Goal: Transaction & Acquisition: Book appointment/travel/reservation

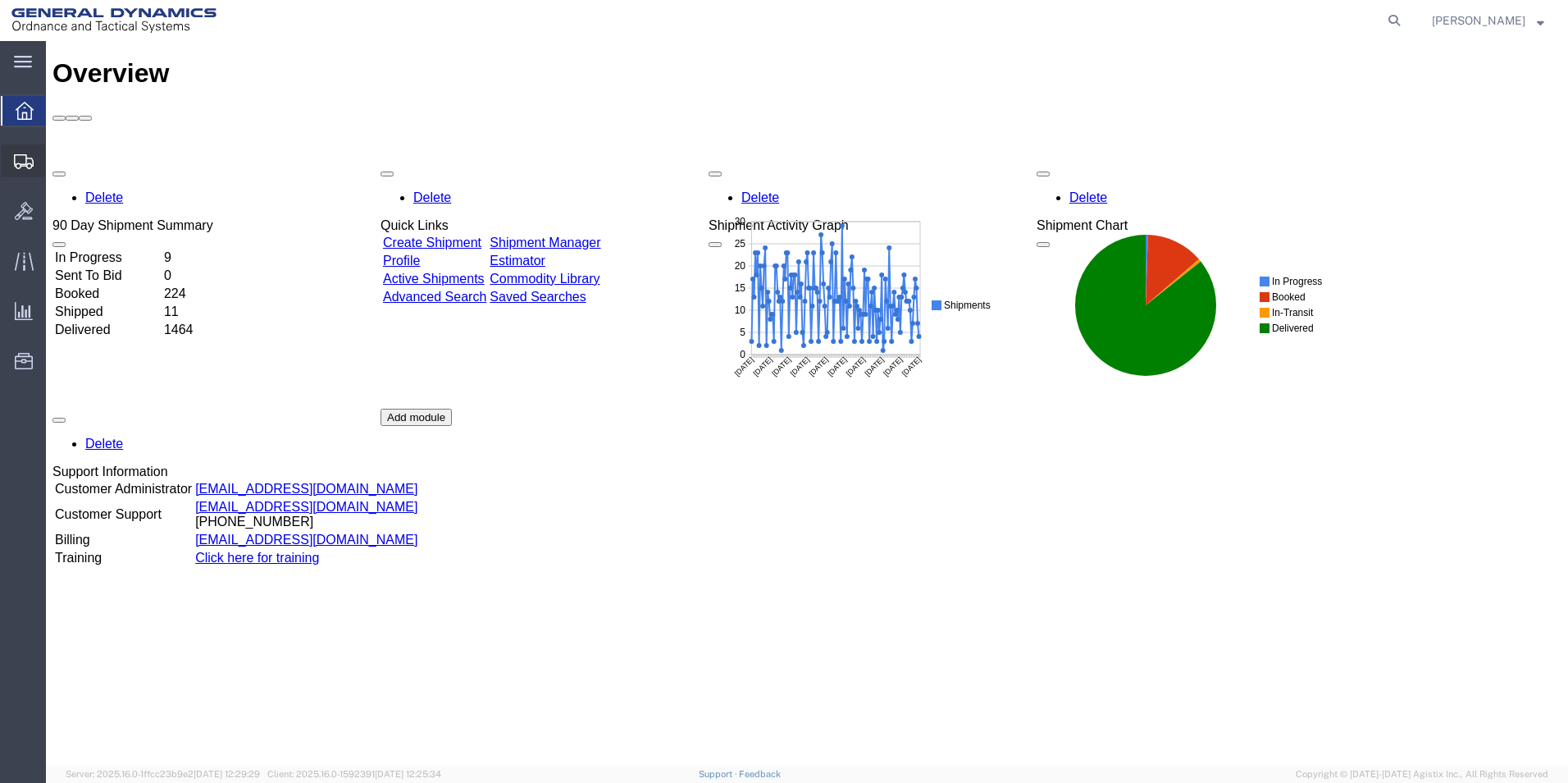
click at [0, 0] on span "Create from Template" at bounding box center [0, 0] width 0 height 0
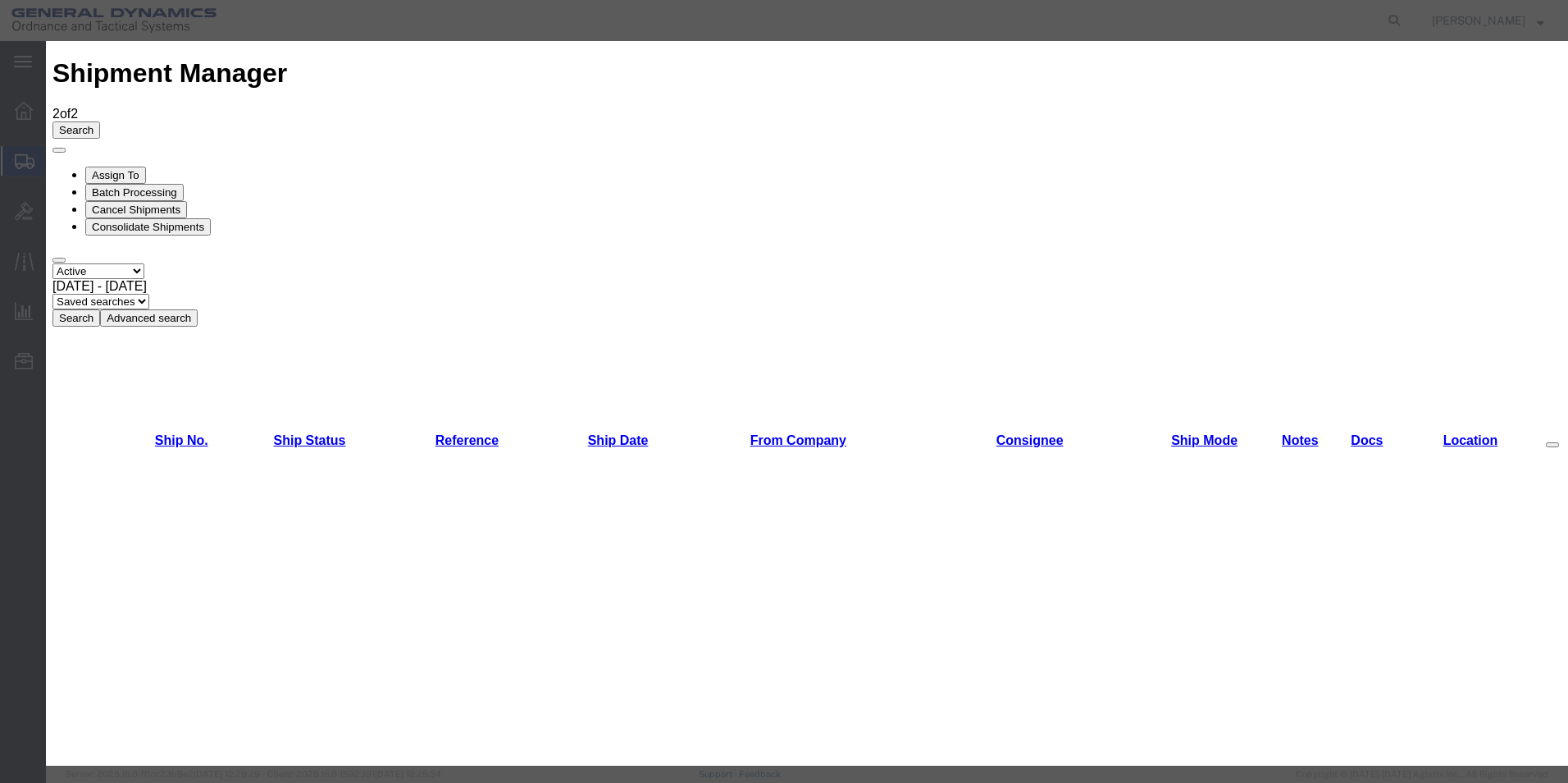
scroll to position [674, 0]
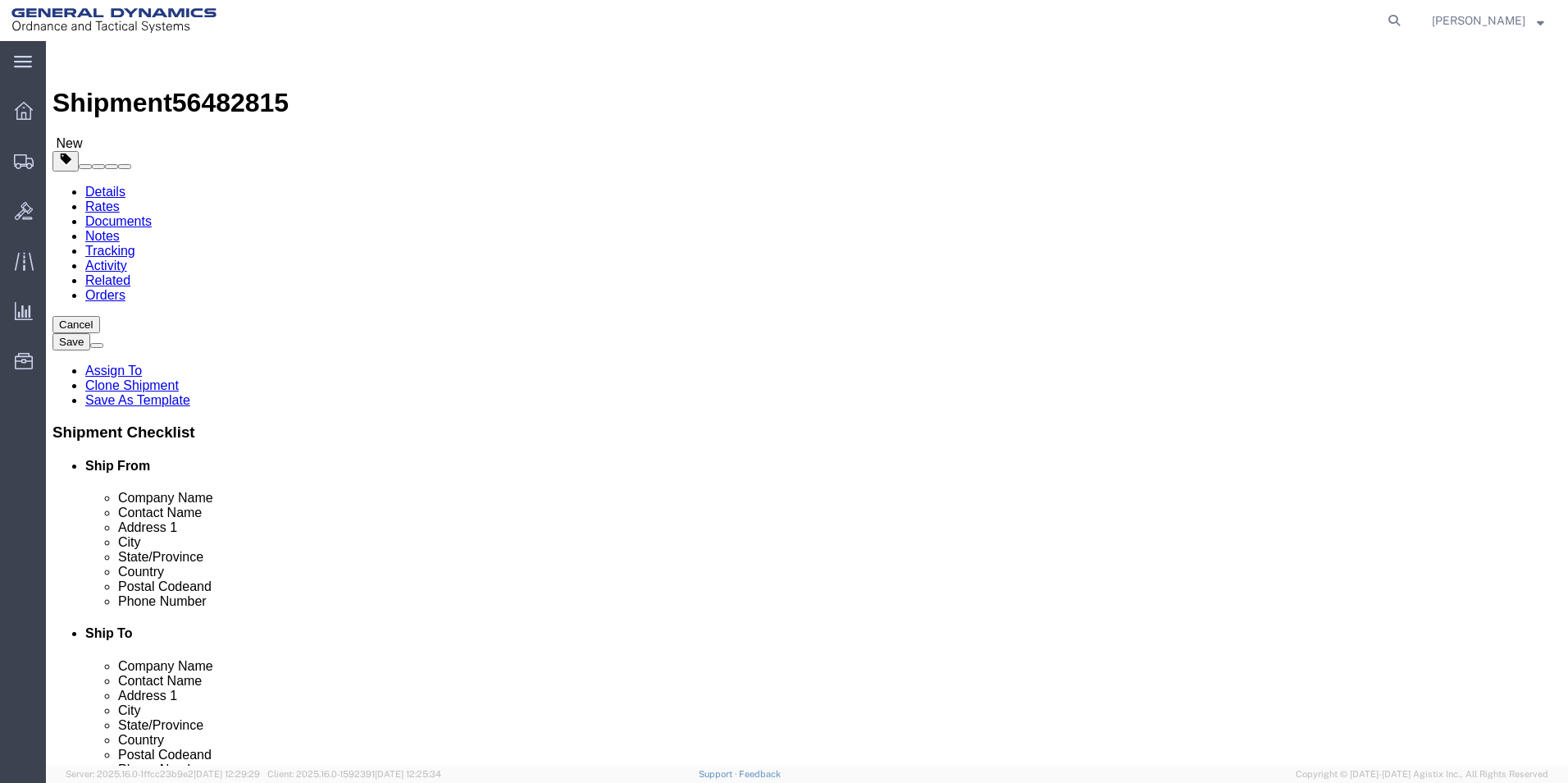
select select
select select "MYPROFILE"
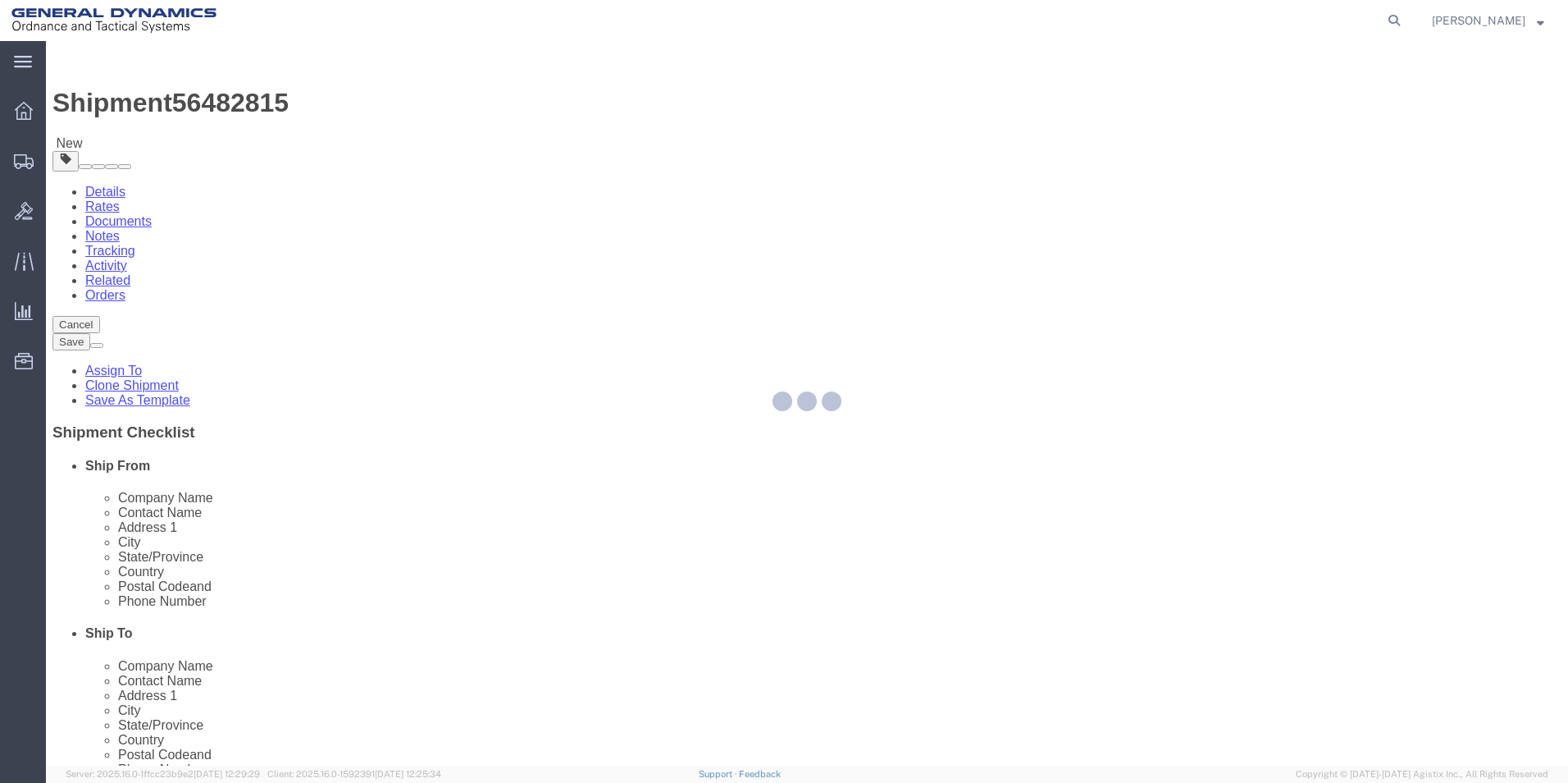
select select "PA"
type input "18702"
type input "5709087062"
type input "[EMAIL_ADDRESS][PERSON_NAME][DOMAIN_NAME]"
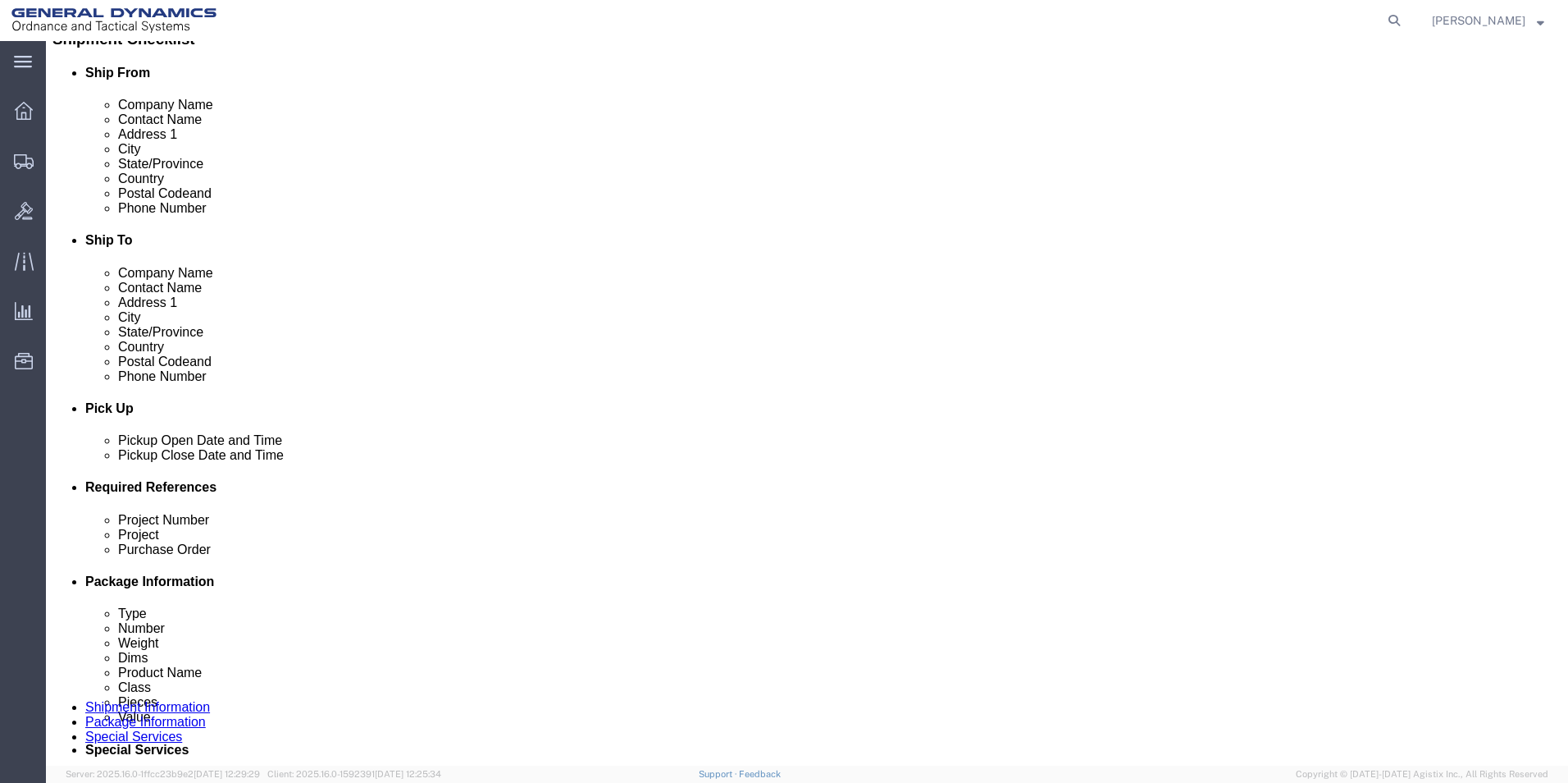
scroll to position [407, 0]
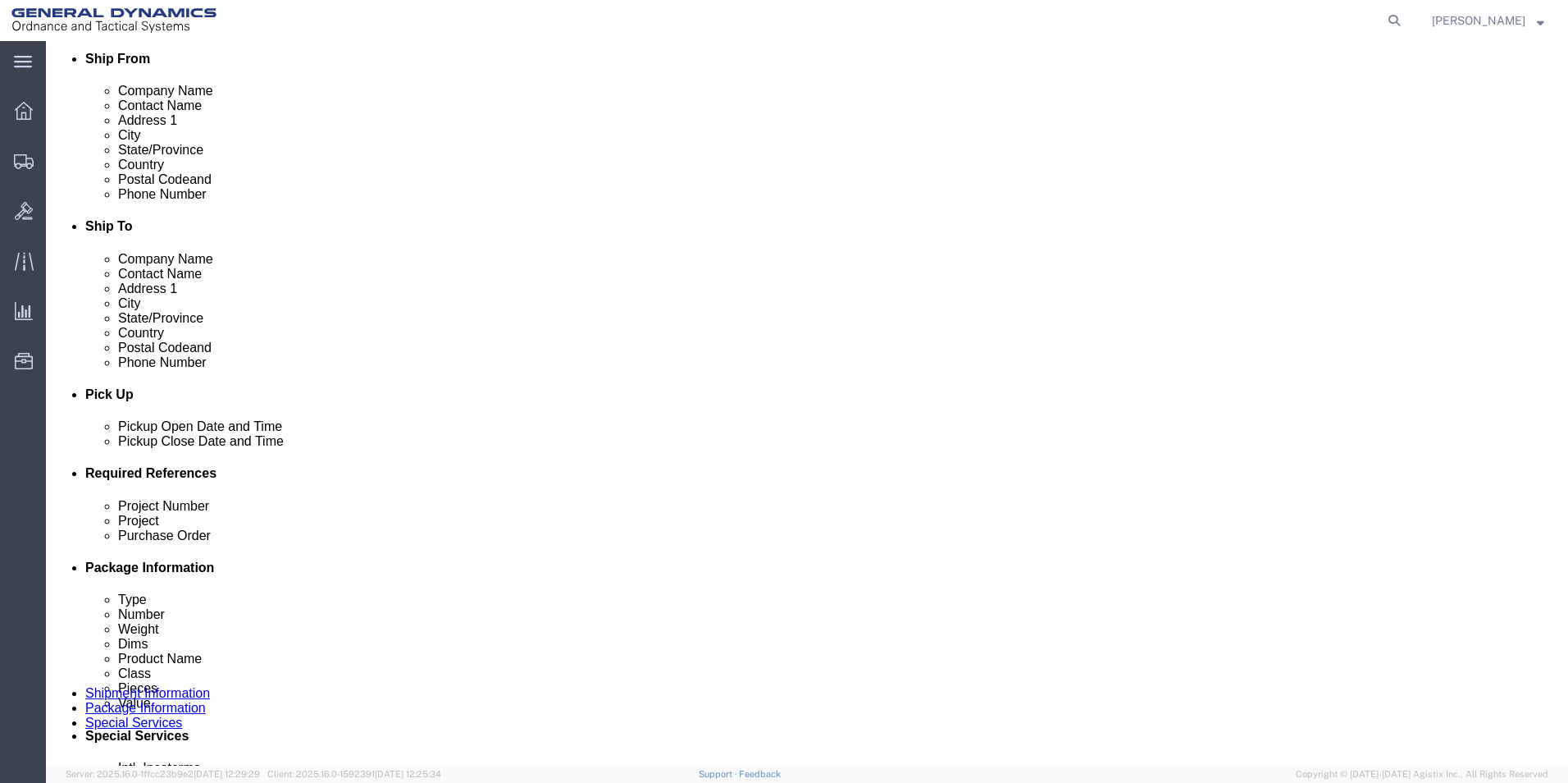
click div "[DATE] 10:49 AM"
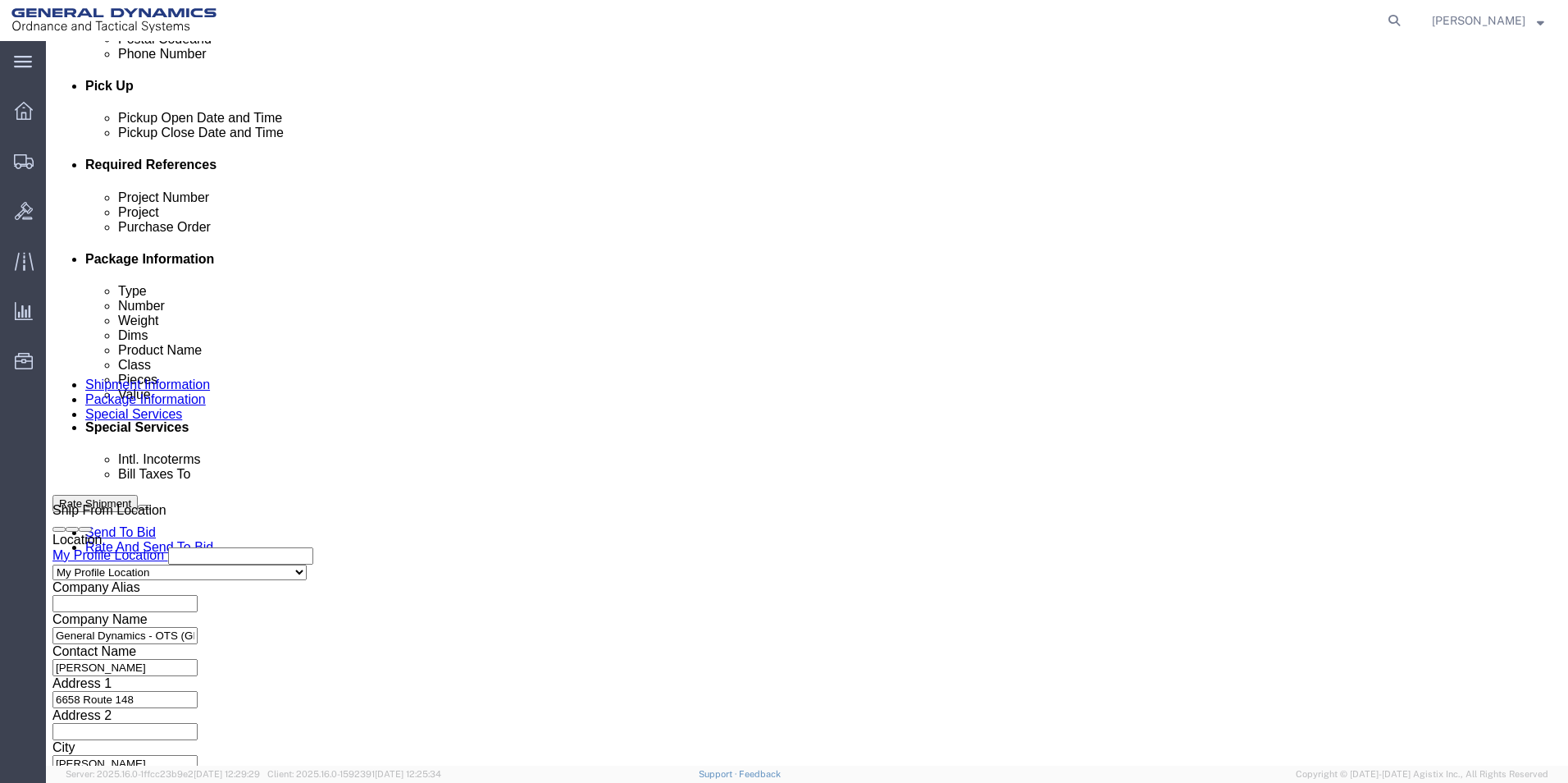
click input "10:49 AM"
type input "10:00 AM"
click button "Apply"
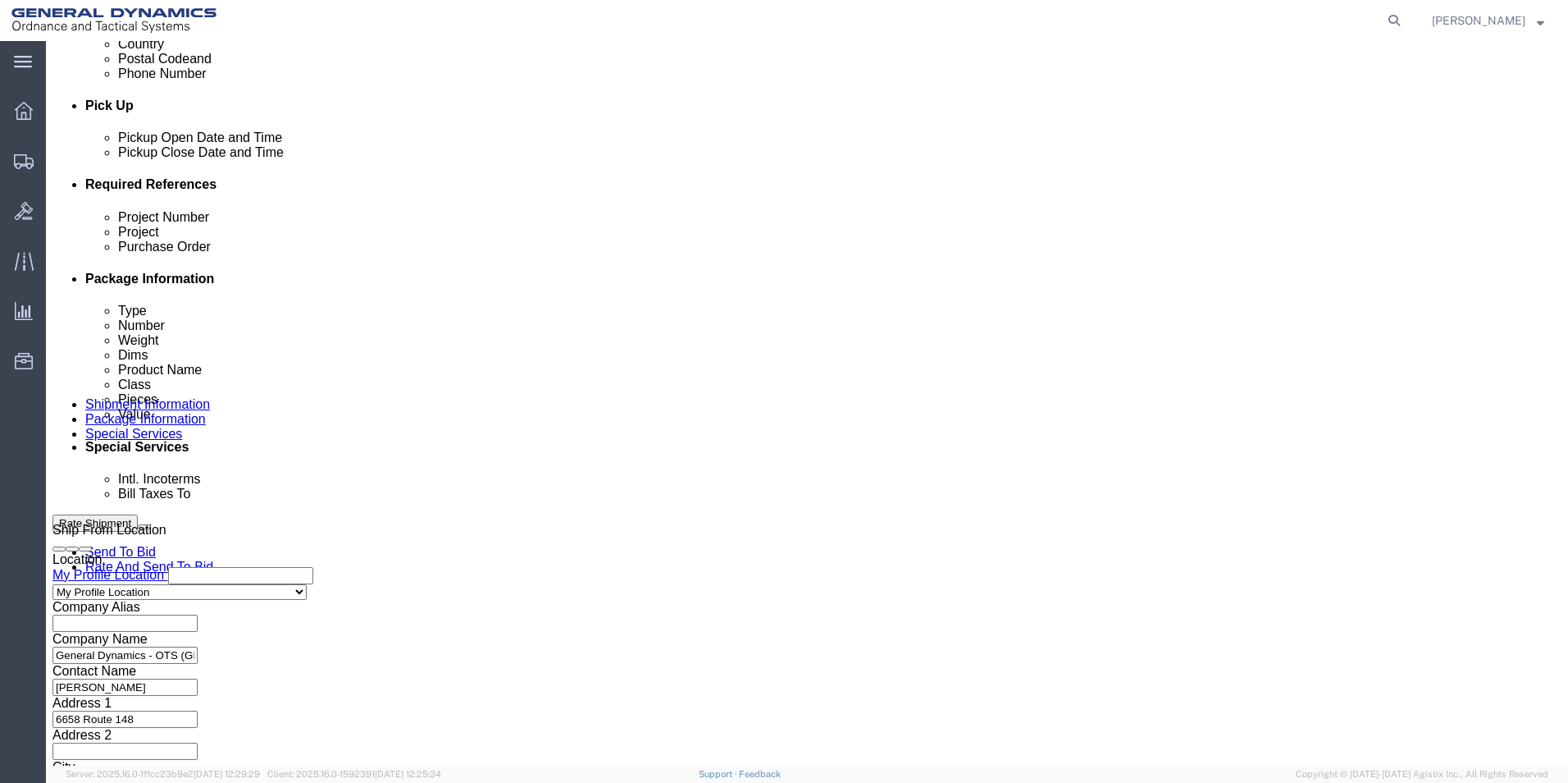
scroll to position [704, 0]
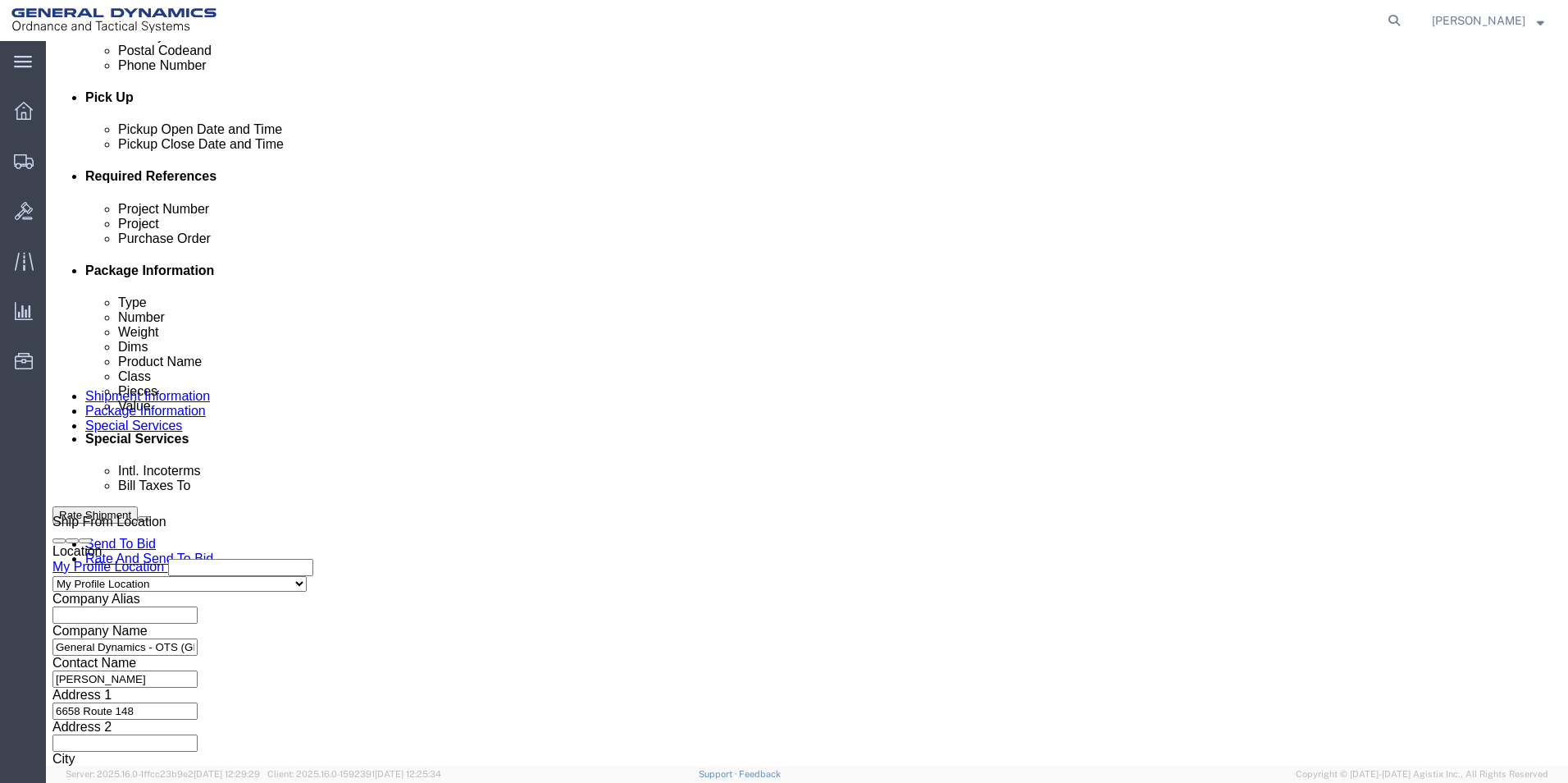
click icon "button"
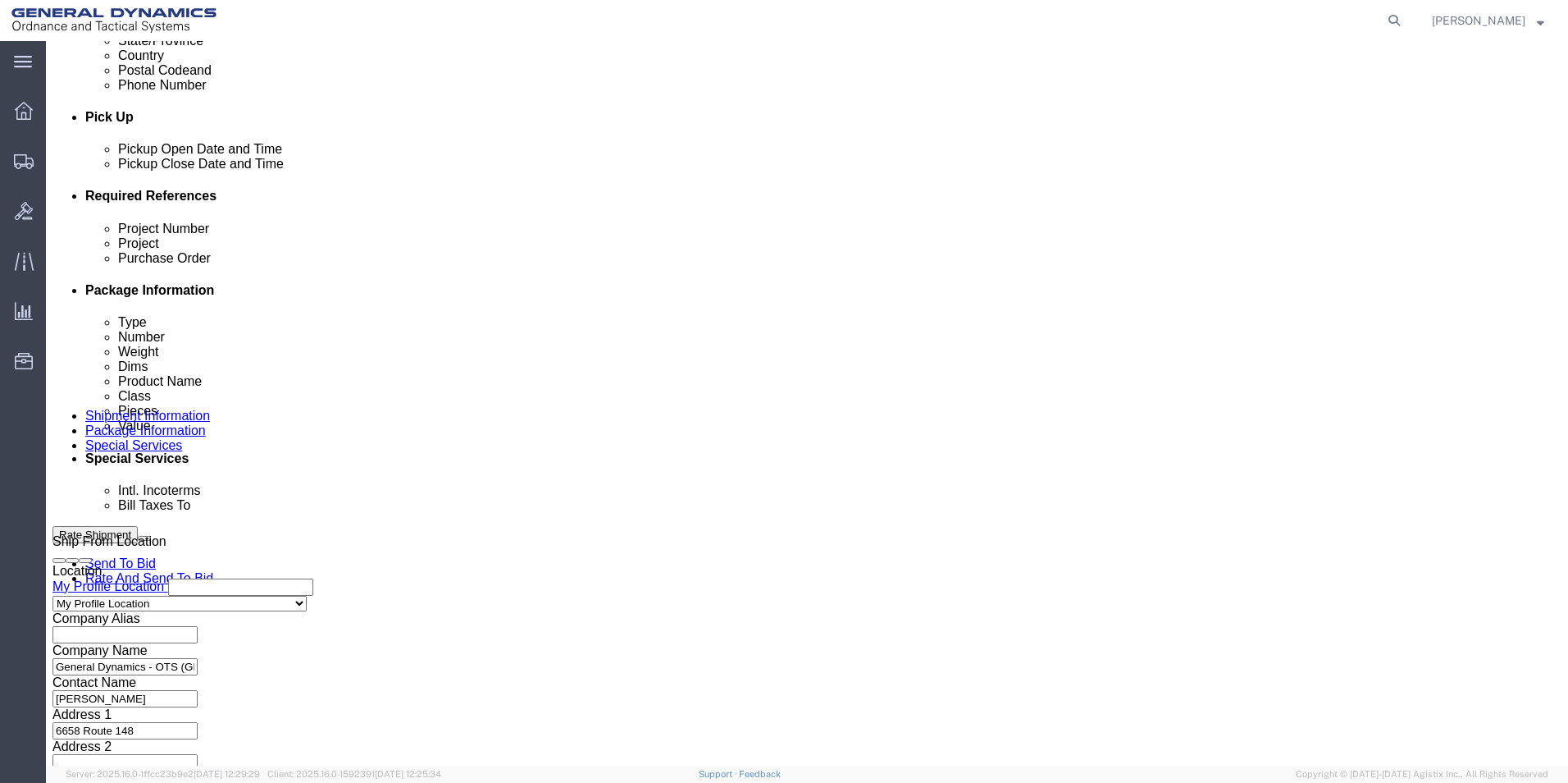
click input "text"
type input "120 MM HE rounds"
drag, startPoint x: 1002, startPoint y: 326, endPoint x: 975, endPoint y: 407, distance: 85.4
click input "text"
type input "W15QKN19D0084"
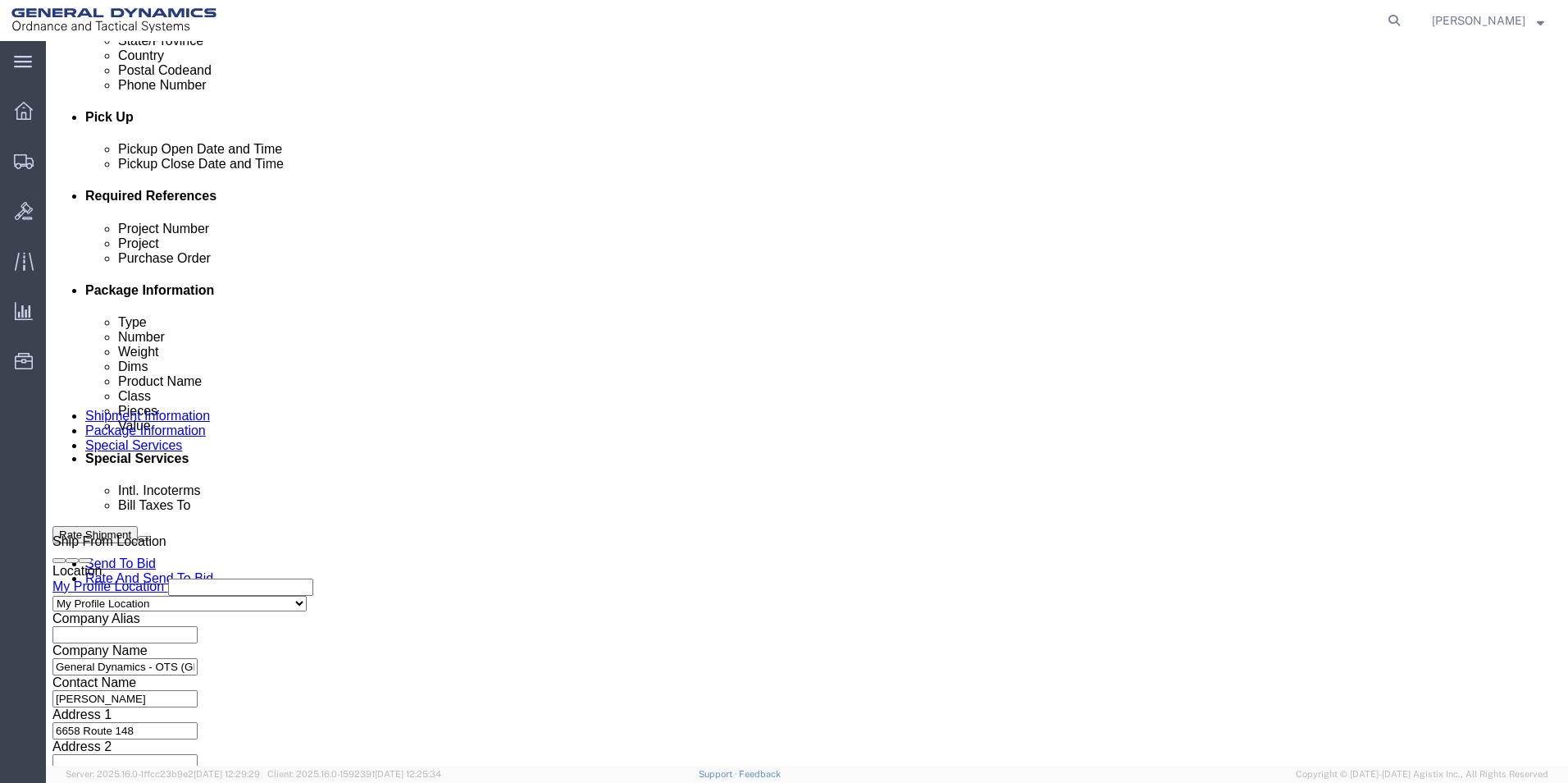
click input "text"
type input "12953514"
click button "Continue"
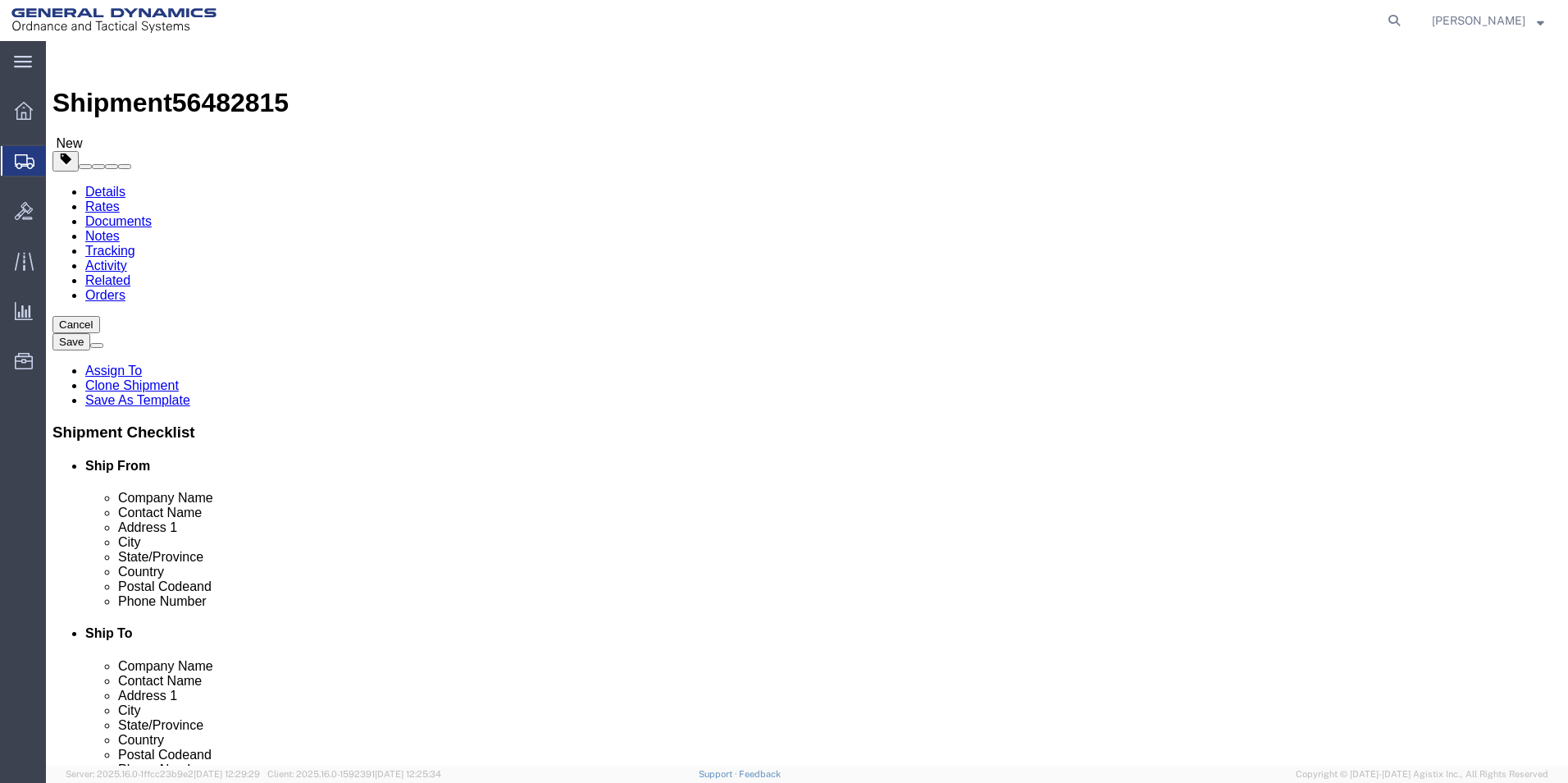
click input "text"
type input "1"
drag, startPoint x: 244, startPoint y: 355, endPoint x: 213, endPoint y: 352, distance: 31.1
click div "1"
type input "30"
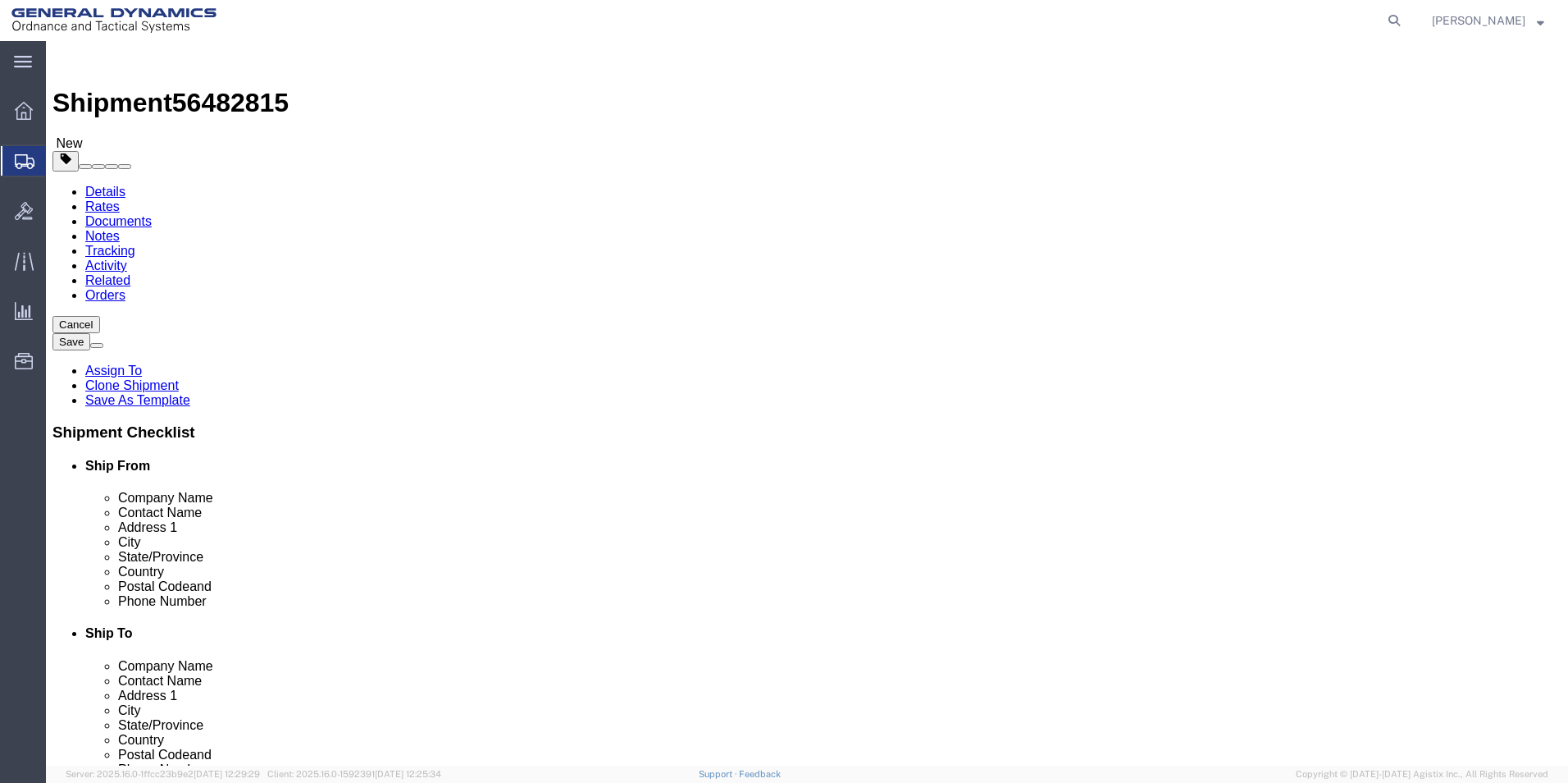
drag, startPoint x: 422, startPoint y: 378, endPoint x: 372, endPoint y: 376, distance: 50.0
click div "Length 40.00 x Width 48.00 x Height 53.00 Select cm ft in"
type input "24.00"
drag, startPoint x: 272, startPoint y: 416, endPoint x: 201, endPoint y: 417, distance: 71.0
click div "Weight 2400.00 Select kgs lbs Ship. t°"
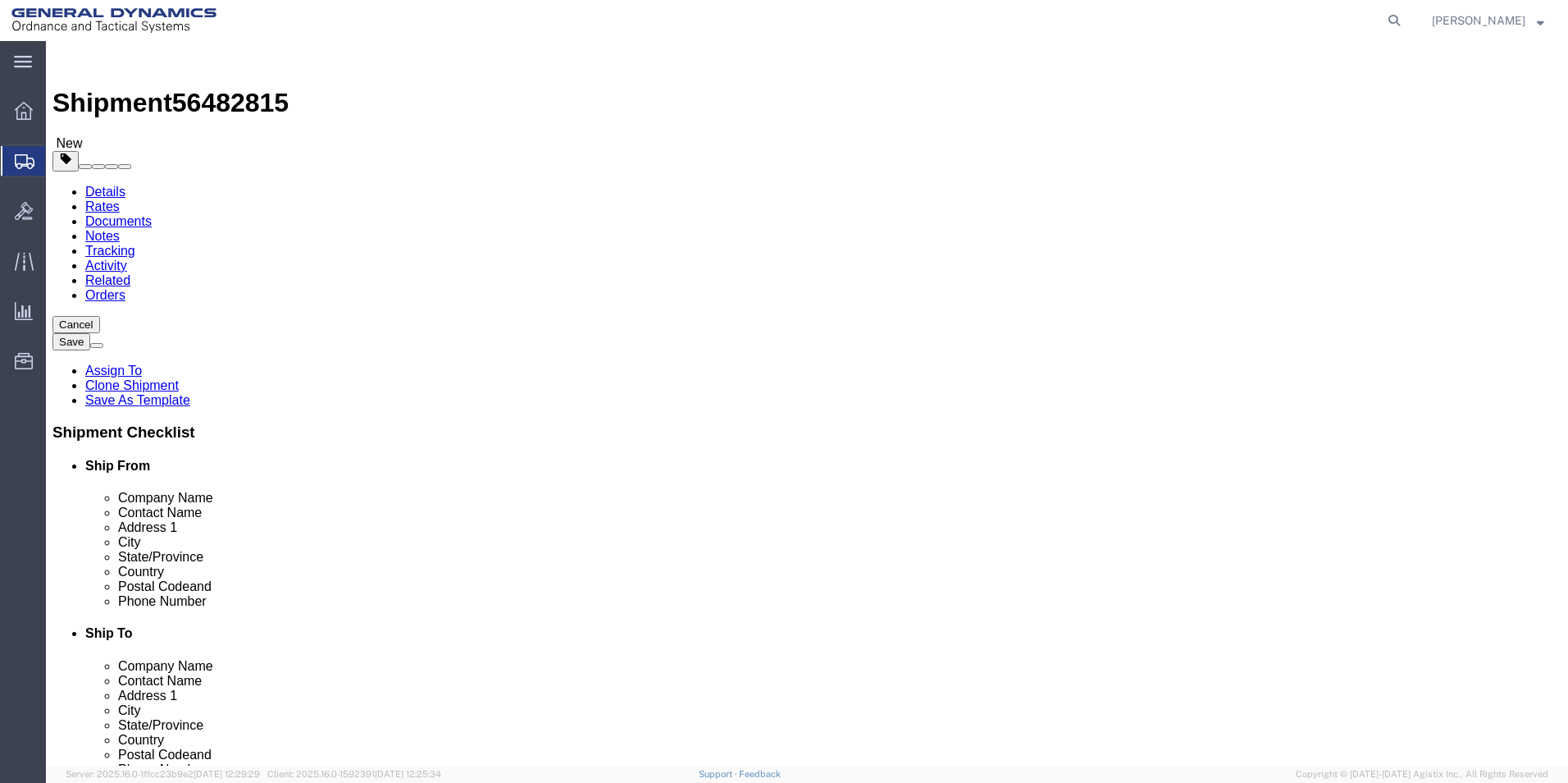
type input "43500.00"
click dd "30.00 Each"
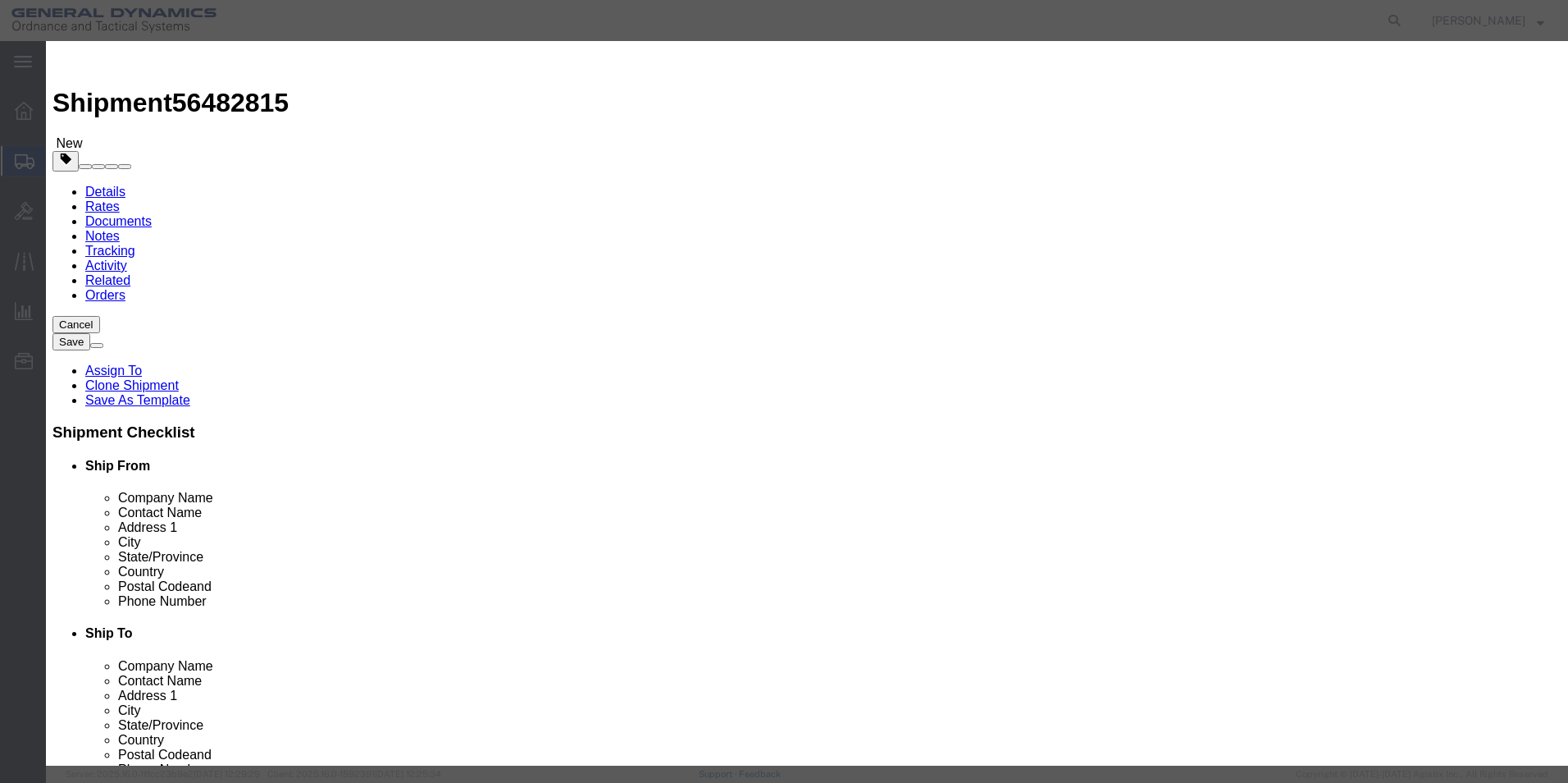
click input "checkbox"
checkbox input "false"
drag, startPoint x: 578, startPoint y: 127, endPoint x: 474, endPoint y: 125, distance: 104.0
click input "IM-TPT 120mm"
type input "120 MM HE Empty shell bodies"
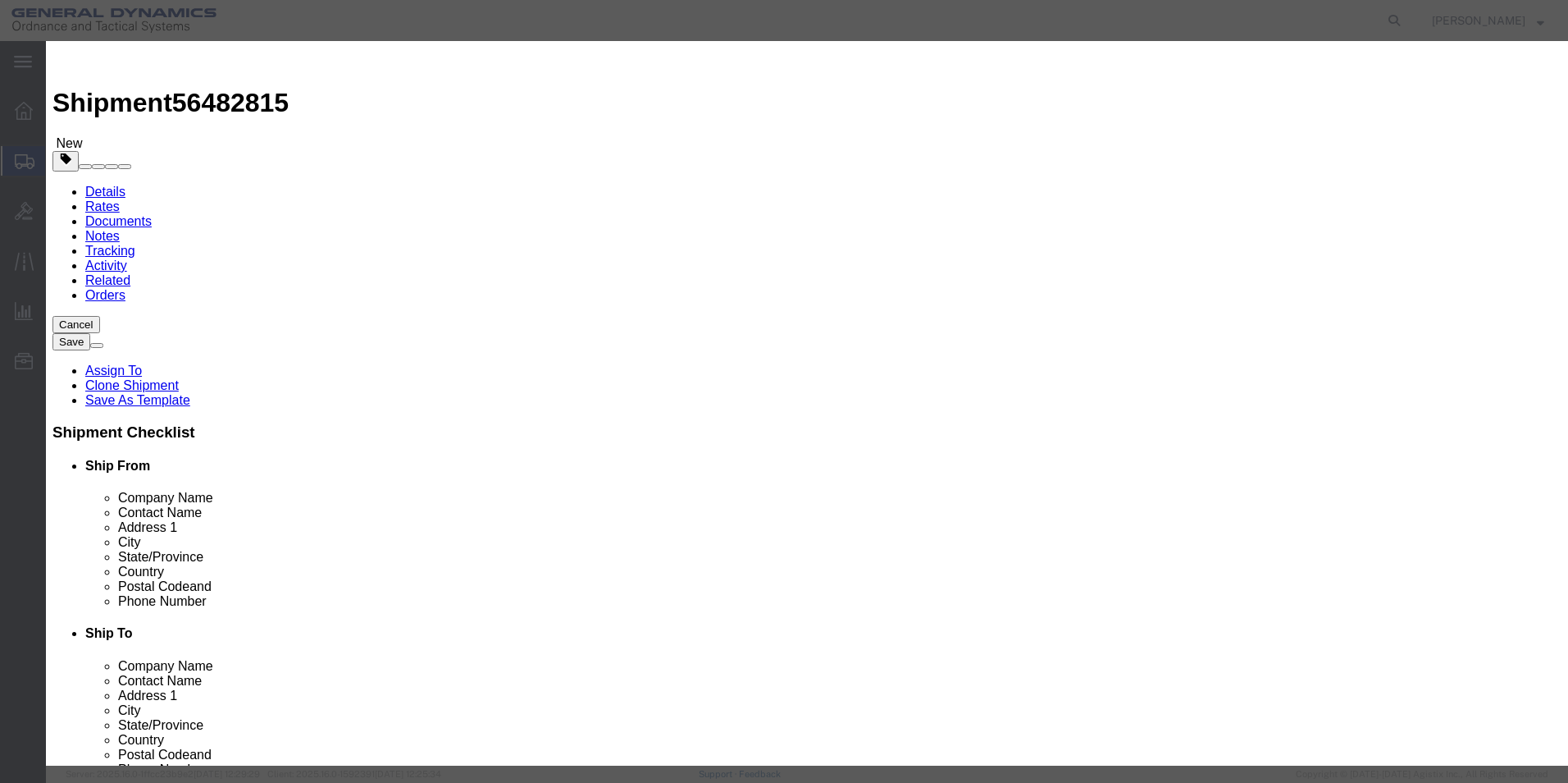
drag, startPoint x: 516, startPoint y: 157, endPoint x: 446, endPoint y: 157, distance: 70.0
click div "Pieces 30.00 Select Bag Barrels 100Board Feet Bottle Box Blister Pack Carats Ca…"
type input "1890.00"
drag, startPoint x: 517, startPoint y: 186, endPoint x: 451, endPoint y: 197, distance: 66.9
click div "Total Value 63 Select ADP AED AFN ALL AMD AOA ARS ATS AUD AWG AZN BAM BBD BDT B…"
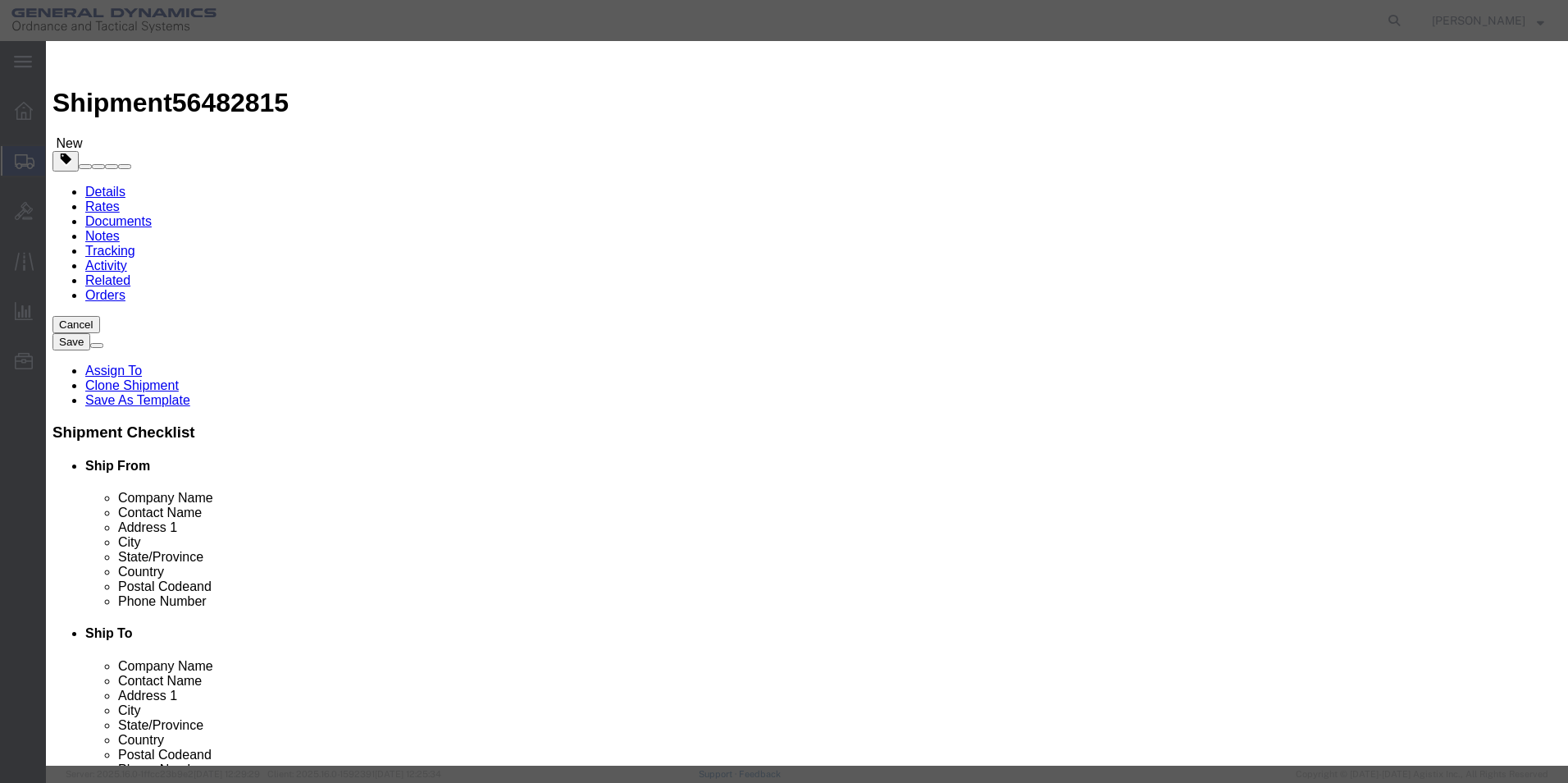
type input "100.00"
click div "Product Name 120 MM HE Empty shell bodies Pieces 1890.00 Select Bag Barrels 100…"
click select "Select 50 55 60 65 70 85 92.5 100 125 175 250 300 400"
select select "70"
click select "Select 50 55 60 65 70 85 92.5 100 125 175 250 300 400"
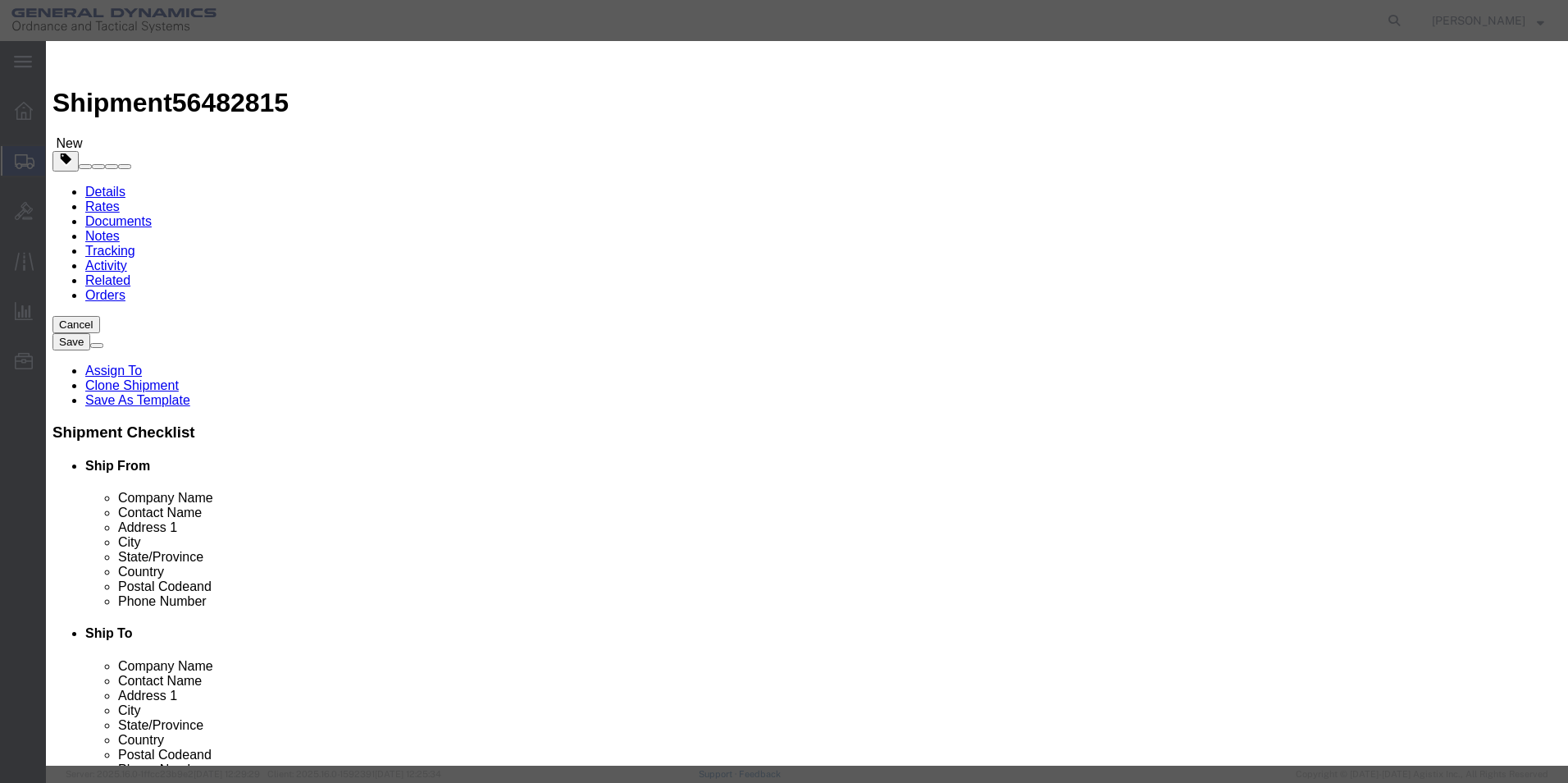
click textarea
type textarea "120 MM HE LOT:MIS25D286-001"
click button "Save & Close"
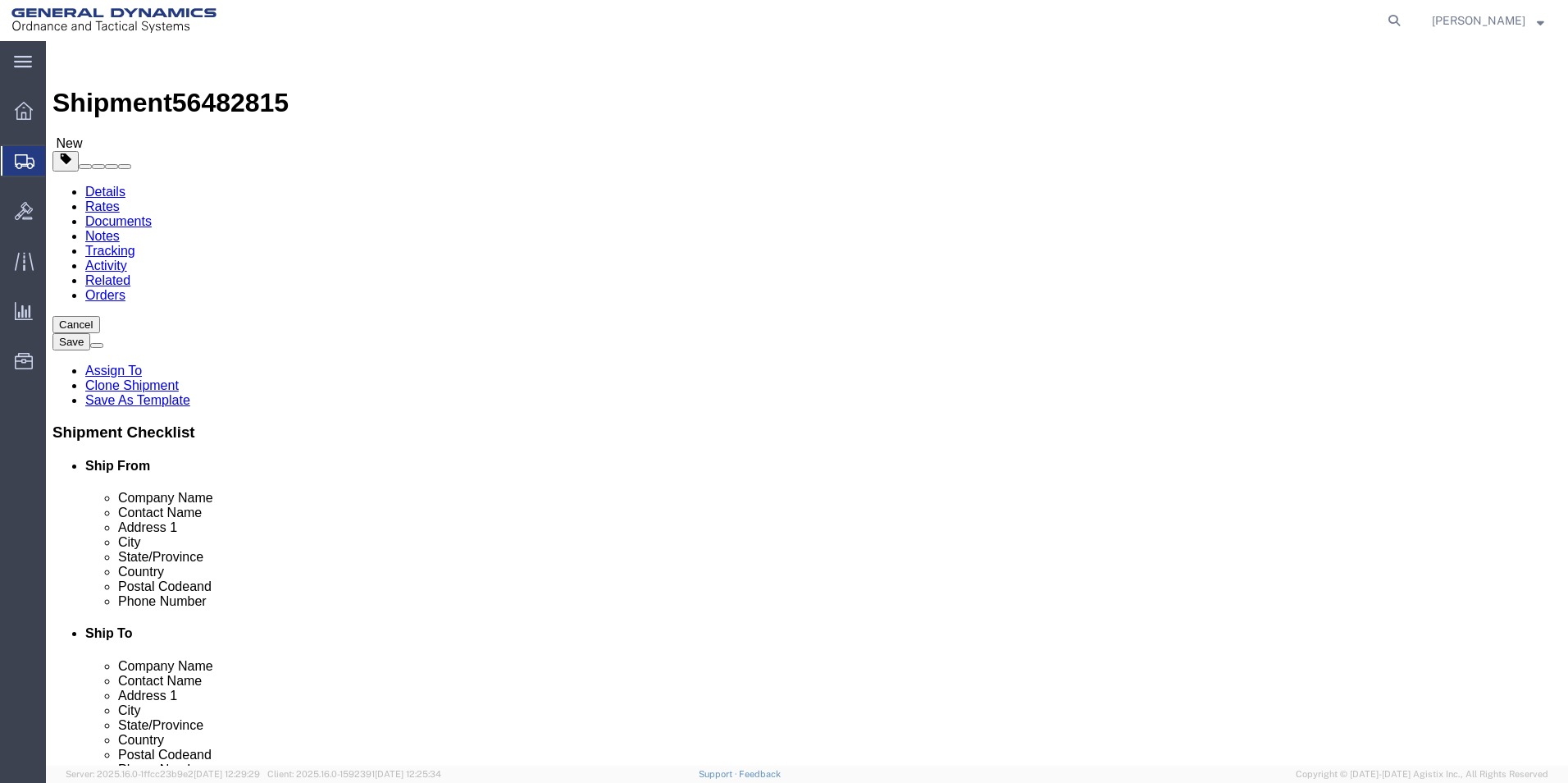
click link "Add Package"
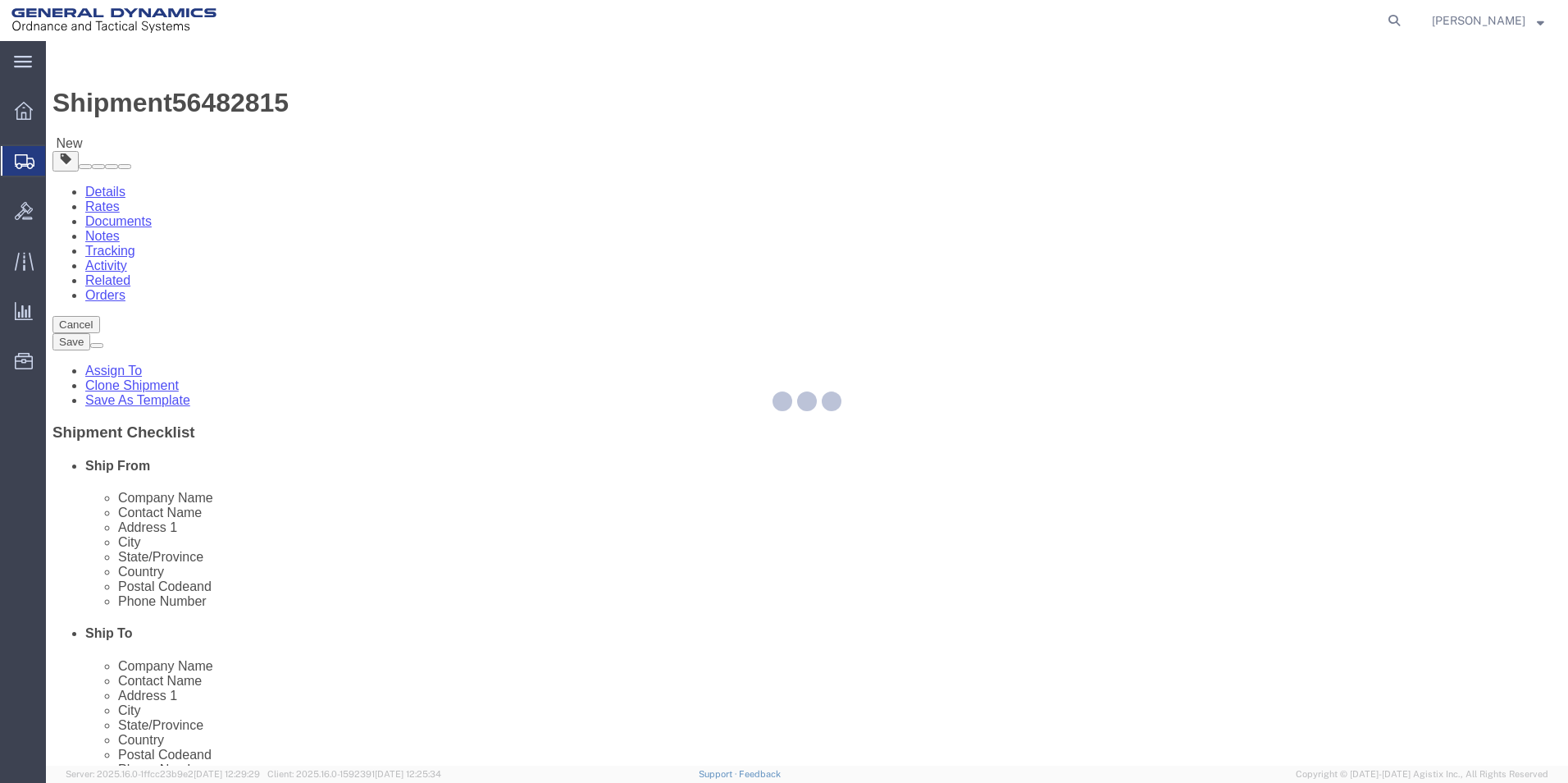
select select "PSST"
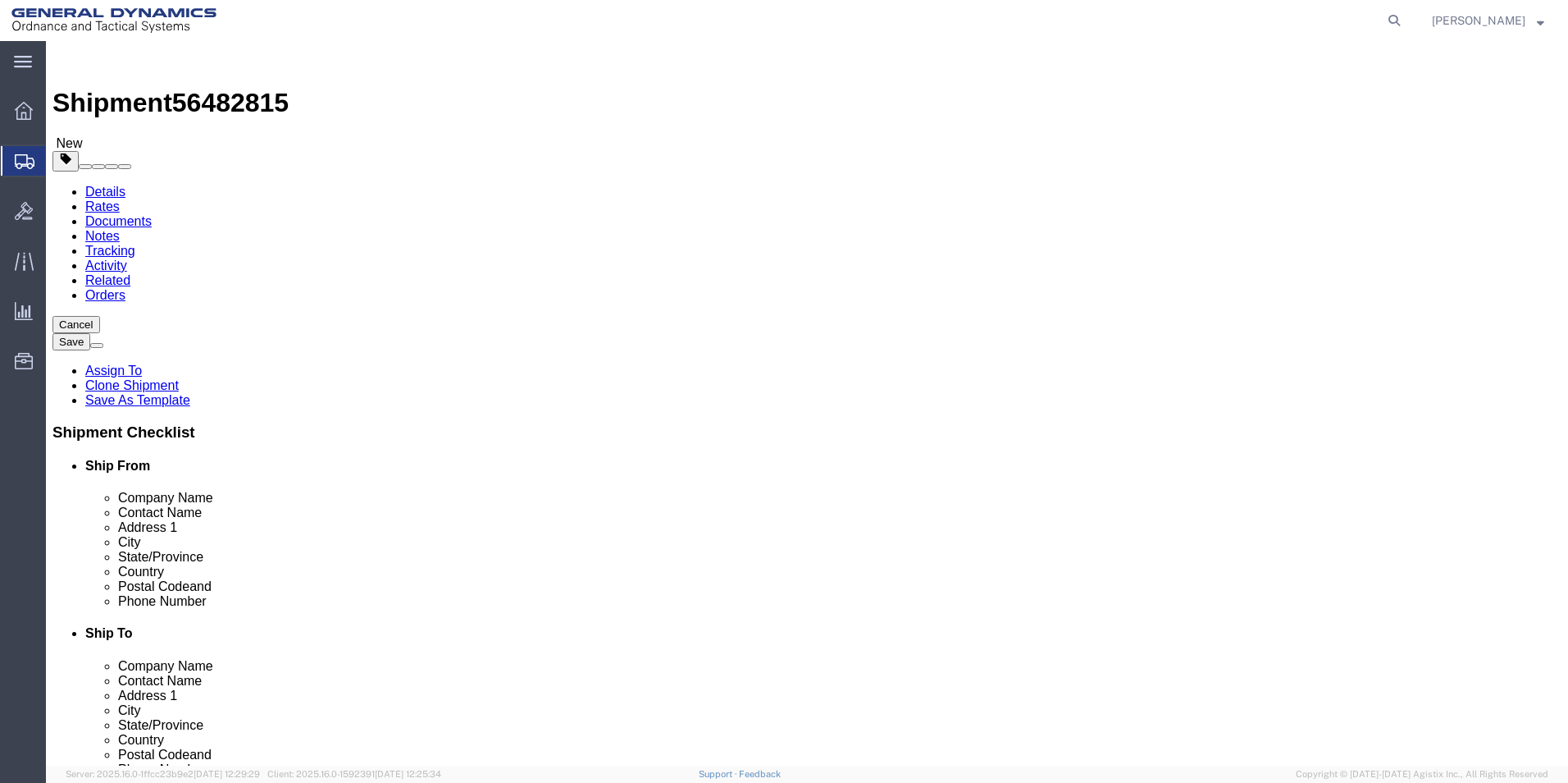
click select "Select Bale(s) Basket(s) Bolt(s) Bottle(s) Buckets Bulk Bundle(s) Can(s) Cardbo…"
select select "PSNS"
click select "Select Bale(s) Basket(s) Bolt(s) Bottle(s) Buckets Bulk Bundle(s) Can(s) Cardbo…"
click input "text"
type input "1"
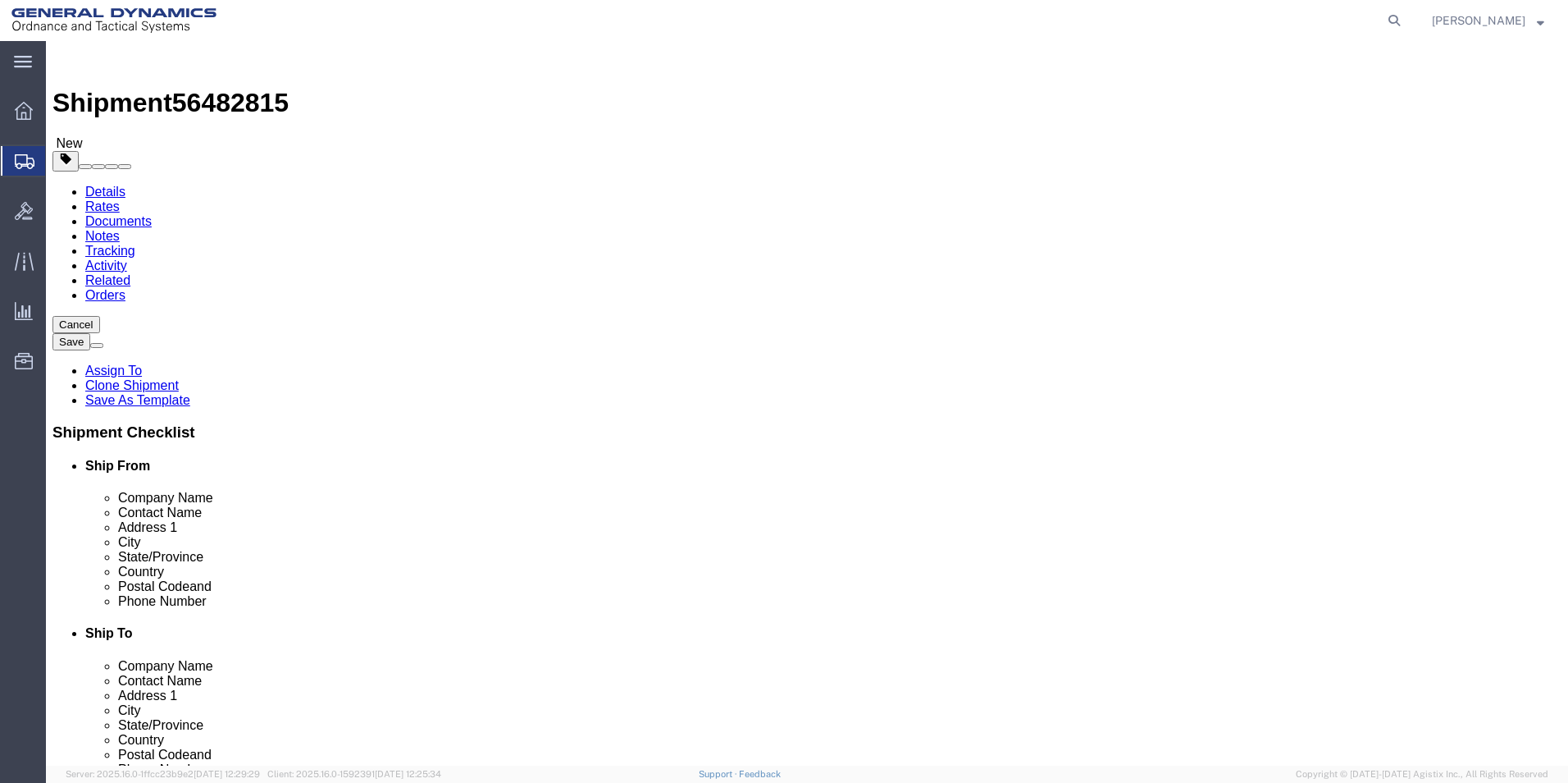
drag, startPoint x: 849, startPoint y: 420, endPoint x: 774, endPoint y: 424, distance: 75.1
click div "Weight 0.00 Select kgs lbs Ship. t°"
type input "1560.00"
click input "text"
type input "40.00"
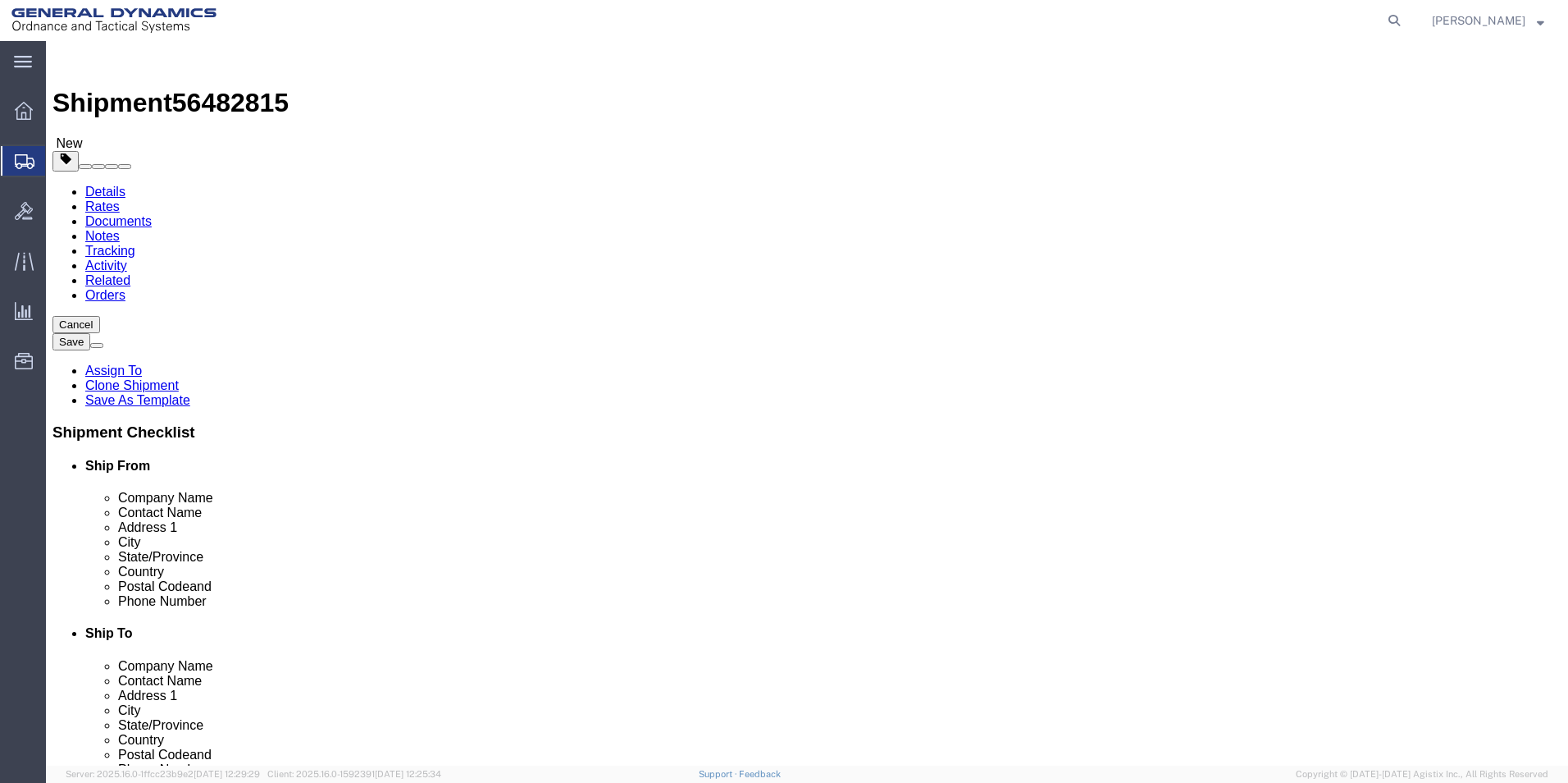
click input "text"
type input "48.00"
drag, startPoint x: 997, startPoint y: 391, endPoint x: 984, endPoint y: 393, distance: 13.2
click input "text"
type input "40.00"
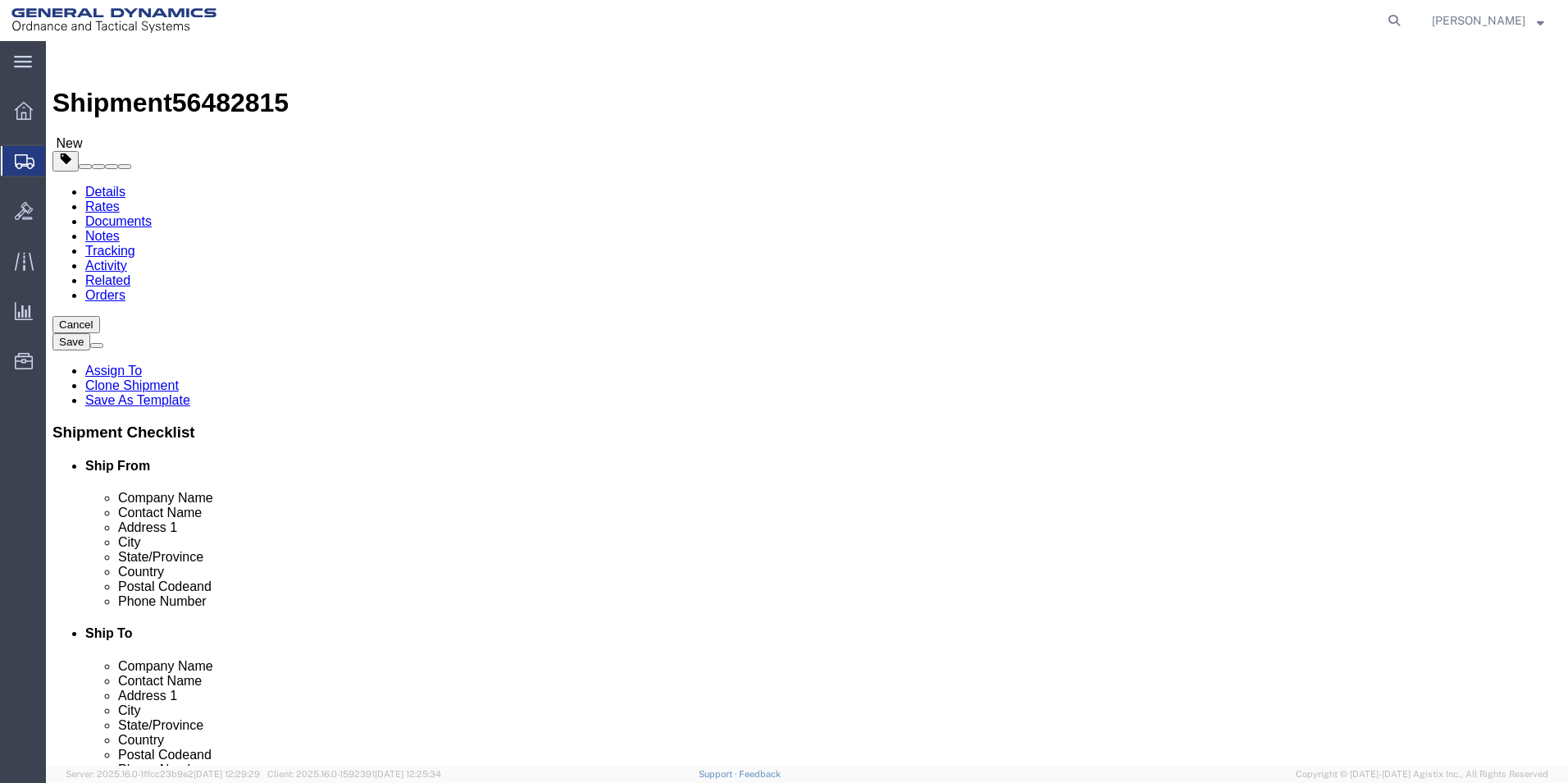
click link "Add Content"
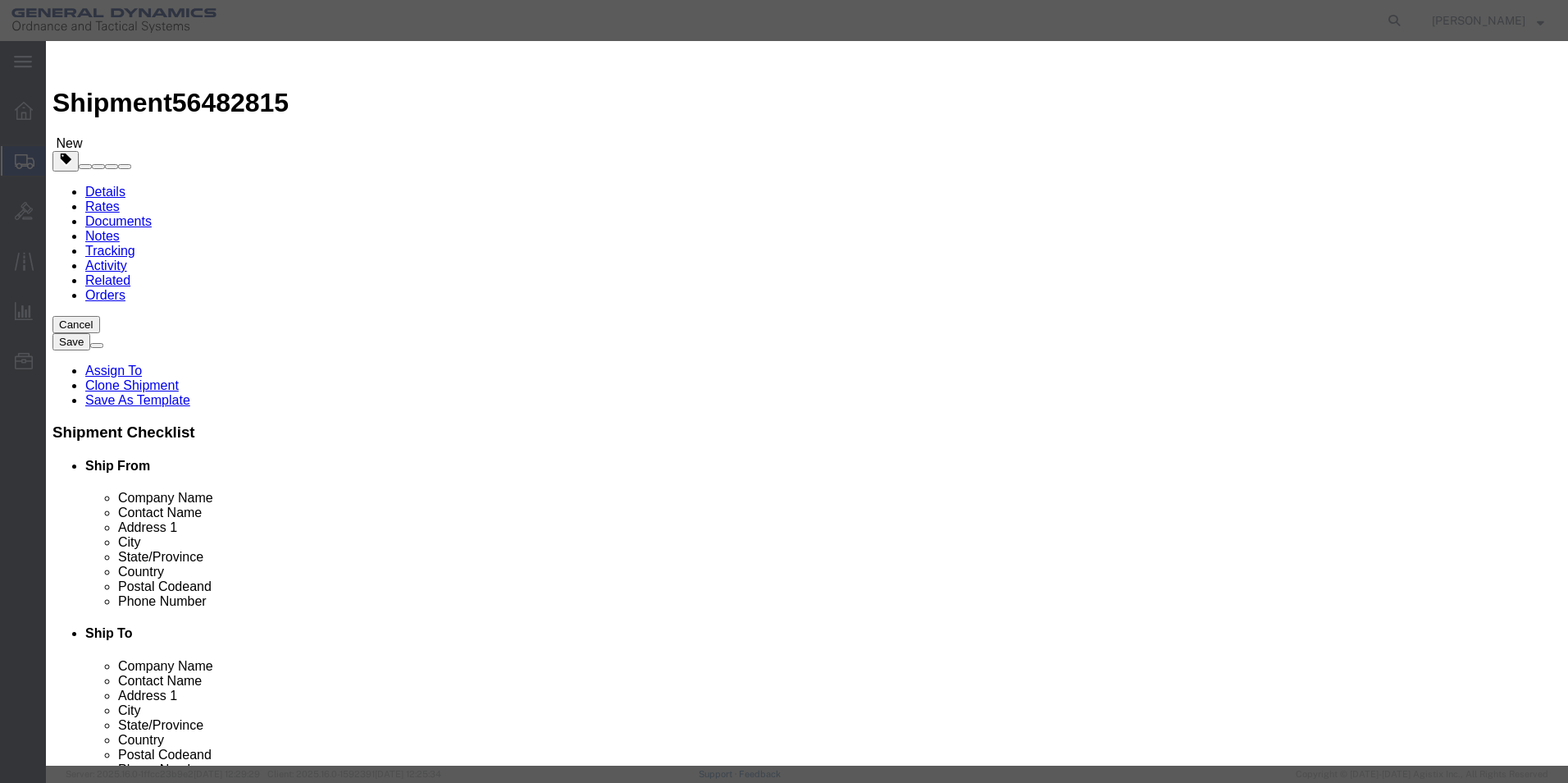
click input "text"
type input "120 HE Shell Adapters"
drag, startPoint x: 961, startPoint y: 138, endPoint x: 955, endPoint y: 131, distance: 9.2
click textarea
type textarea "120 HE shell Adapters LOT: MIS23C300-002"
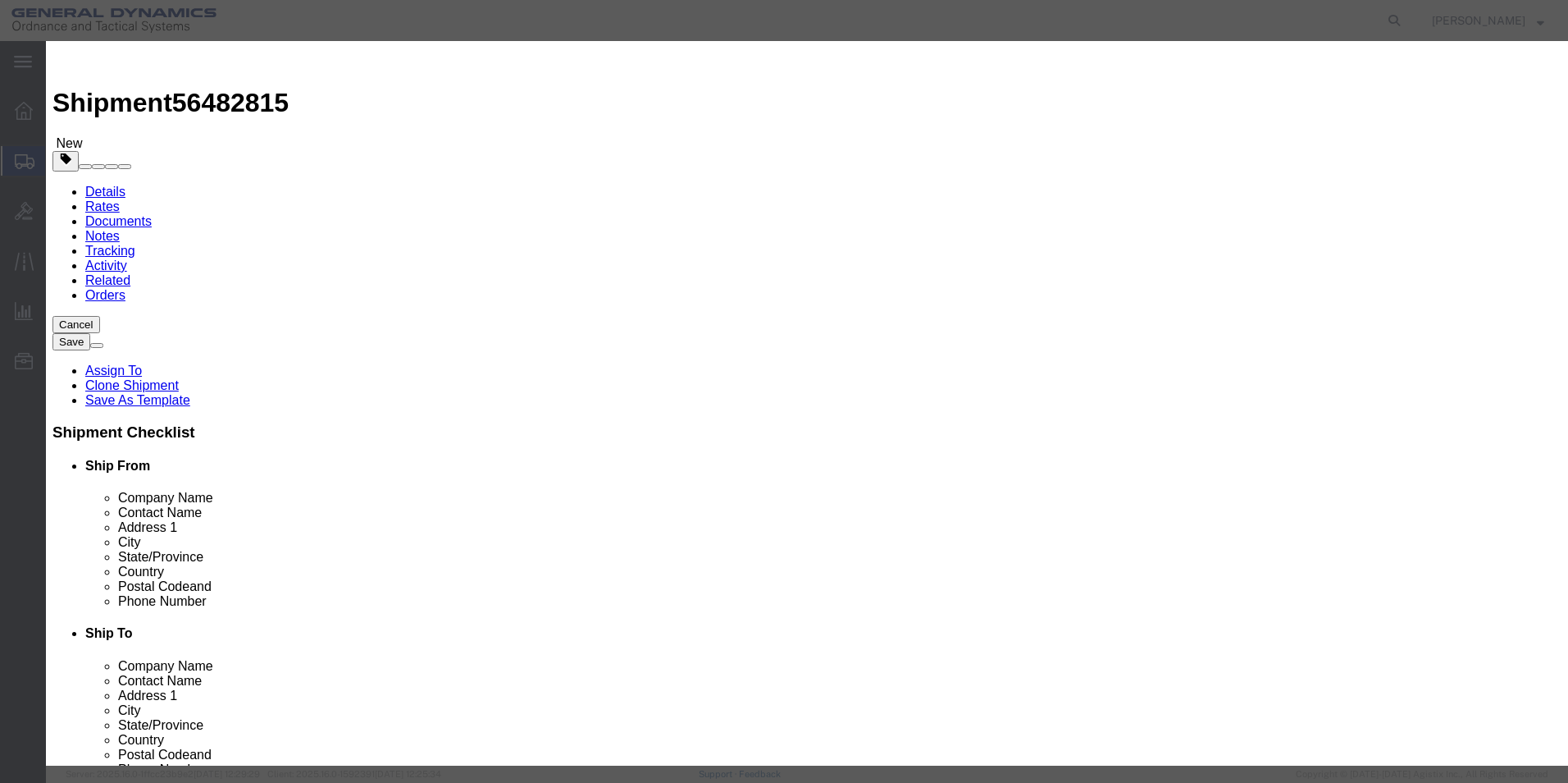
drag, startPoint x: 505, startPoint y: 160, endPoint x: 423, endPoint y: 160, distance: 82.0
click div "Pieces Number of pieces inside all the packages 0 Select Bag Barrels 100Board F…"
type input "1890.00"
drag, startPoint x: 483, startPoint y: 188, endPoint x: 474, endPoint y: 192, distance: 9.8
click input "text"
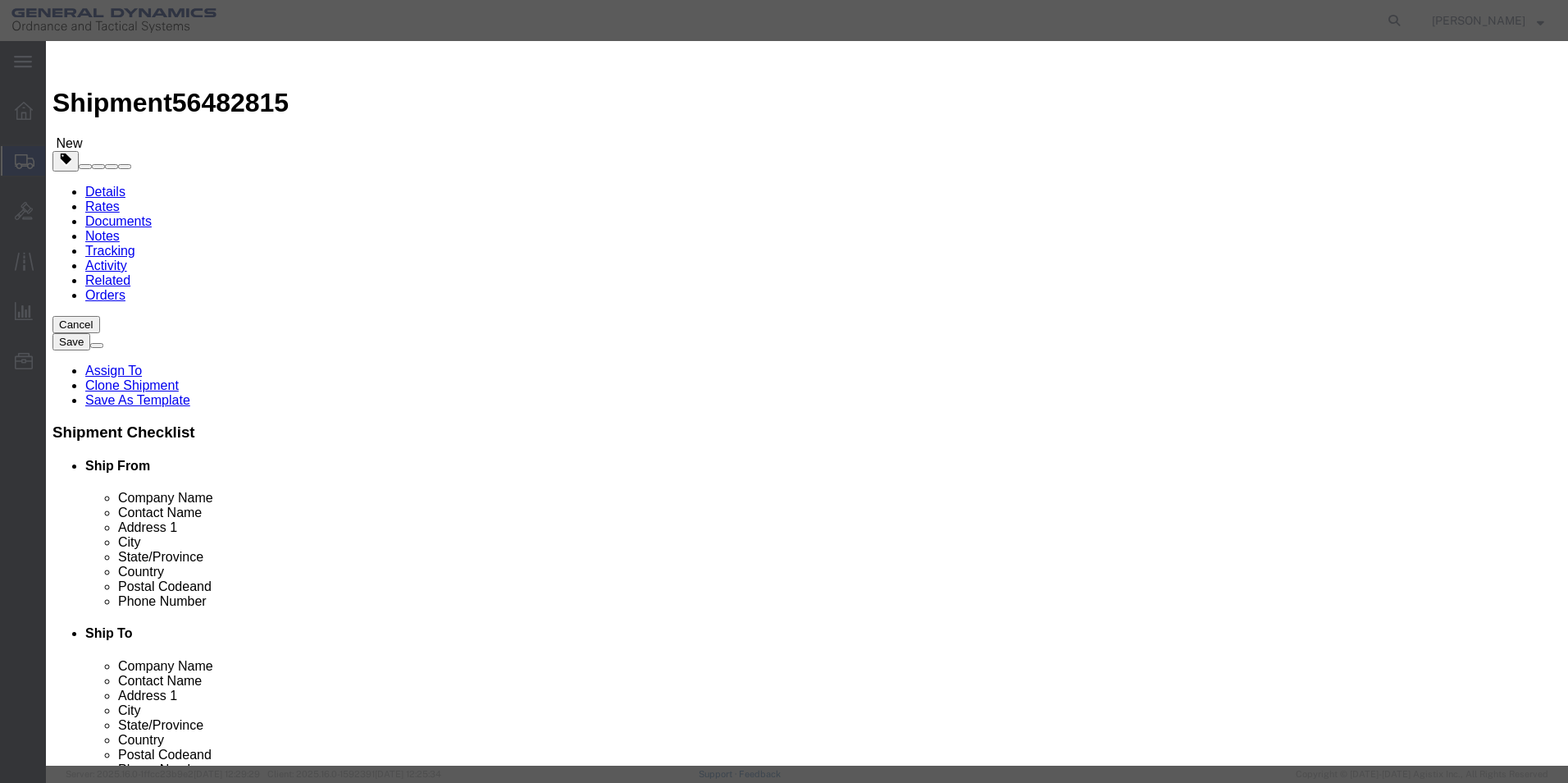
type input "100.00"
click select "Select 50 55 60 65 70 85 92.5 100 125 175 250 300 400"
select select "70"
click select "Select 50 55 60 65 70 85 92.5 100 125 175 250 300 400"
click button "Save & Close"
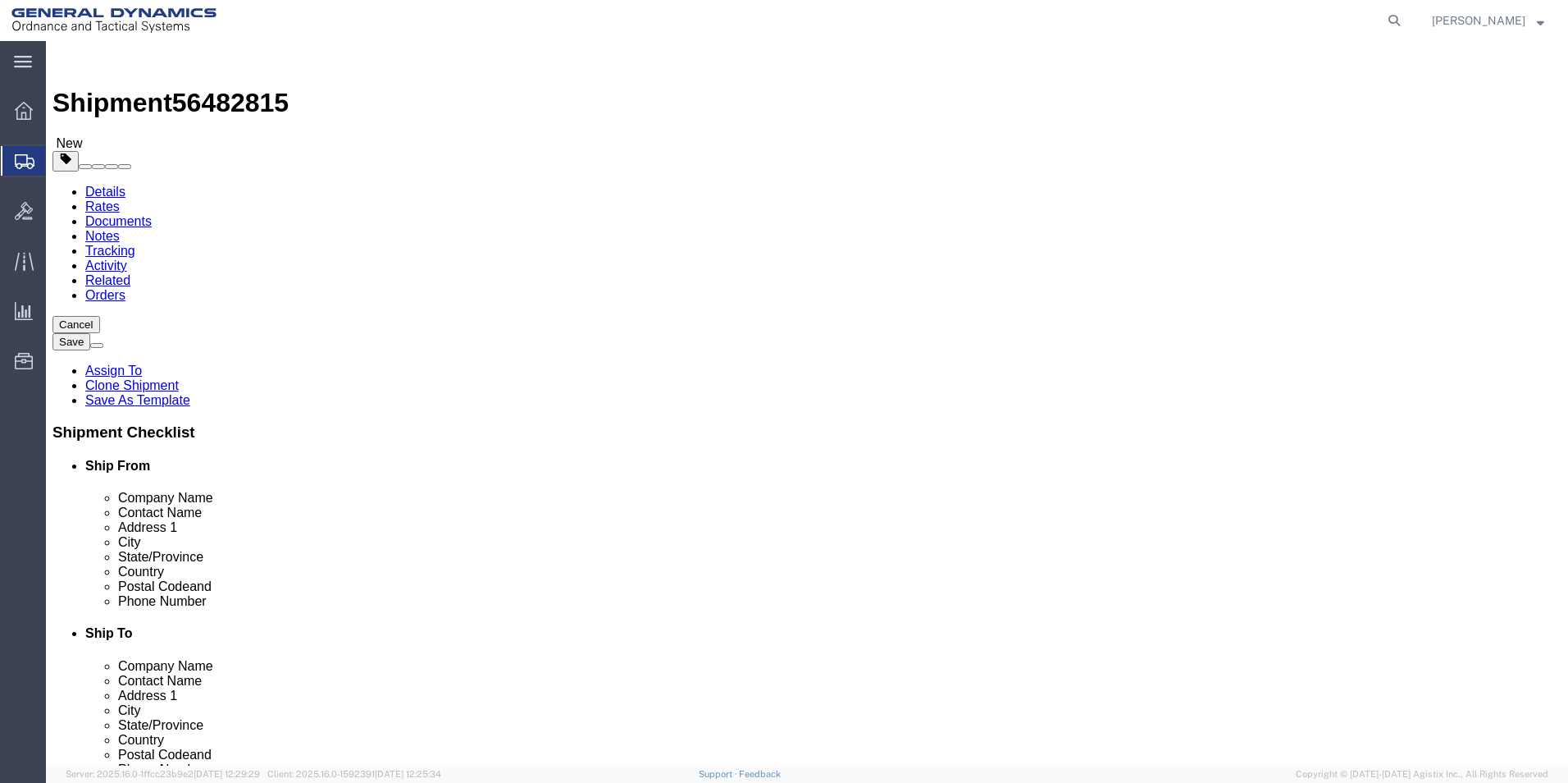
scroll to position [152, 0]
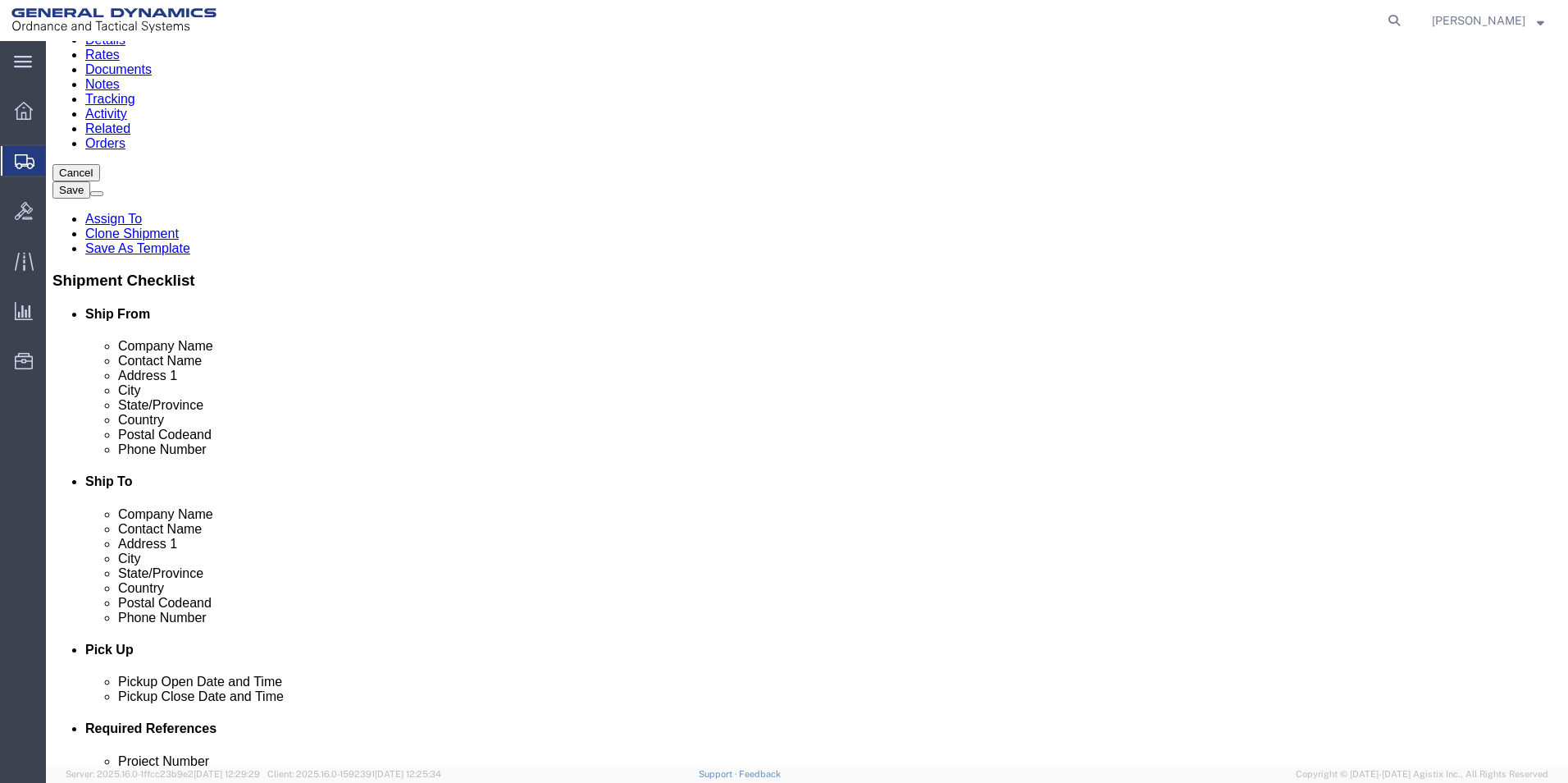
click button "Continue"
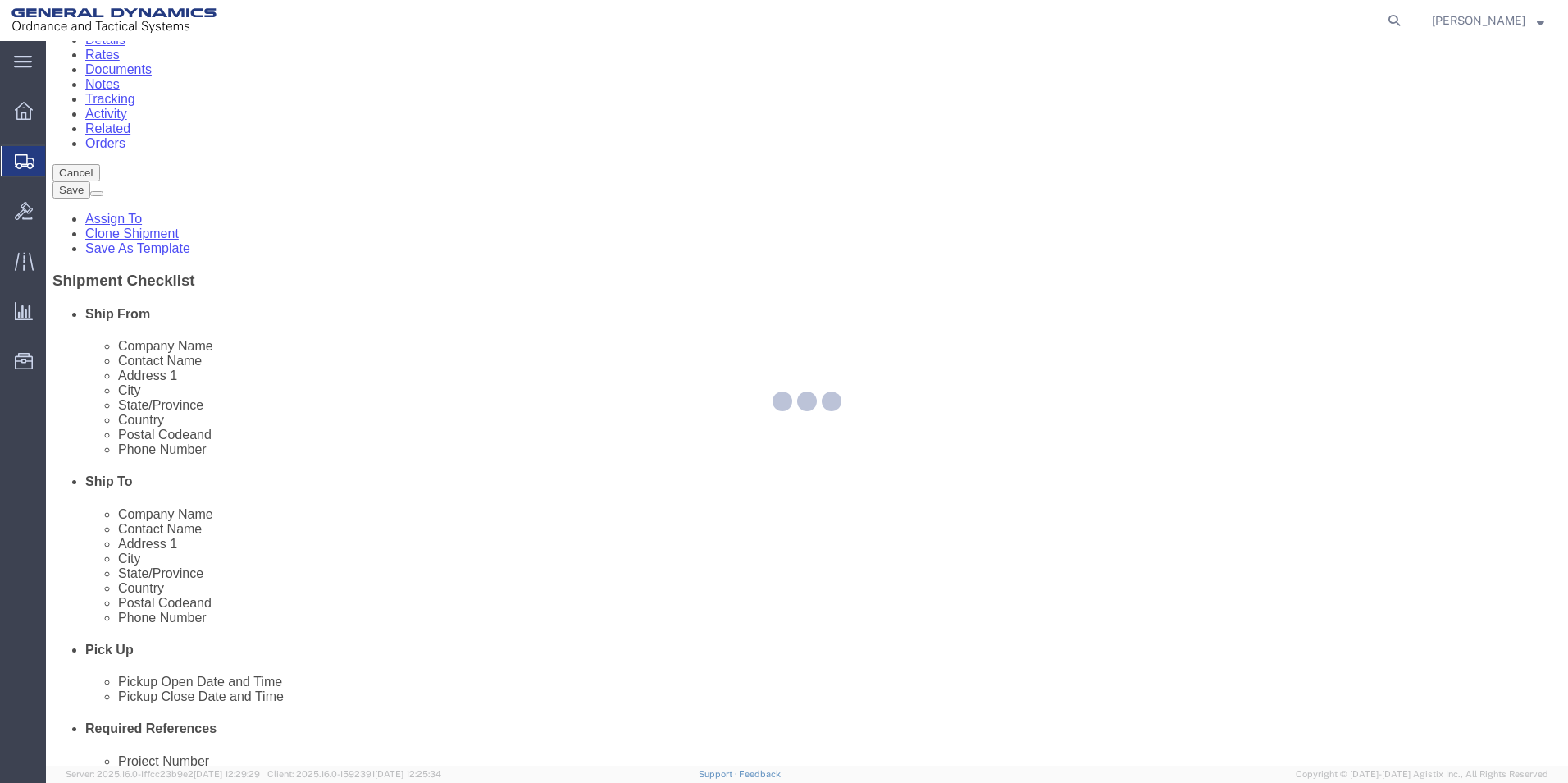
select select
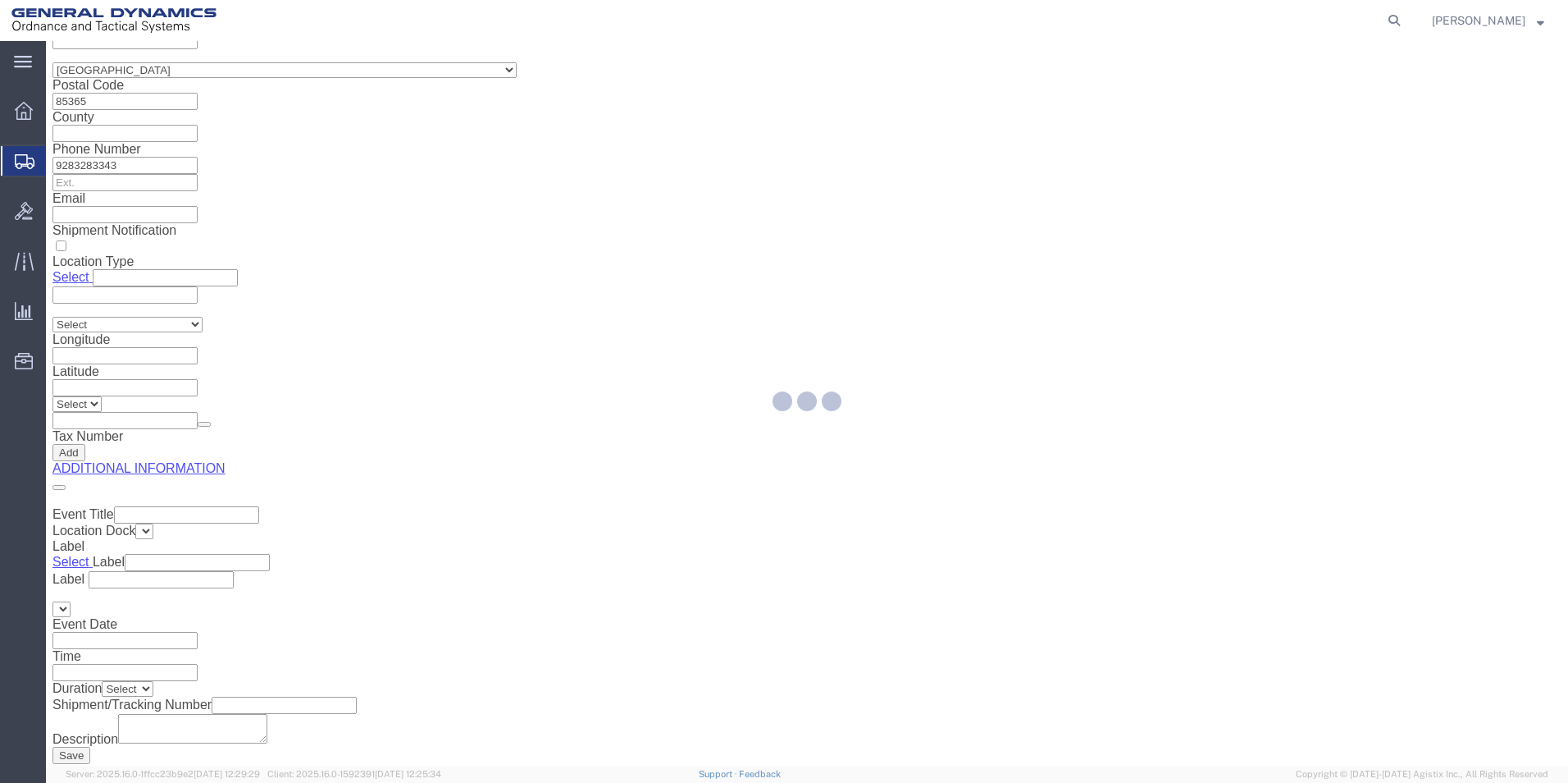
scroll to position [2496, 0]
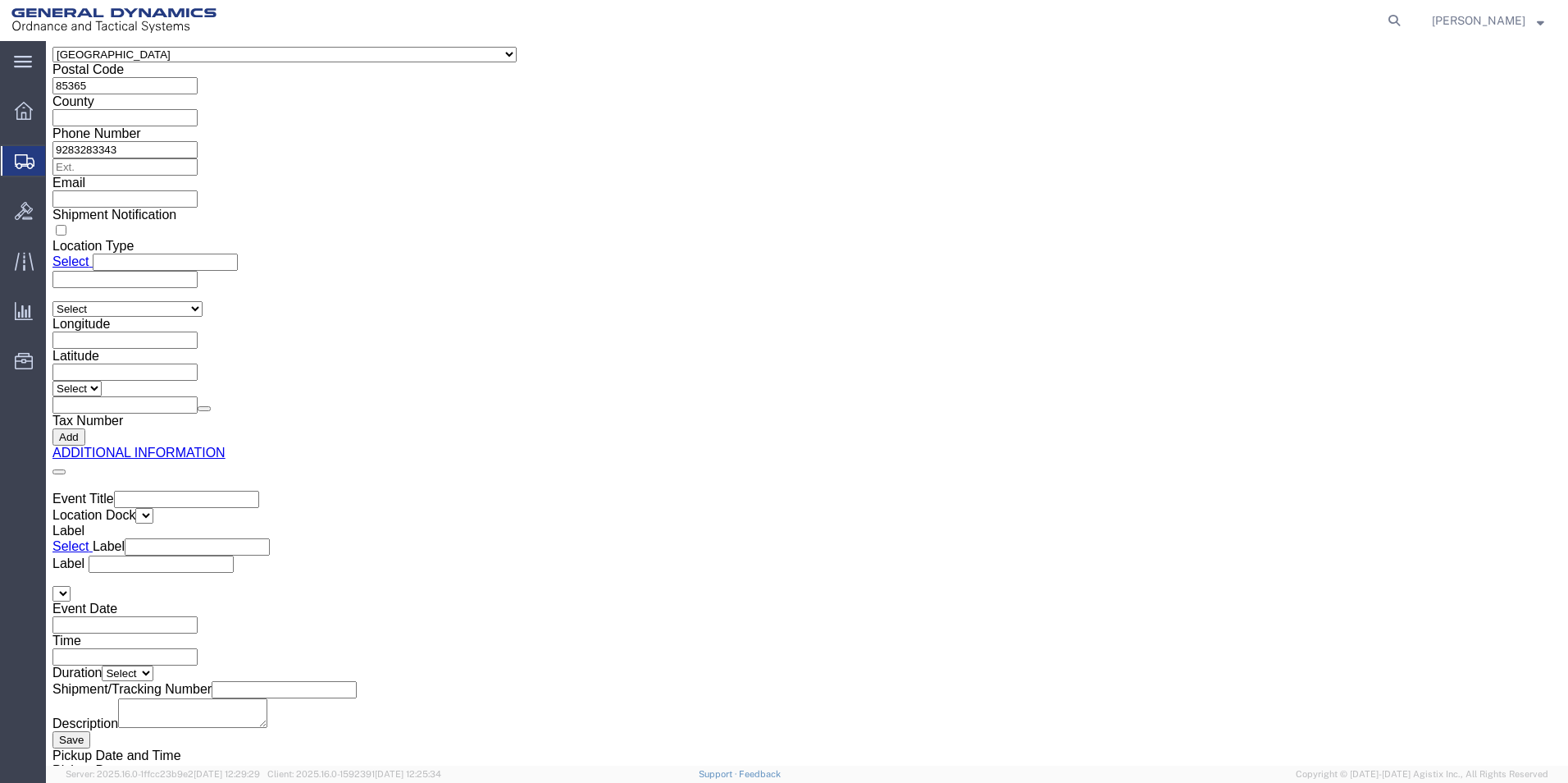
select select "DEPARTMENT"
select select "1763984"
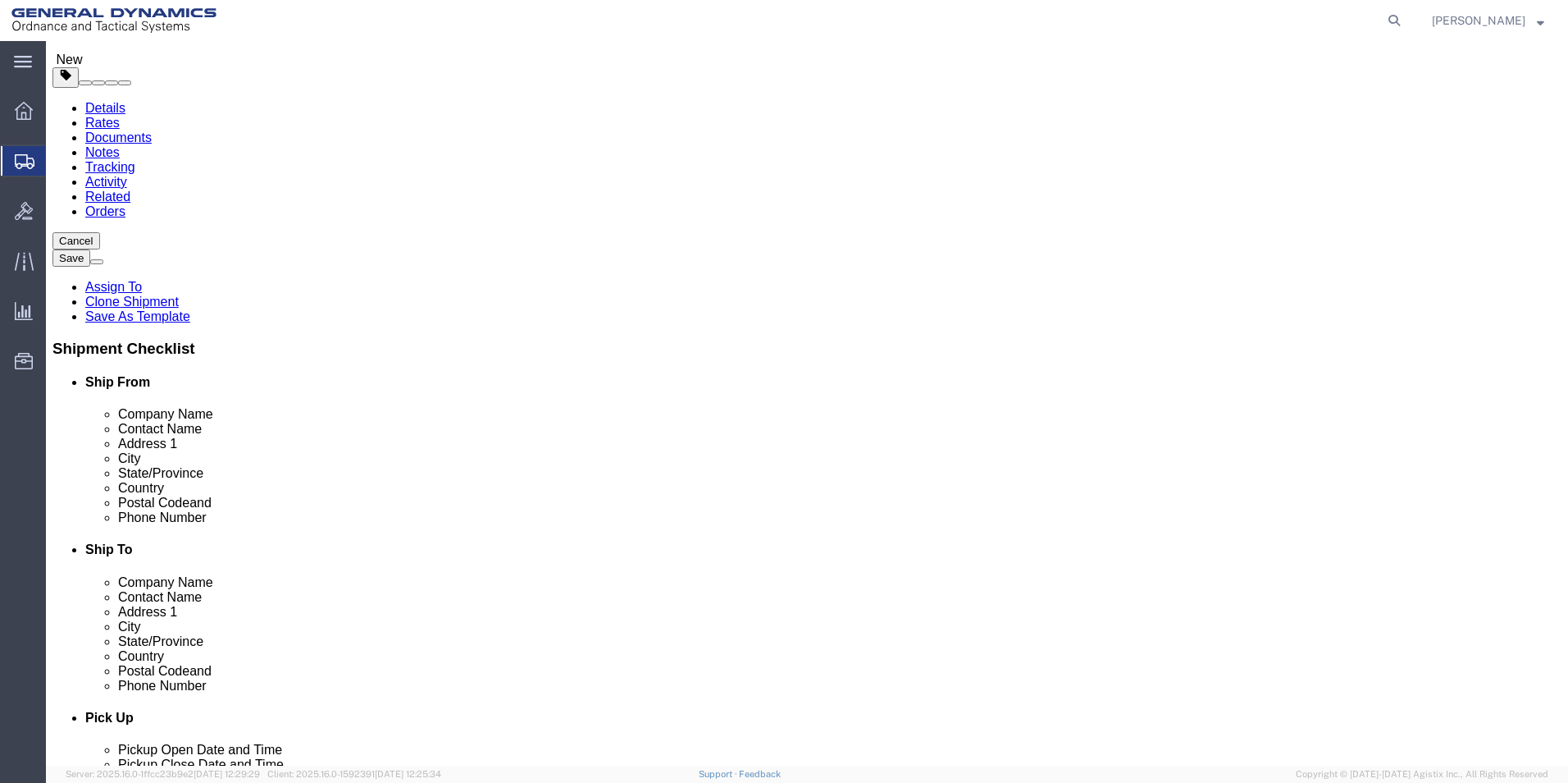
scroll to position [0, 0]
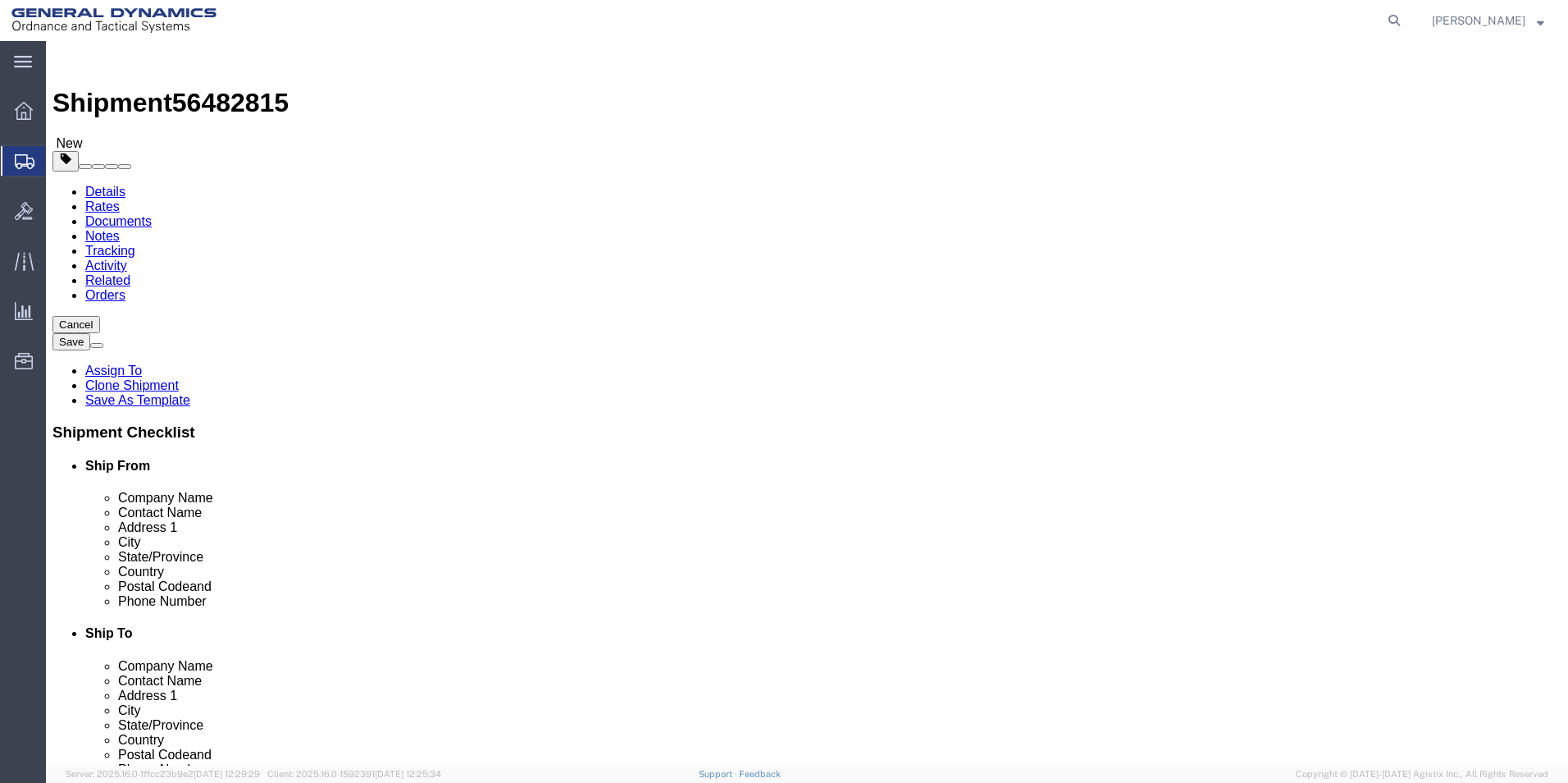
click button "Rate Shipment"
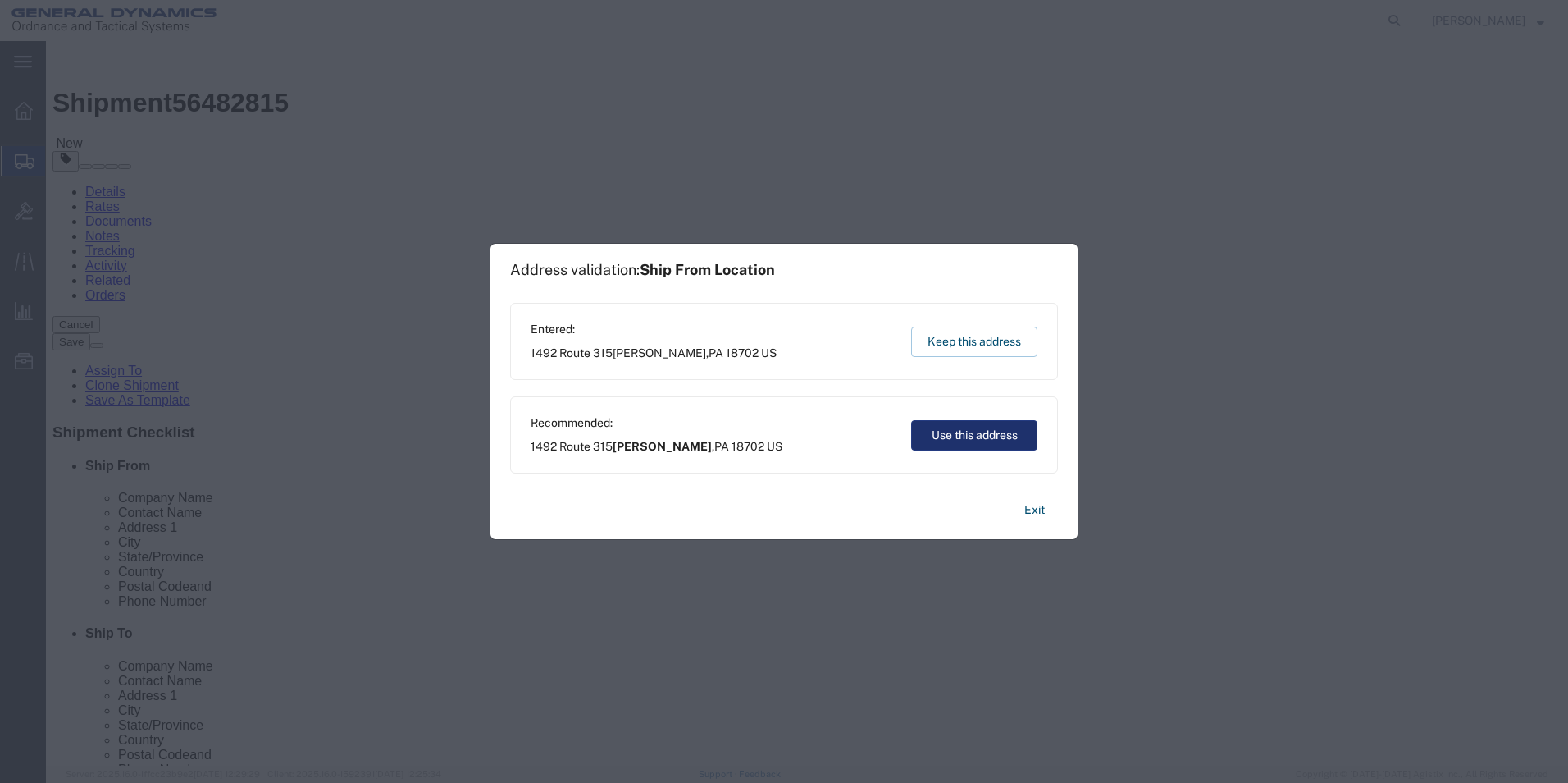
click at [970, 434] on button "Use this address" at bounding box center [974, 435] width 126 height 30
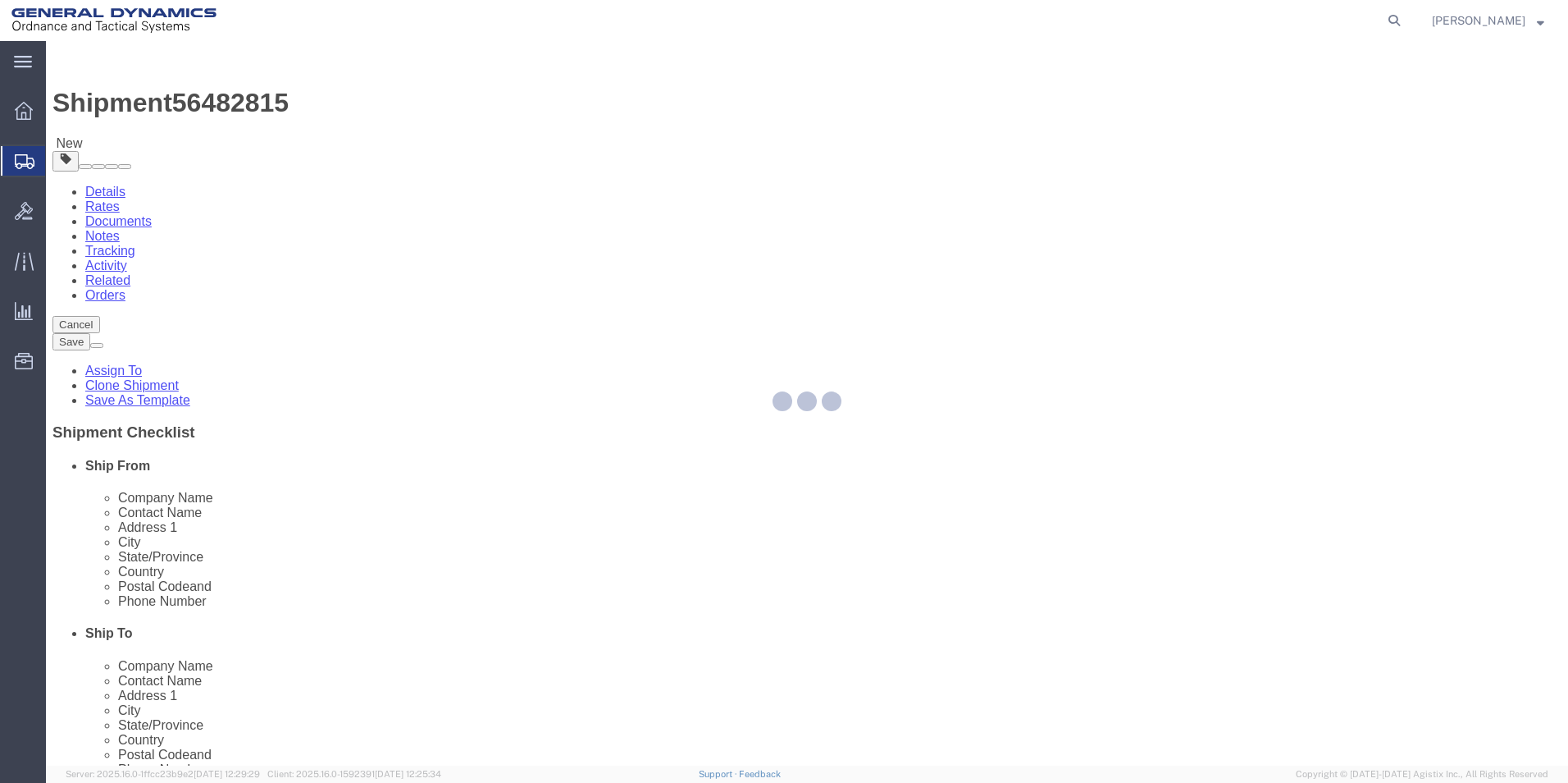
select select "42193"
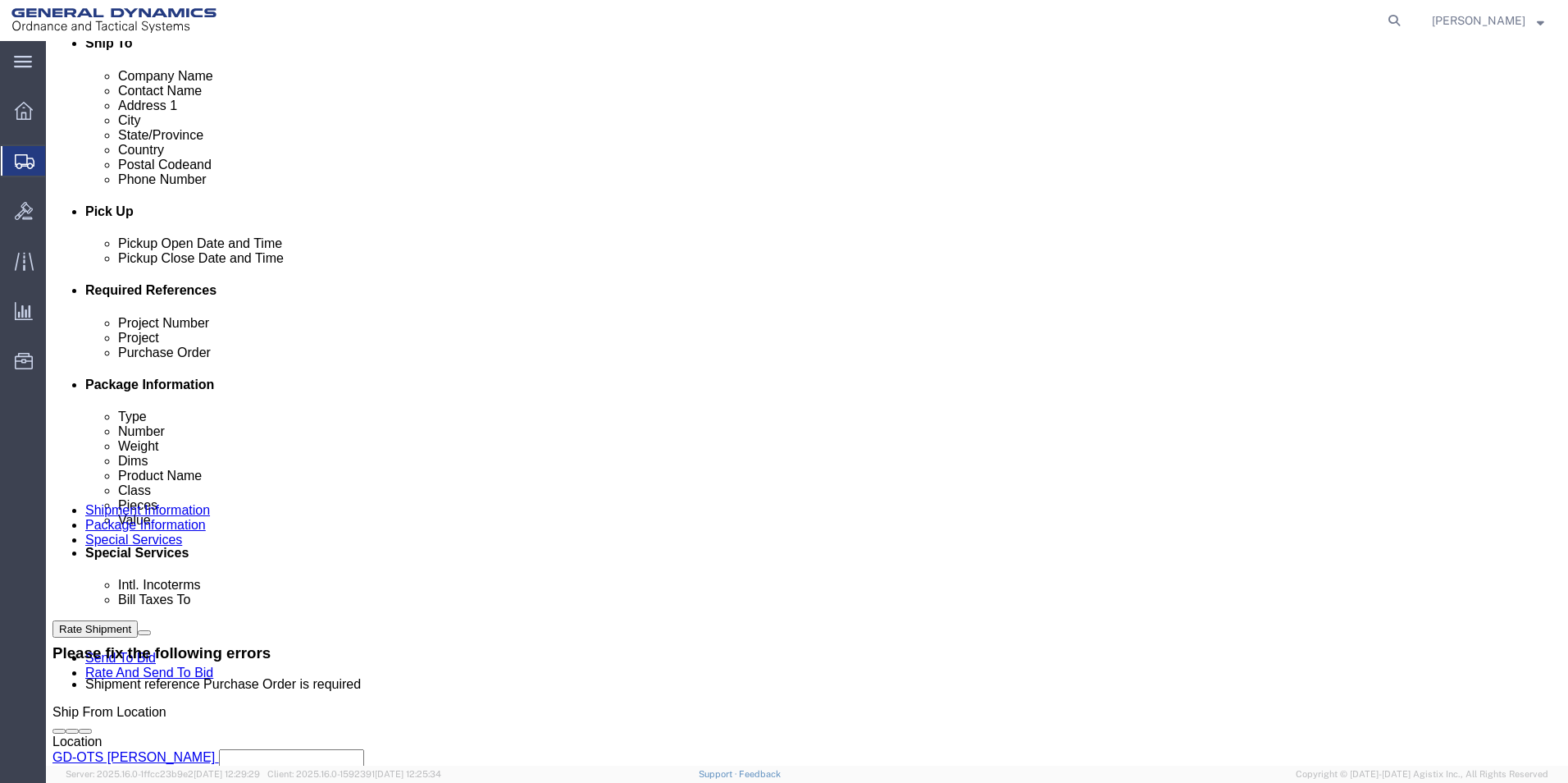
scroll to position [595, 0]
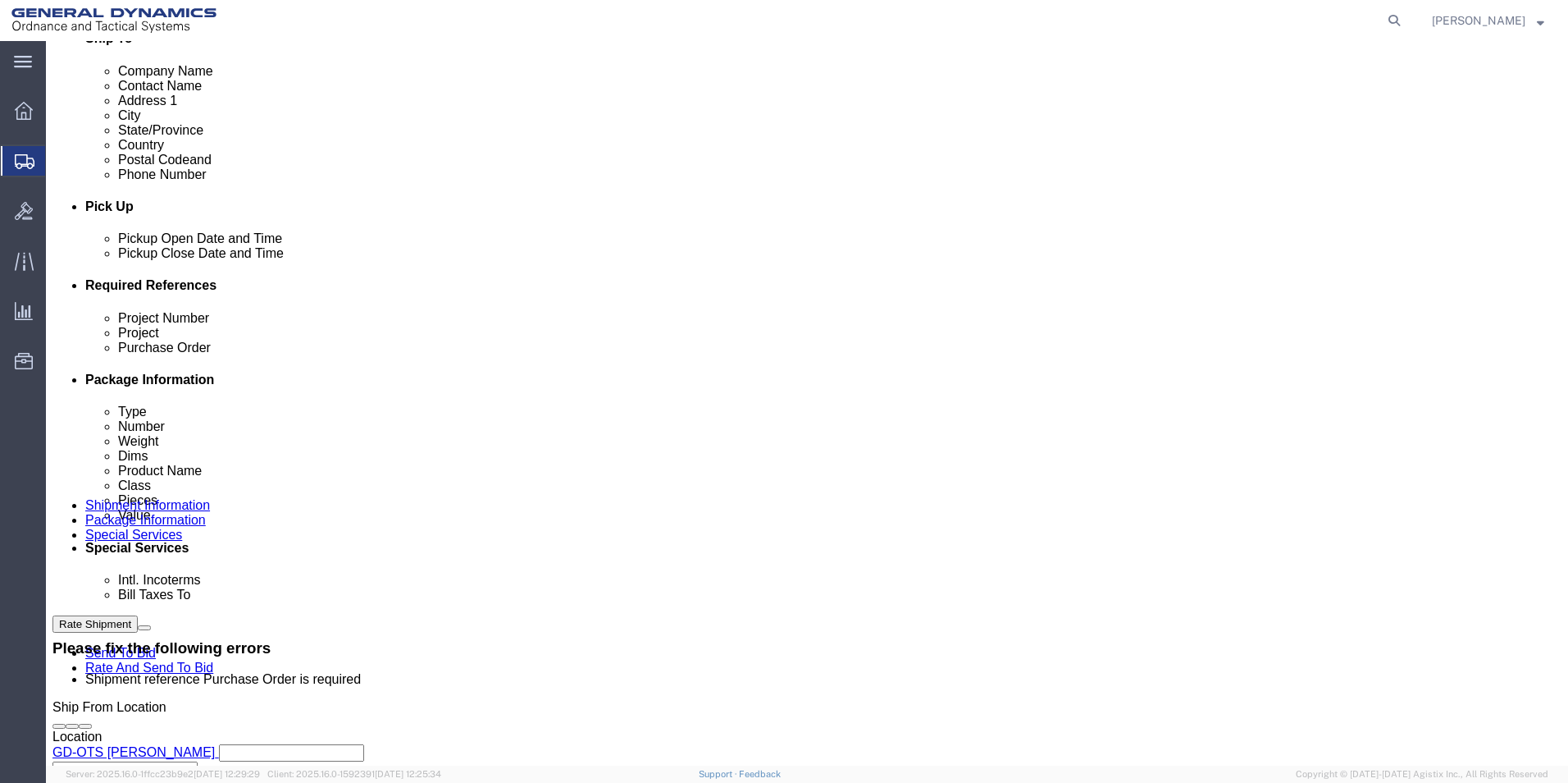
click input "text"
type input "W15QKN-19-D-0084"
drag, startPoint x: 316, startPoint y: 483, endPoint x: 161, endPoint y: 480, distance: 155.0
click div "Project W15QKN19D0084"
type input "120 MM HE"
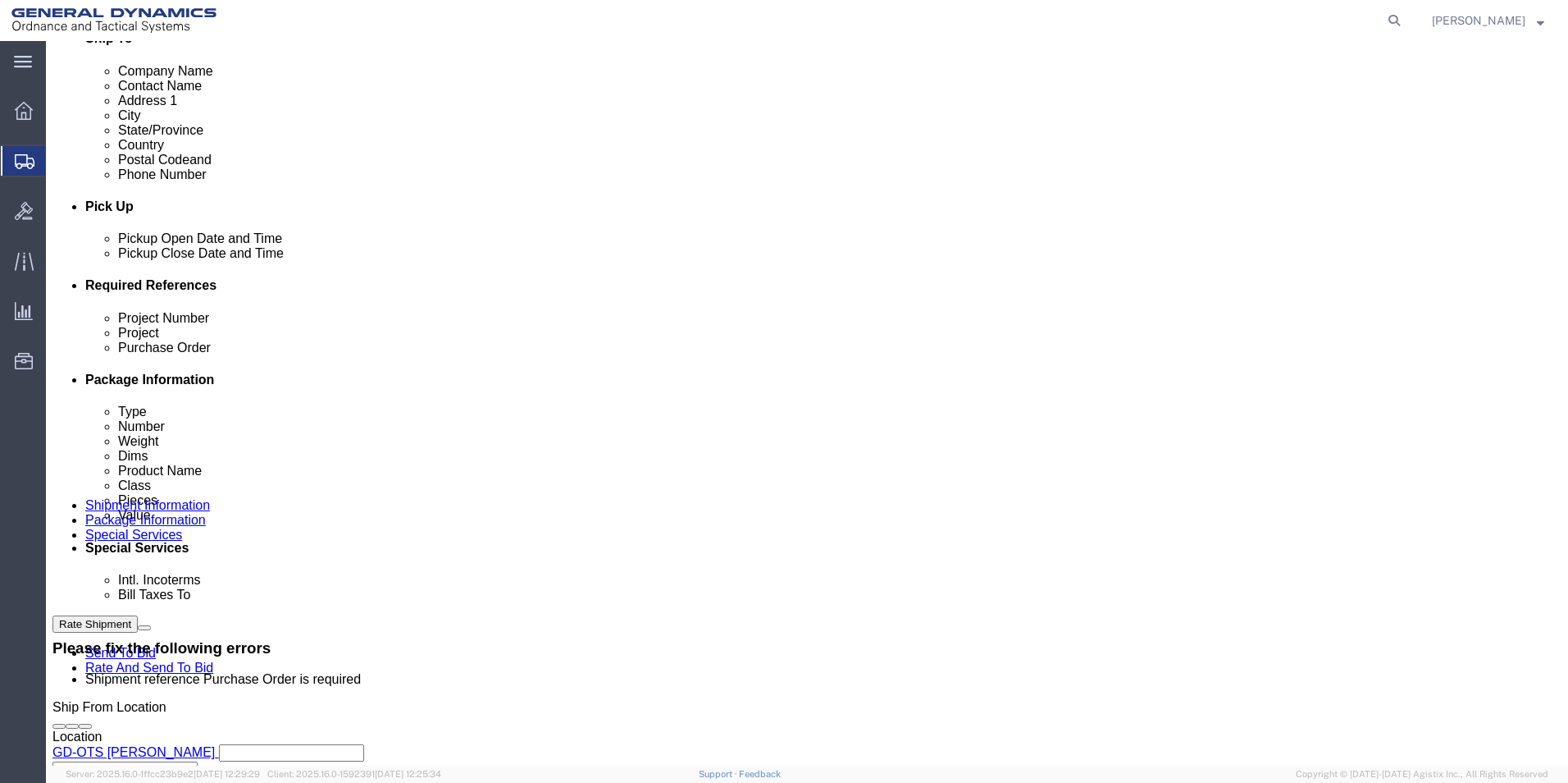
click button "Rate Shipment"
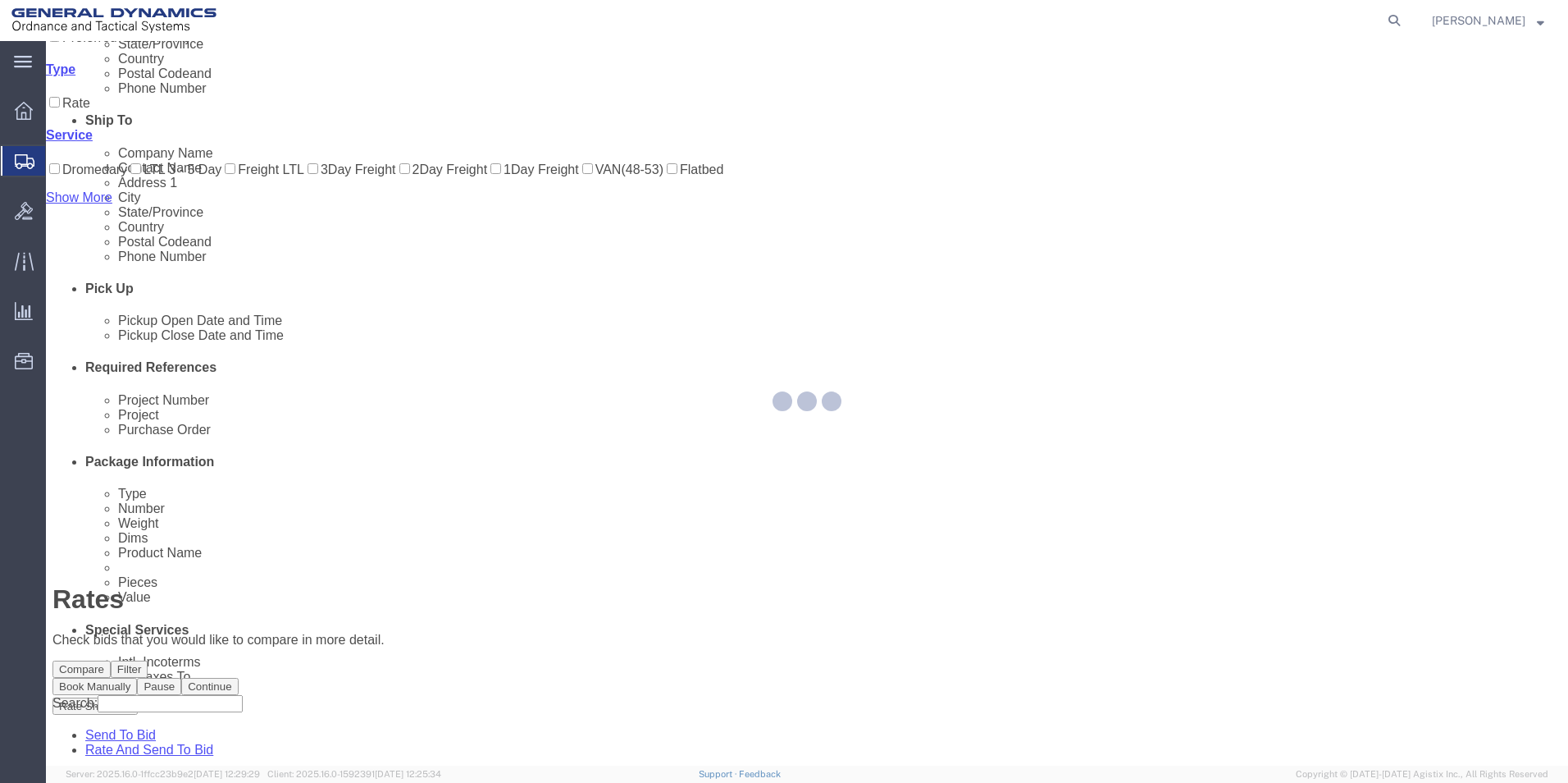
scroll to position [0, 0]
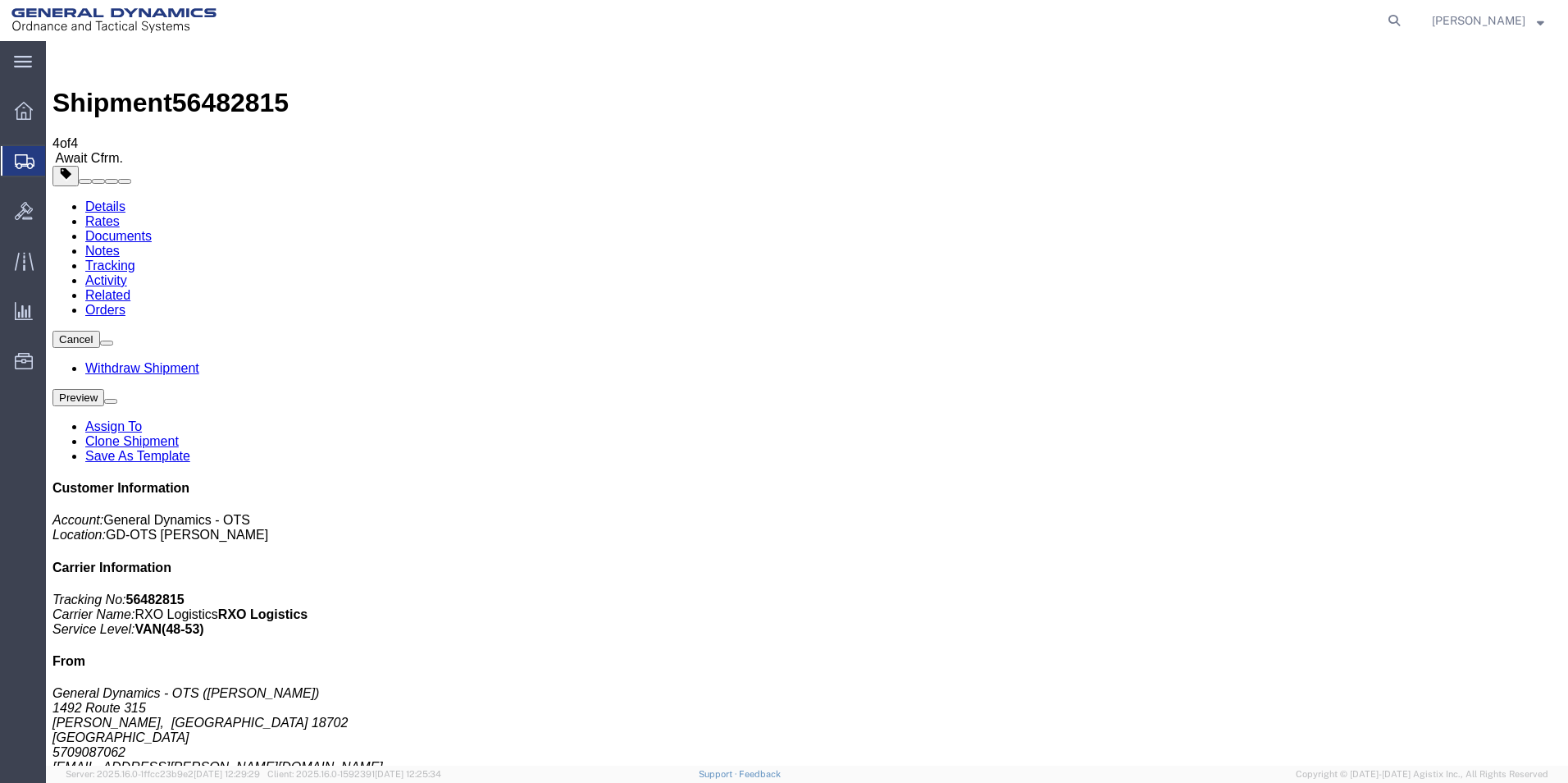
click at [179, 434] on link "Clone Shipment" at bounding box center [132, 440] width 94 height 14
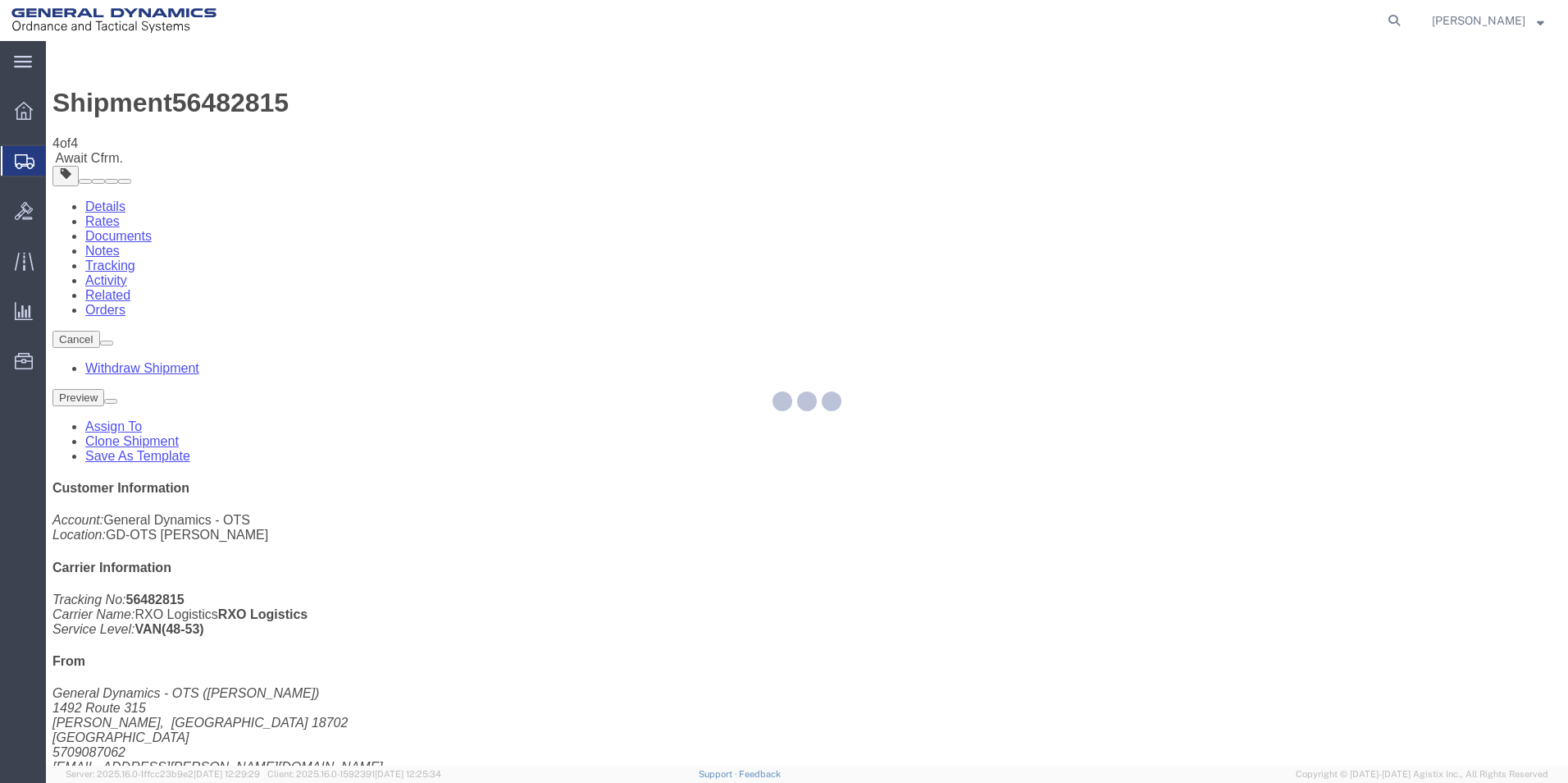
select select "42193"
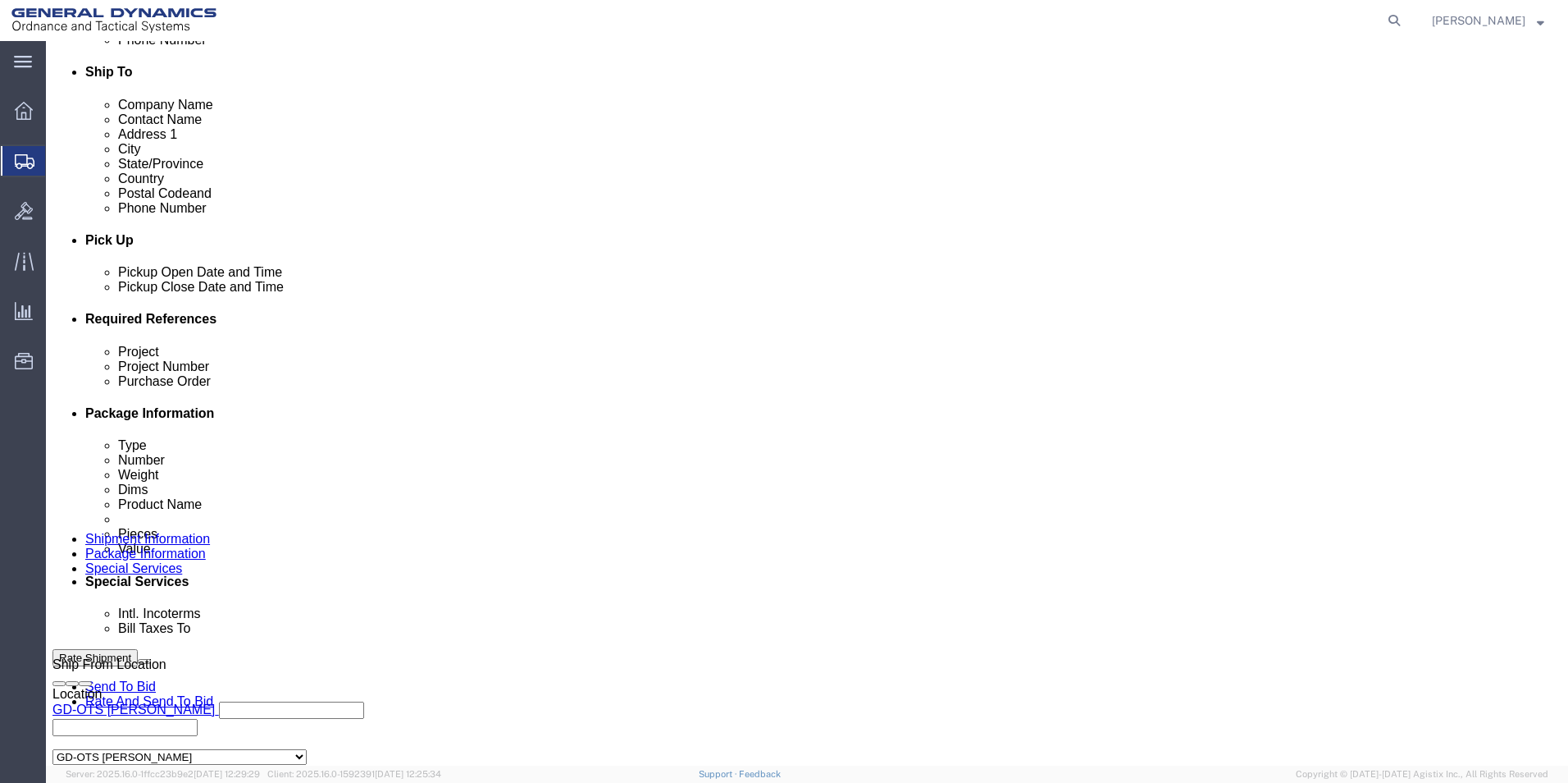
scroll to position [577, 0]
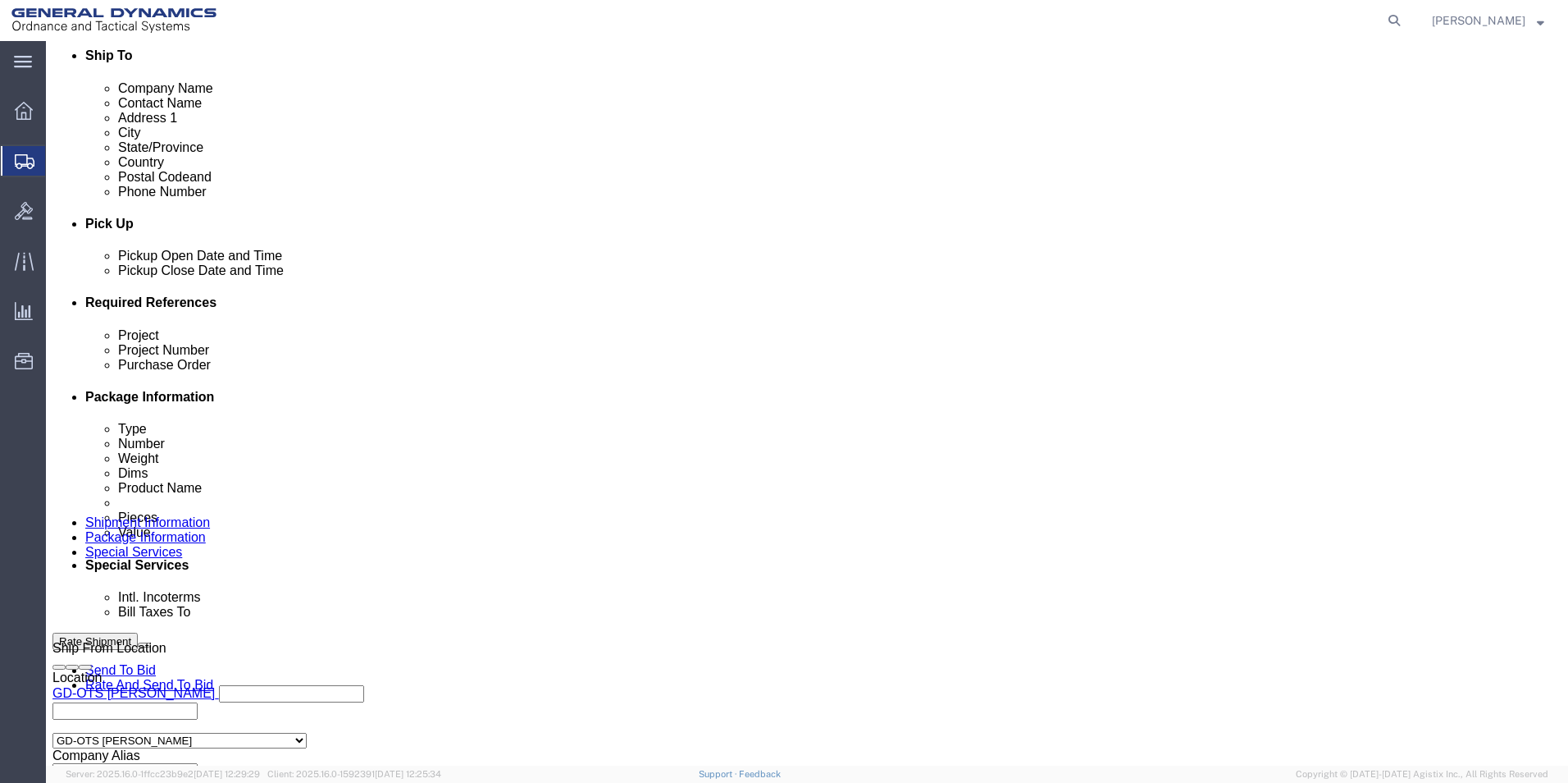
click div "[DATE] 10:00 AM"
type input "1:00 PM"
click button "Apply"
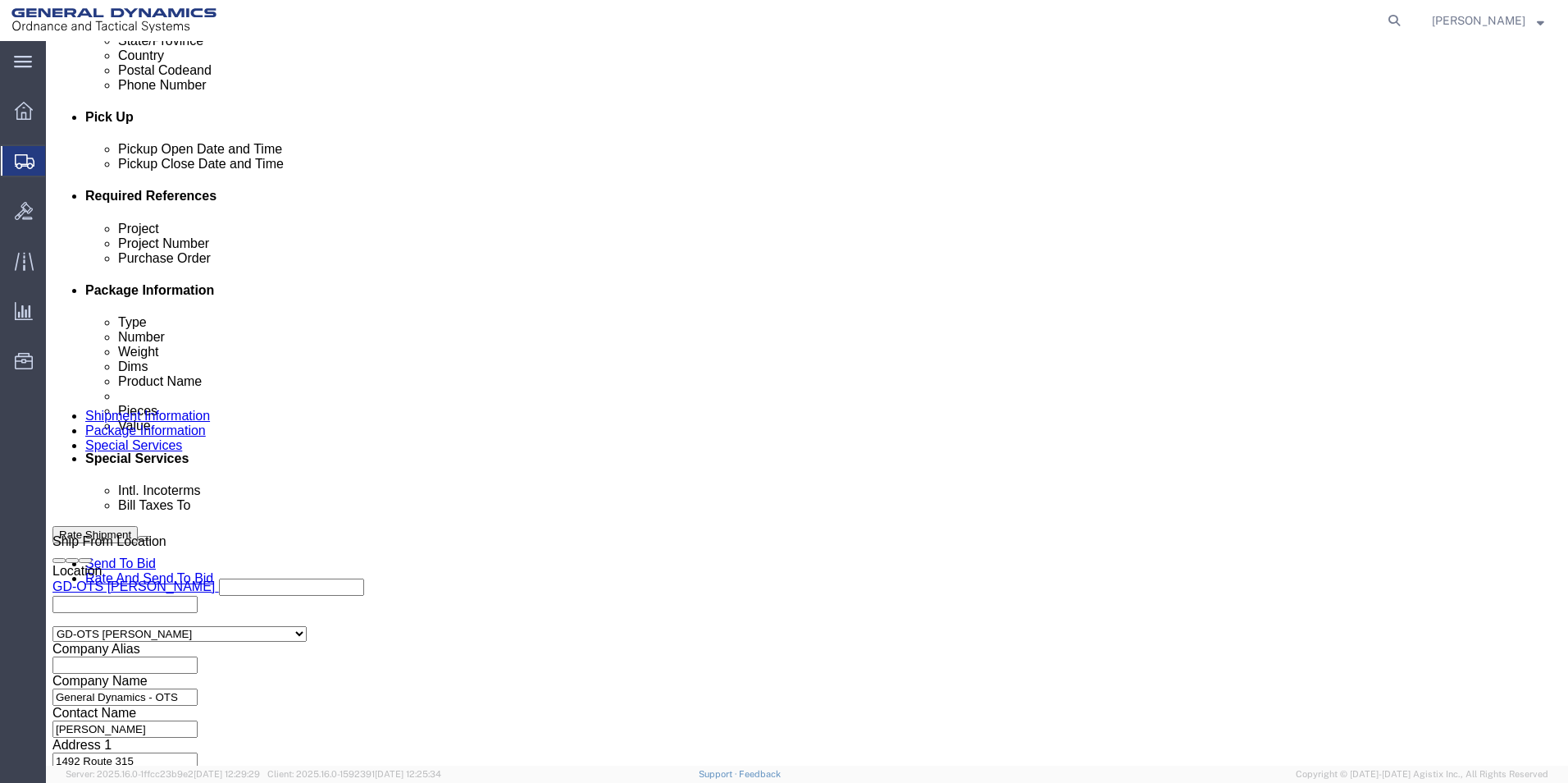
click button "Continue"
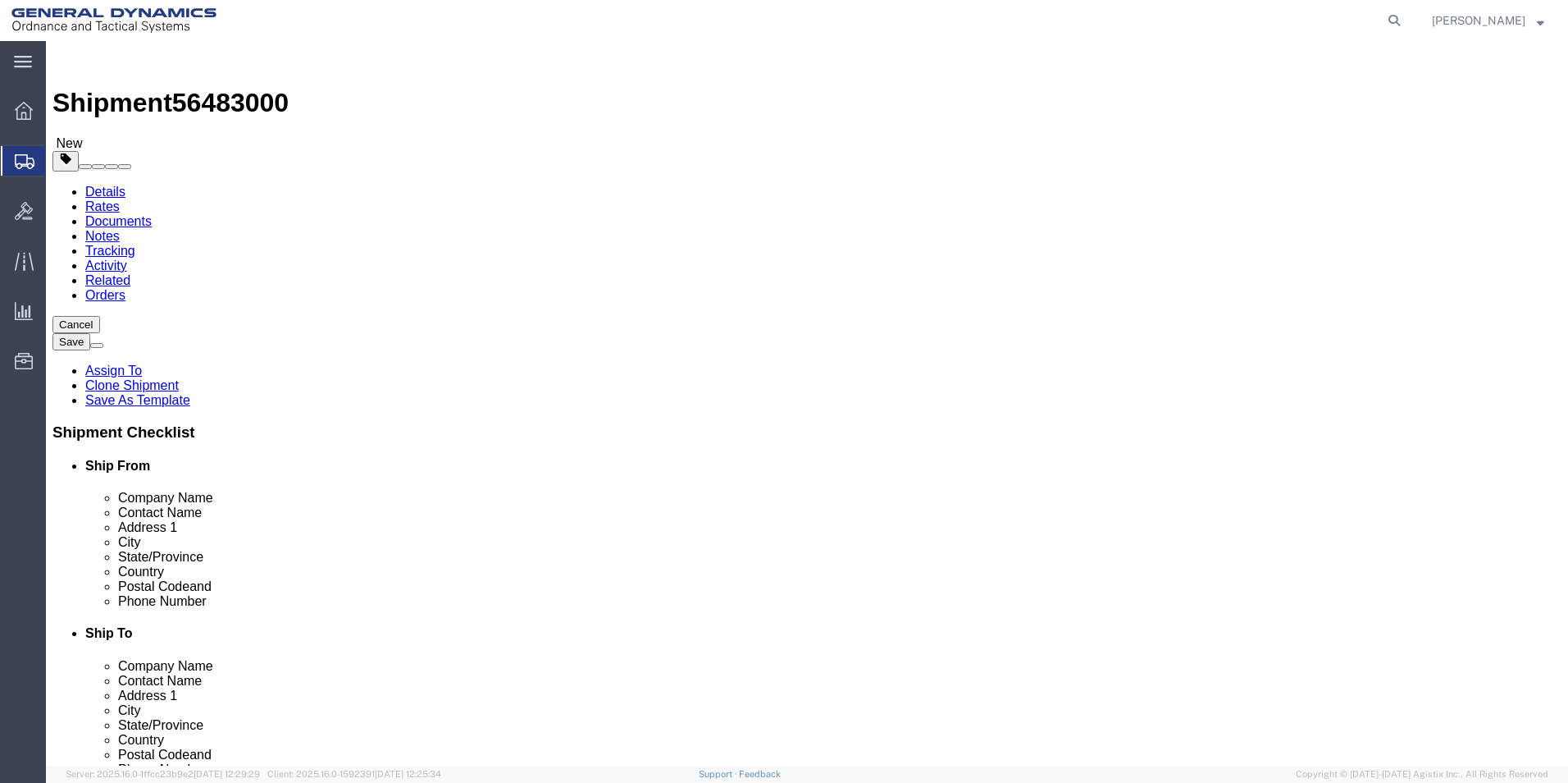
click div "Number 30"
type input "10"
drag, startPoint x: 278, startPoint y: 419, endPoint x: 165, endPoint y: 416, distance: 113.0
click div "Weight 43500.00 Select kgs lbs Ship. t°"
type input "14040.00"
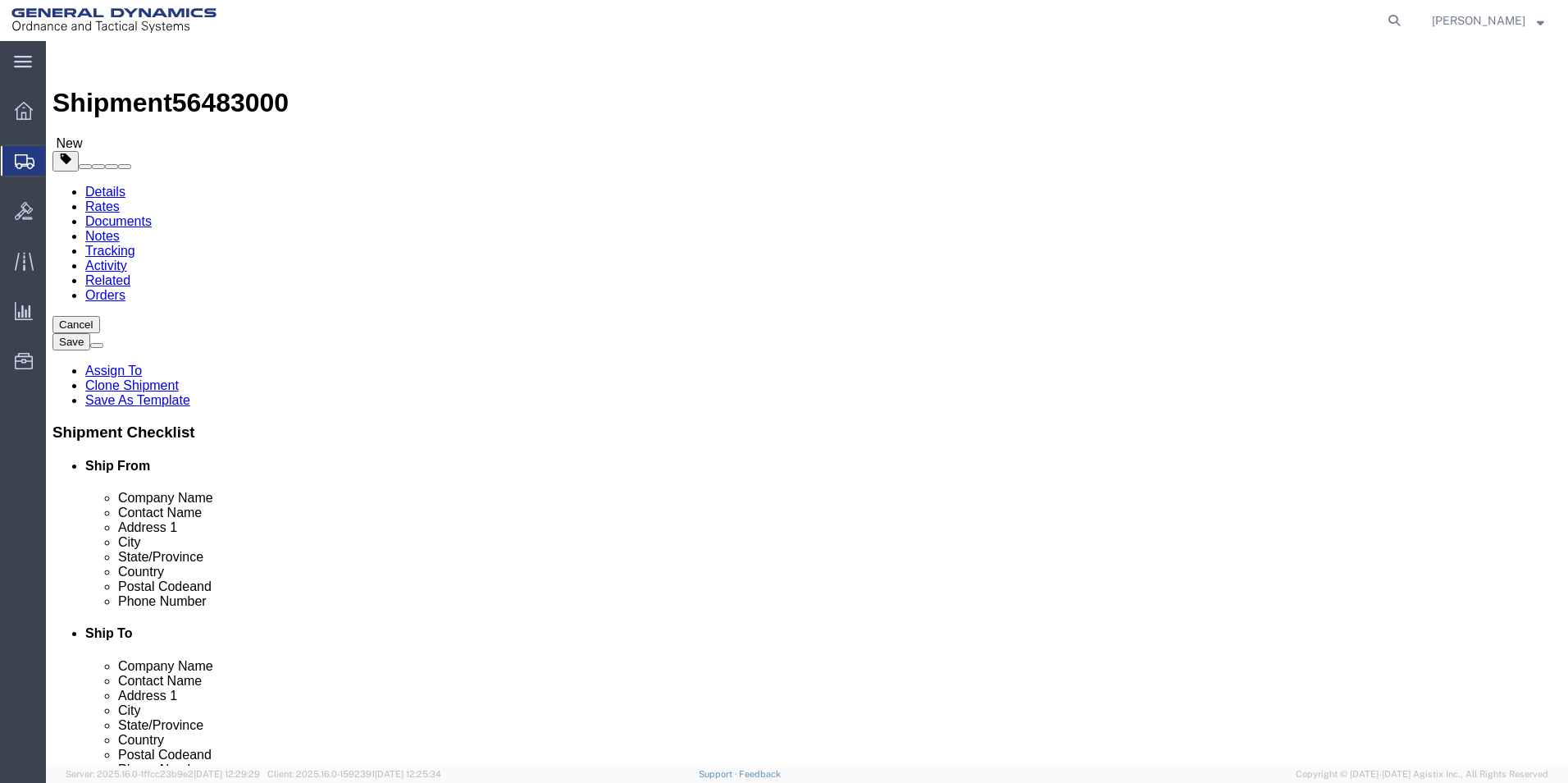
click dd "1890.00 Each"
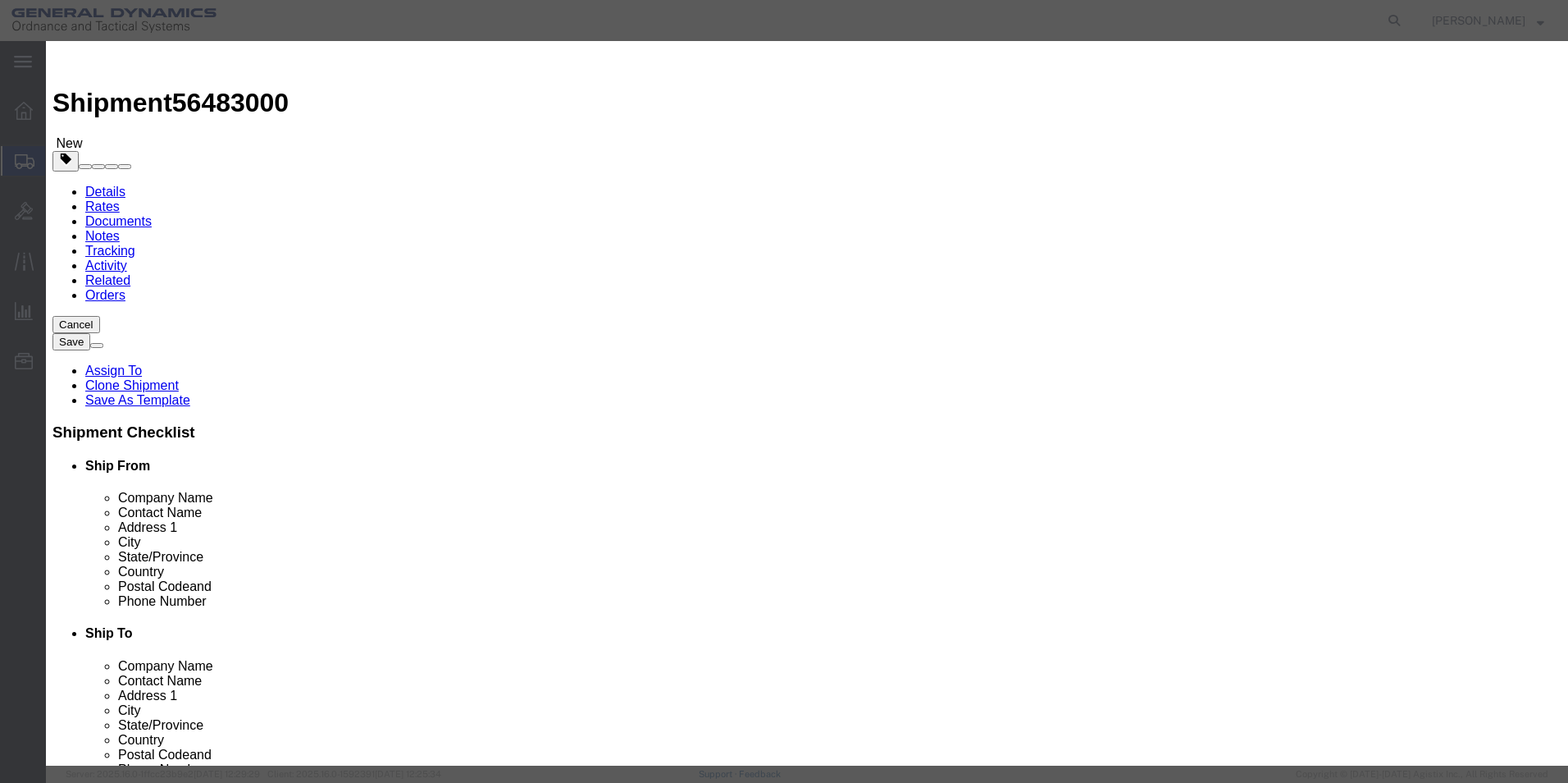
drag, startPoint x: 539, startPoint y: 156, endPoint x: 384, endPoint y: 150, distance: 155.1
click div "Pieces 1890.00 Select Bag Barrels 100Board Feet Bottle Box Blister Pack Carats …"
type input "610.00"
type input "32.28"
click button "Save & Close"
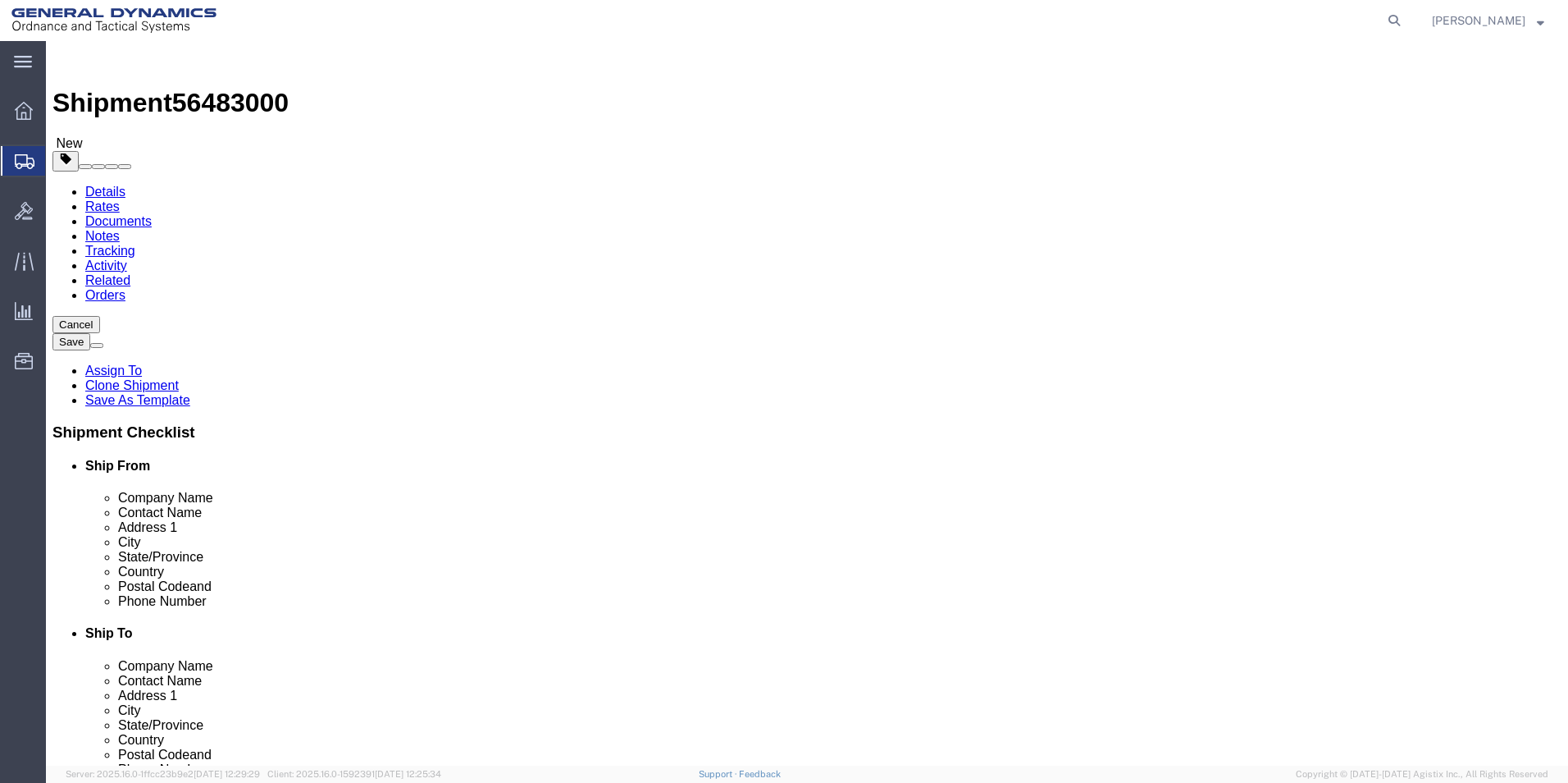
drag, startPoint x: 832, startPoint y: 358, endPoint x: 793, endPoint y: 361, distance: 39.1
click div "Number 1"
type input "2"
drag, startPoint x: 865, startPoint y: 423, endPoint x: 737, endPoint y: 414, distance: 128.3
click div "Weight 1560.00 Select kgs lbs Ship. t°"
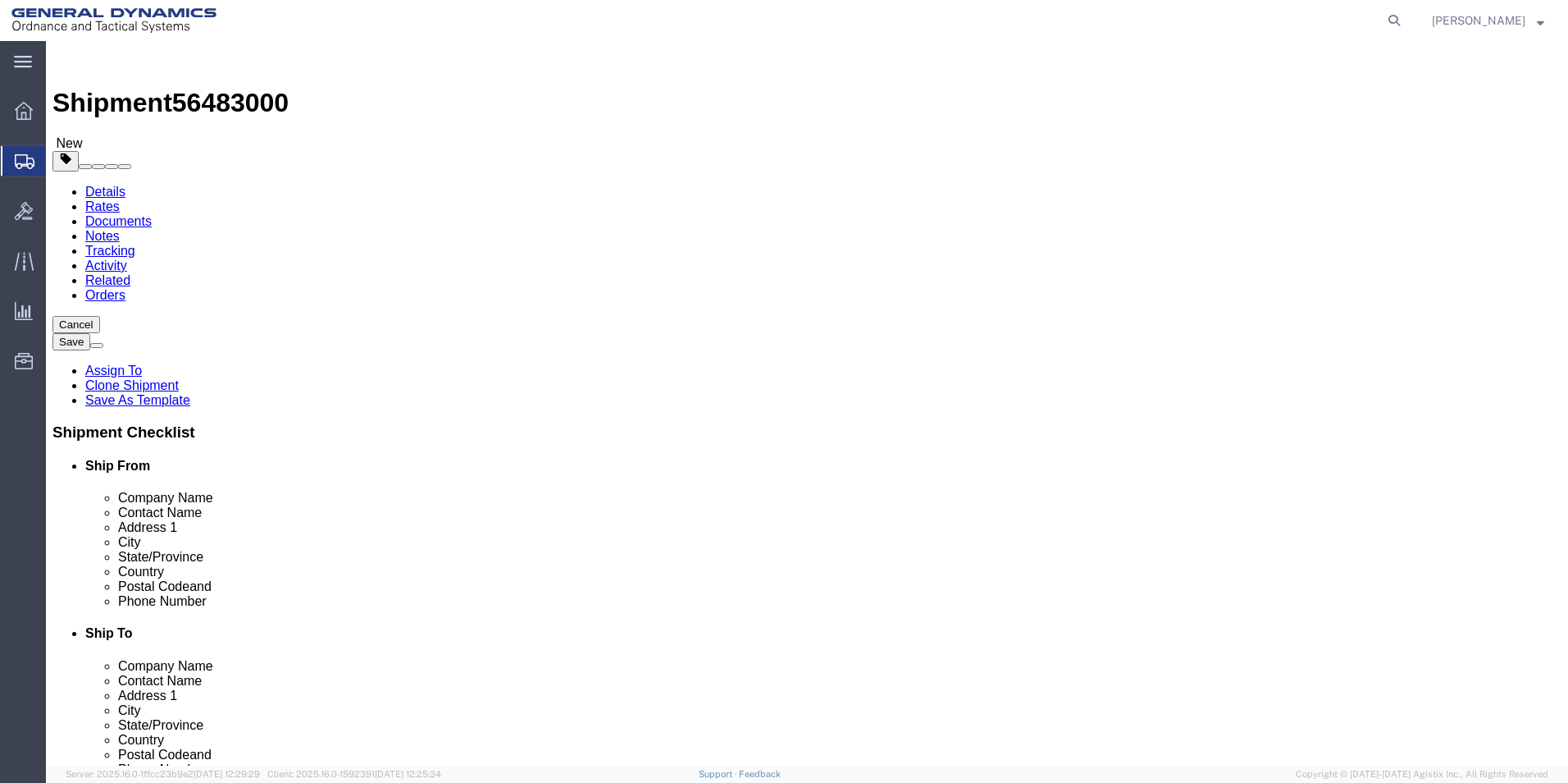
type input "1741.00"
click dd "1890.00 Each"
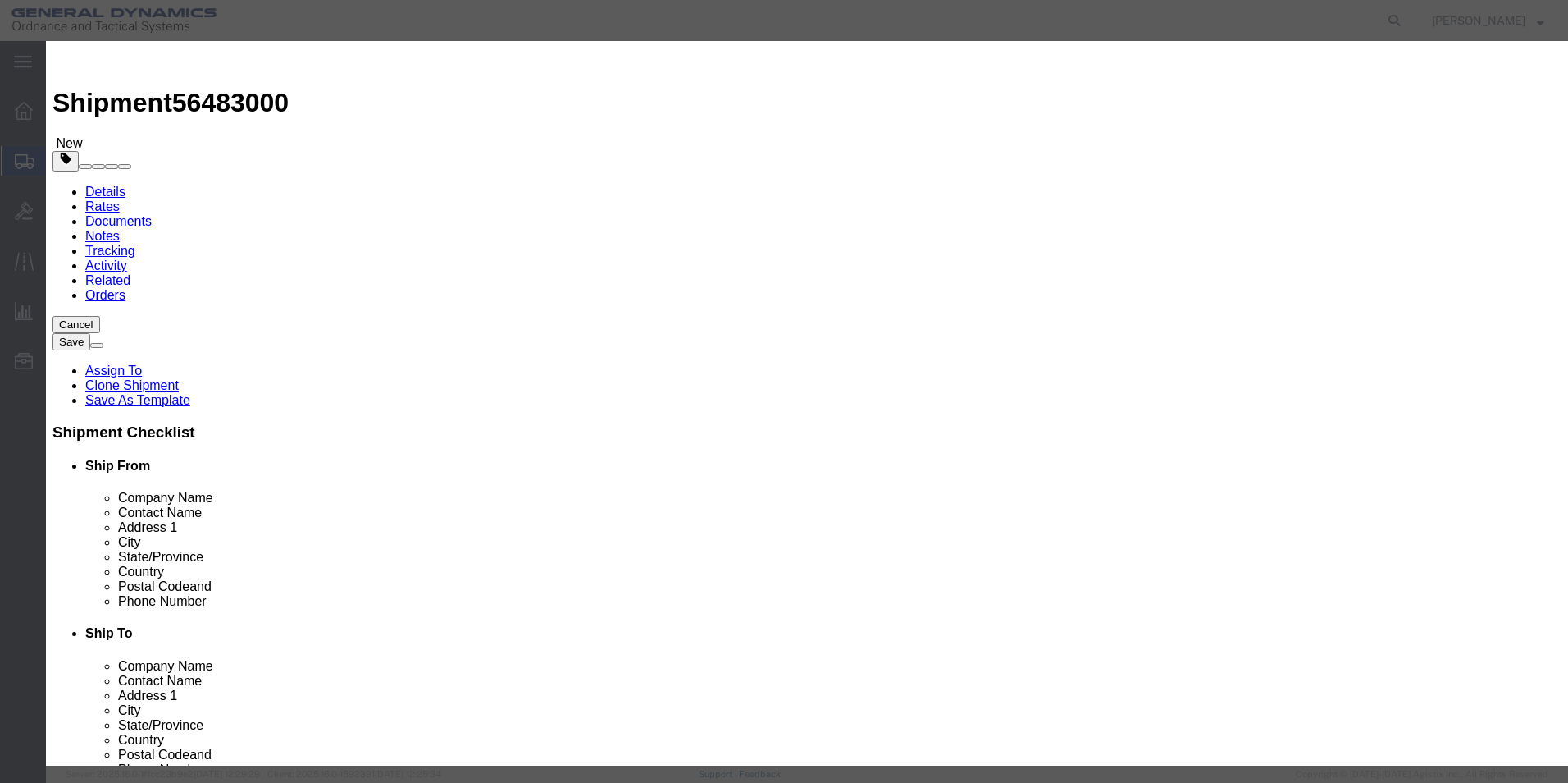
drag, startPoint x: 537, startPoint y: 156, endPoint x: 394, endPoint y: 155, distance: 143.0
click div "Pieces Number of pieces inside all the packages 1890.00 Select Bag Barrels 100B…"
type input "2110.00"
type input "111.64"
click button "Save & Close"
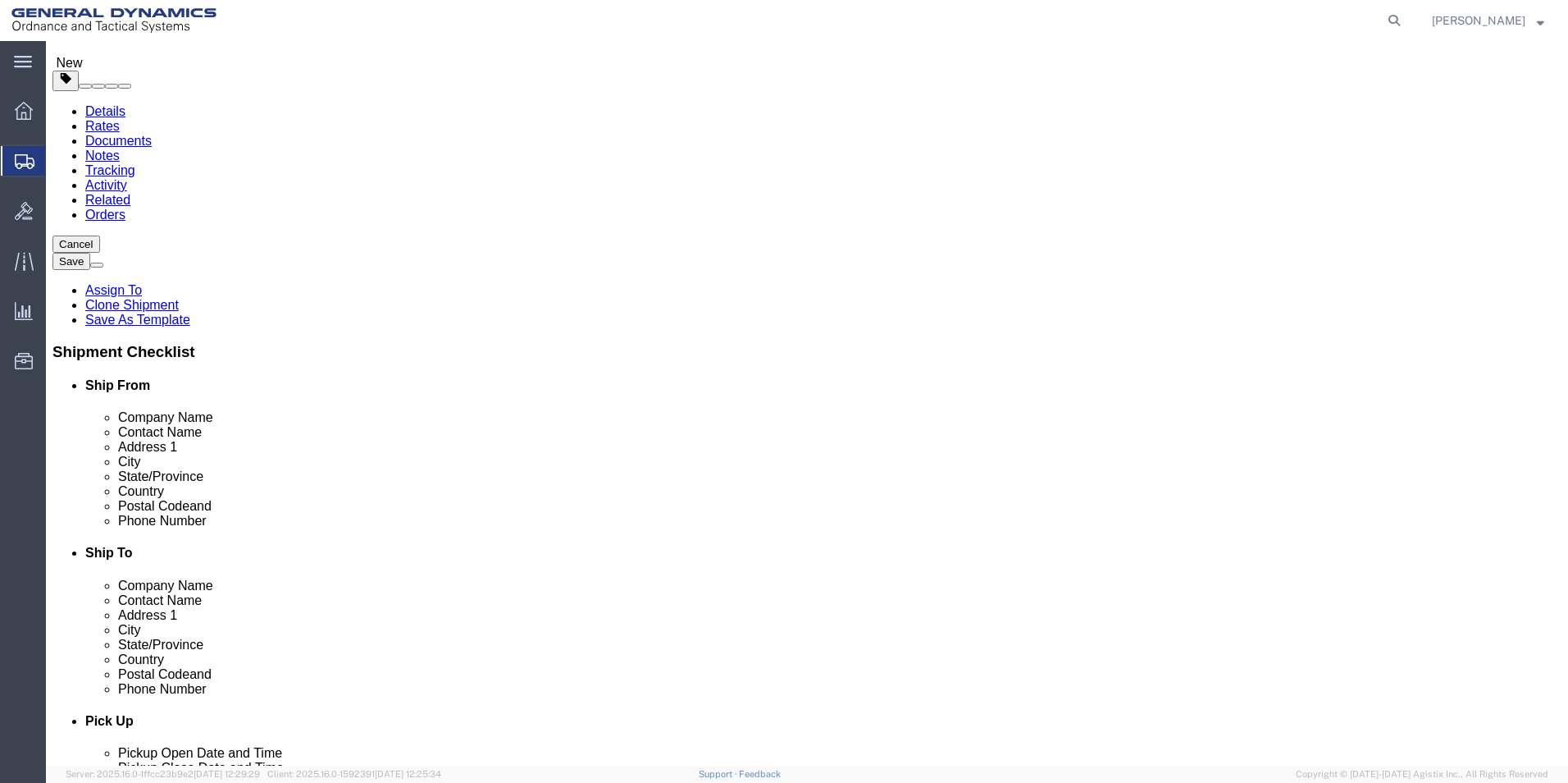
scroll to position [152, 0]
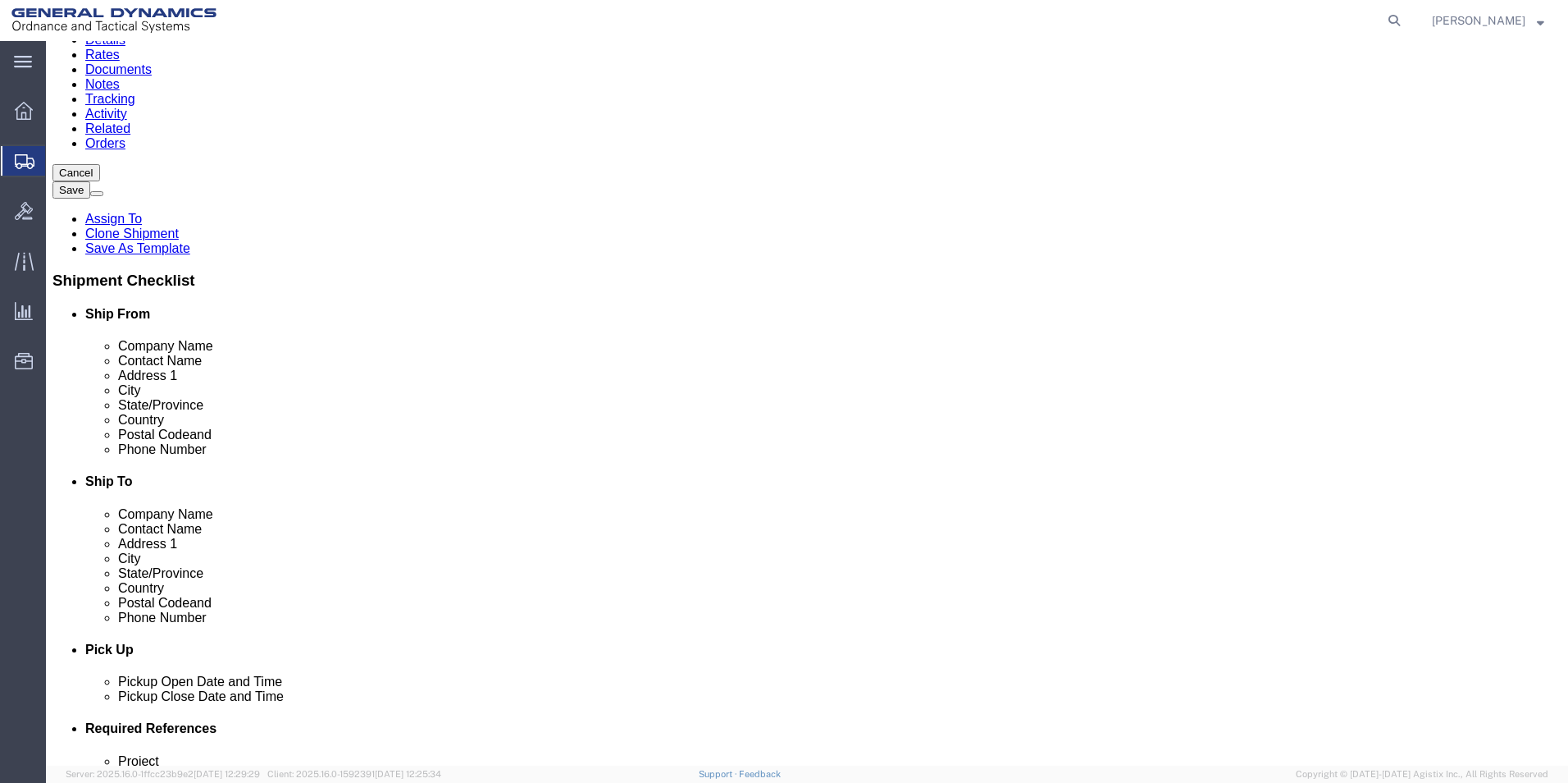
click button "Continue"
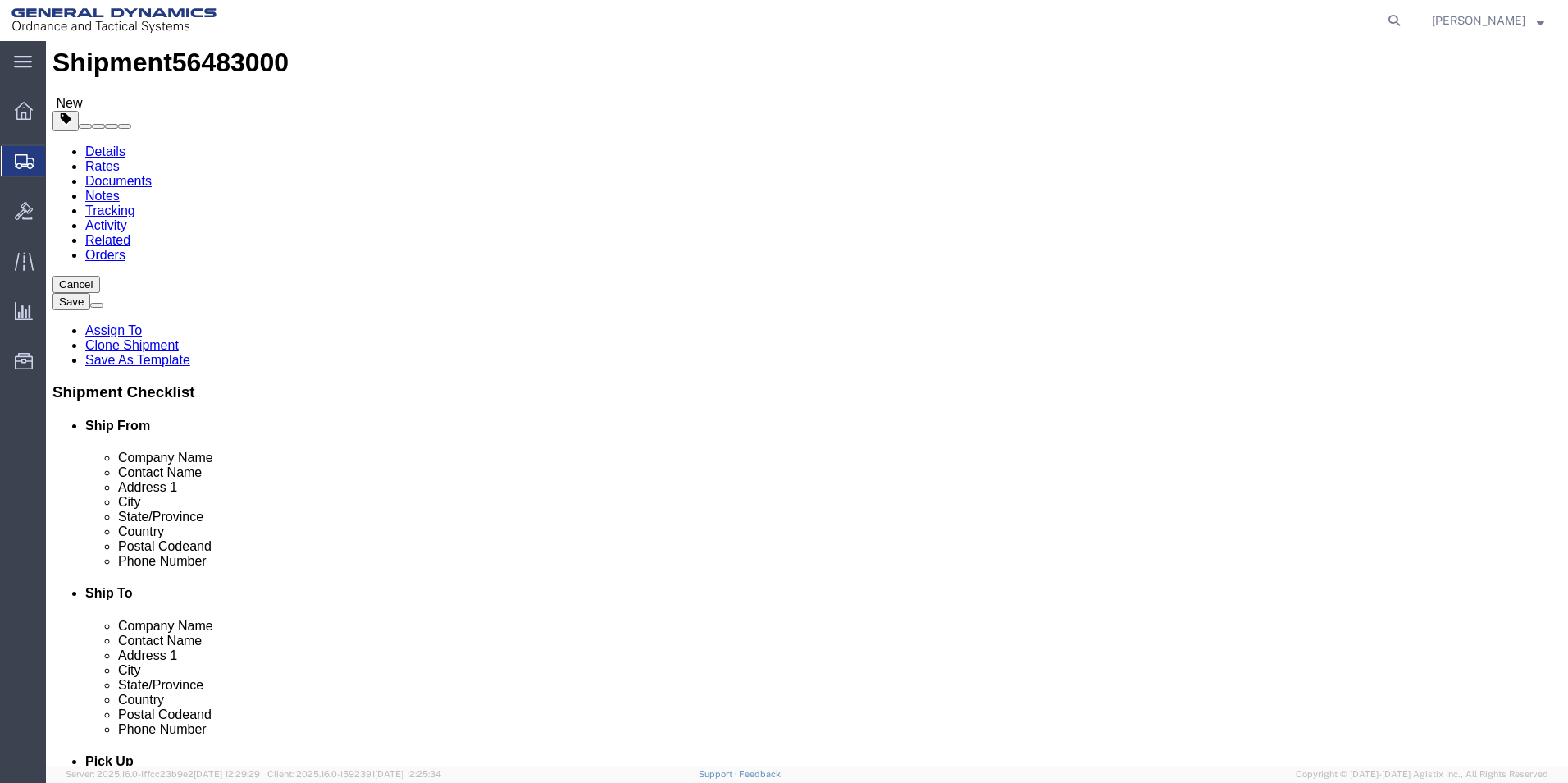
scroll to position [0, 0]
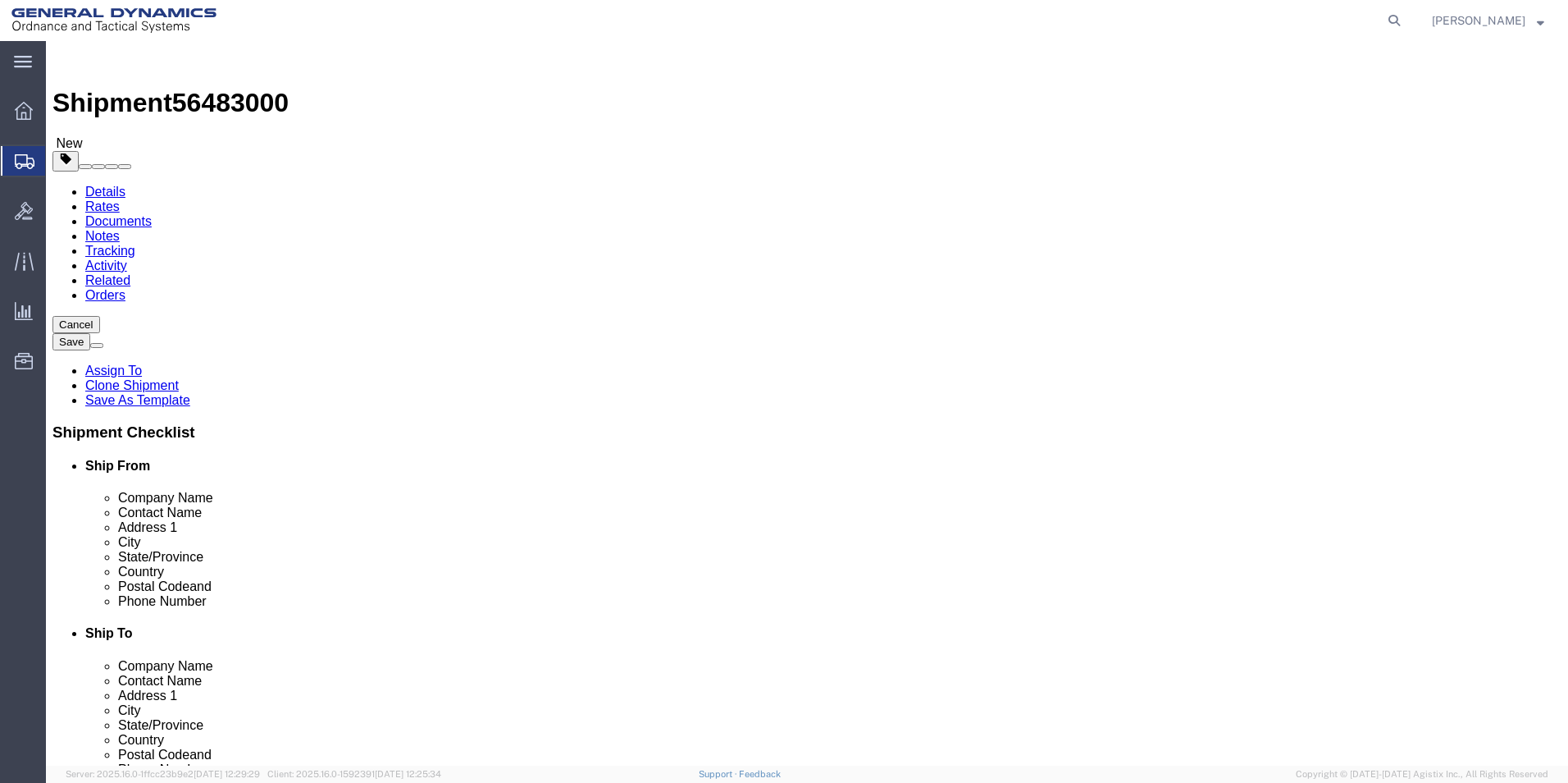
click button "Rate Shipment"
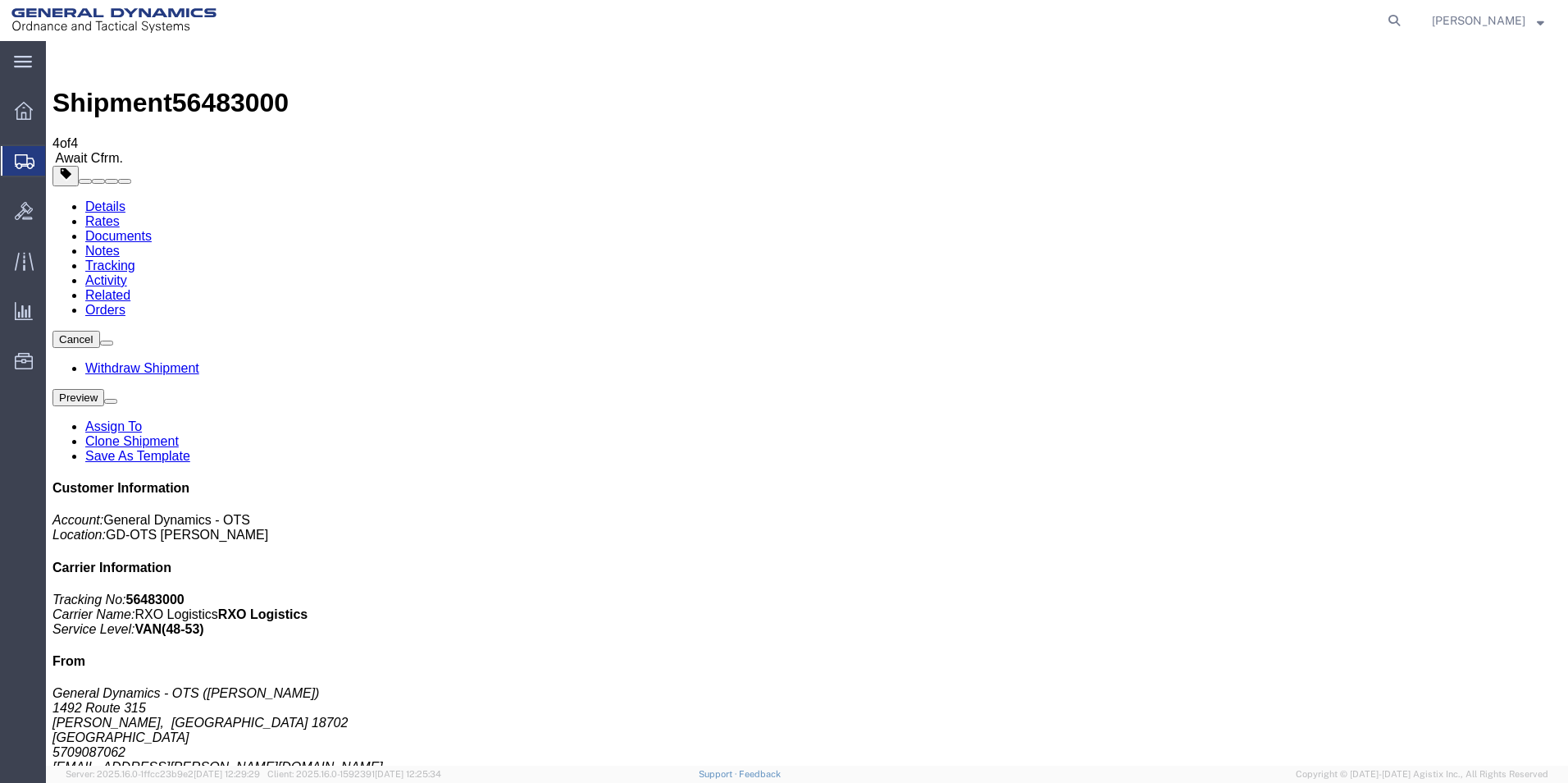
click at [190, 449] on link "Save As Template" at bounding box center [137, 456] width 105 height 14
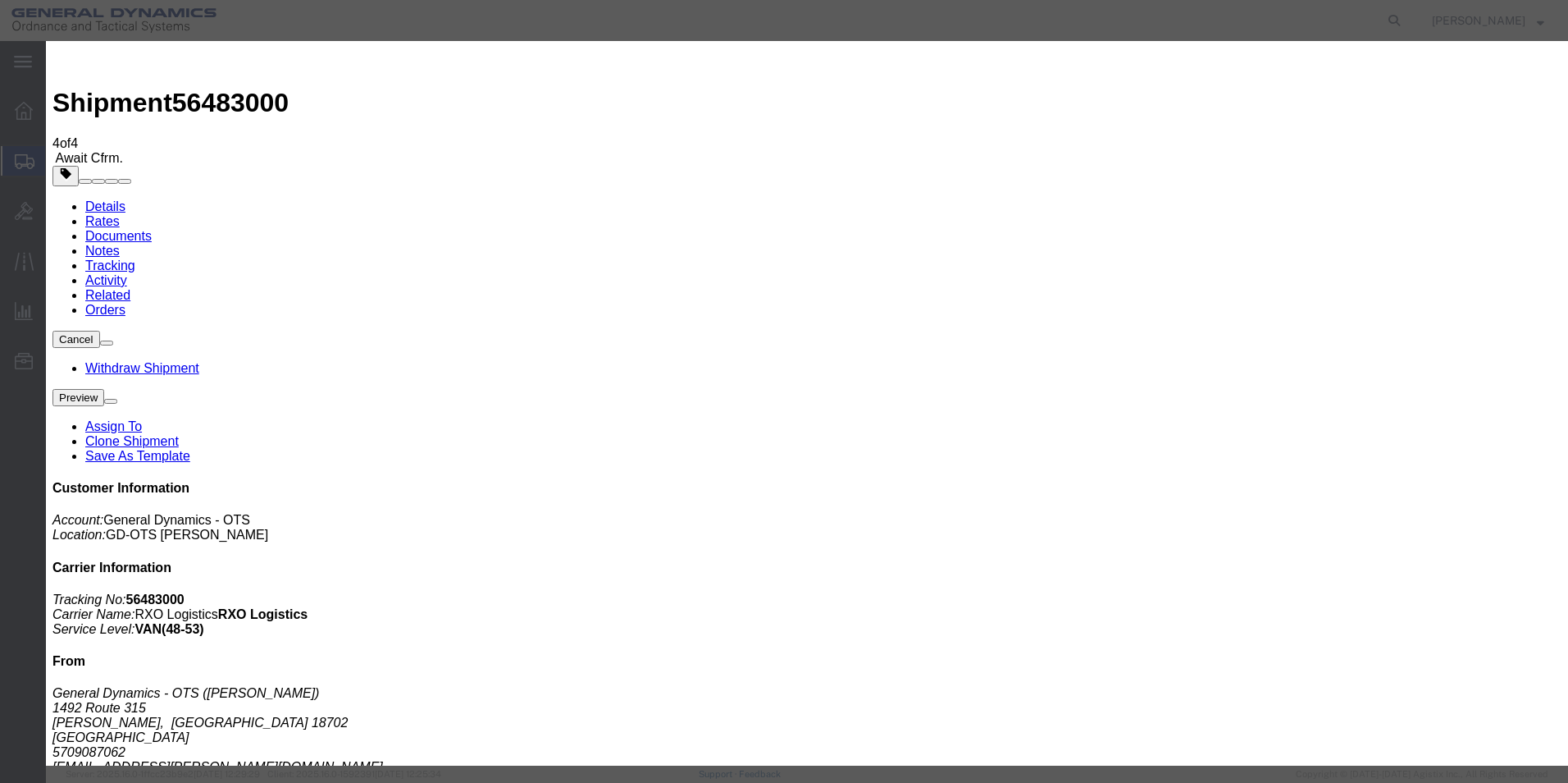
type input "GD-OTS to YUMA Proving Grounds 120 mm HE"
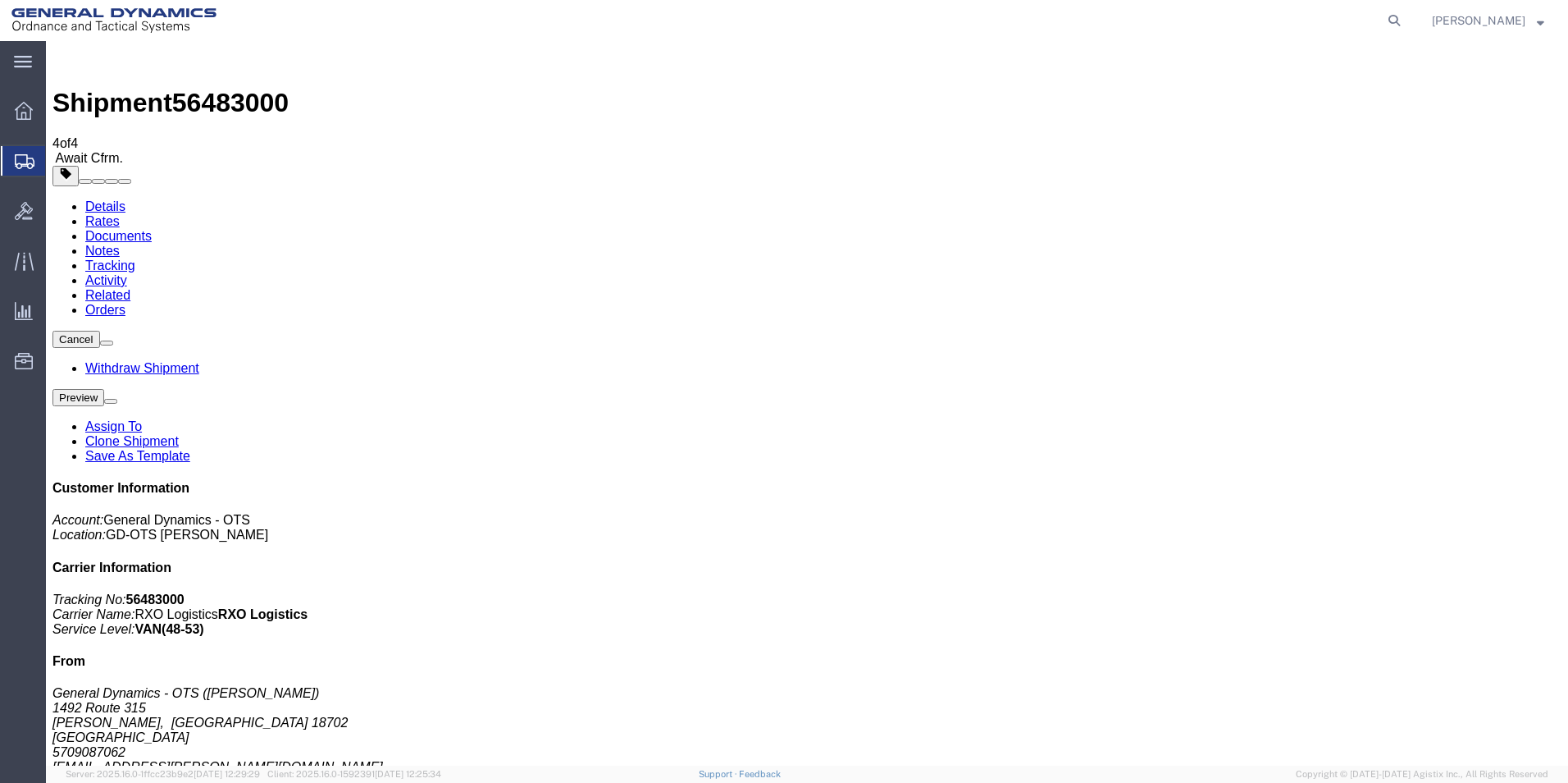
click at [0, 0] on span "Create from Template" at bounding box center [0, 0] width 0 height 0
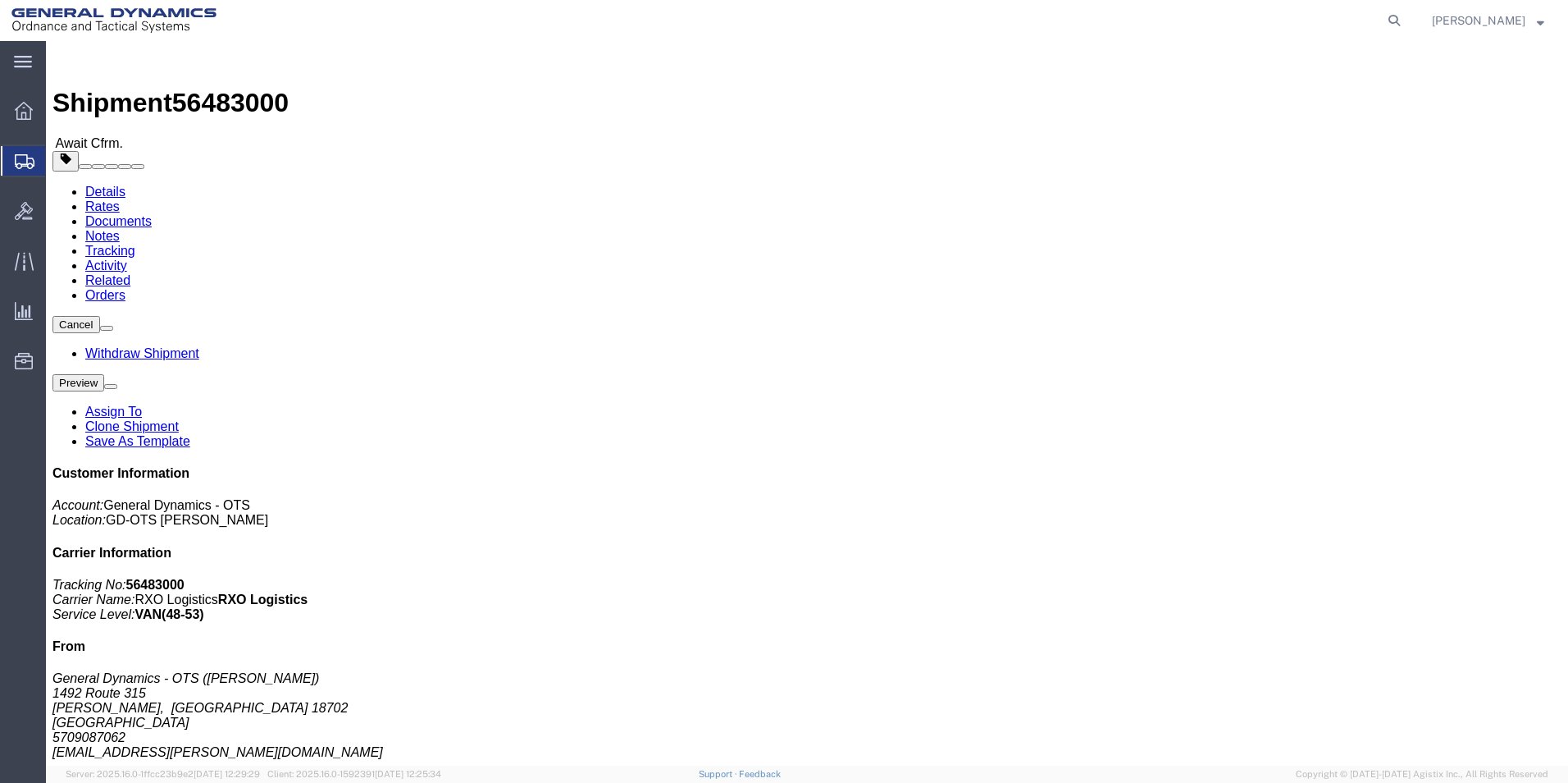
click img
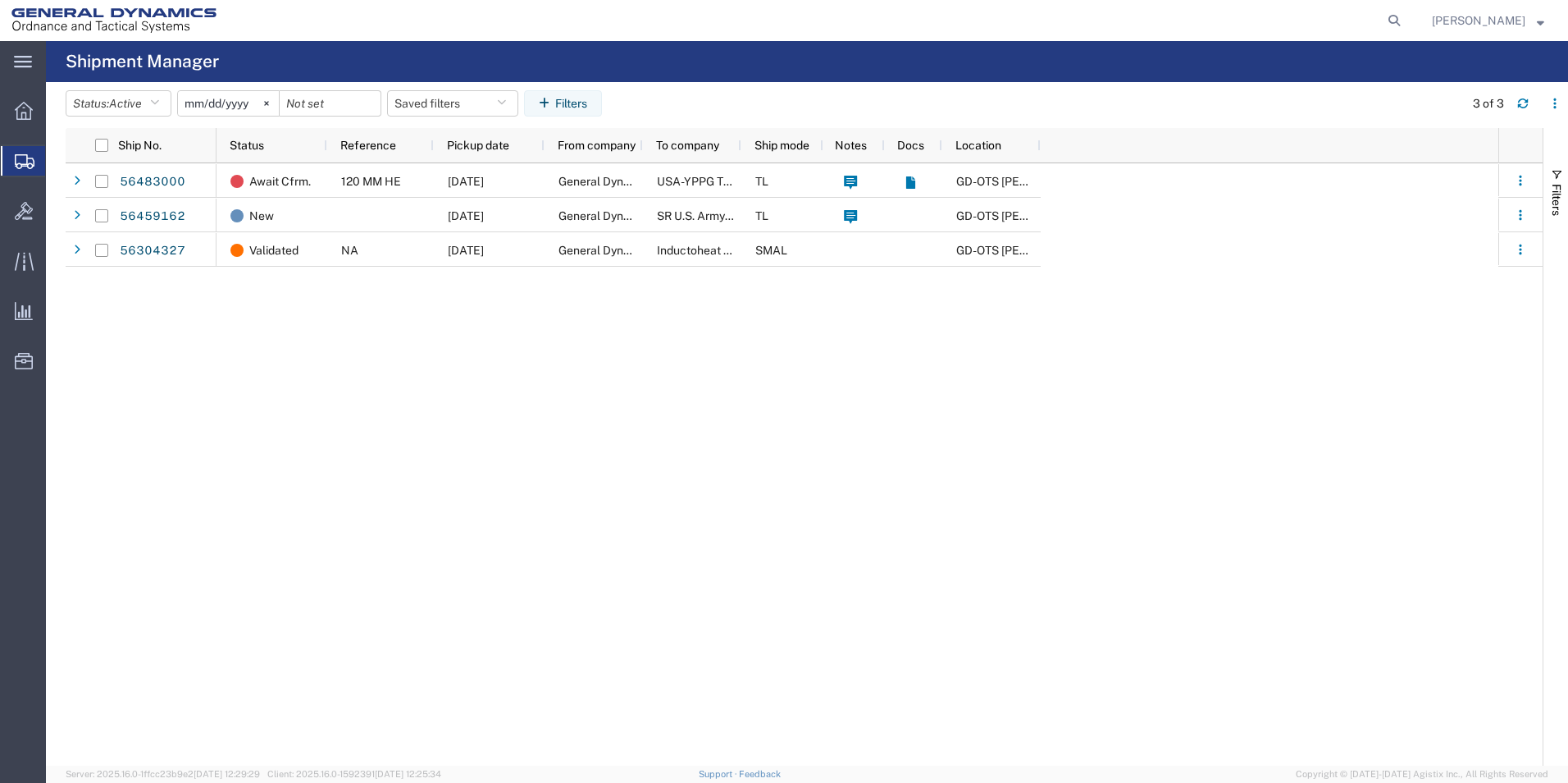
click at [0, 0] on span "Create Shipment" at bounding box center [0, 0] width 0 height 0
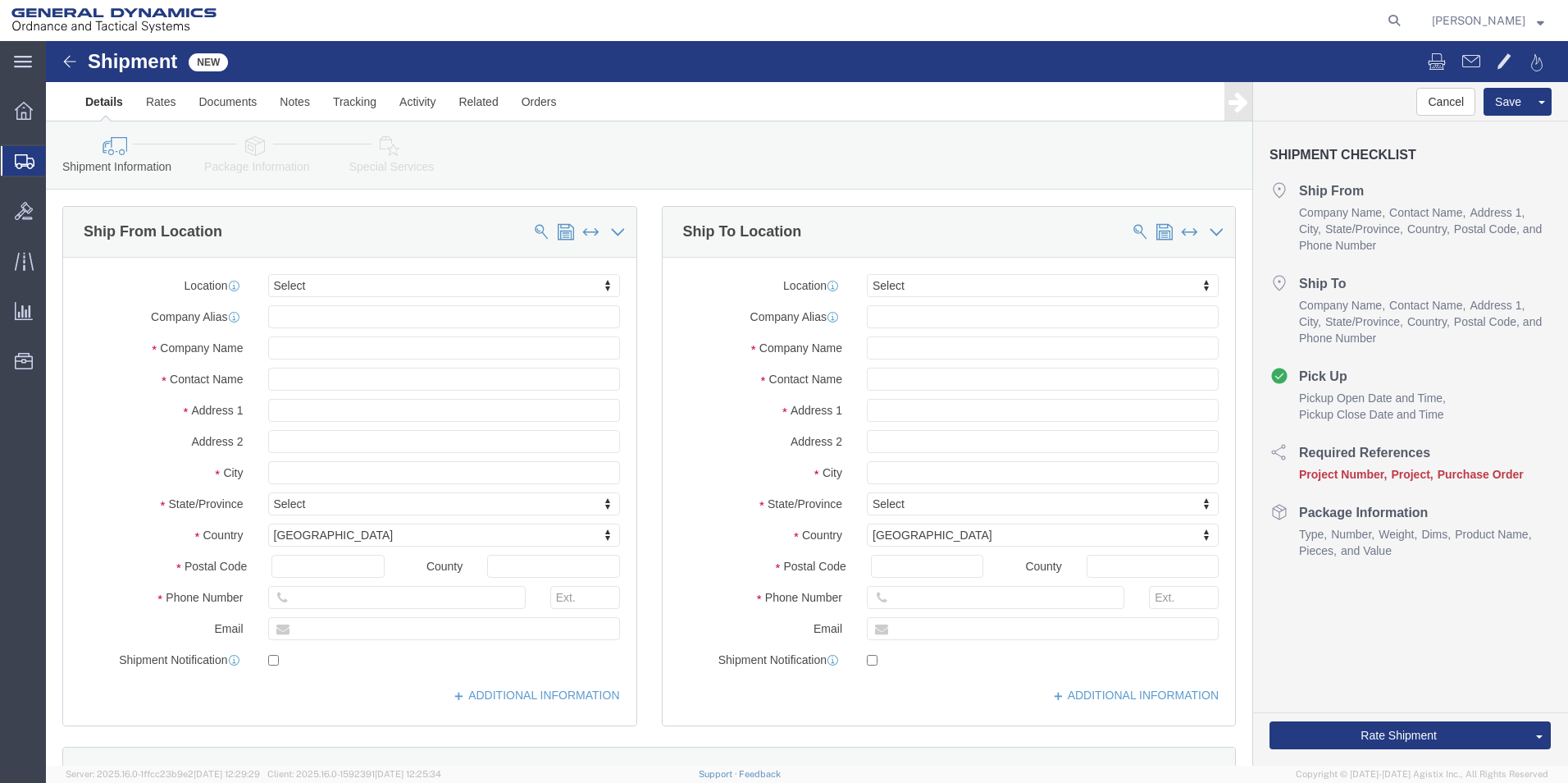
select select
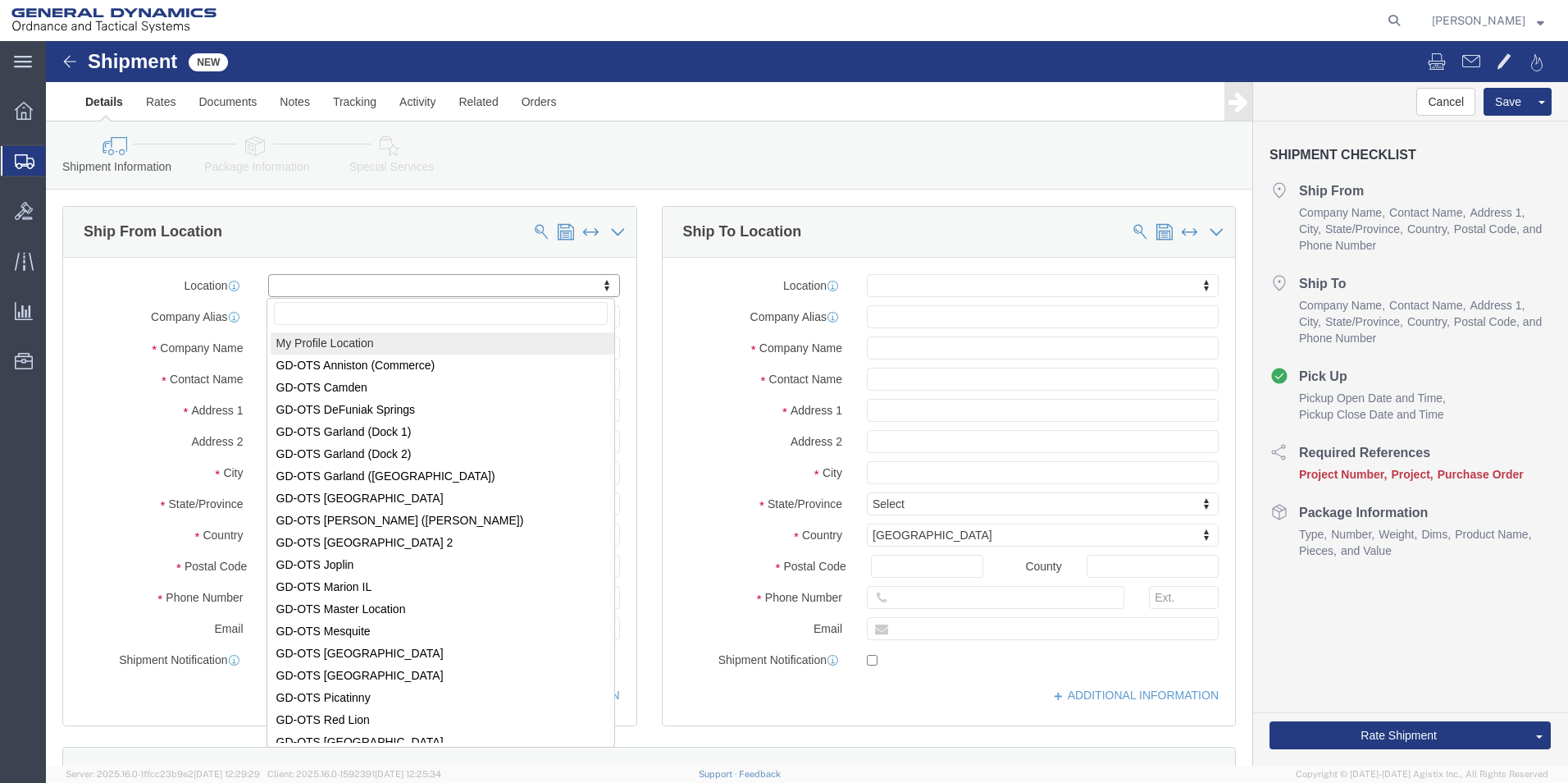
select select "MYPROFILE"
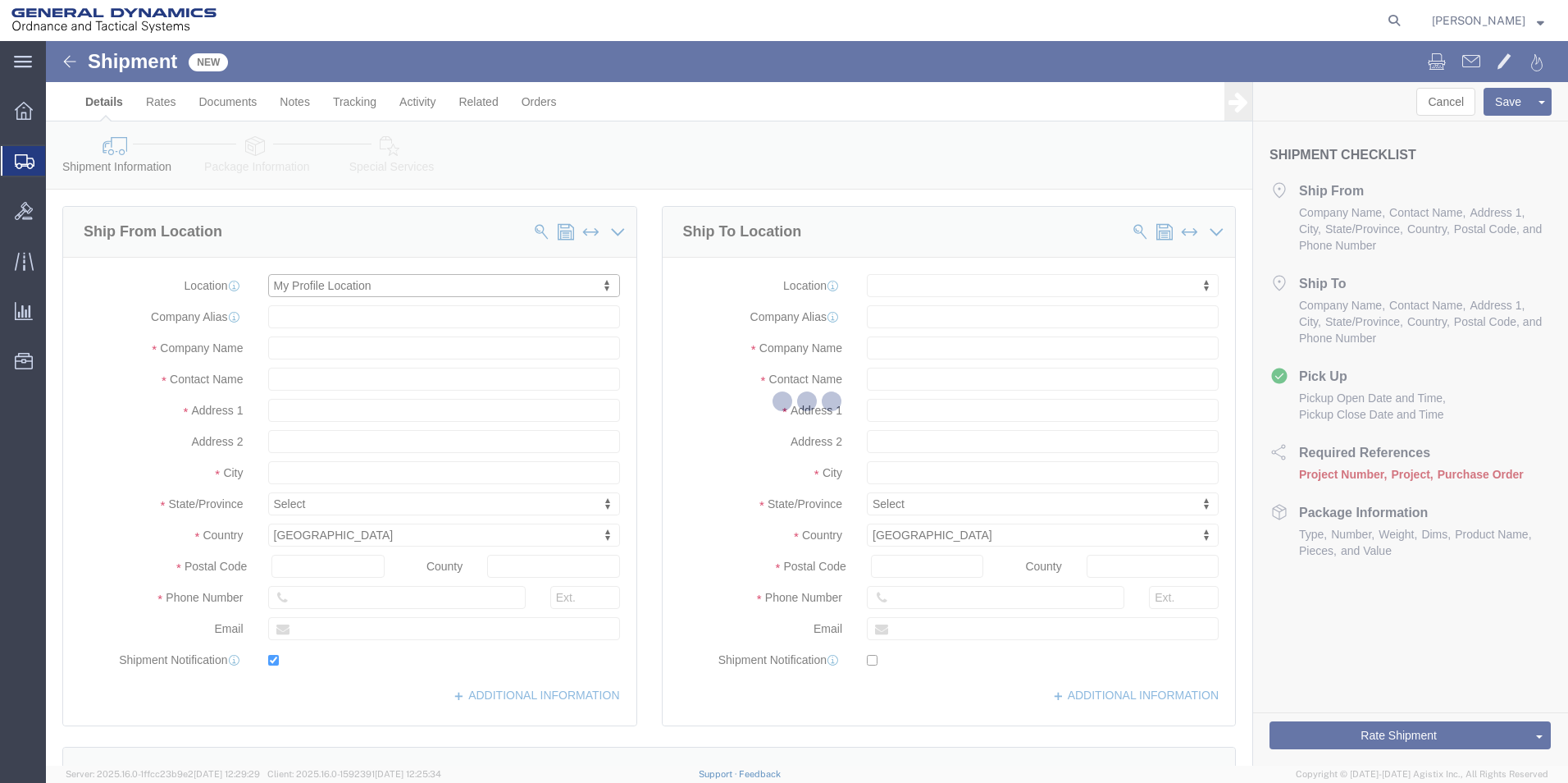
type input "1492 Route 315"
type input "18702"
type input "5709087062"
type input "[EMAIL_ADDRESS][PERSON_NAME][DOMAIN_NAME]"
checkbox input "true"
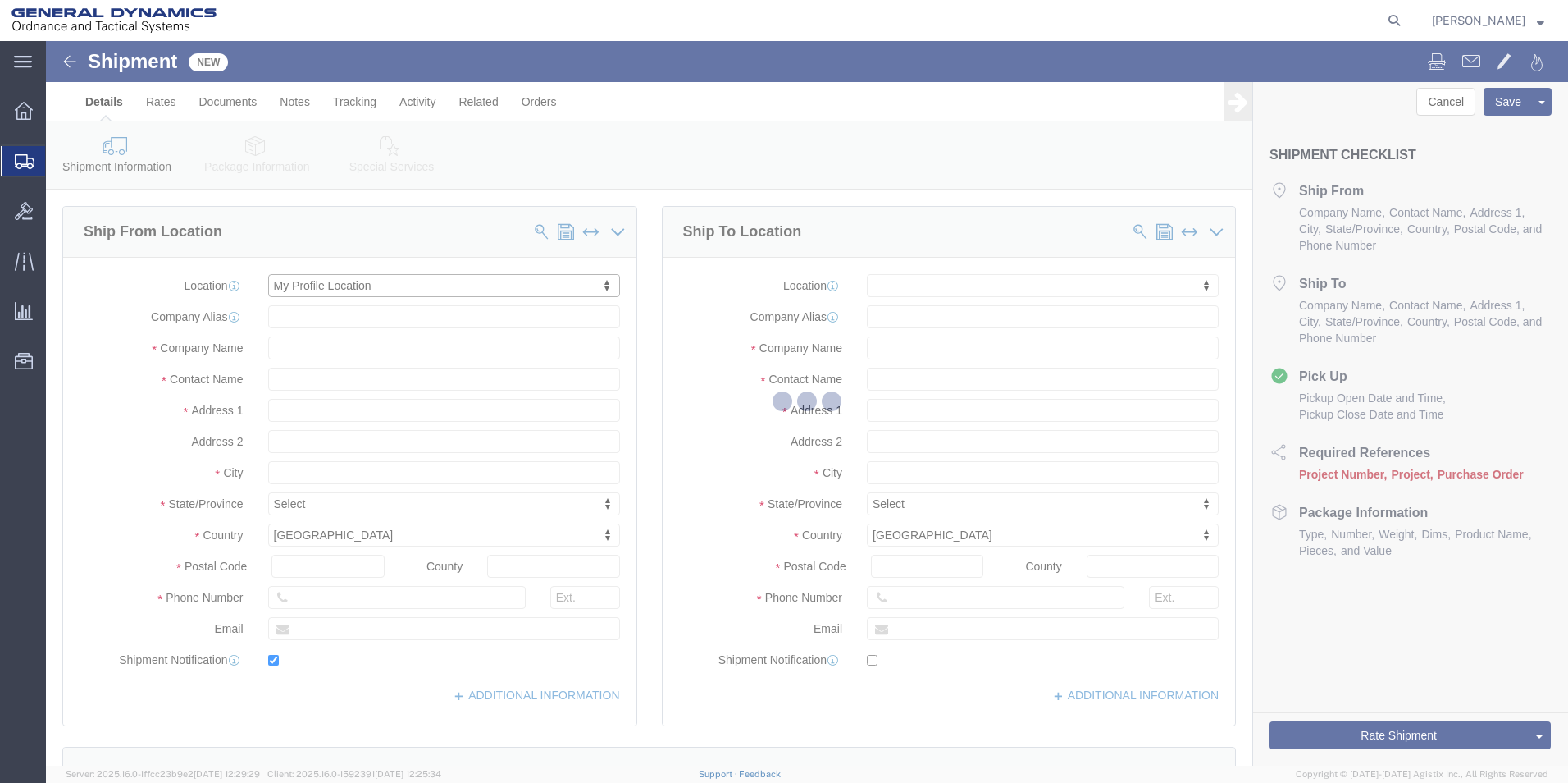
type input "General Dynamics - OTS"
type input "[PERSON_NAME]"
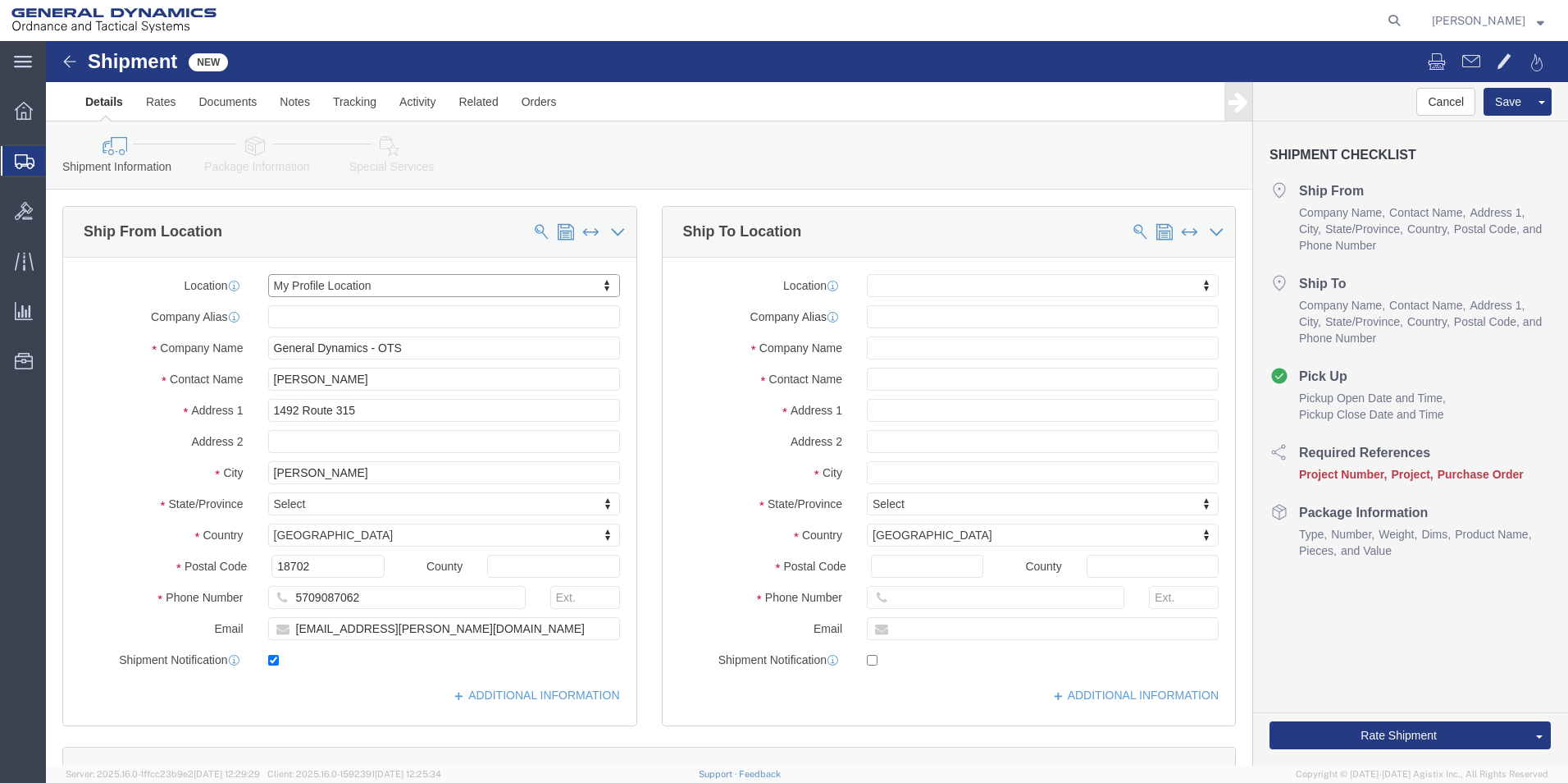
select select "PA"
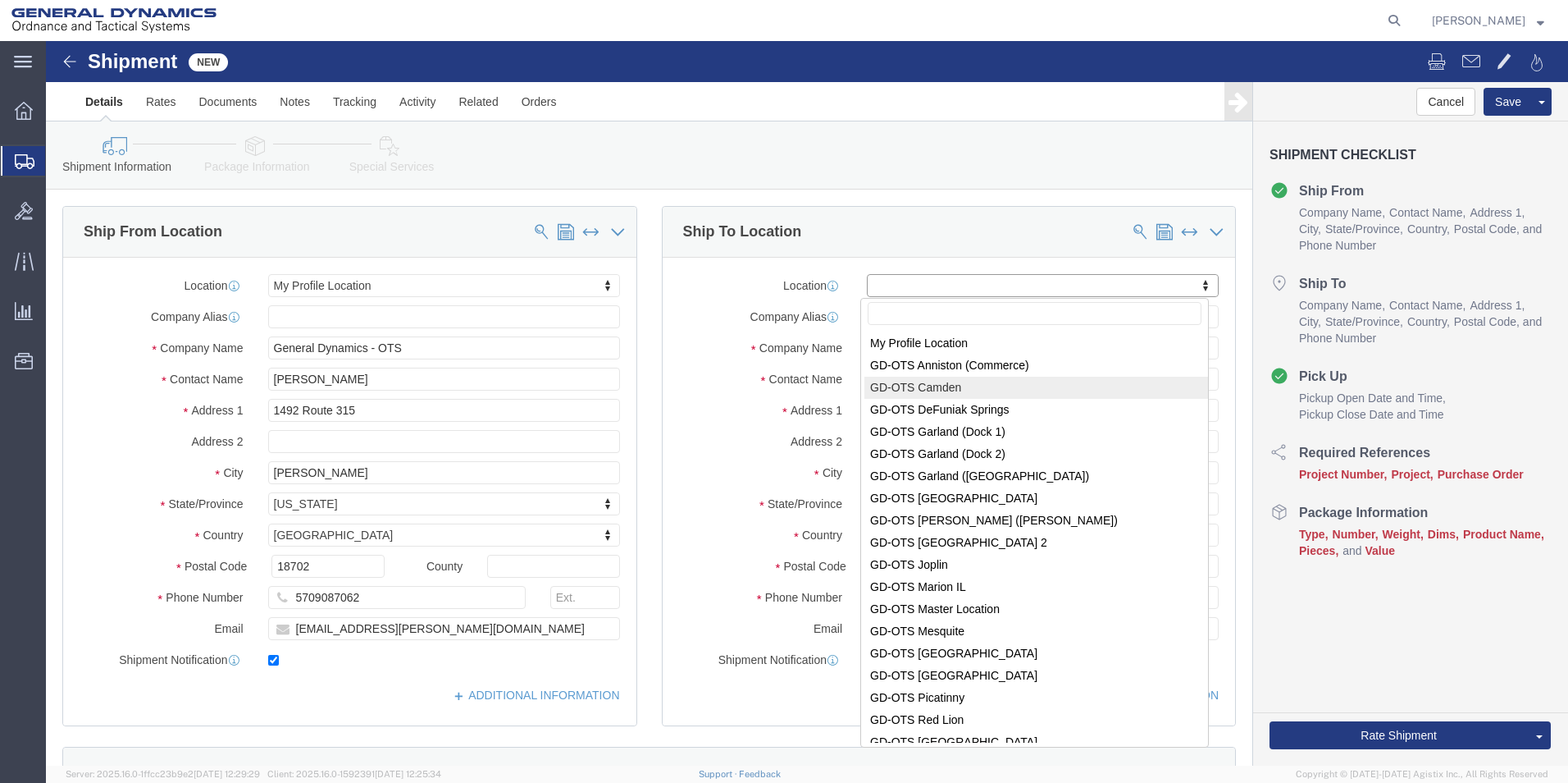
select select "15160"
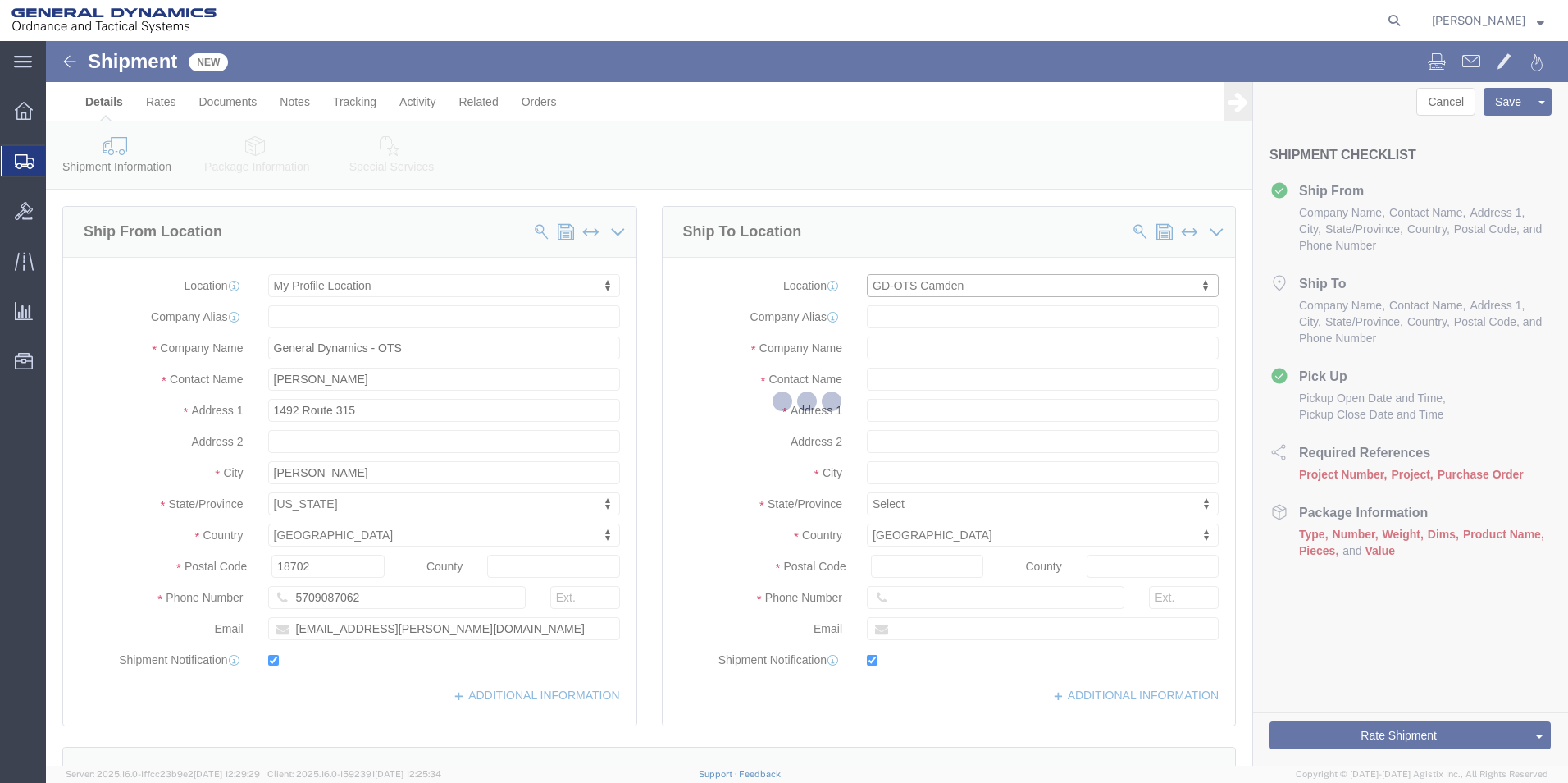
type input "Highway 274"
type input "71701"
type input "[PHONE_NUMBER]"
type input "[PERSON_NAME][EMAIL_ADDRESS][DOMAIN_NAME]"
checkbox input "true"
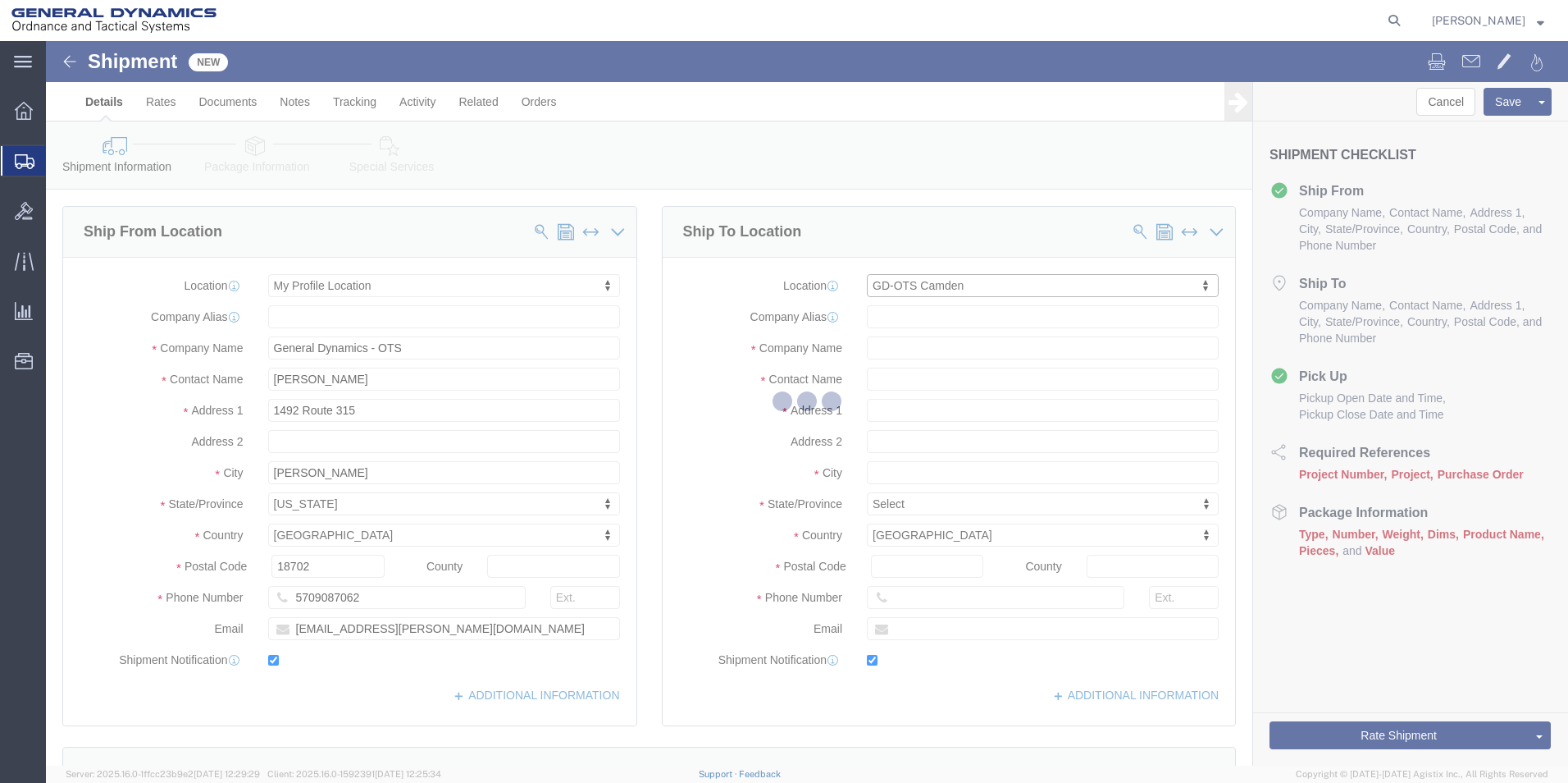
type input "CAMDARHIG0"
type input "General Dynamics - OTS"
type input "[PERSON_NAME]"
type input "[GEOGRAPHIC_DATA]"
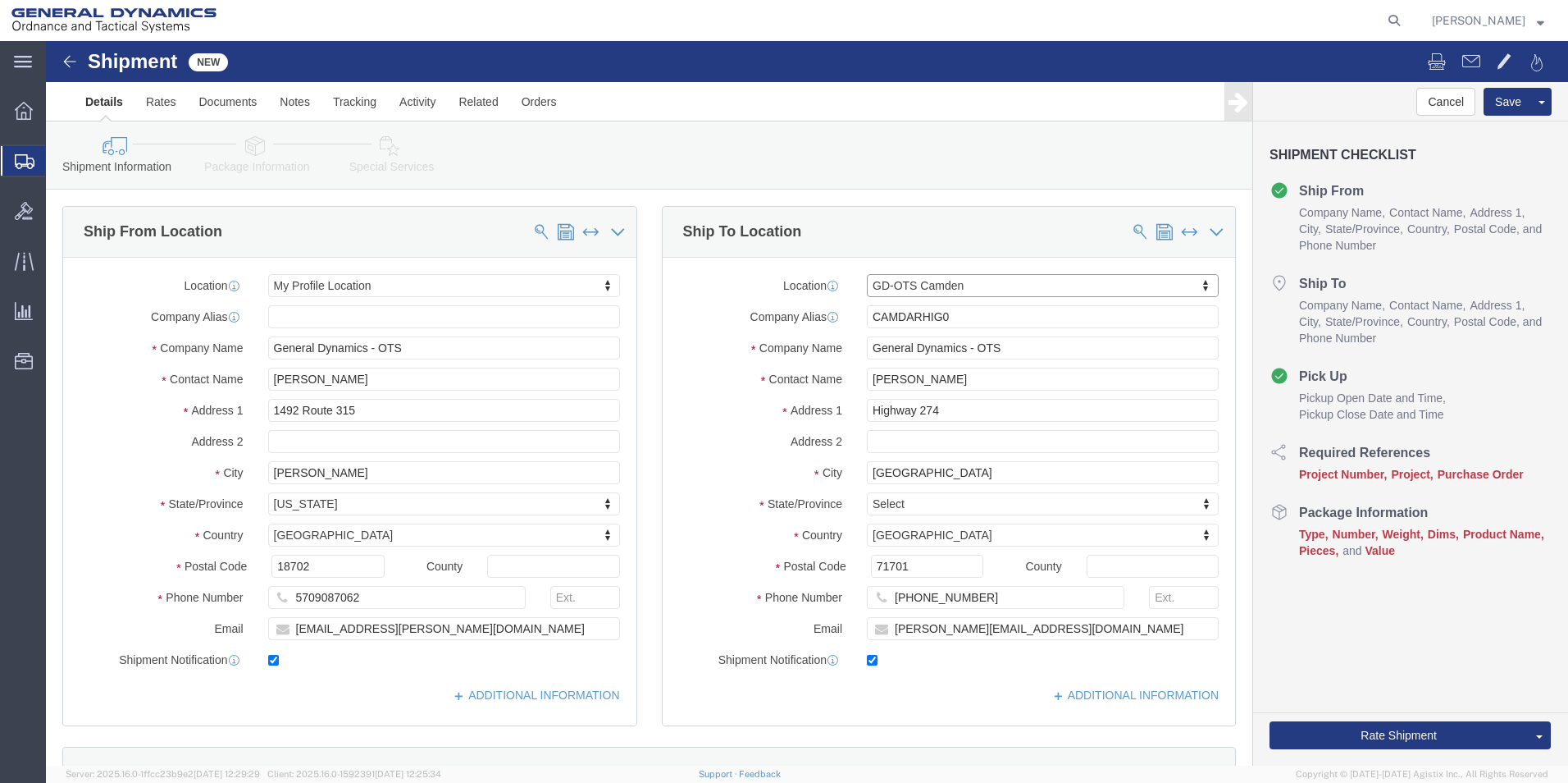
select select "AR"
click input "CAMDARHIG0"
drag, startPoint x: 914, startPoint y: 278, endPoint x: 785, endPoint y: 278, distance: 129.0
click div "Company Alias CAMDARHIG0"
click input "General Dynamics - OTS"
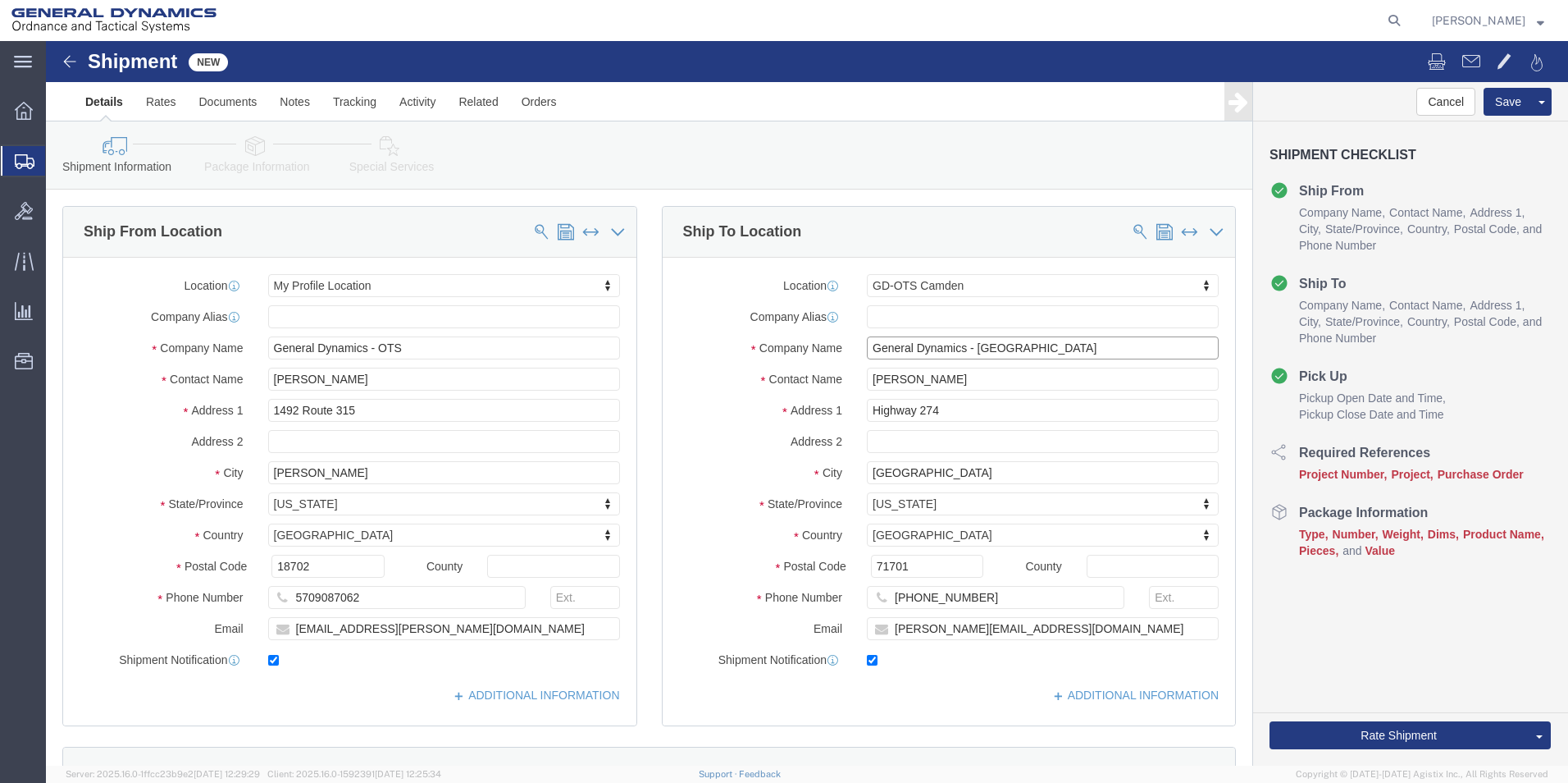
type input "General Dynamics - [GEOGRAPHIC_DATA]"
click input "[PERSON_NAME]"
click input "Highway 274"
drag, startPoint x: 924, startPoint y: 336, endPoint x: 786, endPoint y: 341, distance: 138.1
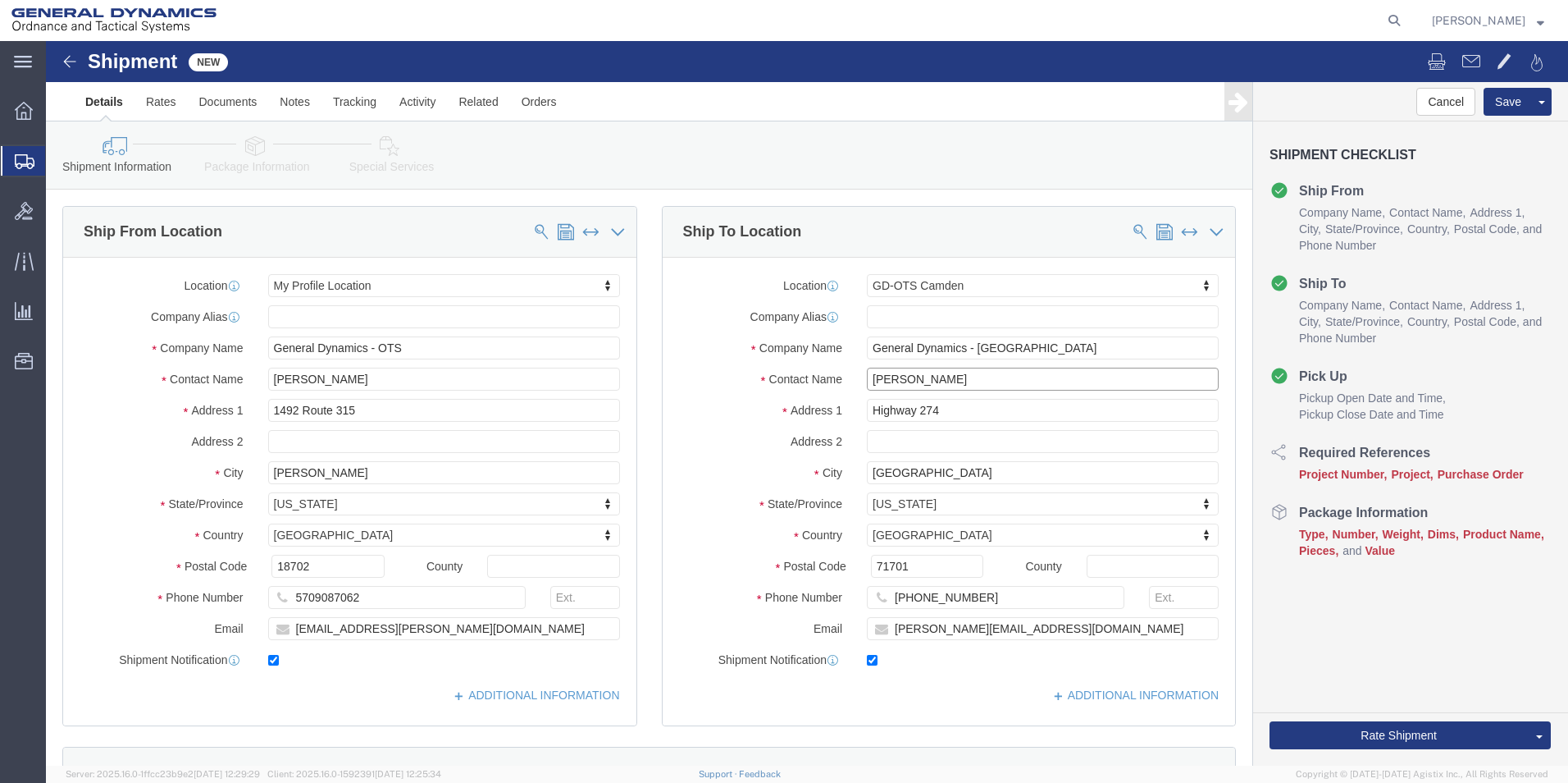
click div "Contact Name [PERSON_NAME]"
type input "[PERSON_NAME]/ [PERSON_NAME]"
click input "Highway 274"
type input "Highway 203 & [PERSON_NAME]."
select select
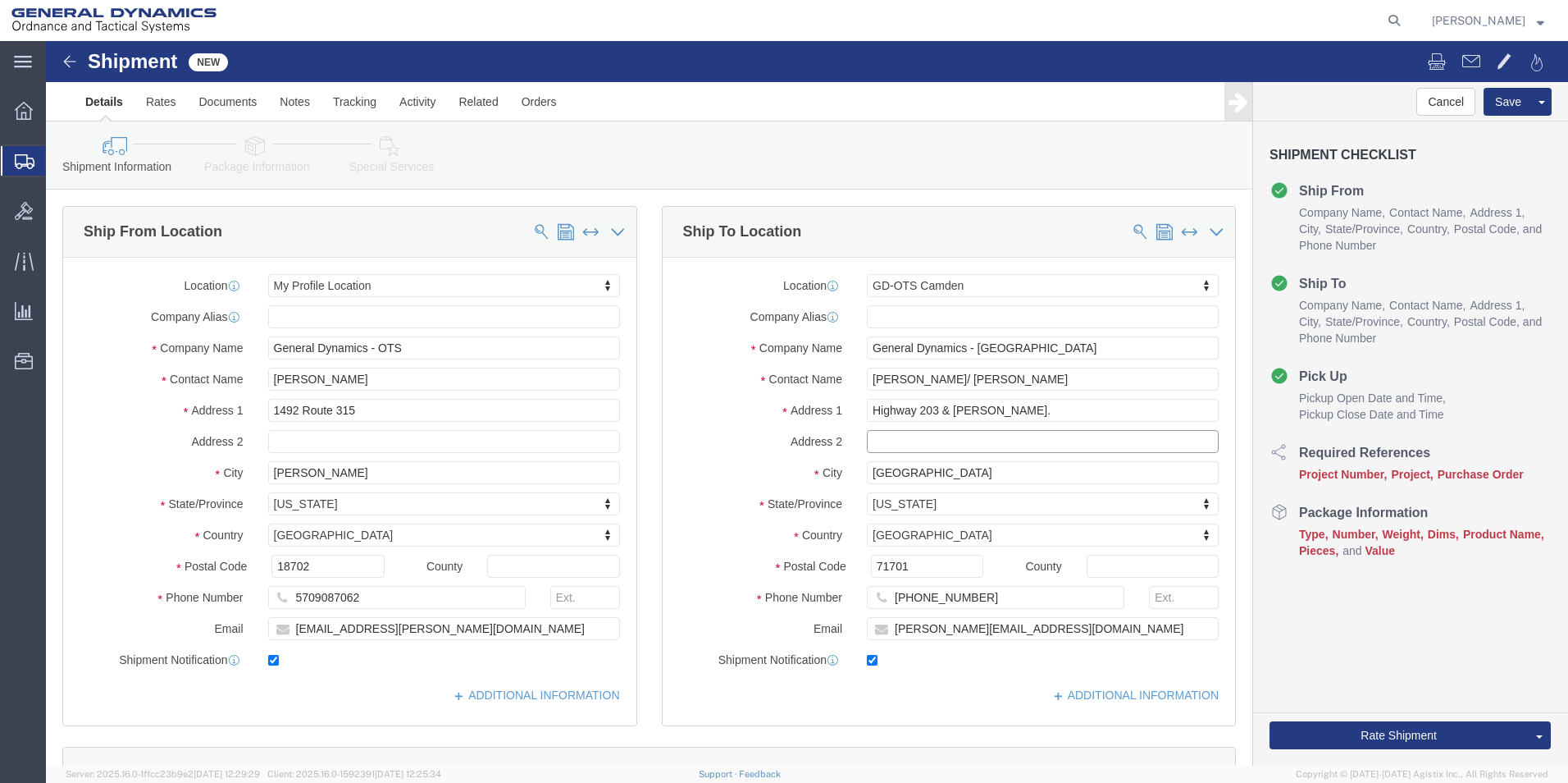
click input "text"
type input "BLDG. 7000B"
click input "71701"
type input "71711"
select select
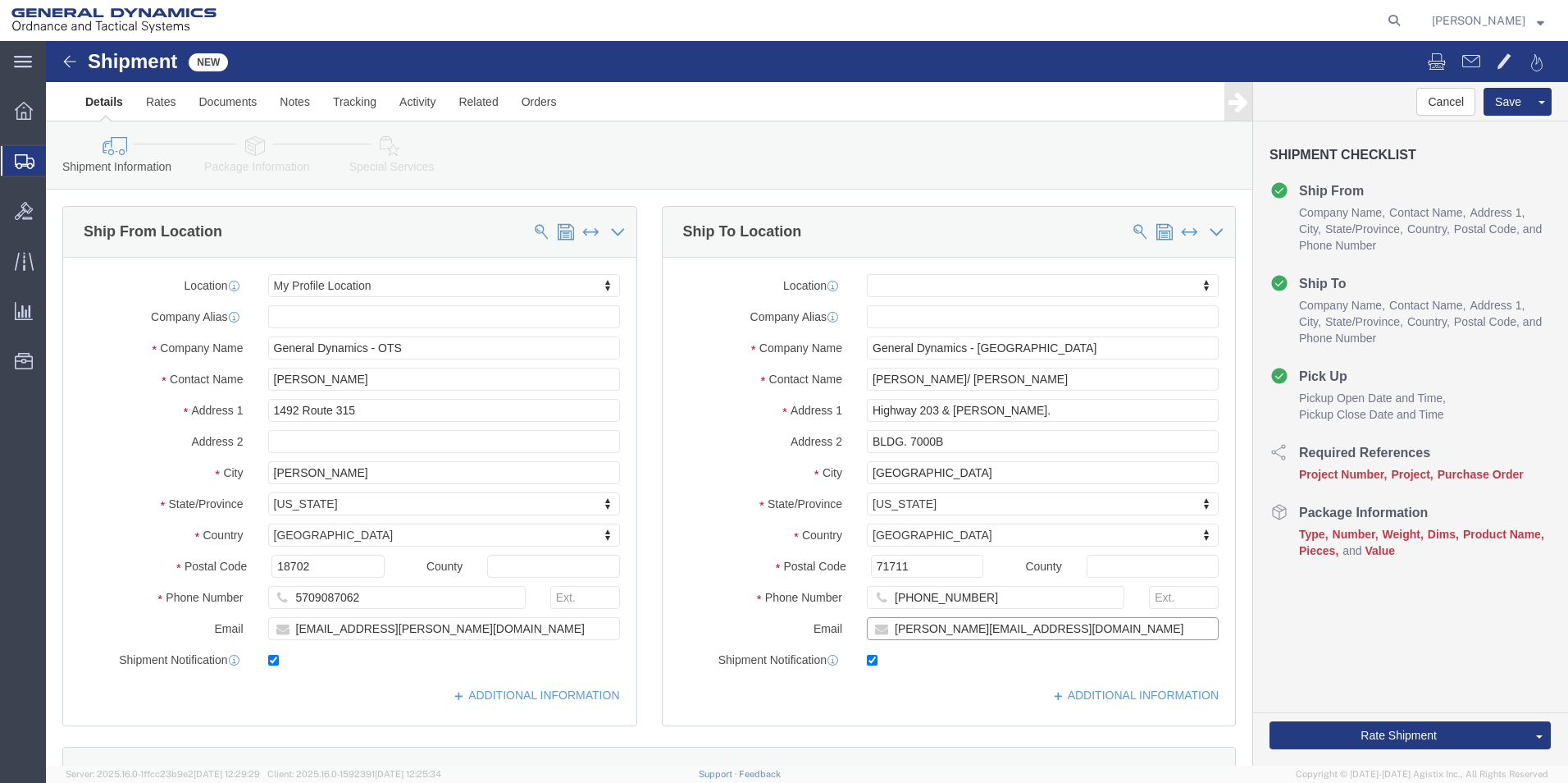
drag, startPoint x: 996, startPoint y: 587, endPoint x: 836, endPoint y: 583, distance: 160.0
click input "[PERSON_NAME][EMAIL_ADDRESS][DOMAIN_NAME]"
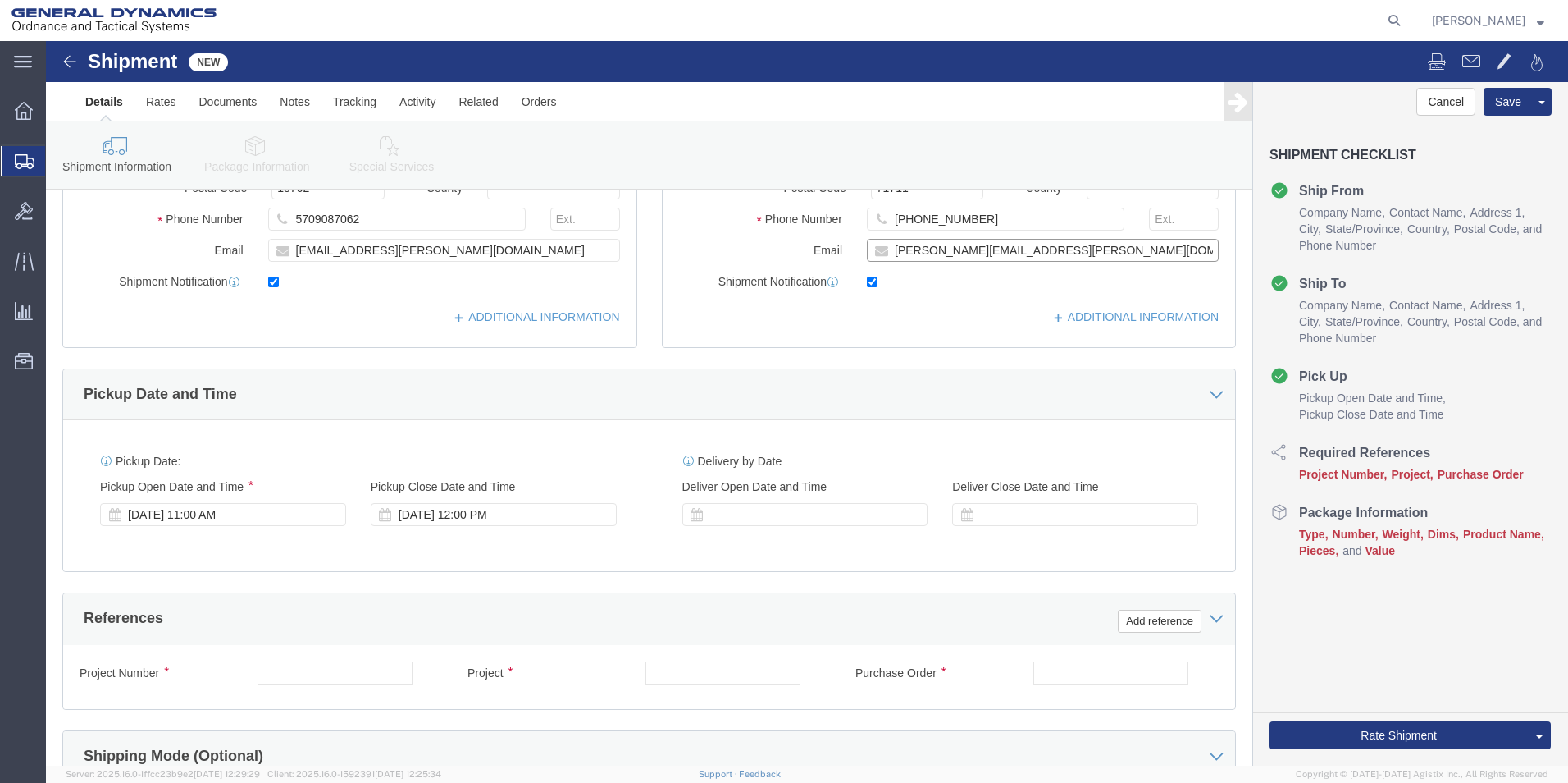
scroll to position [380, 0]
type input "[PERSON_NAME][EMAIL_ADDRESS][PERSON_NAME][DOMAIN_NAME]"
click div "[DATE] 11:00 AM"
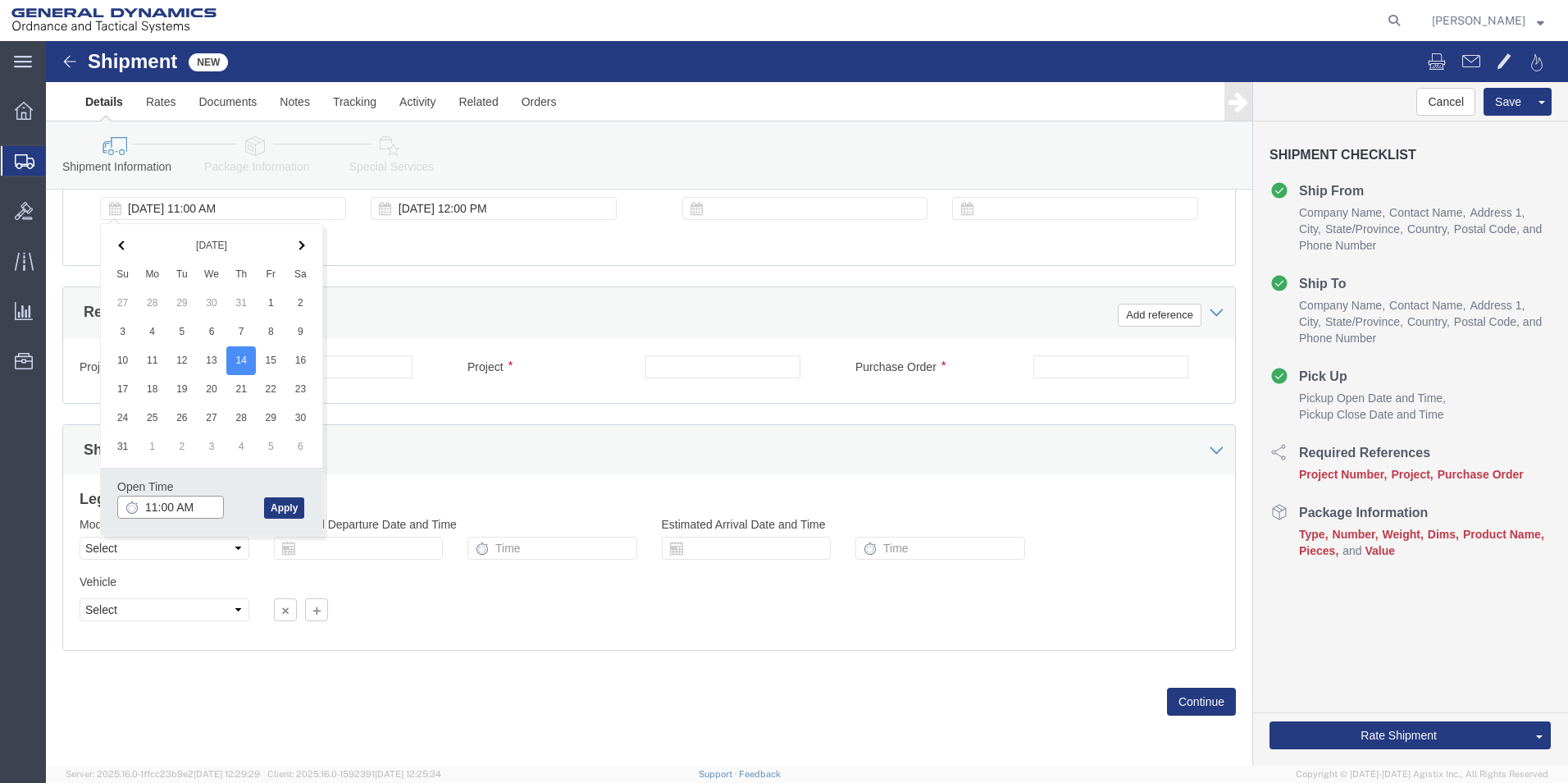
click input "11:00 AM"
type input "9:00 AM"
click button "Apply"
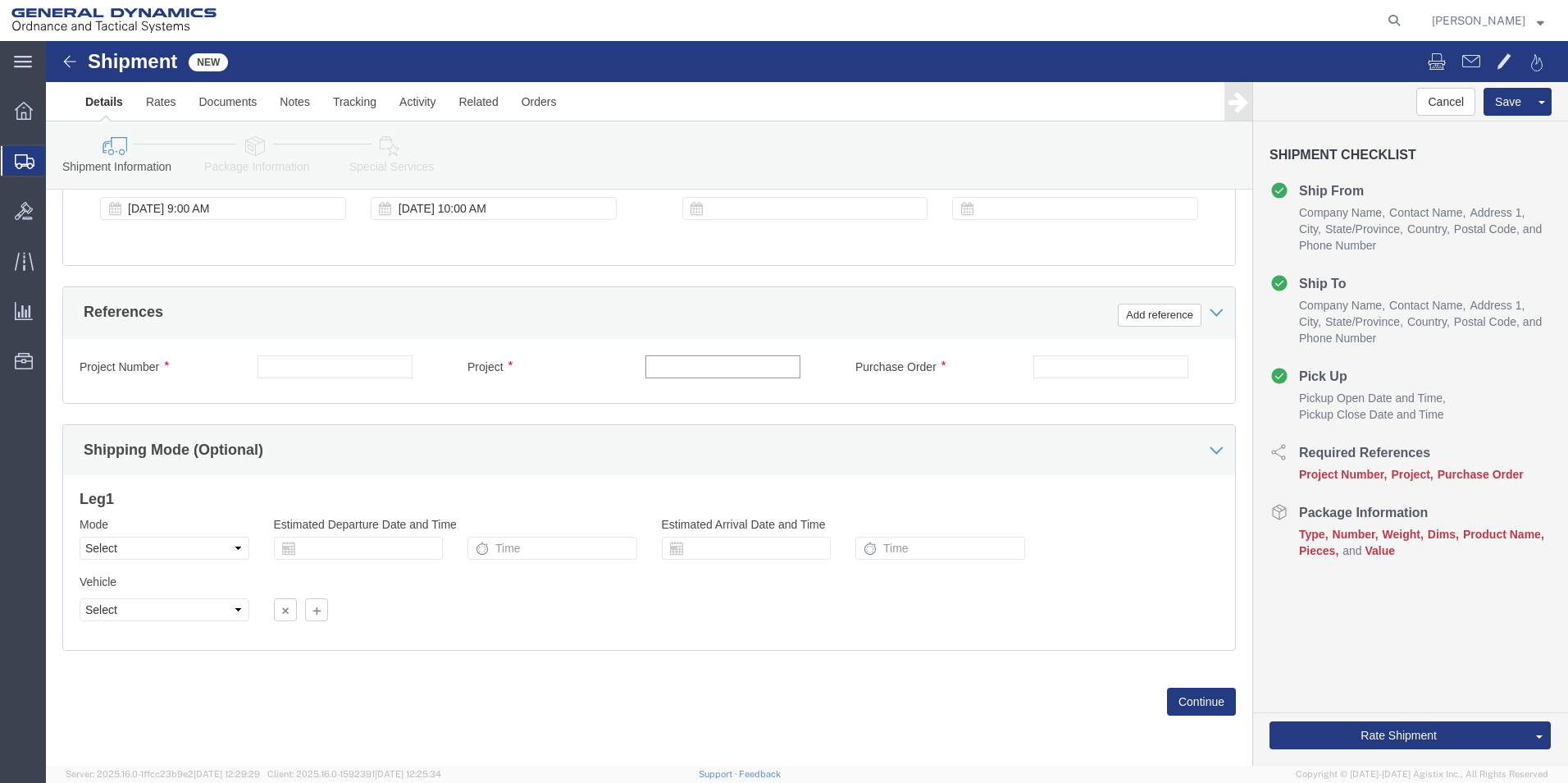
click input "text"
type input "M795"
click input "text"
type input "W15QKN19D0084"
click input "text"
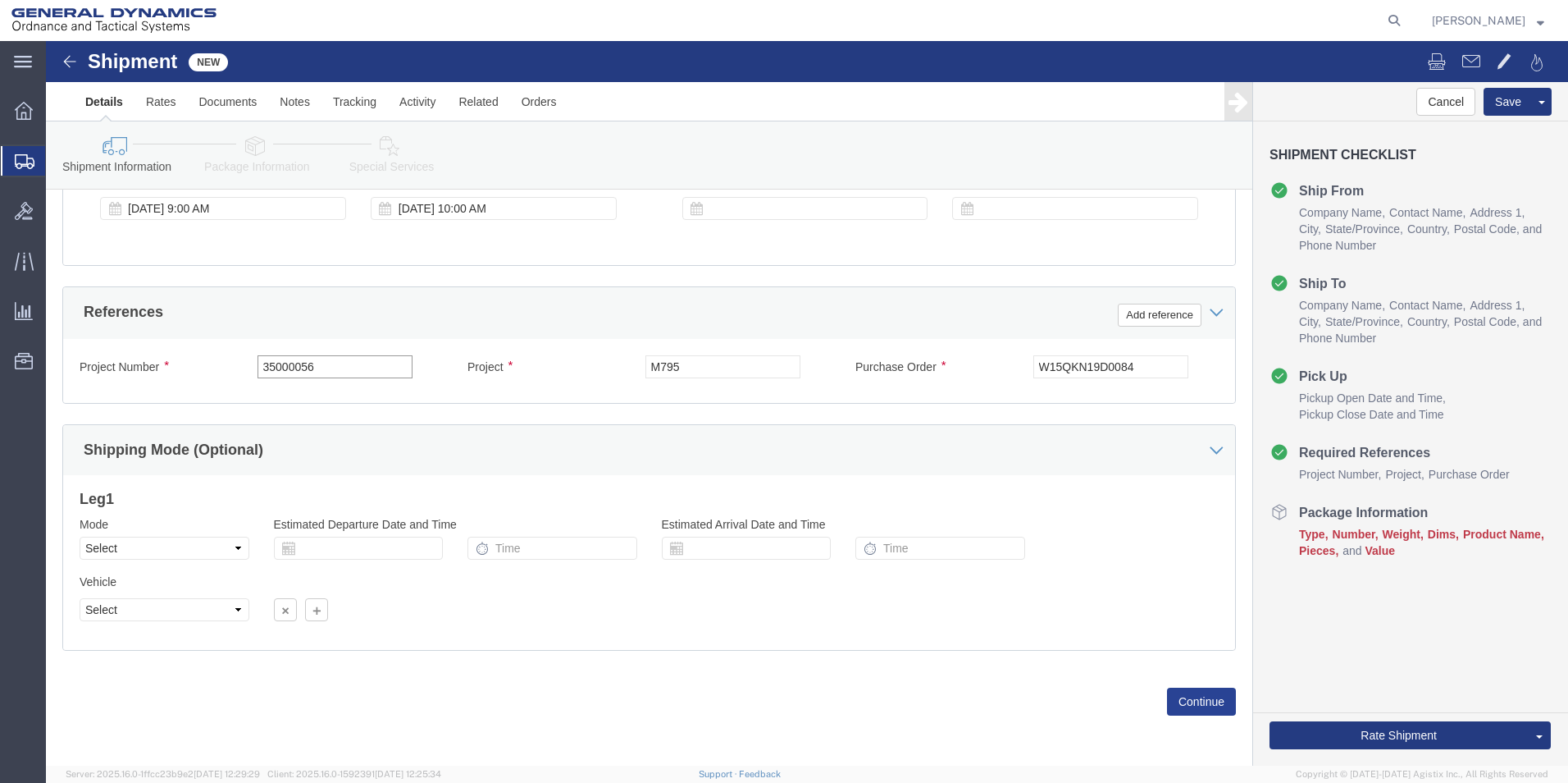
type input "35000056"
click button "Continue"
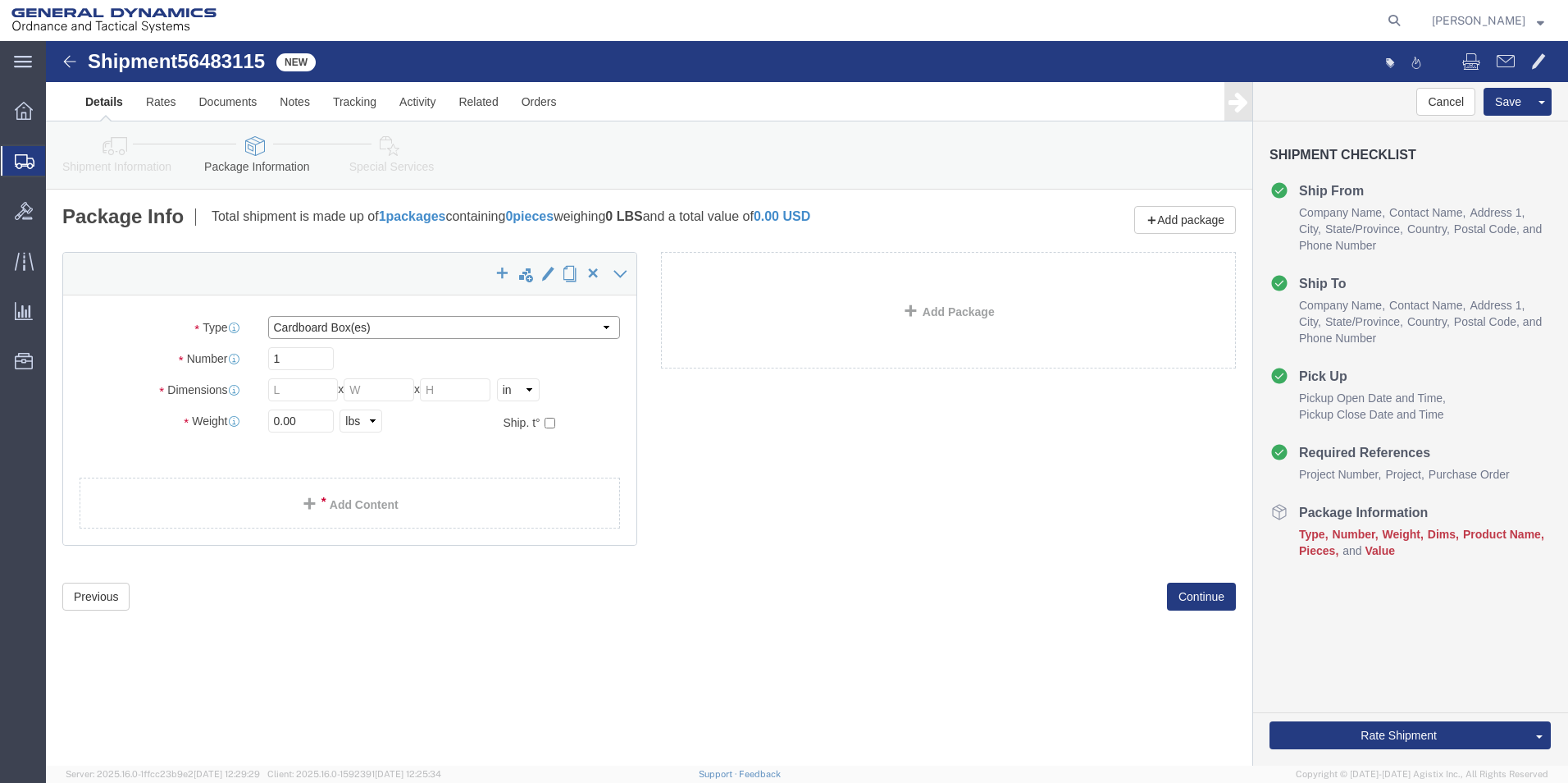
click select "Select Bale(s) Basket(s) Bolt(s) Bottle(s) Buckets Bulk Bundle(s) Can(s) Cardbo…"
select select "PSNS"
click select "Select Bale(s) Basket(s) Bolt(s) Bottle(s) Buckets Bulk Bundle(s) Can(s) Cardbo…"
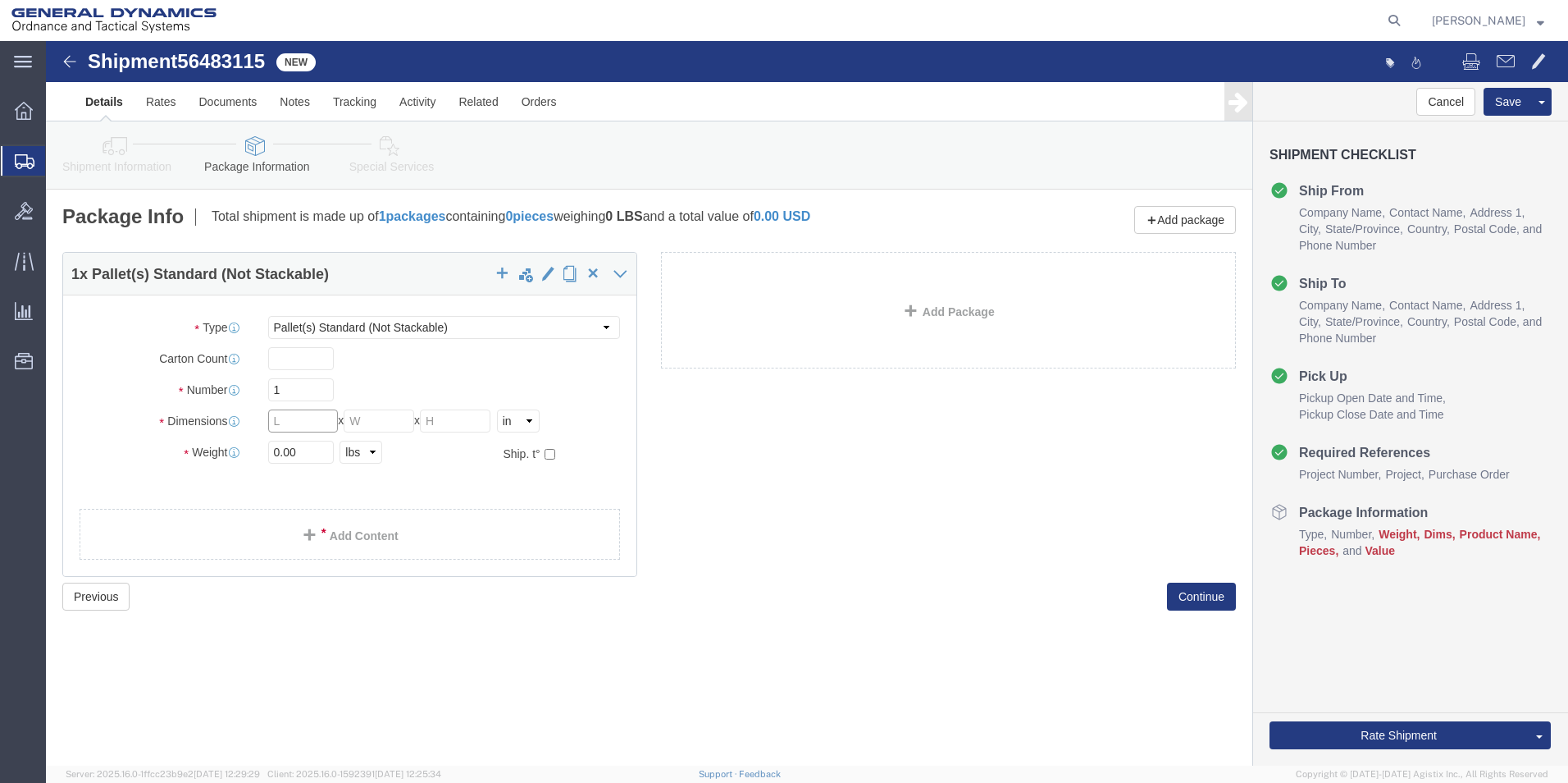
click input "text"
type input "29.00"
click input "text"
type input "15.00"
click input "text"
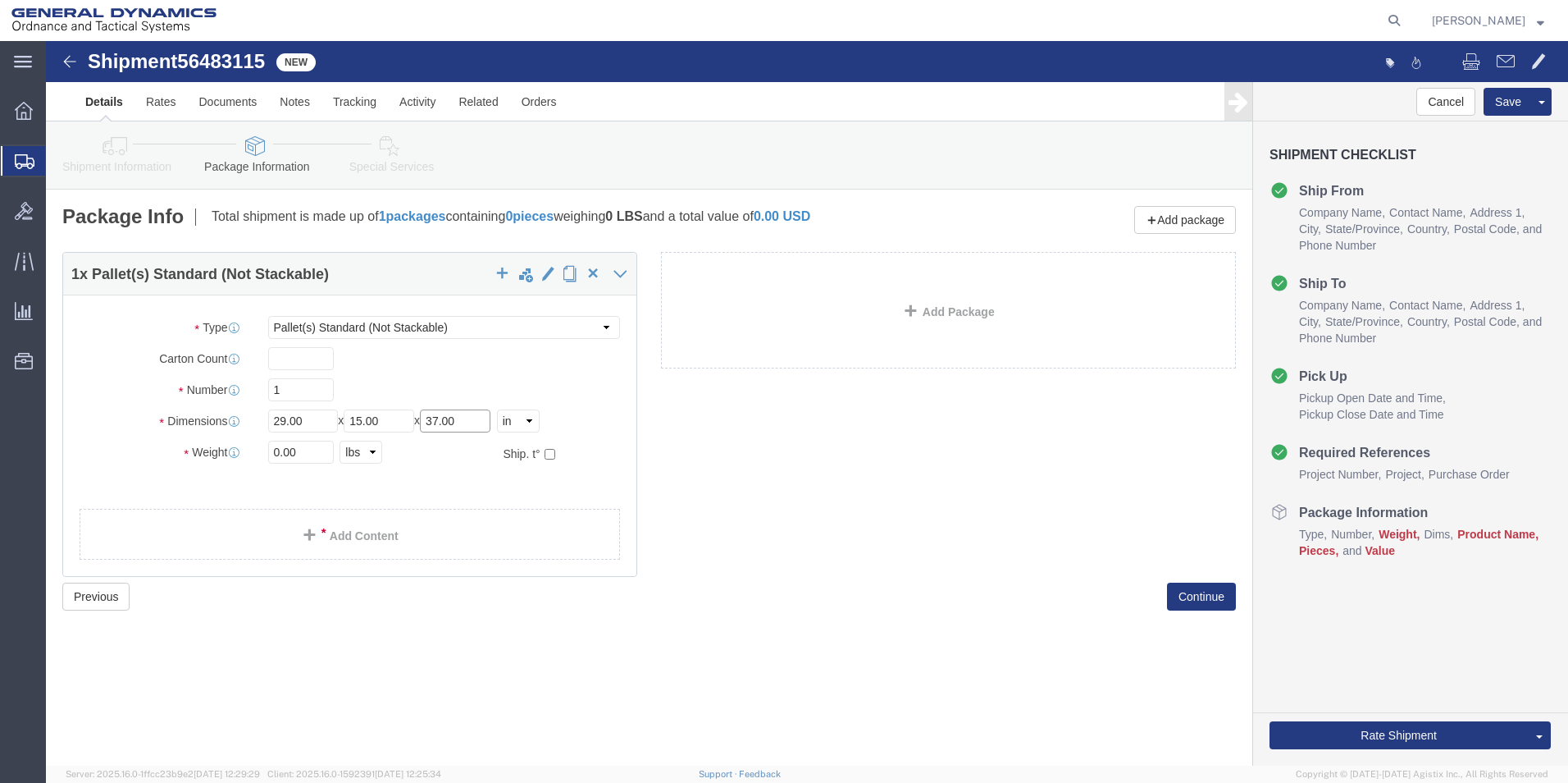
type input "37.00"
click input "text"
type input "8"
drag, startPoint x: 241, startPoint y: 348, endPoint x: 220, endPoint y: 349, distance: 21.0
click div "1"
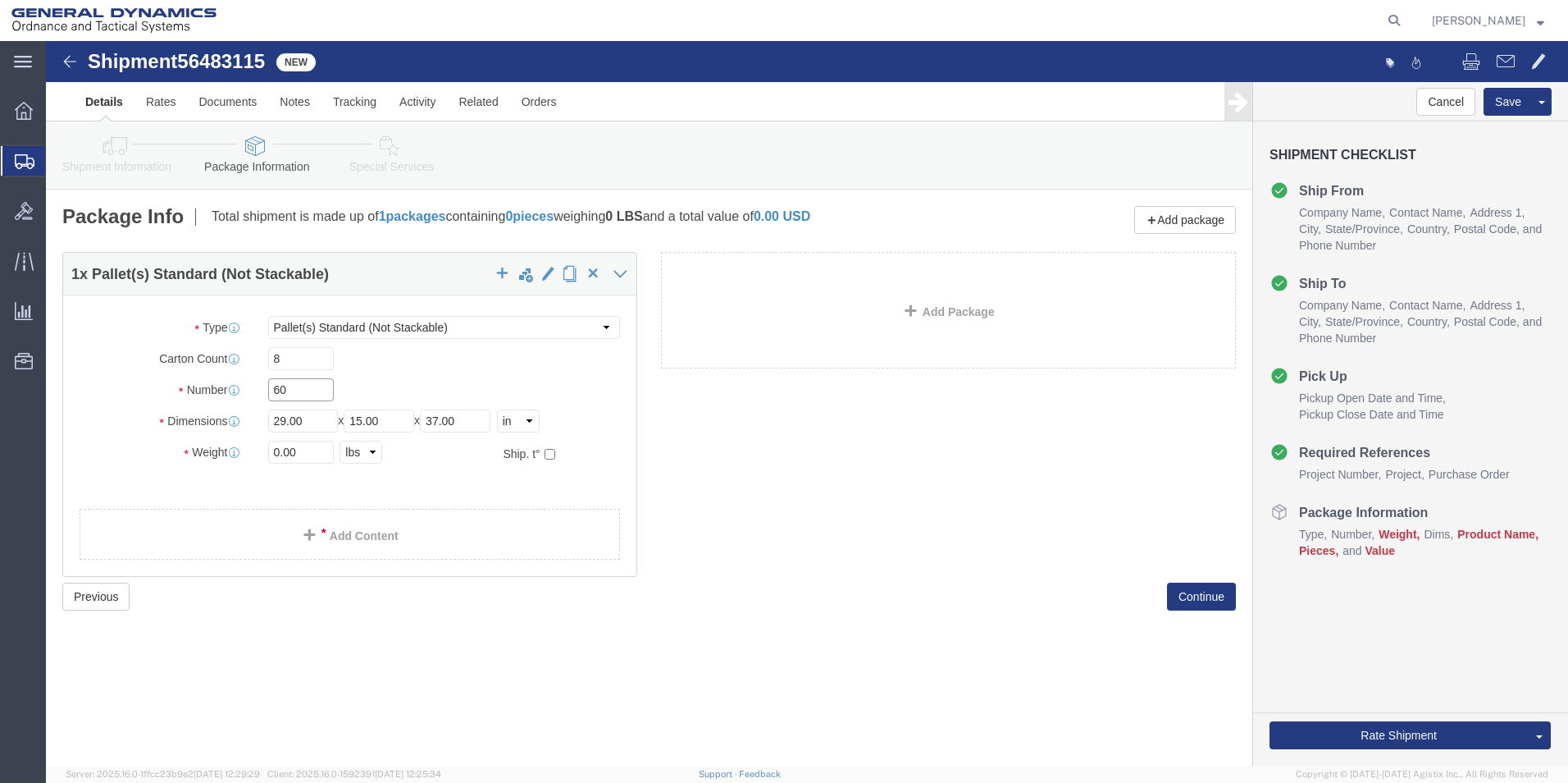
type input "60"
drag, startPoint x: 259, startPoint y: 415, endPoint x: 181, endPoint y: 430, distance: 79.4
click div "Package Type Select Bale(s) Basket(s) Bolt(s) Bottle(s) Buckets Bulk Bundle(s) …"
type input "42,000.00"
click link "Add Content"
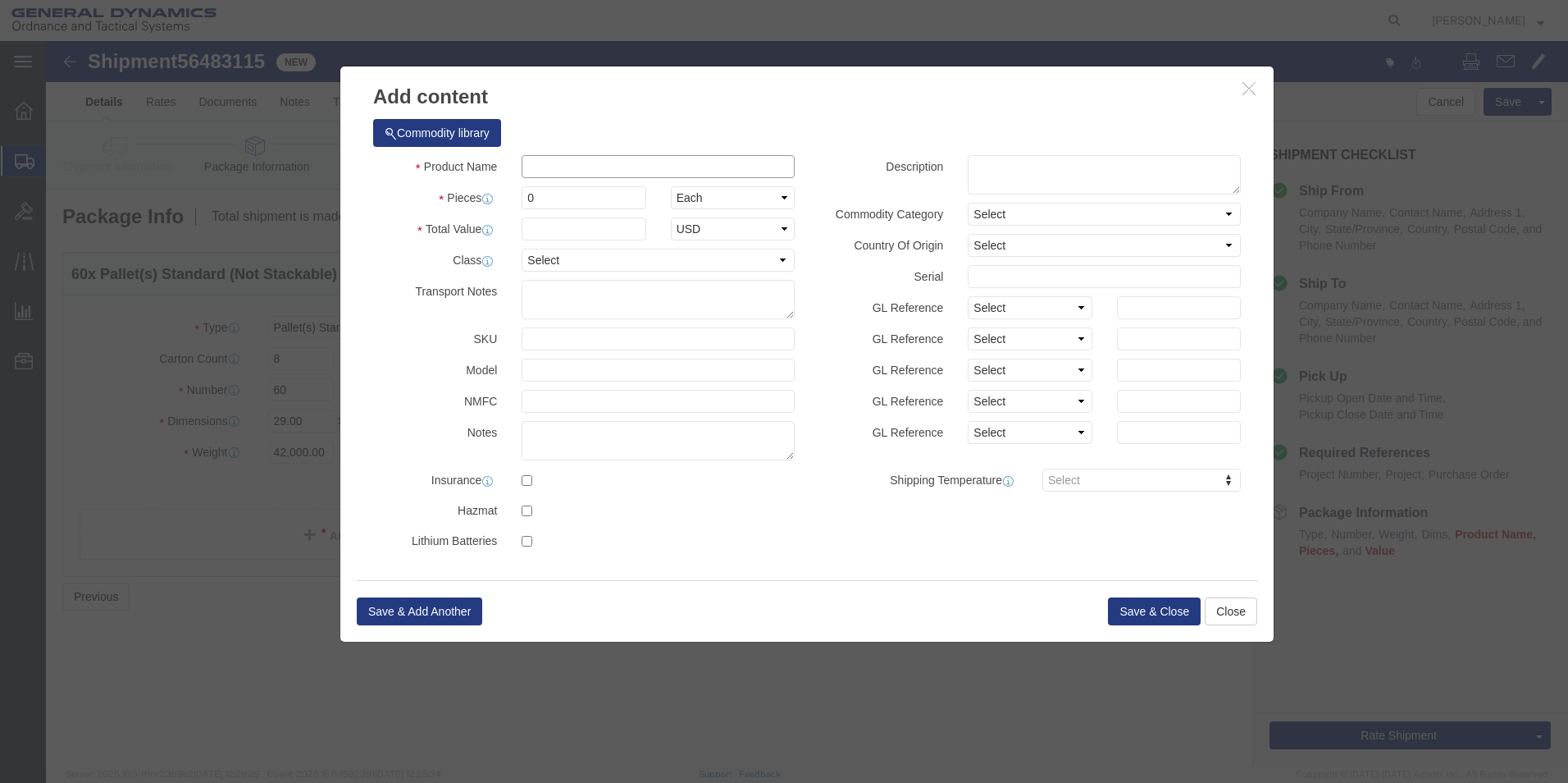
drag, startPoint x: 495, startPoint y: 127, endPoint x: 494, endPoint y: 141, distance: 14.0
click input "text"
type input "M 795 Empty Shell Bodies LOT: MIS25G334-001"
drag, startPoint x: 494, startPoint y: 158, endPoint x: 464, endPoint y: 159, distance: 30.0
click div "0"
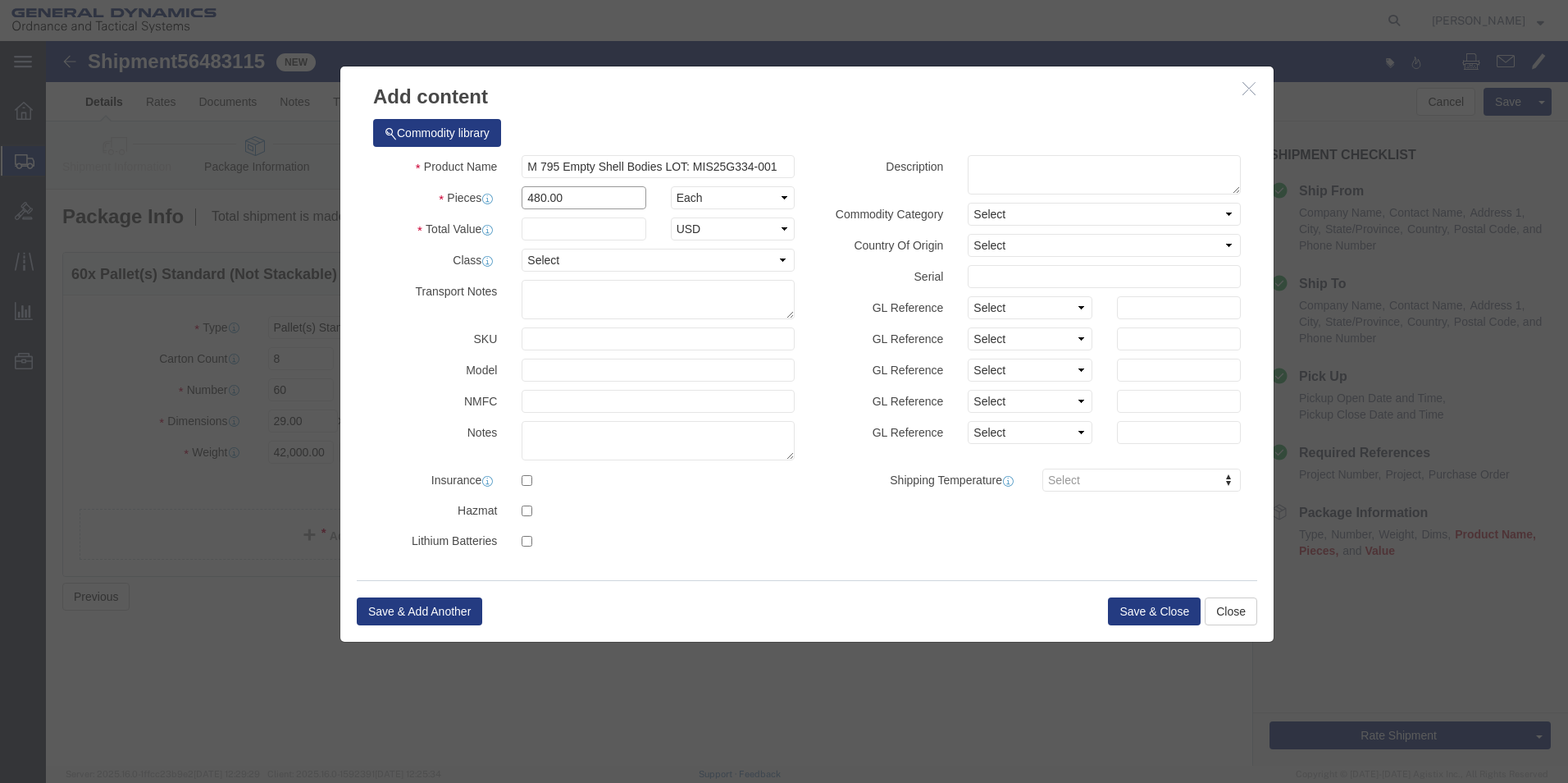
type input "480.00"
click input "text"
type input "100.00"
click select "Select 50 55 60 65 70 85 92.5 100 125 175 250 300 400"
select select "70"
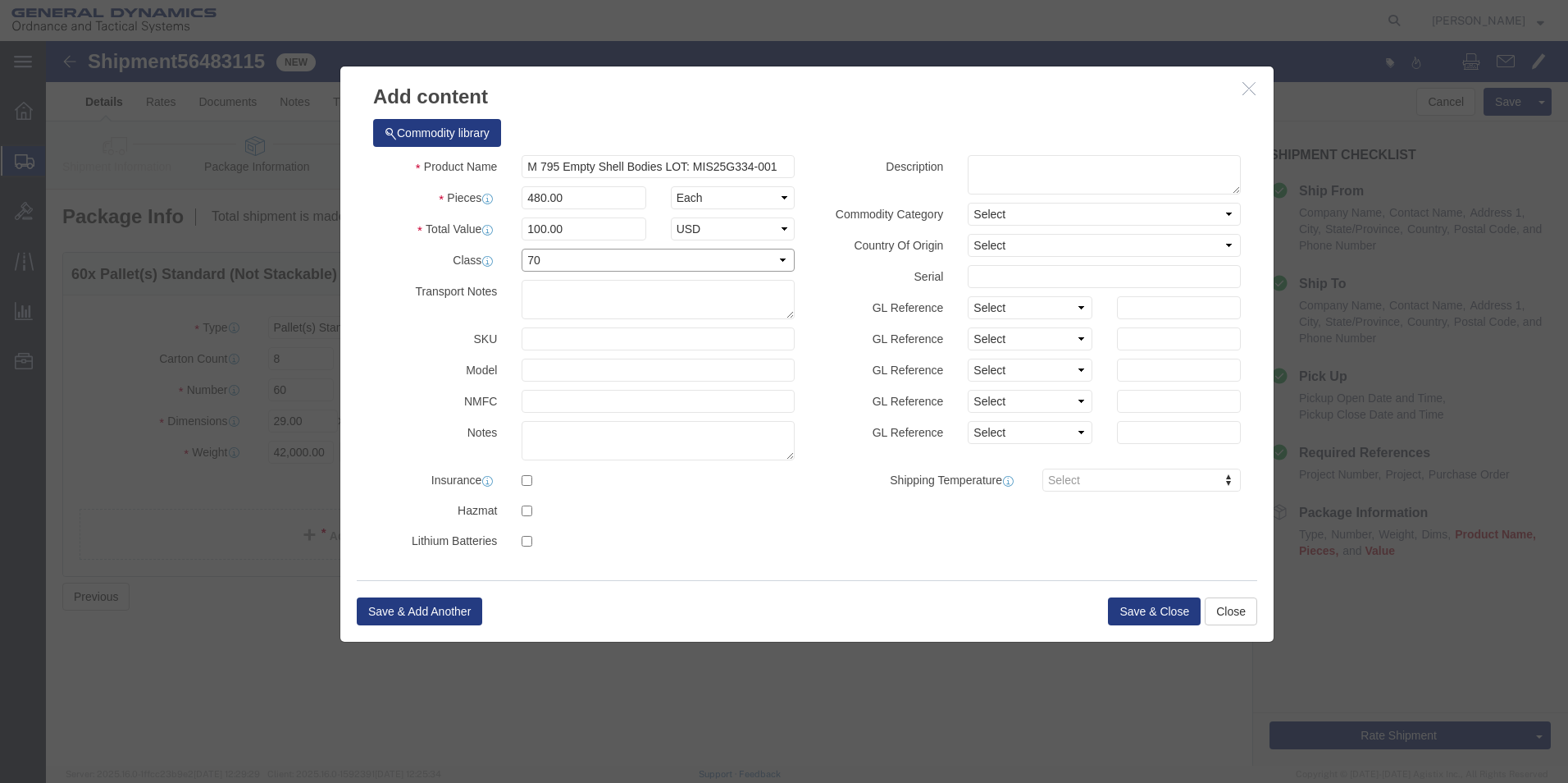
click select "Select 50 55 60 65 70 85 92.5 100 125 175 250 300 400"
click textarea
type textarea "M795 Empty Shell Bodies LOT: MIS25G334-001"
click button "Save & Close"
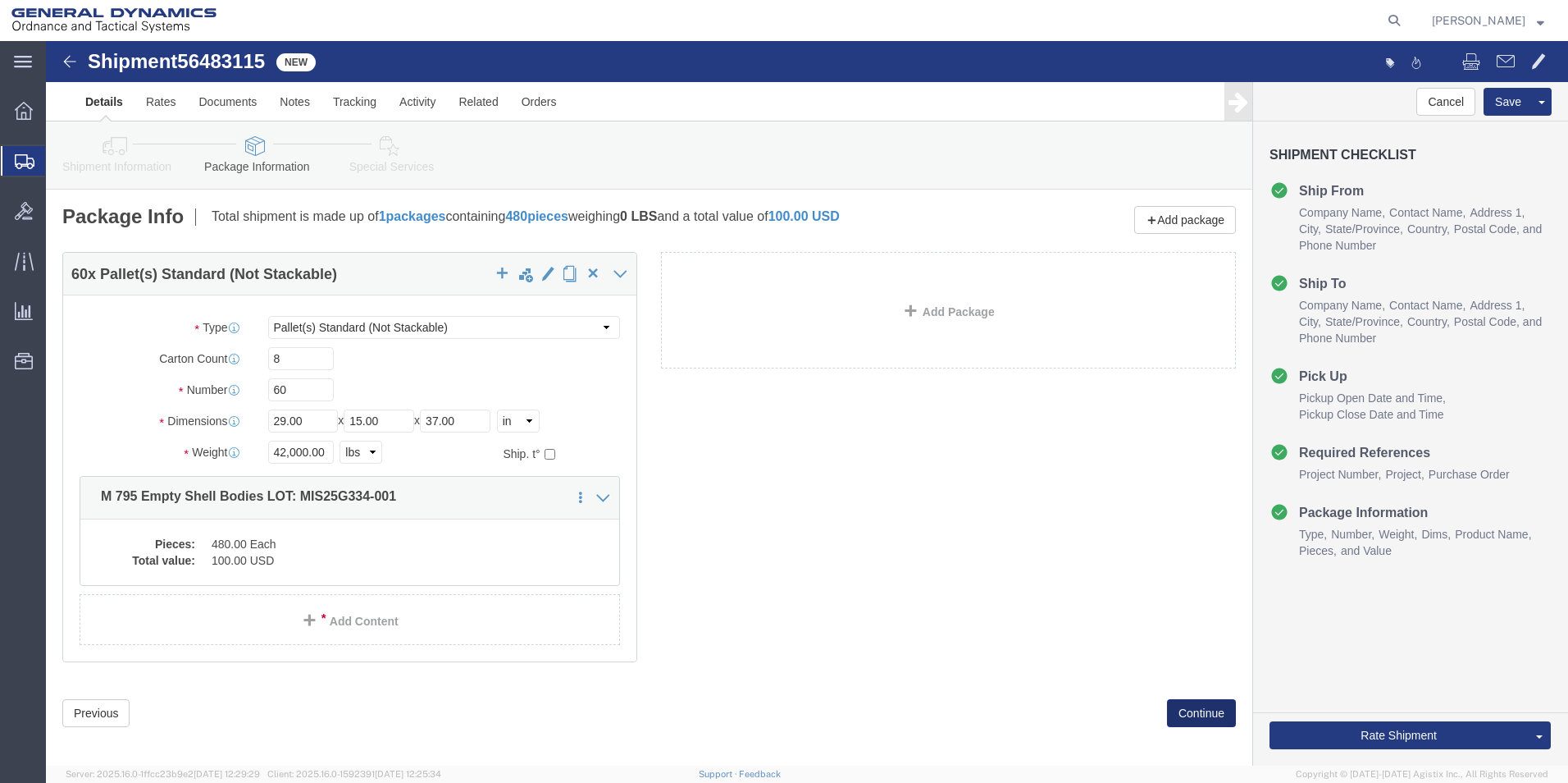
click button "Continue"
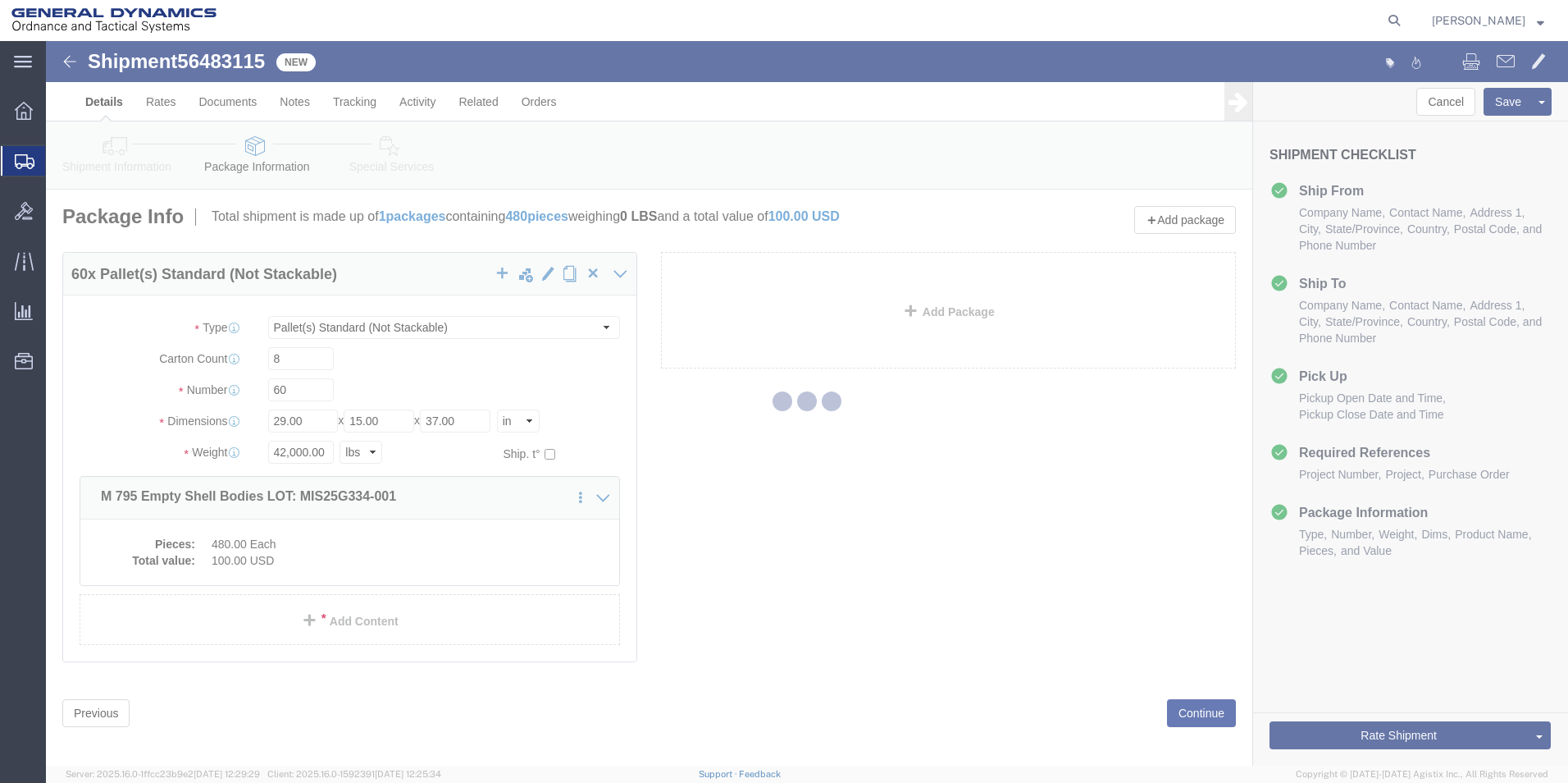
select select
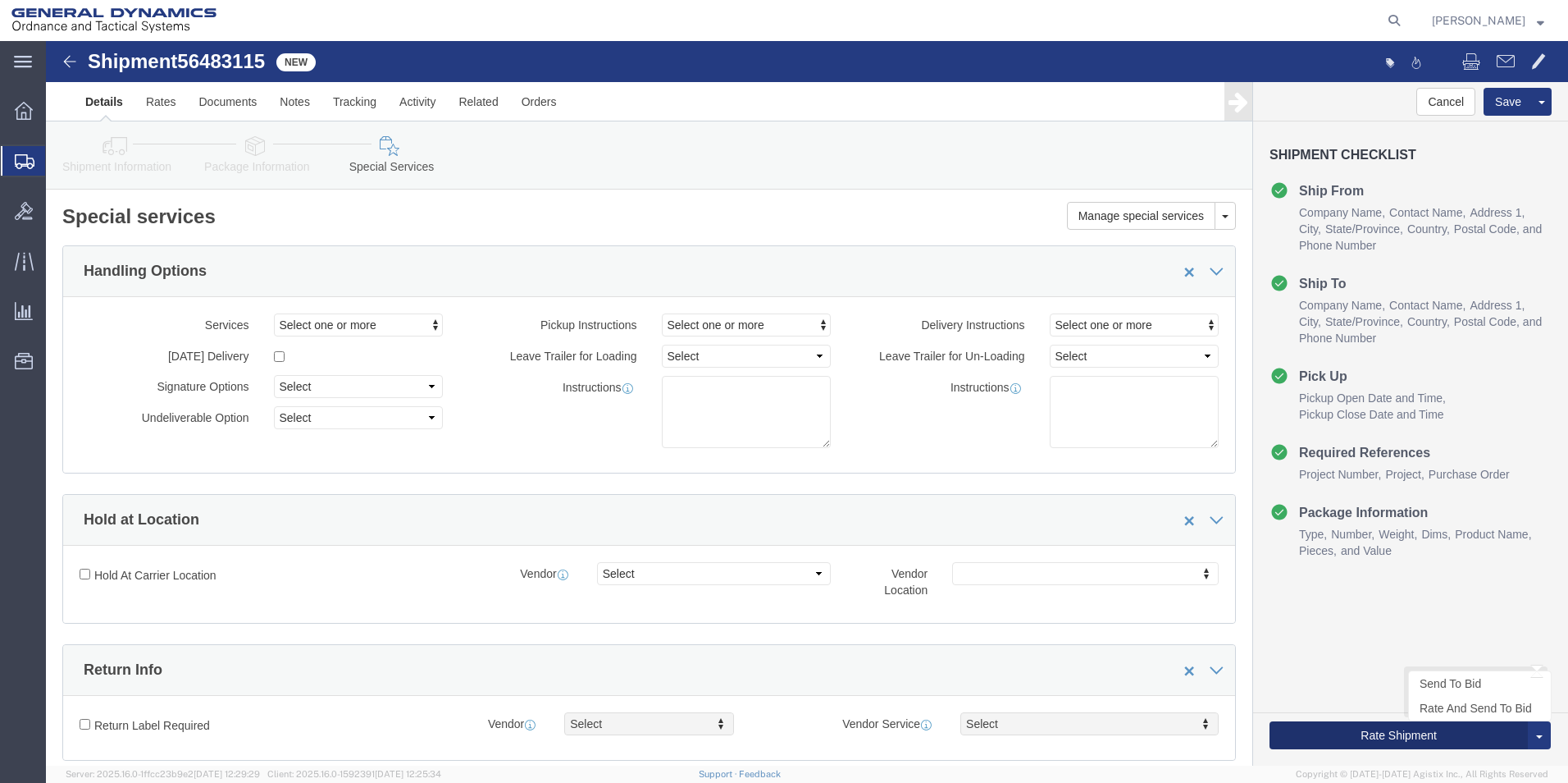
click button "Rate Shipment"
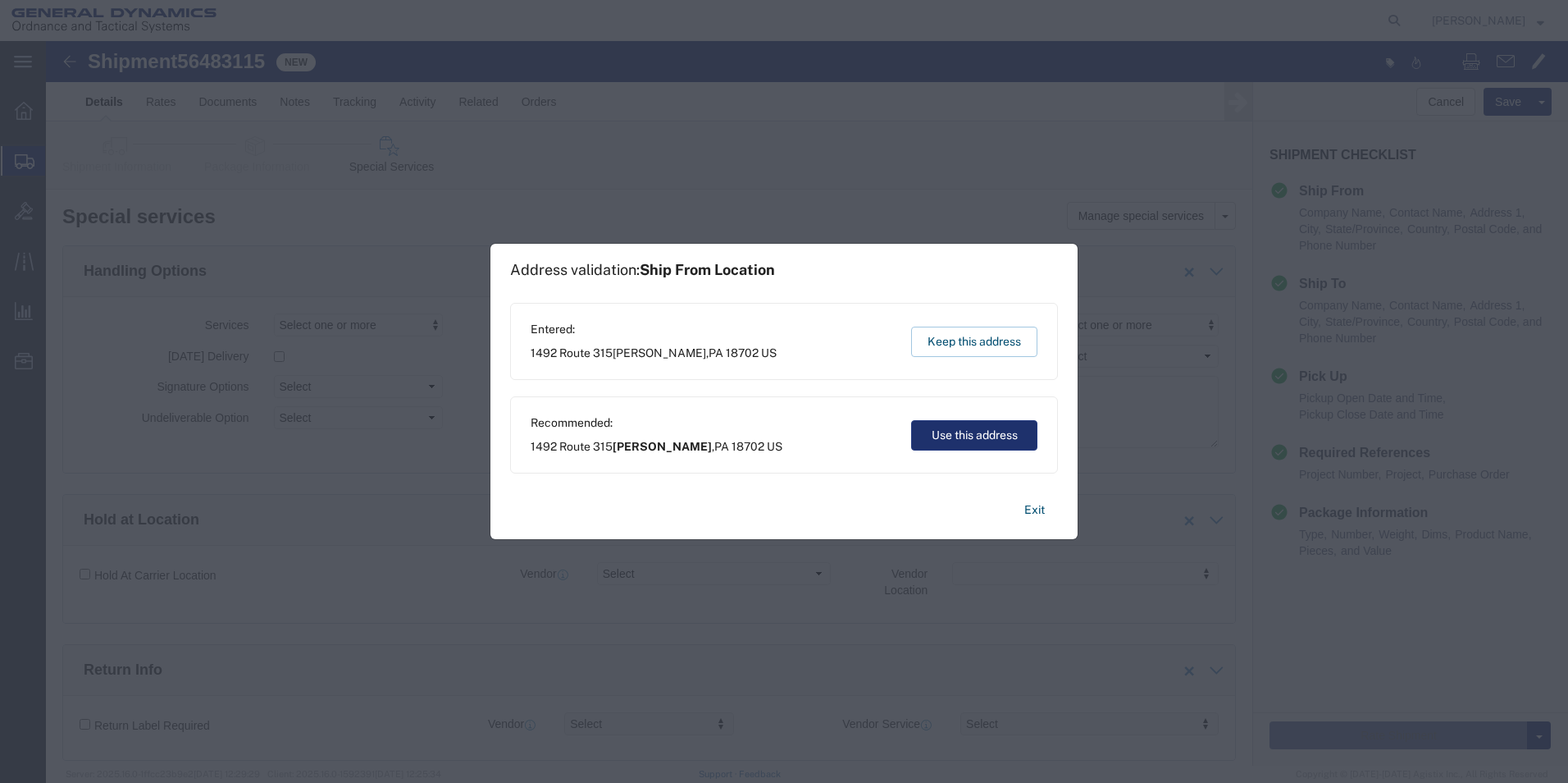
click at [980, 439] on button "Use this address" at bounding box center [974, 435] width 126 height 30
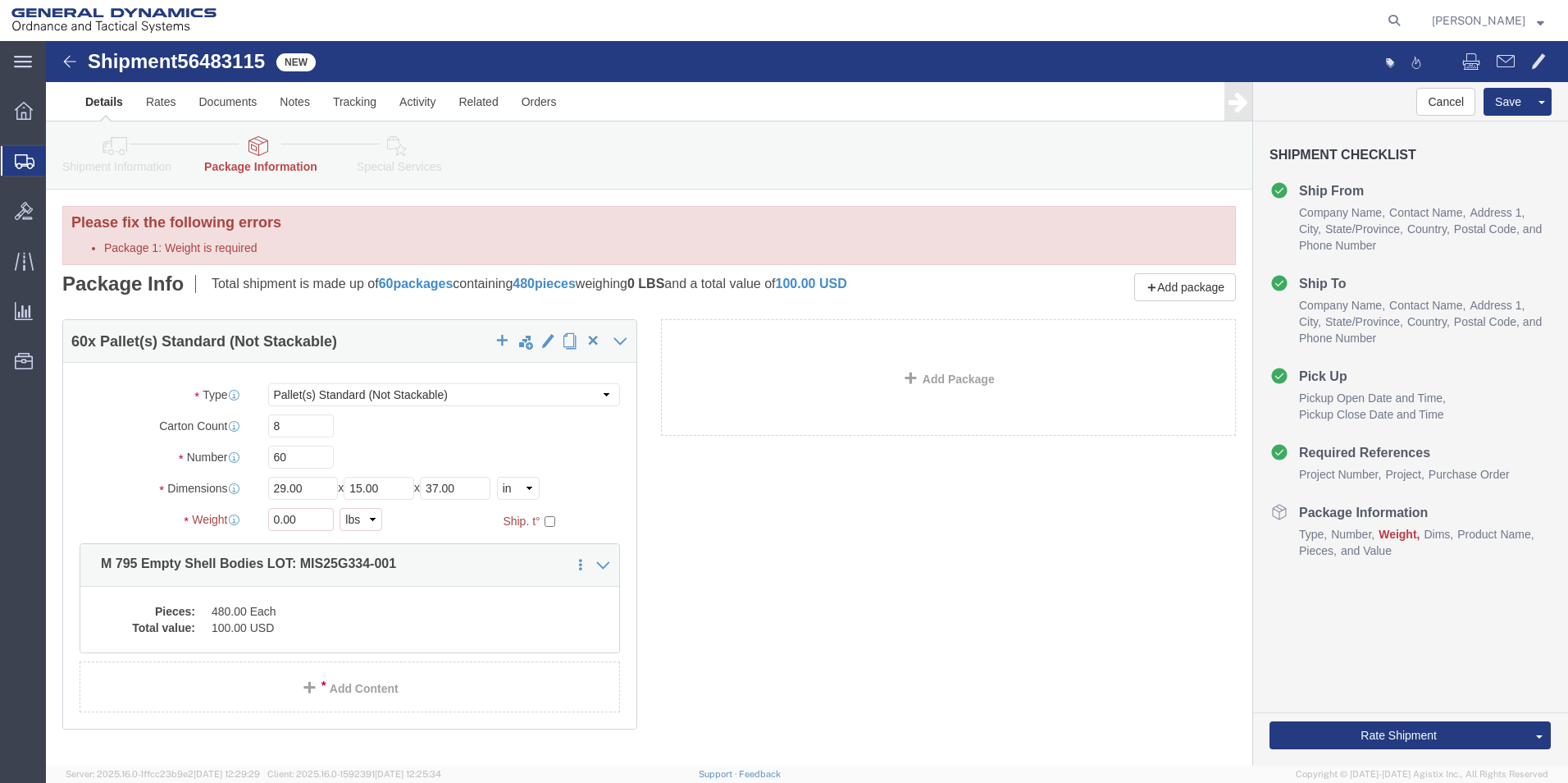
select select "PSNS"
drag, startPoint x: 255, startPoint y: 478, endPoint x: 205, endPoint y: 481, distance: 50.1
click div "Weight 0.00 Package 1: Weight is required Select kgs lbs Ship. t°"
type input "42000.00"
click button "Rate Shipment"
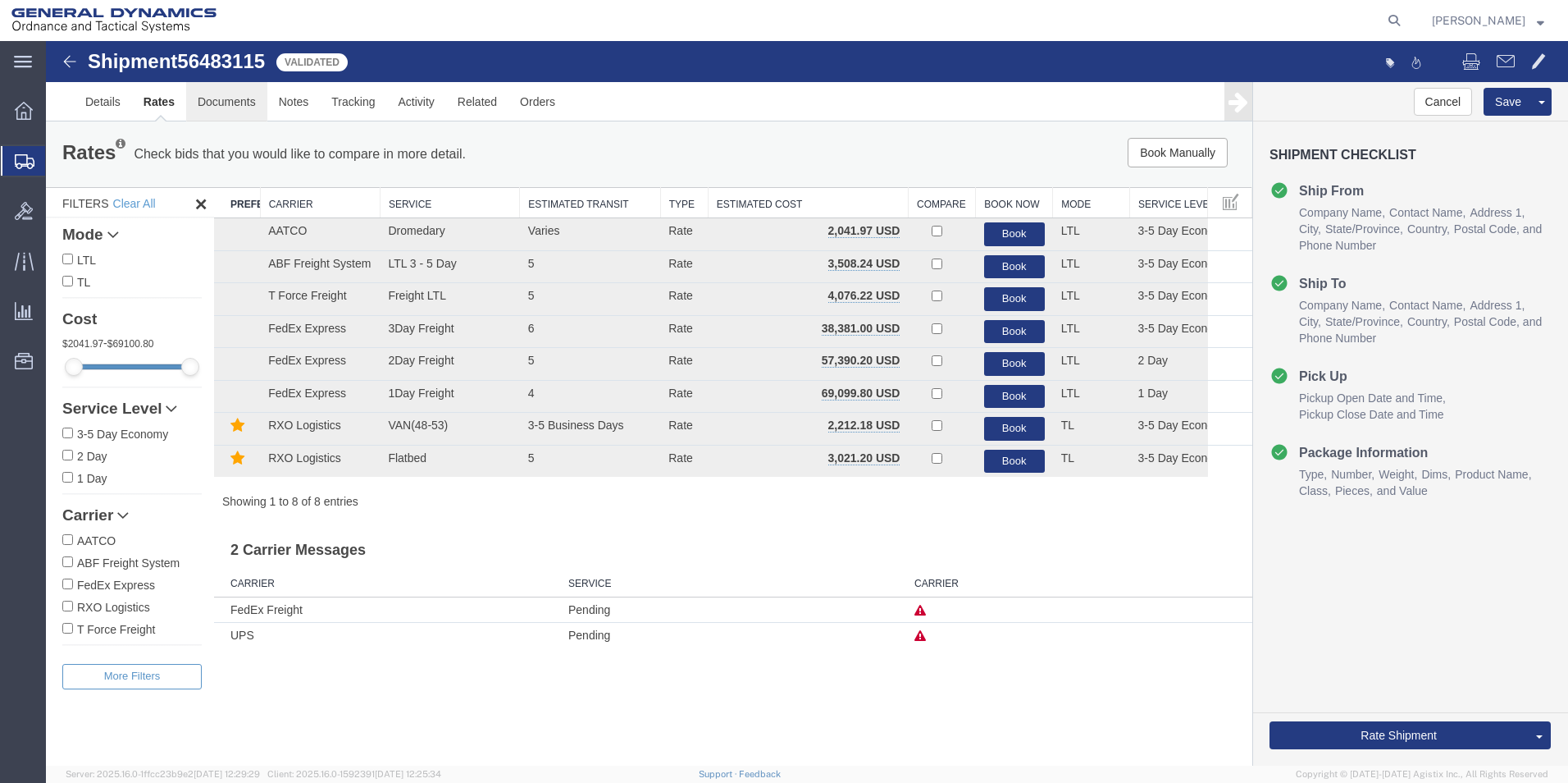
click at [217, 100] on link "Documents" at bounding box center [226, 101] width 81 height 39
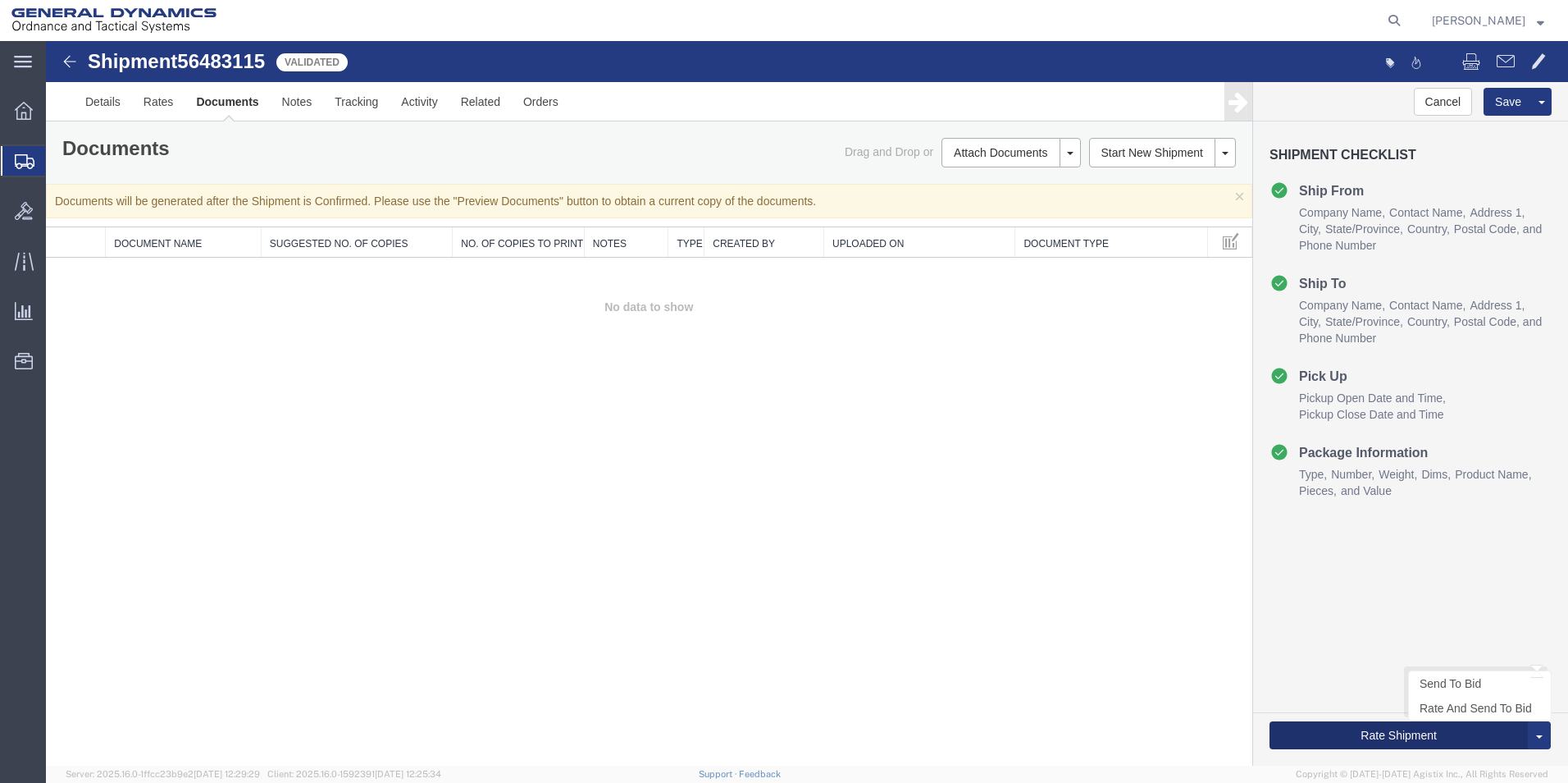
click at [1370, 734] on button "Rate Shipment" at bounding box center [1399, 735] width 258 height 28
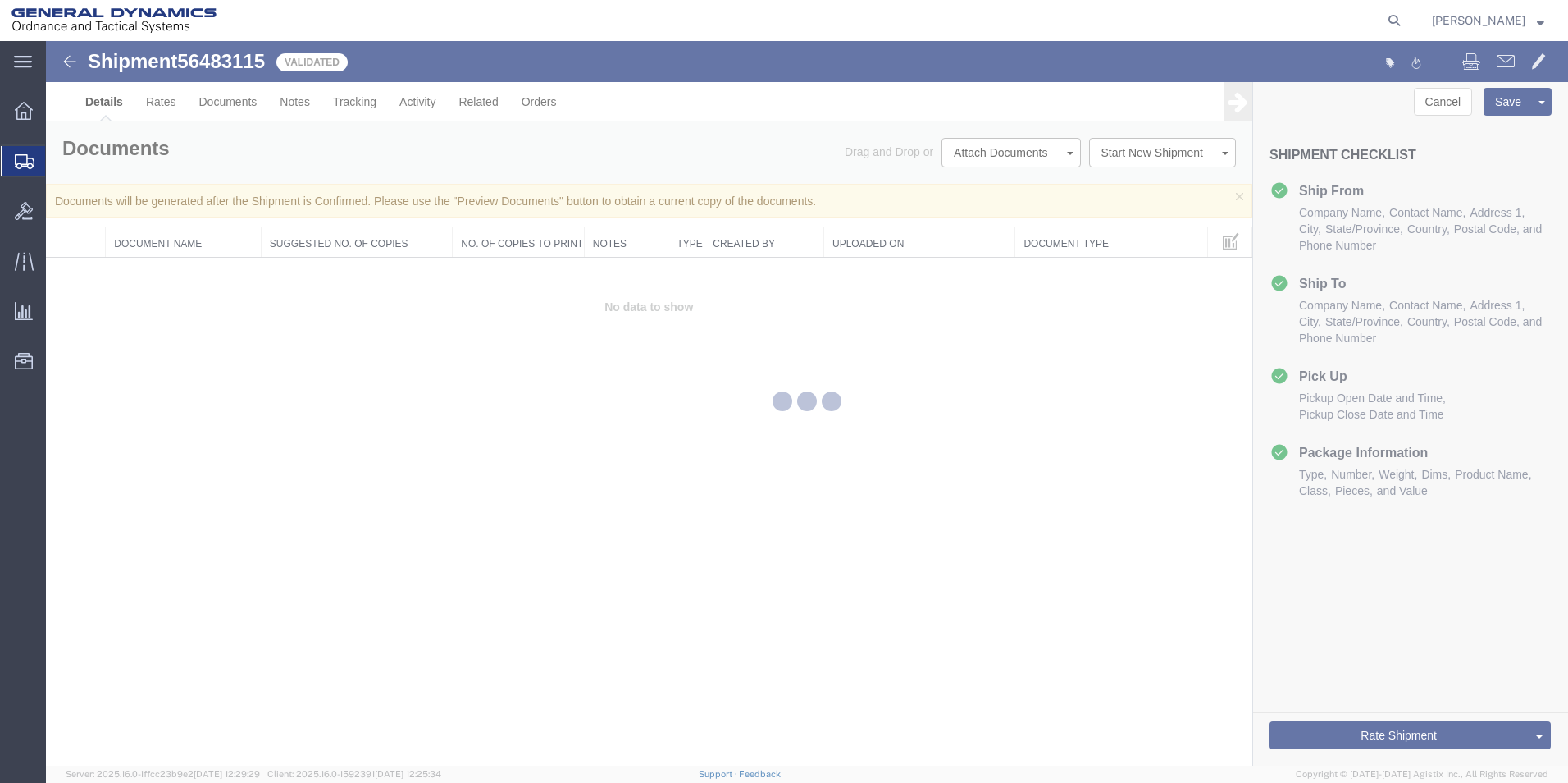
select select "42193"
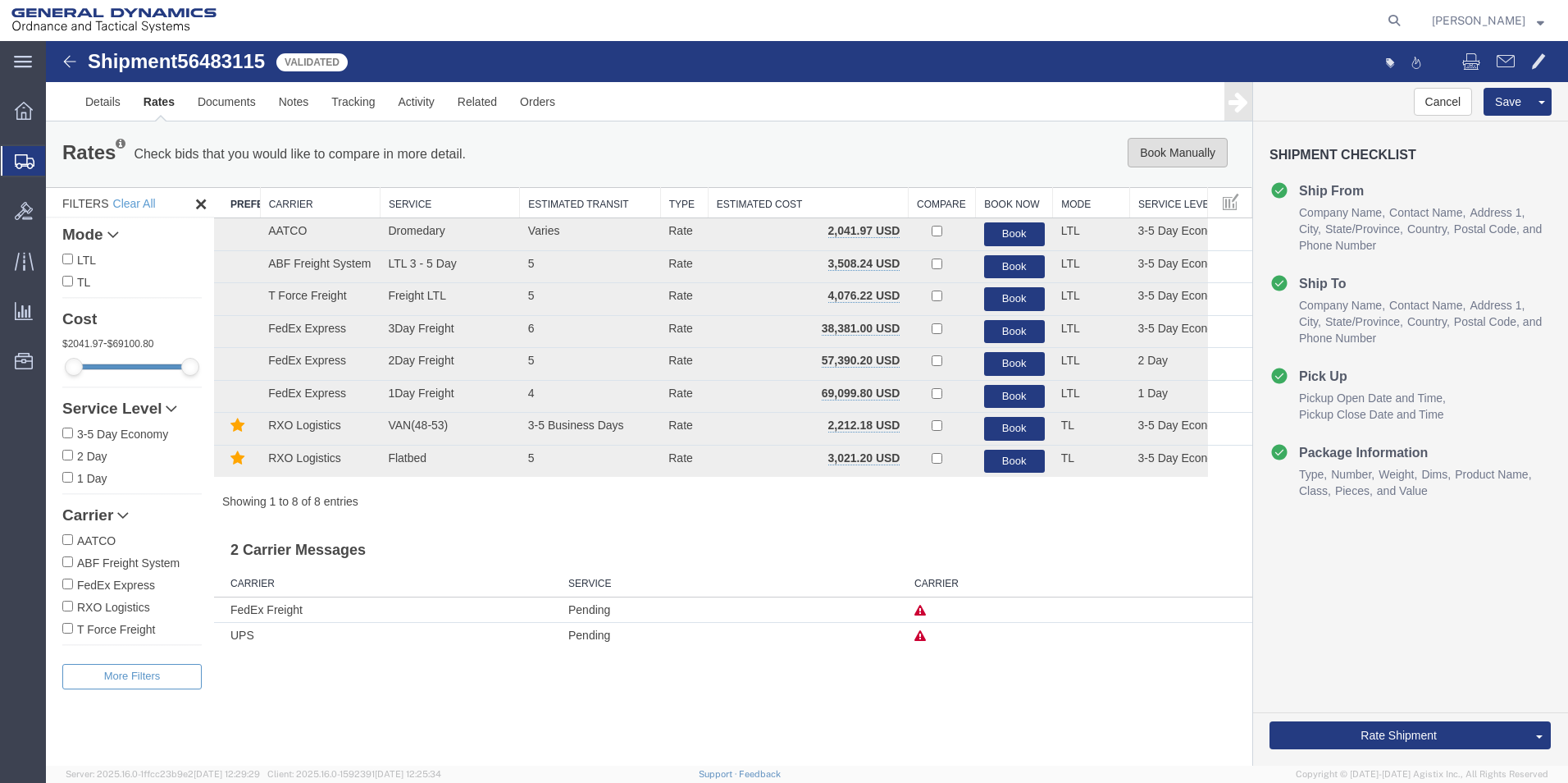
click at [1158, 149] on button "Book Manually" at bounding box center [1178, 153] width 100 height 29
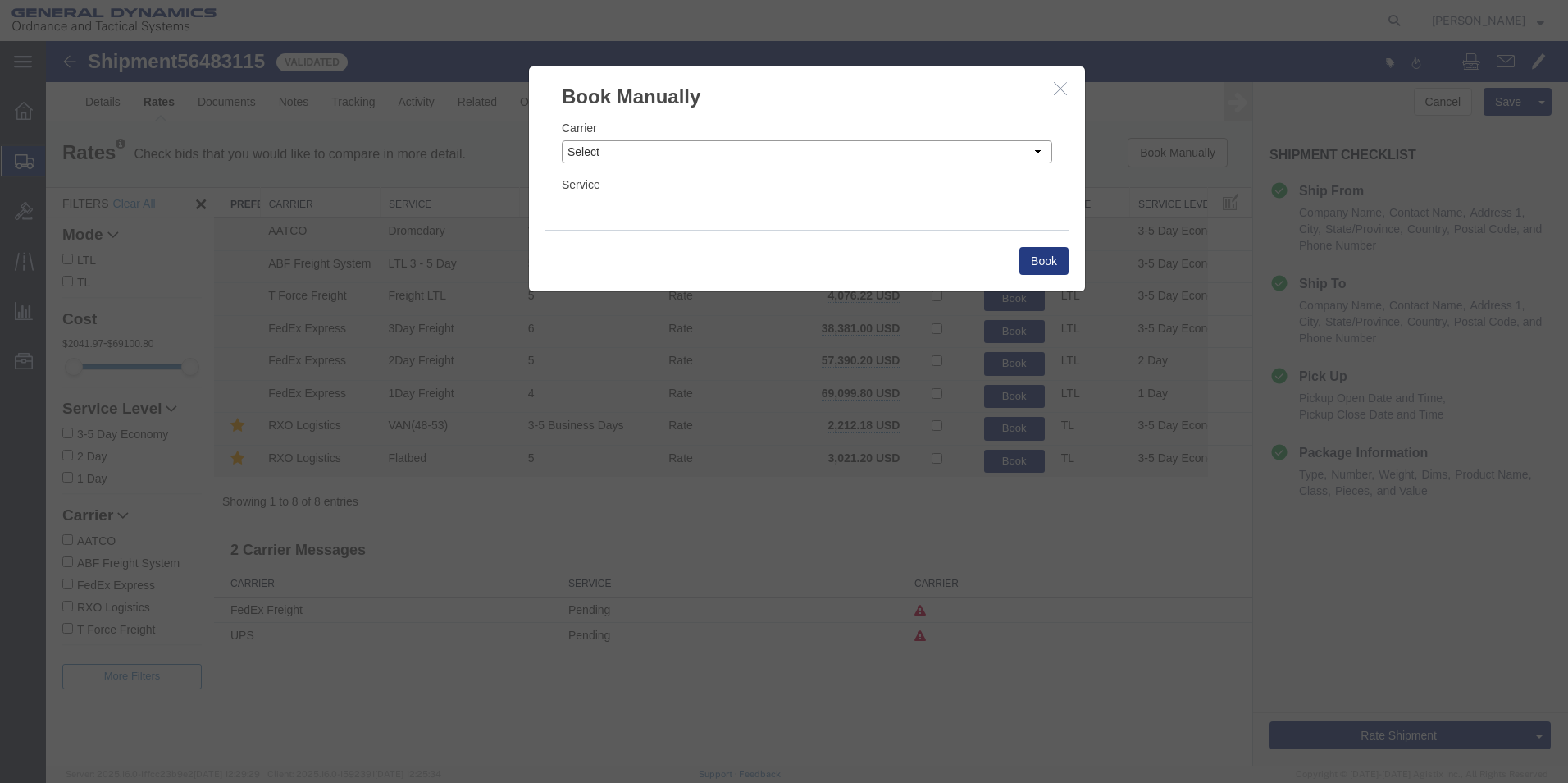
click at [1037, 148] on select "Select Add New Carrier (and default service) AATCO ABF Freight System FedEx Cus…" at bounding box center [807, 151] width 491 height 23
select select "ADD_NEW_CARRIER"
click at [562, 140] on select "Select Add New Carrier (and default service) AATCO ABF Freight System FedEx Cus…" at bounding box center [807, 151] width 491 height 23
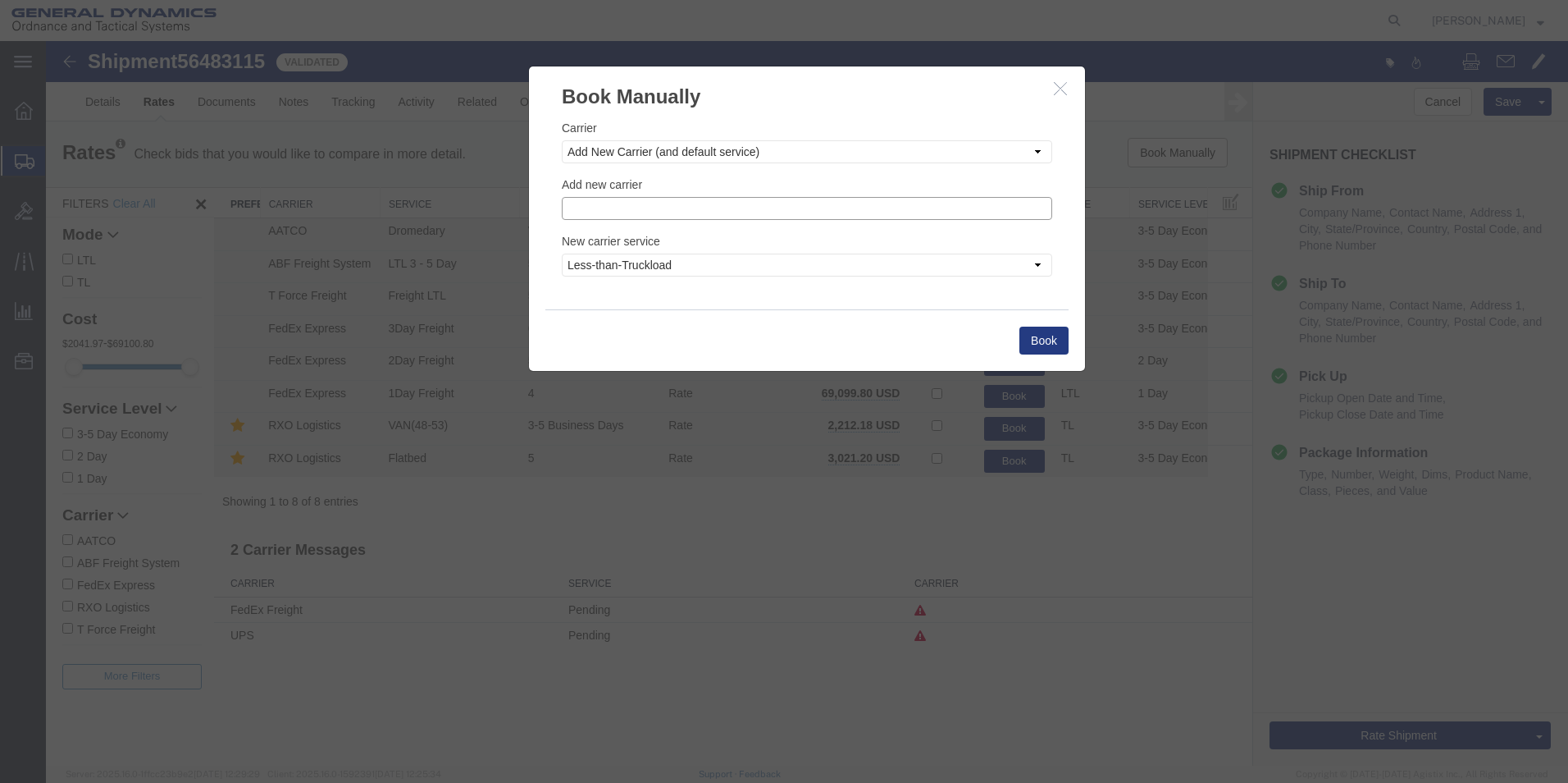
click at [675, 210] on input "text" at bounding box center [807, 208] width 491 height 23
click at [689, 242] on div "Steel Lion LLC" at bounding box center [807, 234] width 489 height 23
type input "Steel Lion LLC"
click at [1036, 264] on select "Less-than-Truckload Truckload Ocean Standard Rail Air" at bounding box center [807, 265] width 491 height 23
select select "TL"
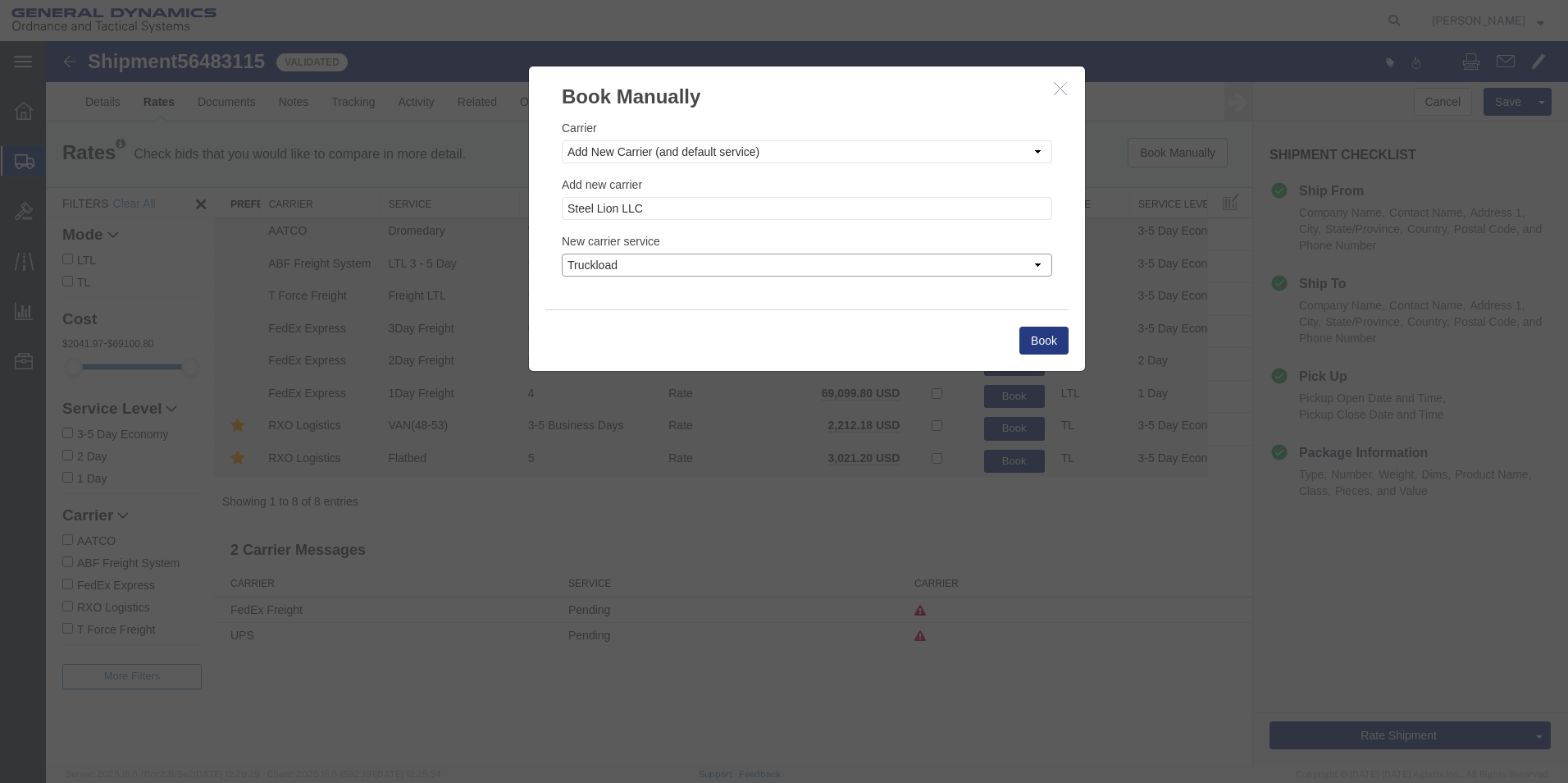
click at [562, 254] on select "Less-than-Truckload Truckload Ocean Standard Rail Air" at bounding box center [807, 265] width 491 height 23
click at [1048, 336] on button "Book" at bounding box center [1044, 340] width 49 height 28
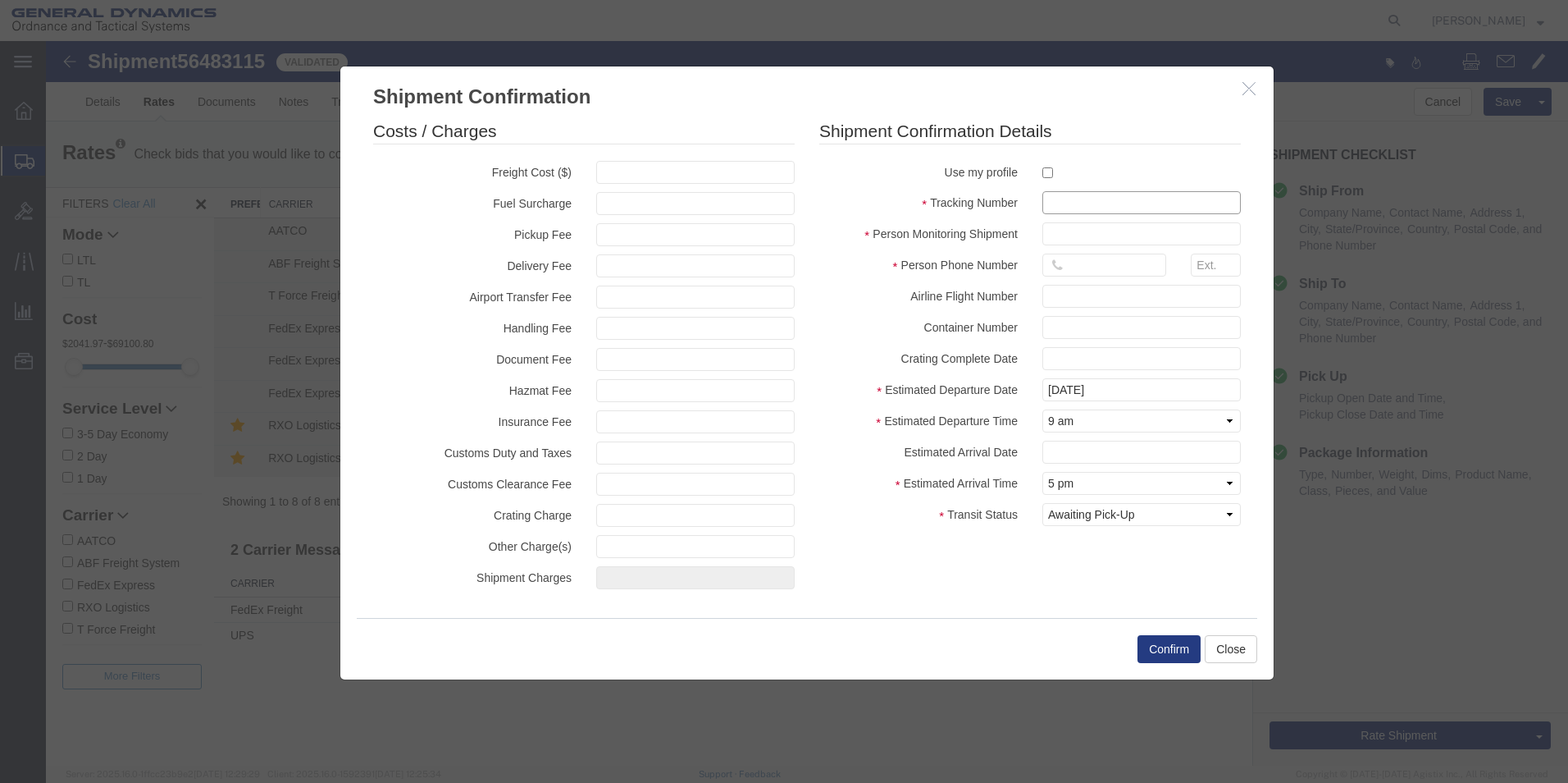
click at [1070, 207] on input "text" at bounding box center [1142, 202] width 198 height 23
type input "56483115"
click at [1061, 240] on input "text" at bounding box center [1142, 234] width 198 height 23
type input "[PERSON_NAME]"
click at [1093, 265] on input "text" at bounding box center [1104, 265] width 124 height 23
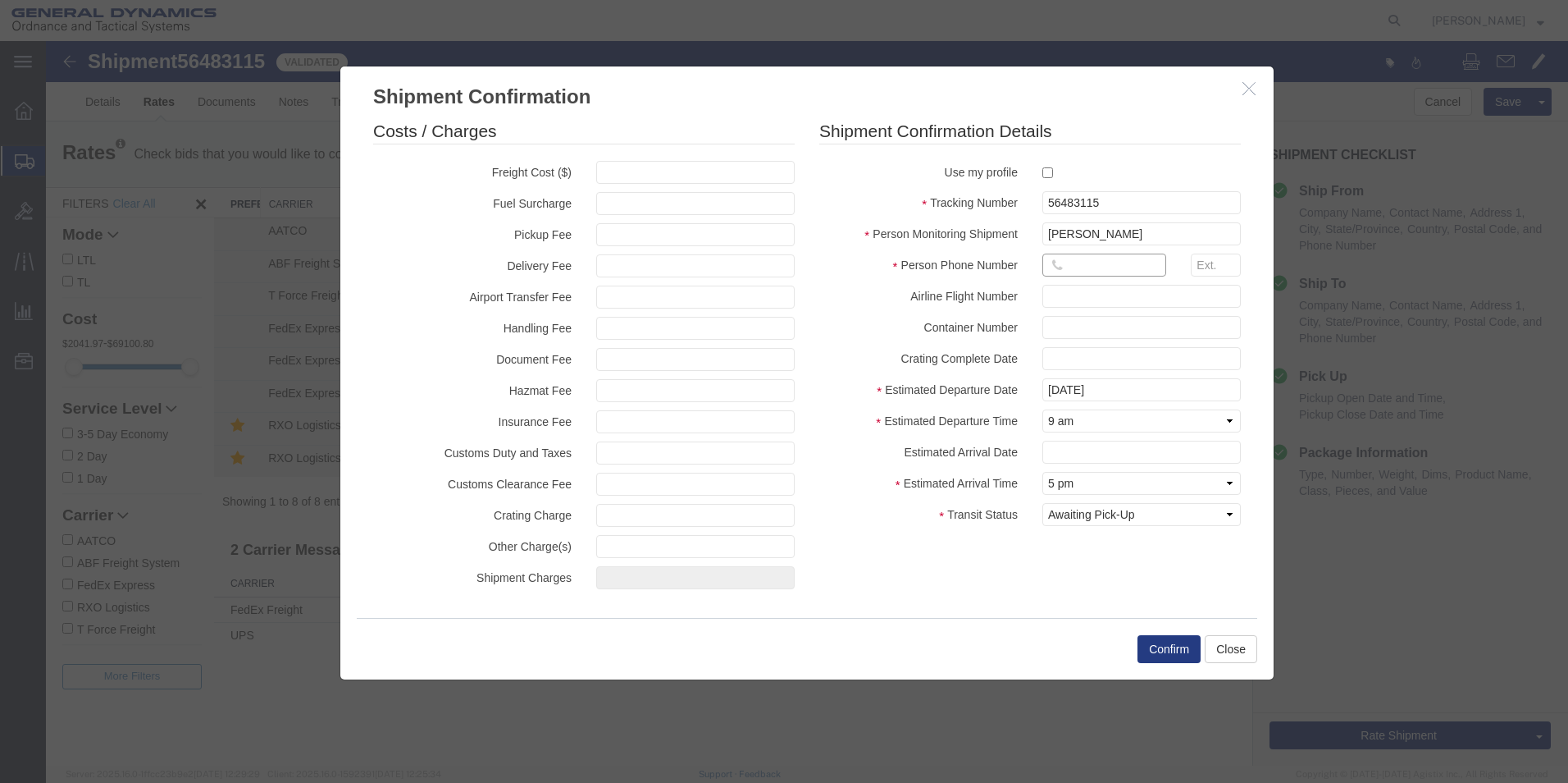
type input "5704173101"
click at [974, 636] on div "Confirm Close" at bounding box center [806, 648] width 901 height 62
click at [1155, 648] on button "Confirm" at bounding box center [1168, 648] width 63 height 28
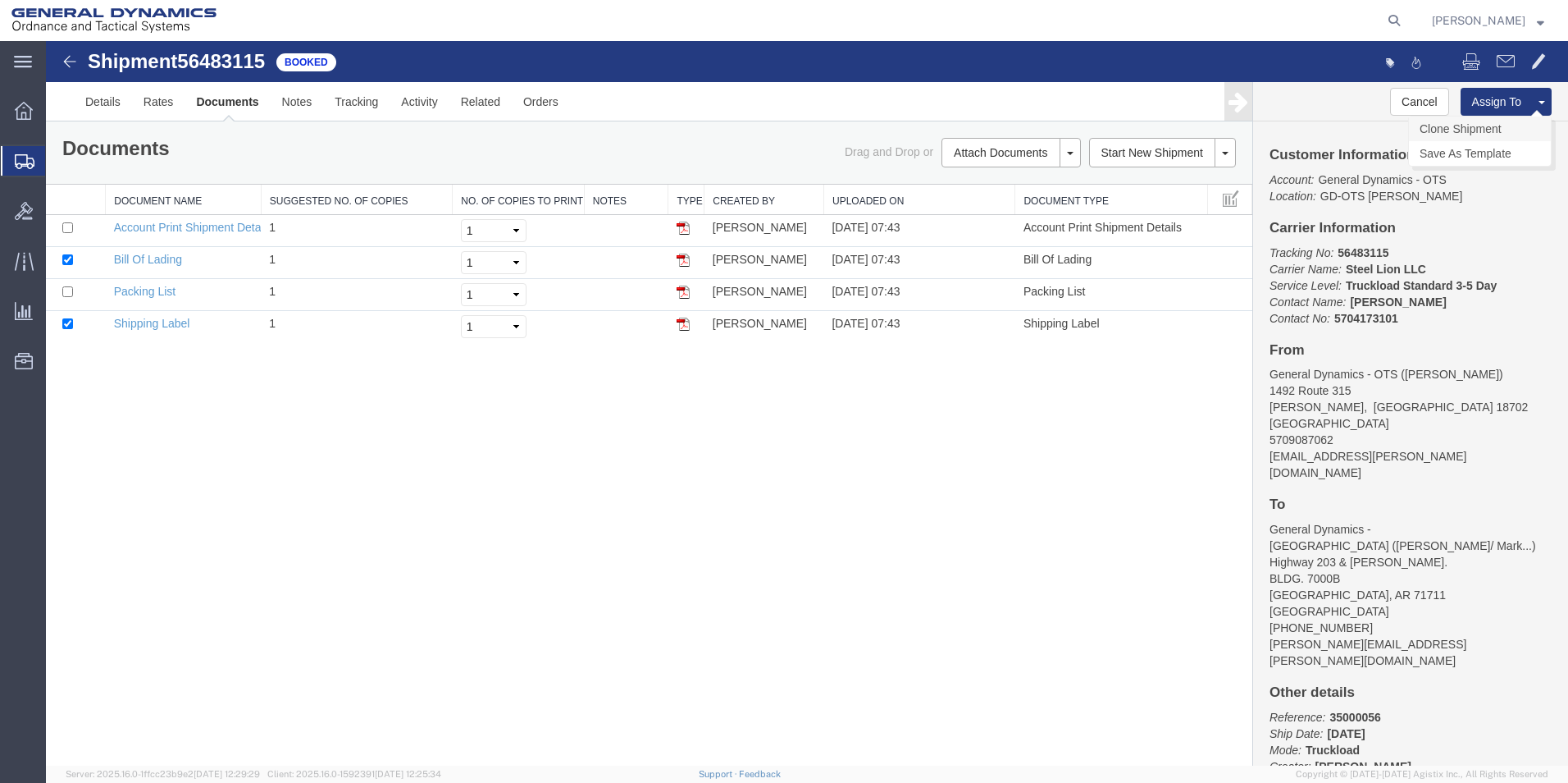
click at [1474, 125] on link "Clone Shipment" at bounding box center [1480, 128] width 142 height 25
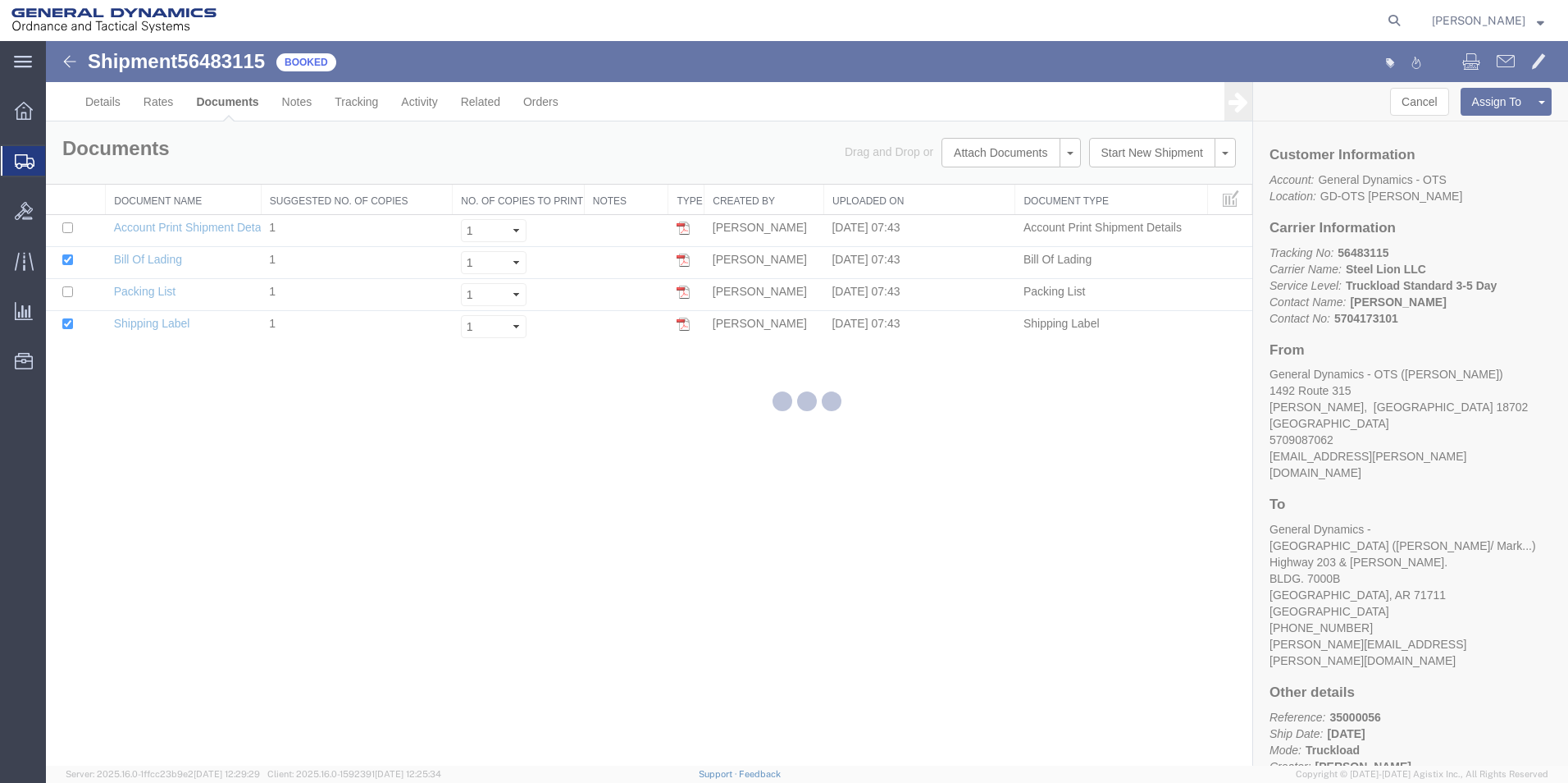
select select "42193"
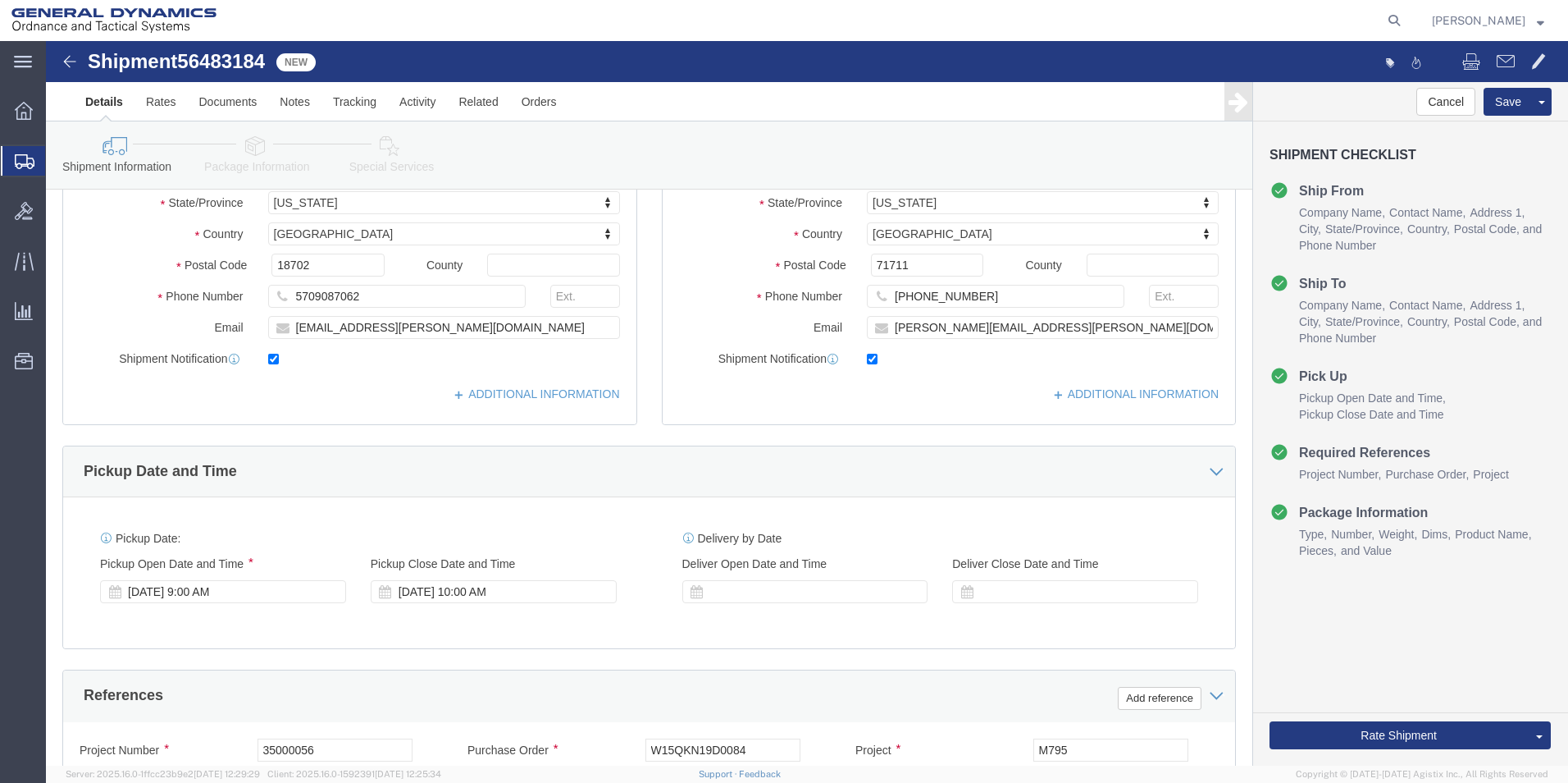
scroll to position [317, 0]
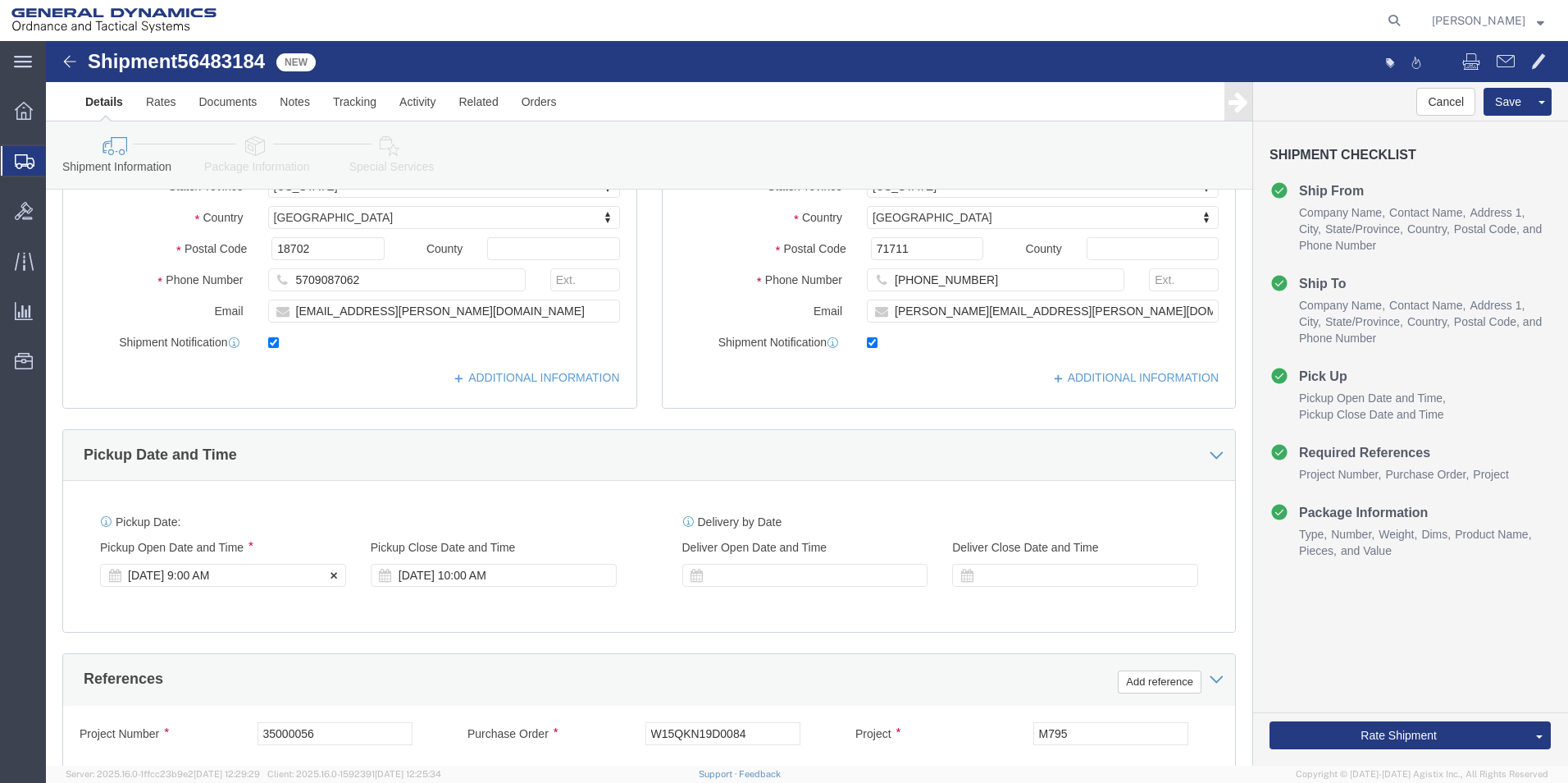
click div "[DATE] 9:00 AM"
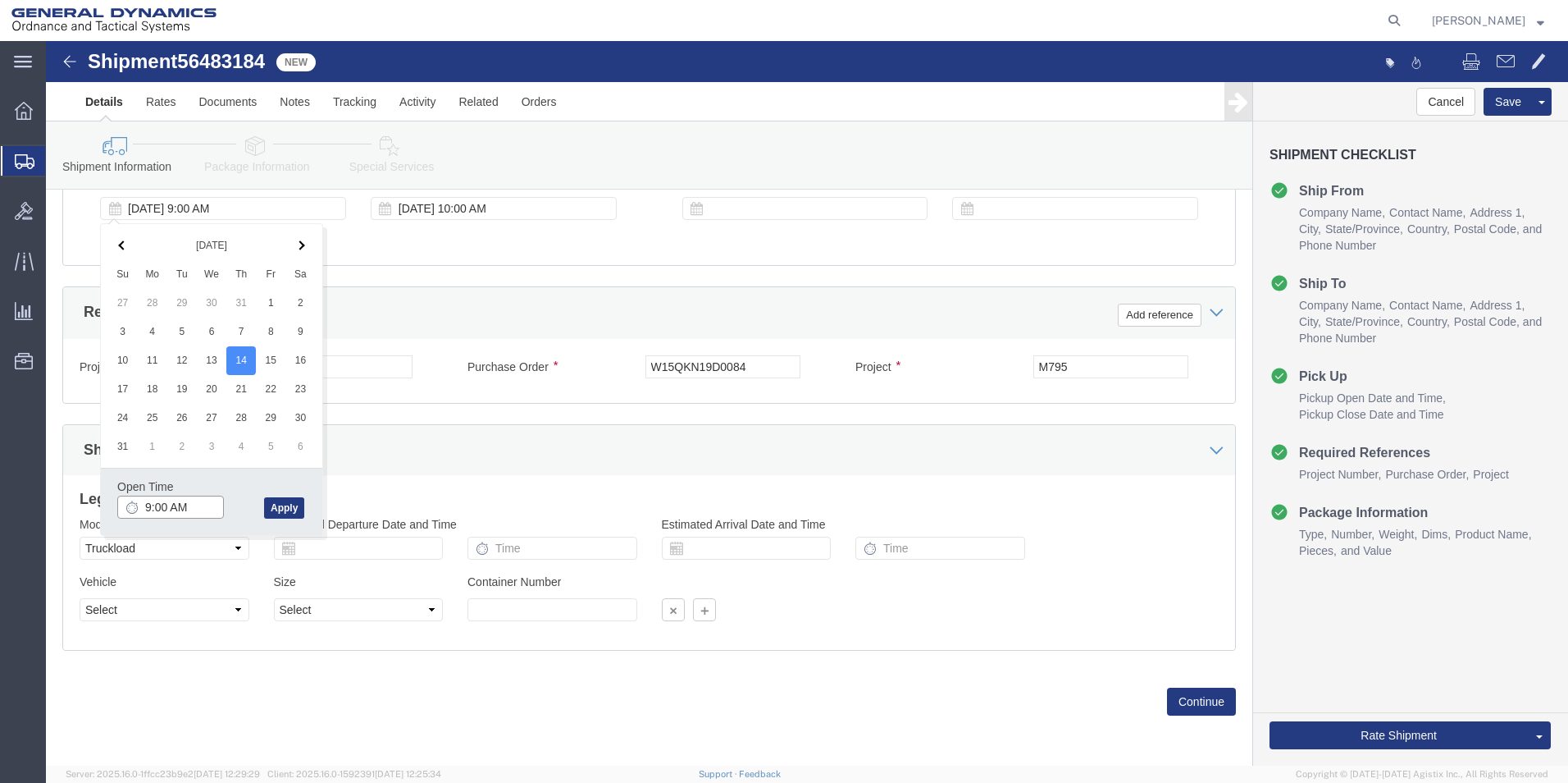
type input "10:00 AM"
click button "Apply"
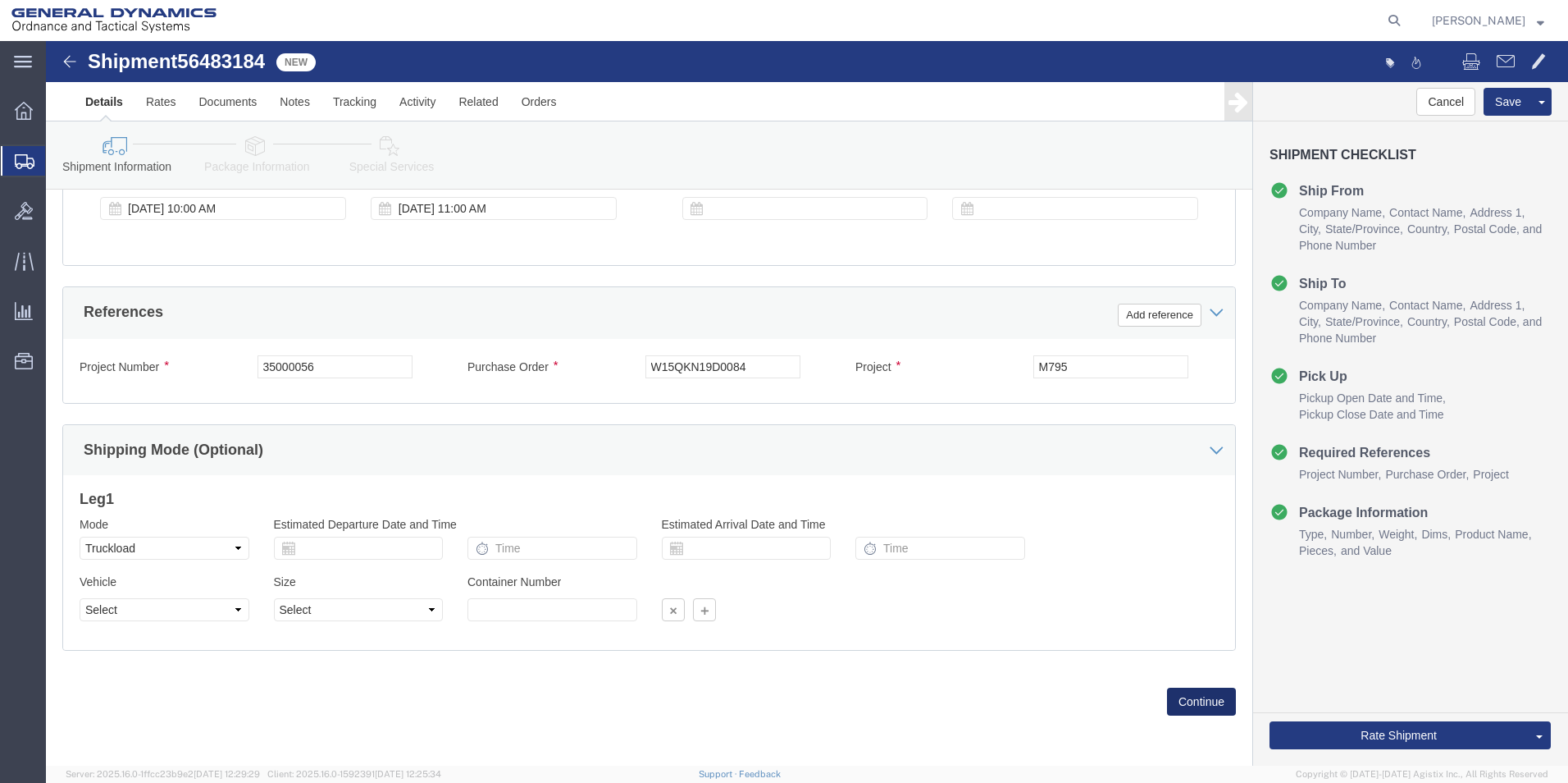
click button "Continue"
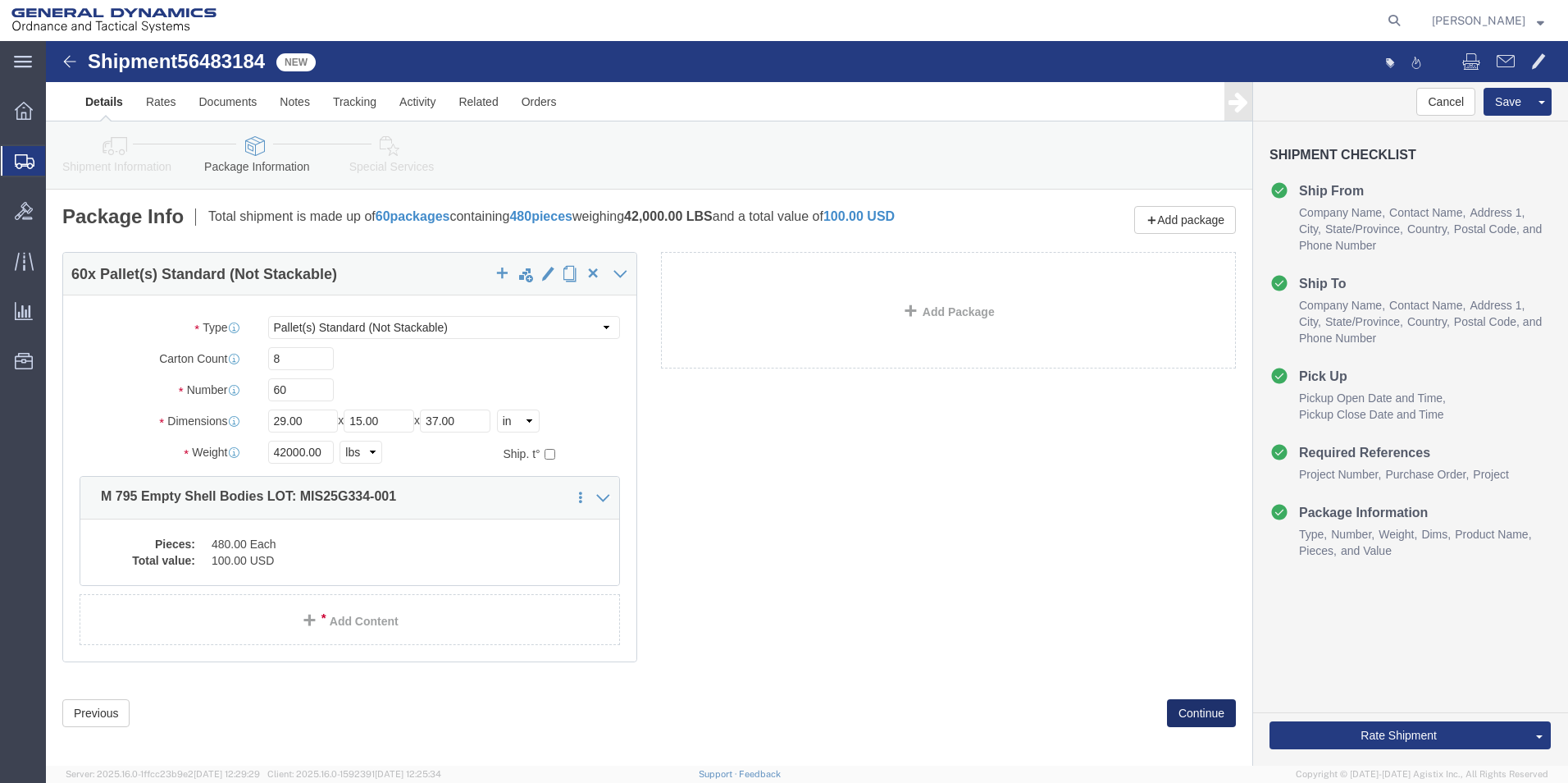
click button "Continue"
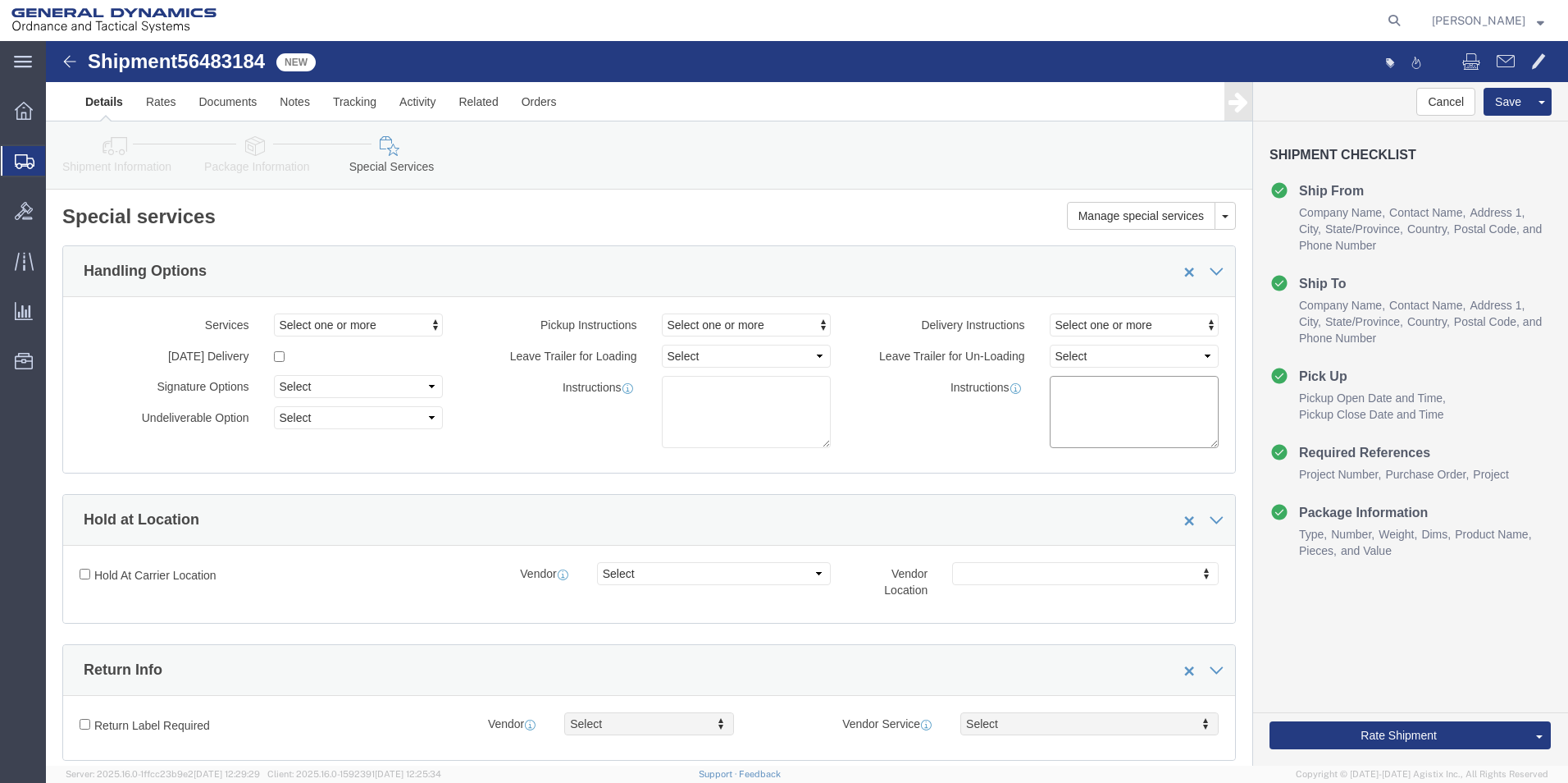
click textarea
type textarea "Confirm Deliveries with customer"
click button "Rate Shipment"
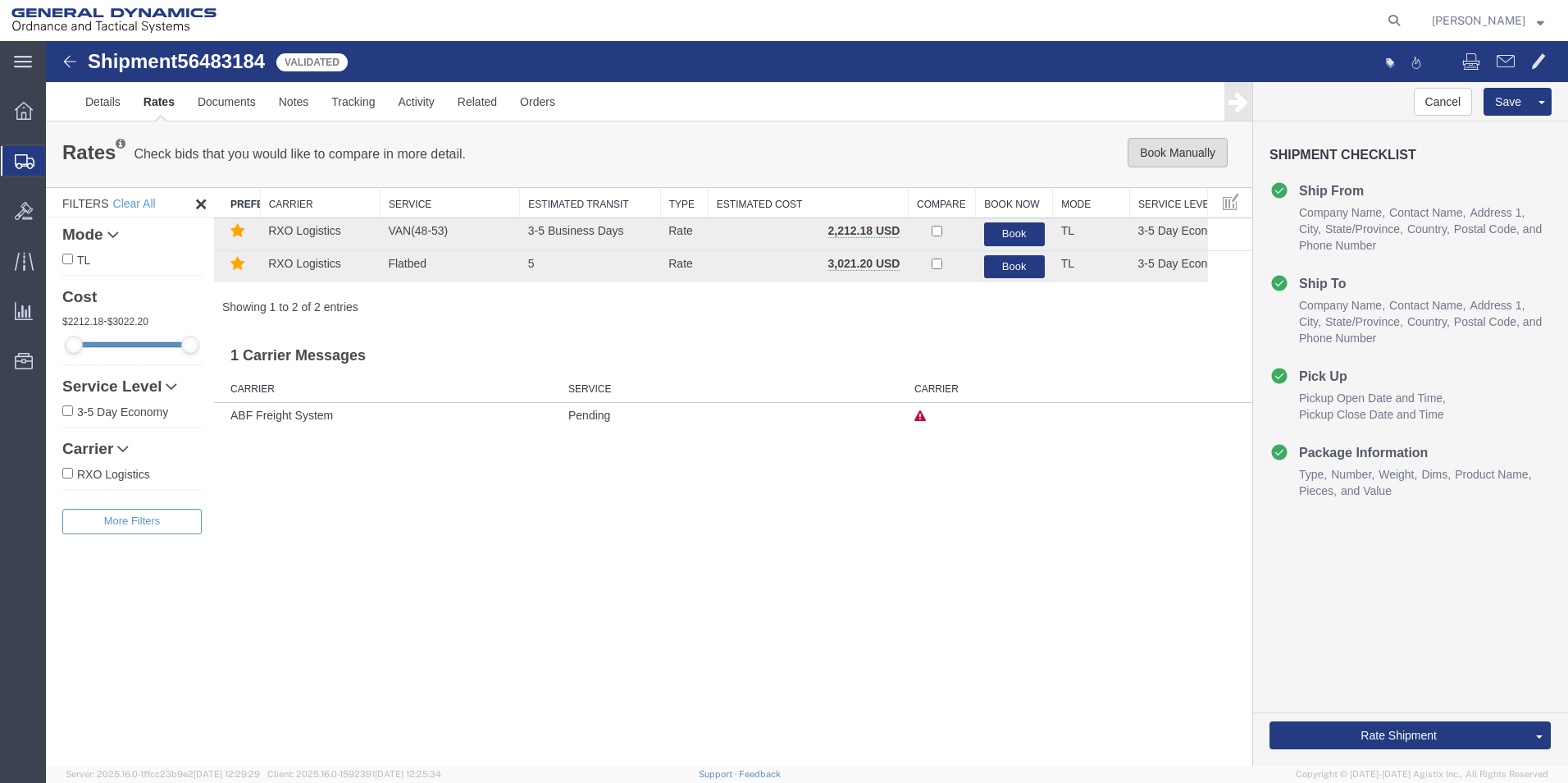
click at [1191, 146] on button "Book Manually" at bounding box center [1178, 153] width 100 height 29
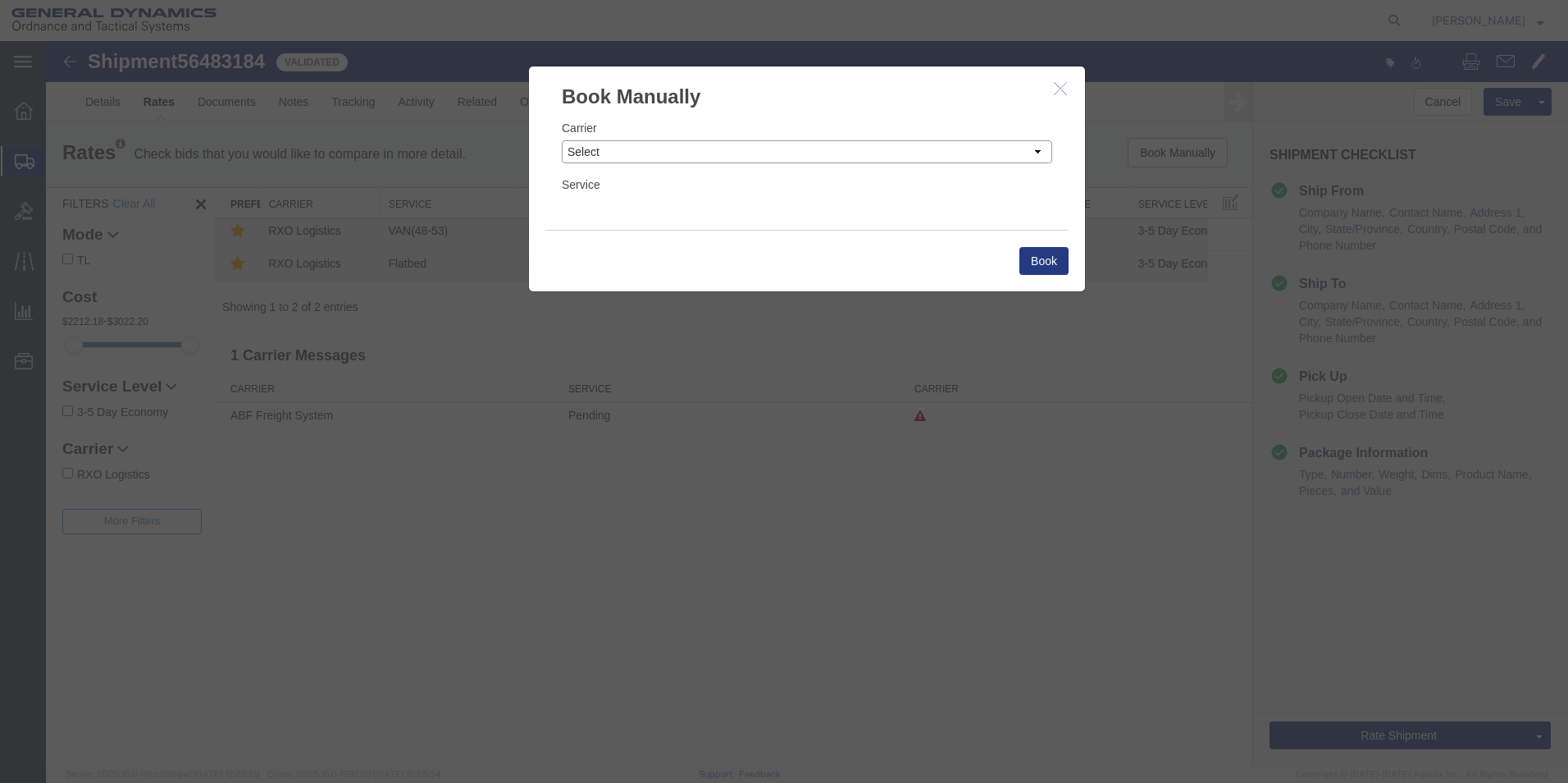
click at [1036, 155] on select "Select Add New Carrier (and default service) AATCO ABF Freight System FedEx Cus…" at bounding box center [807, 151] width 491 height 23
click at [562, 140] on select "Select Add New Carrier (and default service) AATCO ABF Freight System FedEx Cus…" at bounding box center [807, 151] width 491 height 23
click at [1035, 154] on select "Select Add New Carrier (and default service) AATCO ABF Freight System FedEx Cus…" at bounding box center [807, 151] width 491 height 23
select select "ADD_NEW_CARRIER"
click at [562, 140] on select "Select Add New Carrier (and default service) AATCO ABF Freight System FedEx Cus…" at bounding box center [807, 151] width 491 height 23
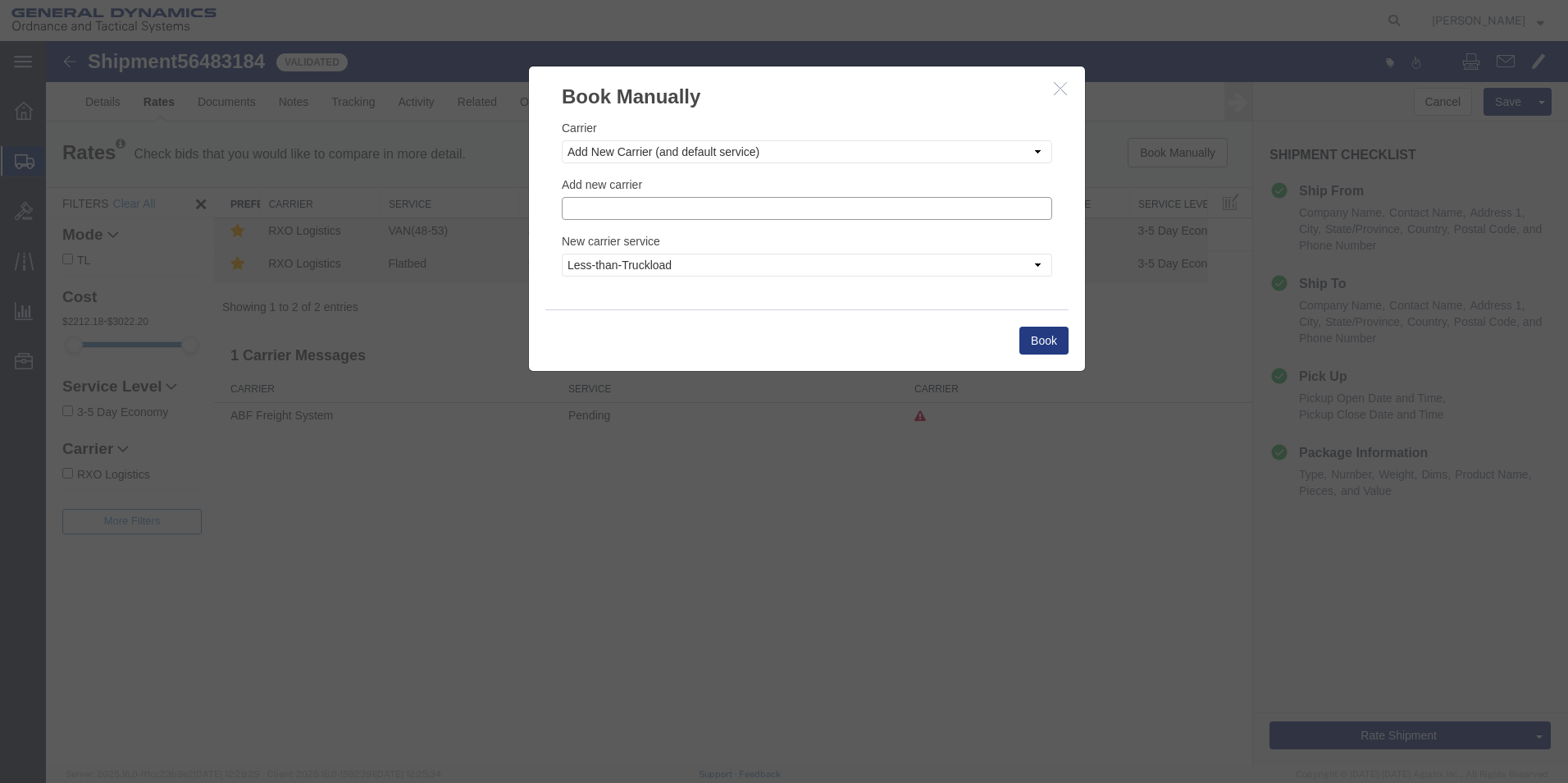
click at [597, 210] on input "text" at bounding box center [807, 208] width 491 height 23
click at [608, 261] on p "Steel Lion LLC" at bounding box center [807, 256] width 469 height 13
type input "Steel Lion LLC"
click at [1039, 265] on select "Less-than-Truckload Truckload Ocean Standard Rail Air" at bounding box center [807, 265] width 491 height 23
select select "TL"
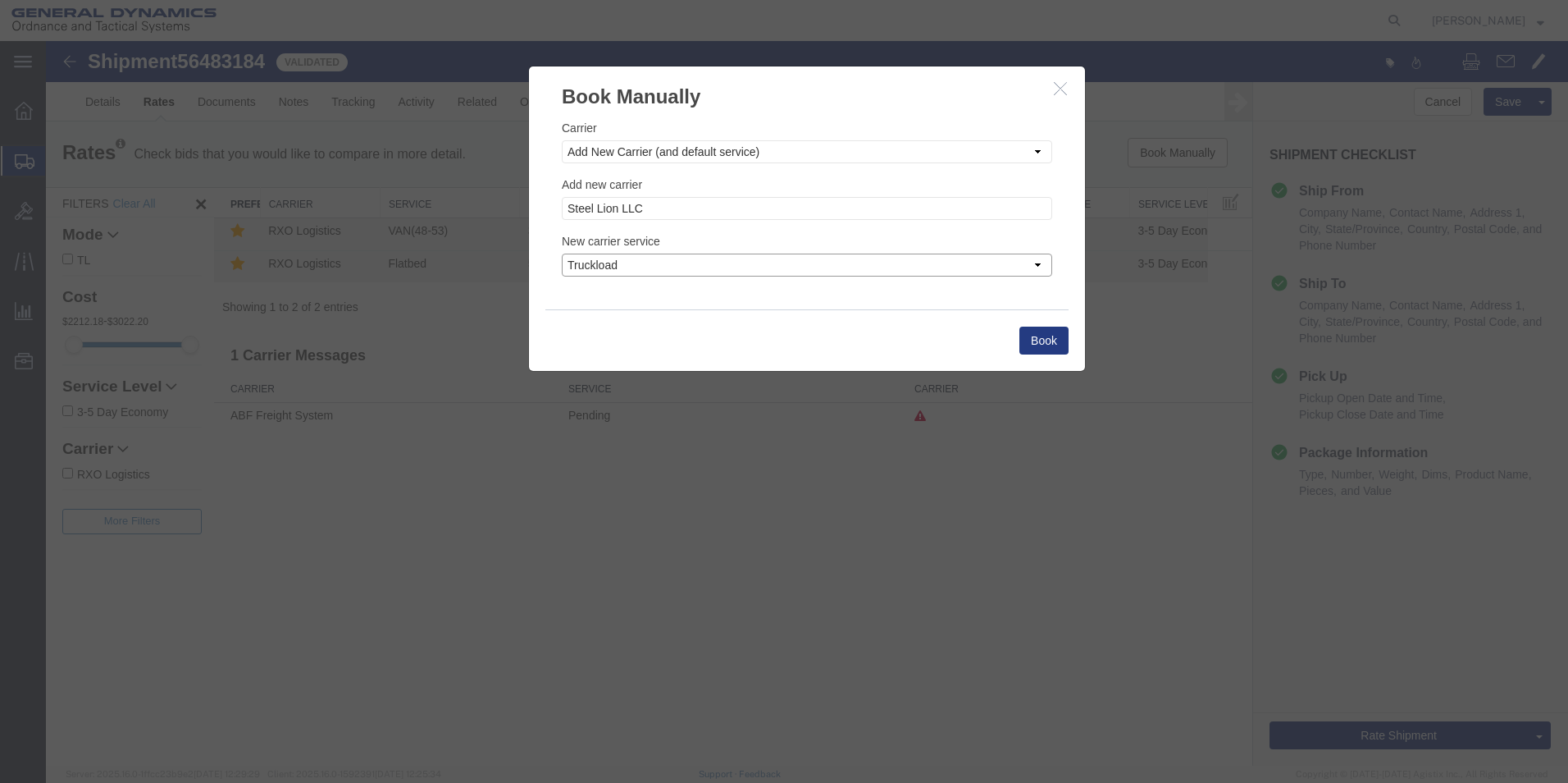
click at [562, 254] on select "Less-than-Truckload Truckload Ocean Standard Rail Air" at bounding box center [807, 265] width 491 height 23
click at [1044, 340] on button "Book" at bounding box center [1044, 340] width 49 height 28
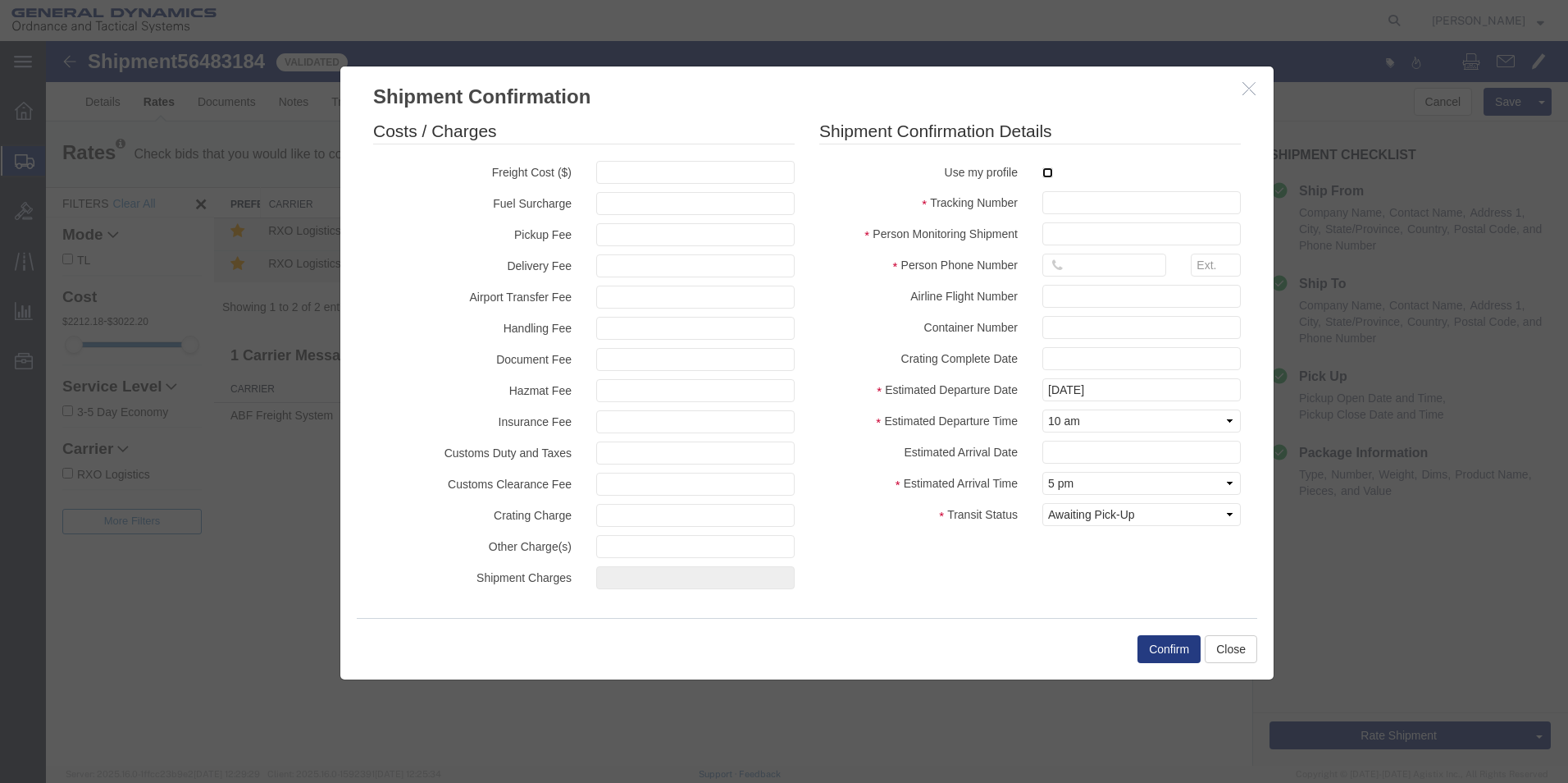
click at [1045, 175] on input "checkbox" at bounding box center [1048, 173] width 11 height 11
checkbox input "true"
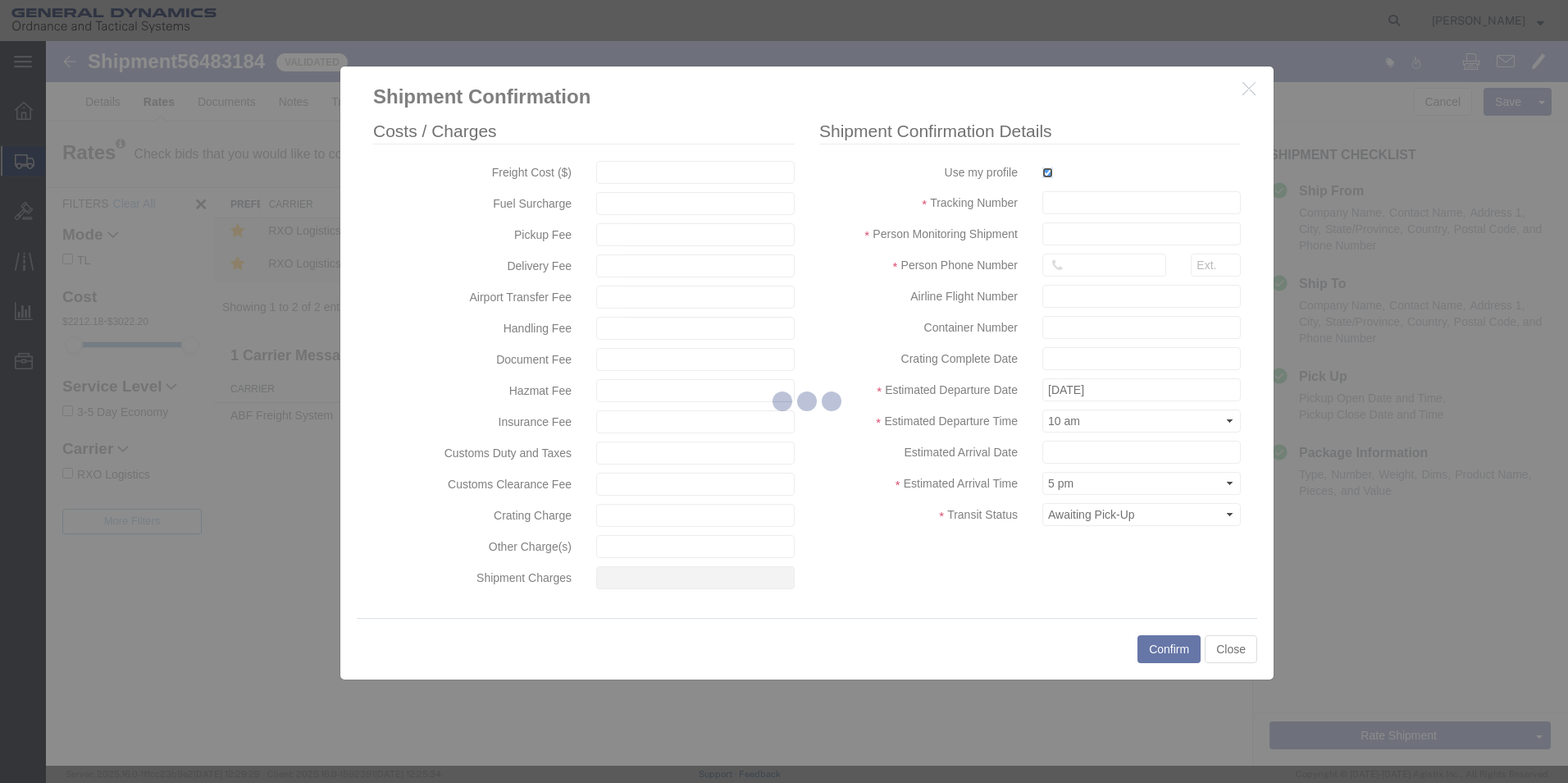
type input "[PERSON_NAME]"
type input "5709087062"
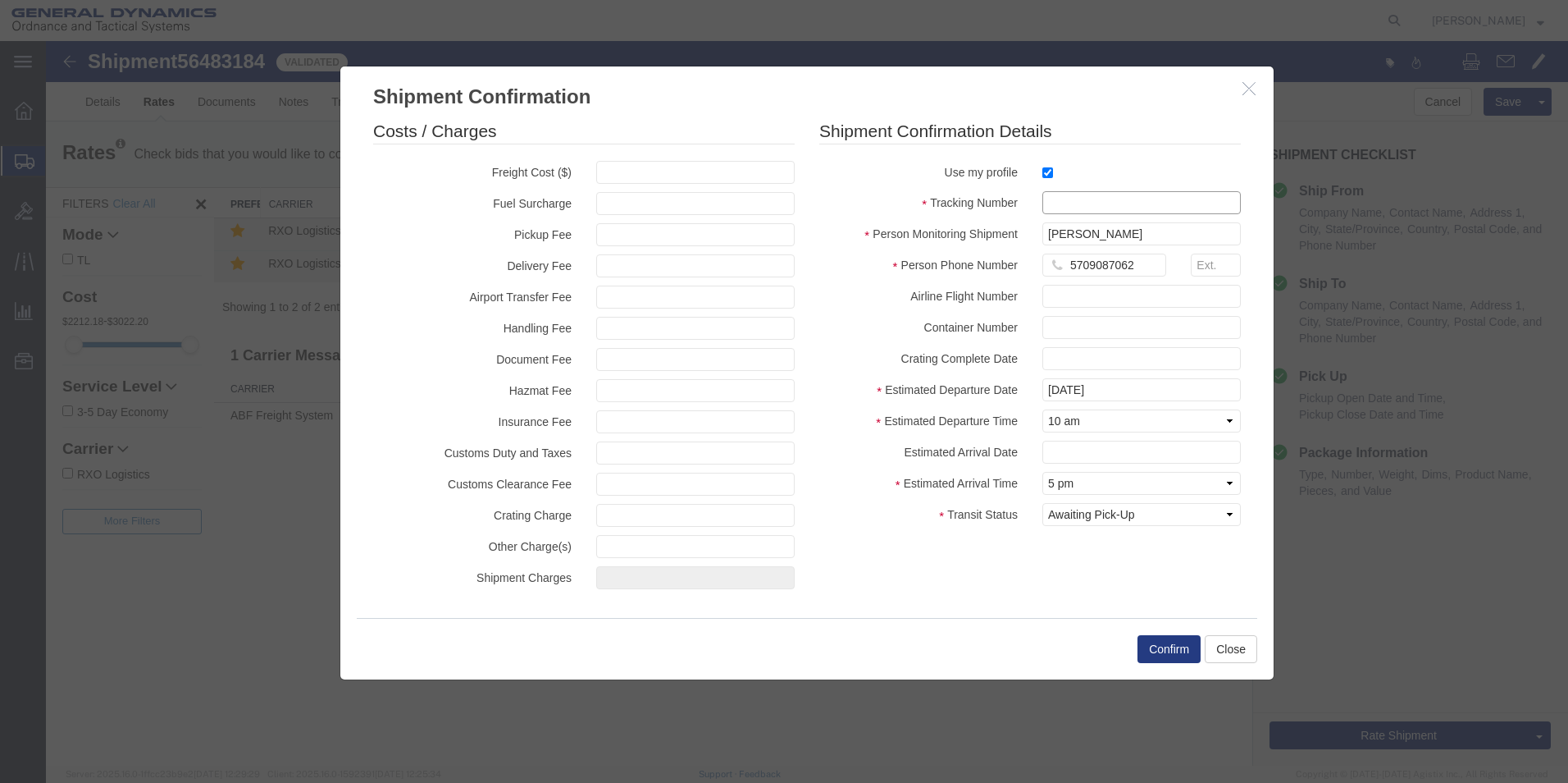
click at [1070, 206] on input "text" at bounding box center [1142, 202] width 198 height 23
type input "56483184"
click at [1162, 642] on button "Confirm" at bounding box center [1168, 648] width 63 height 28
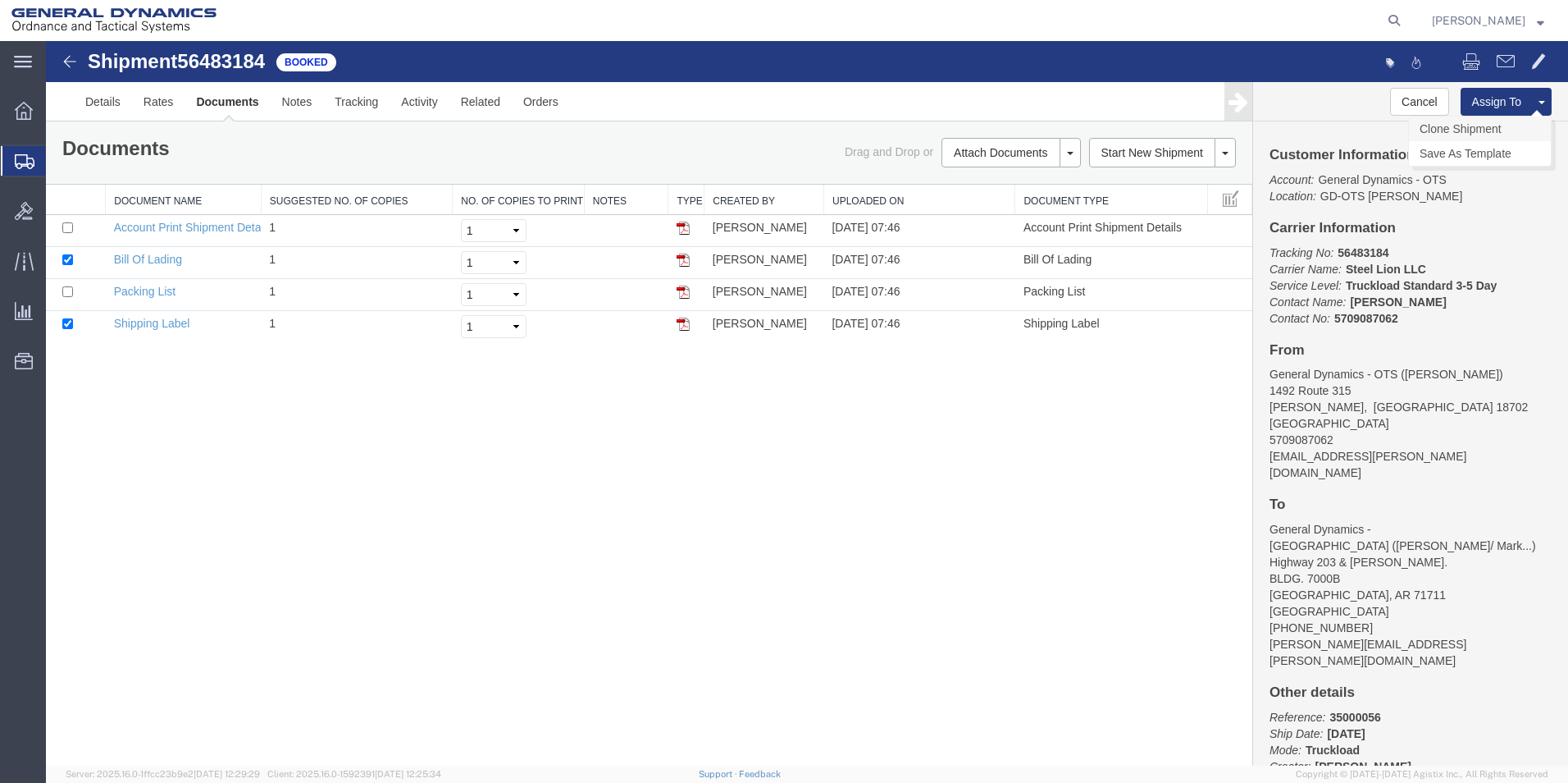
click at [1473, 127] on link "Clone Shipment" at bounding box center [1480, 128] width 142 height 25
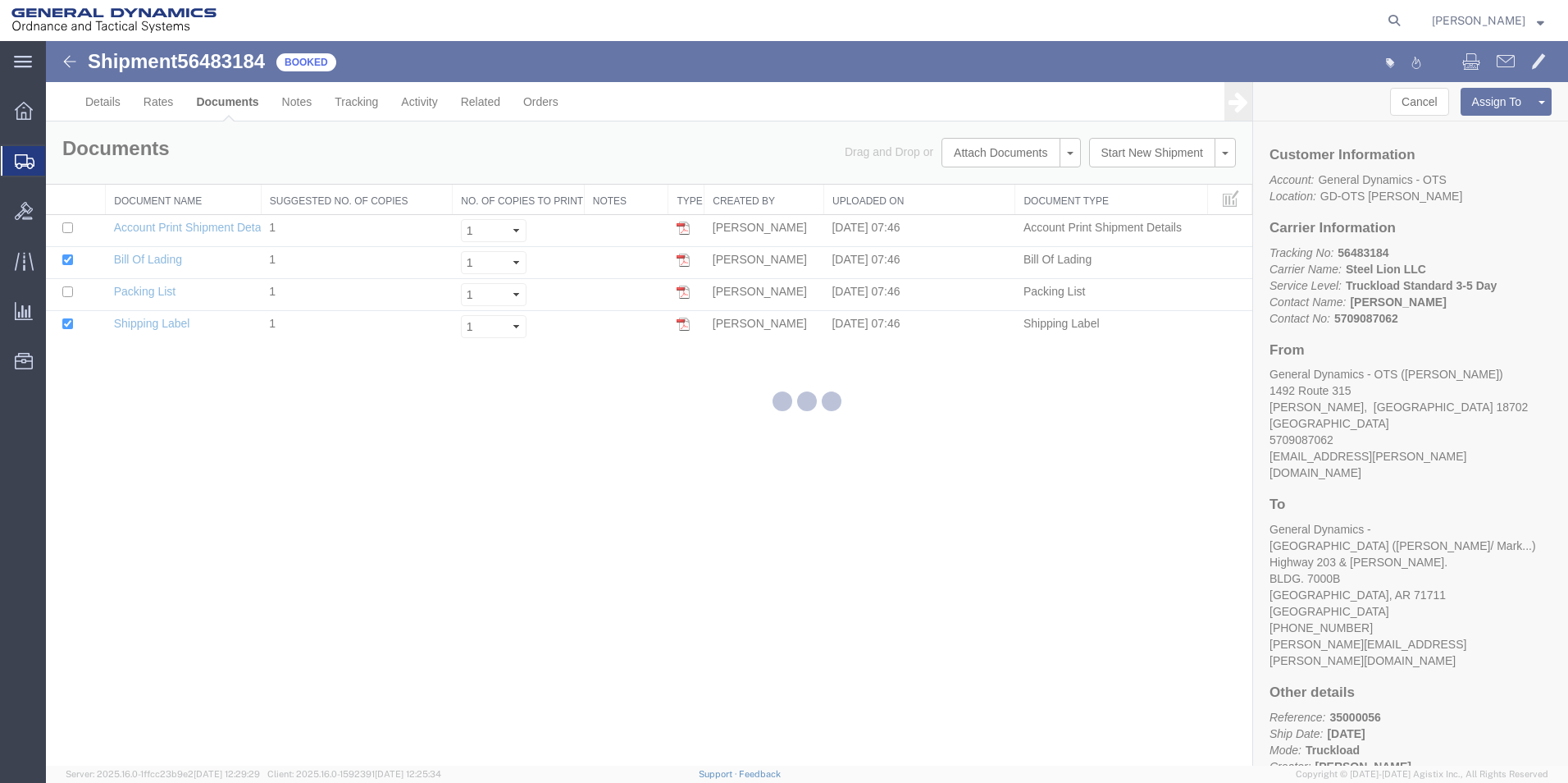
select select "42193"
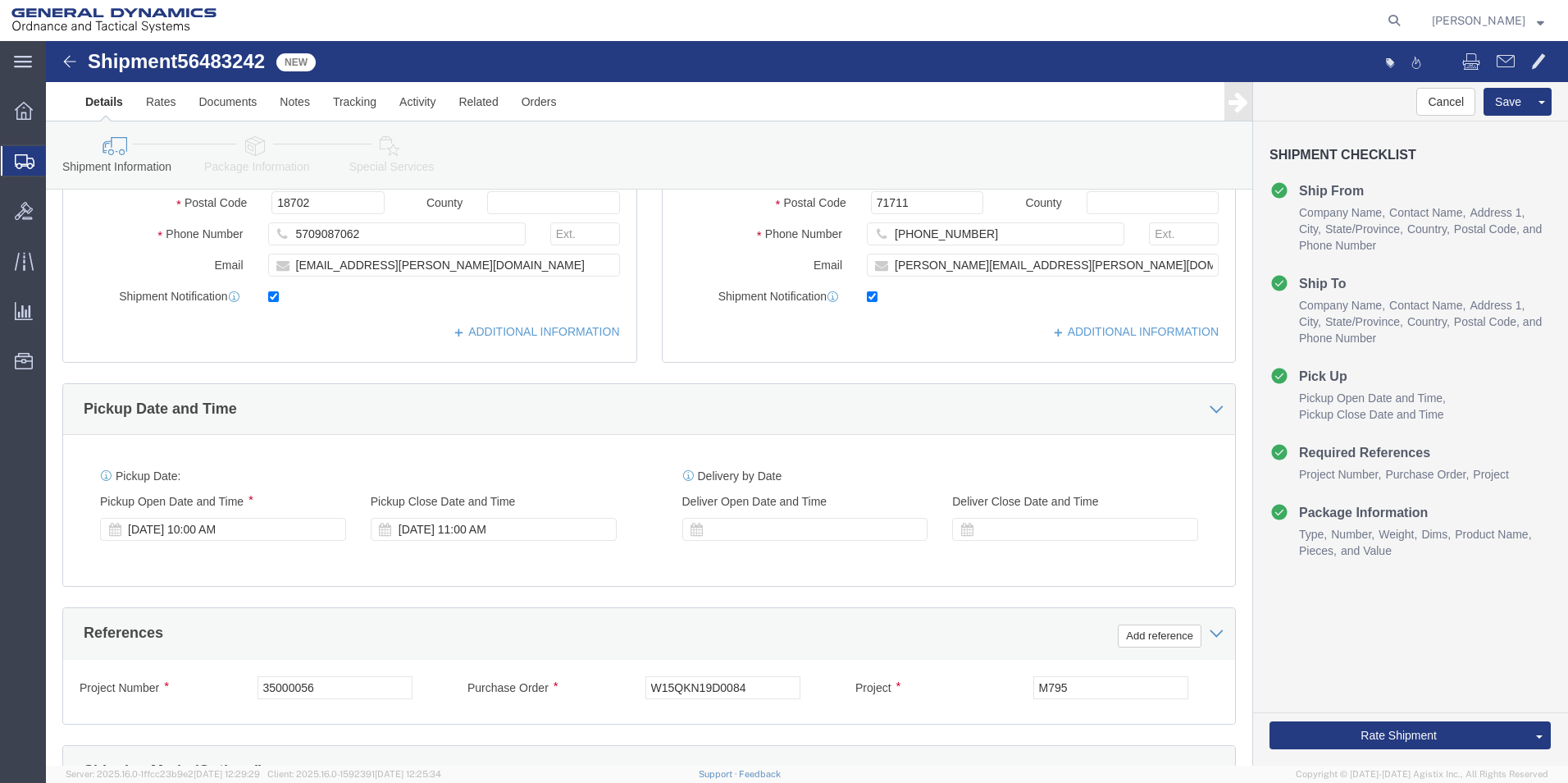
scroll to position [365, 0]
click div "[DATE] 10:00 AM"
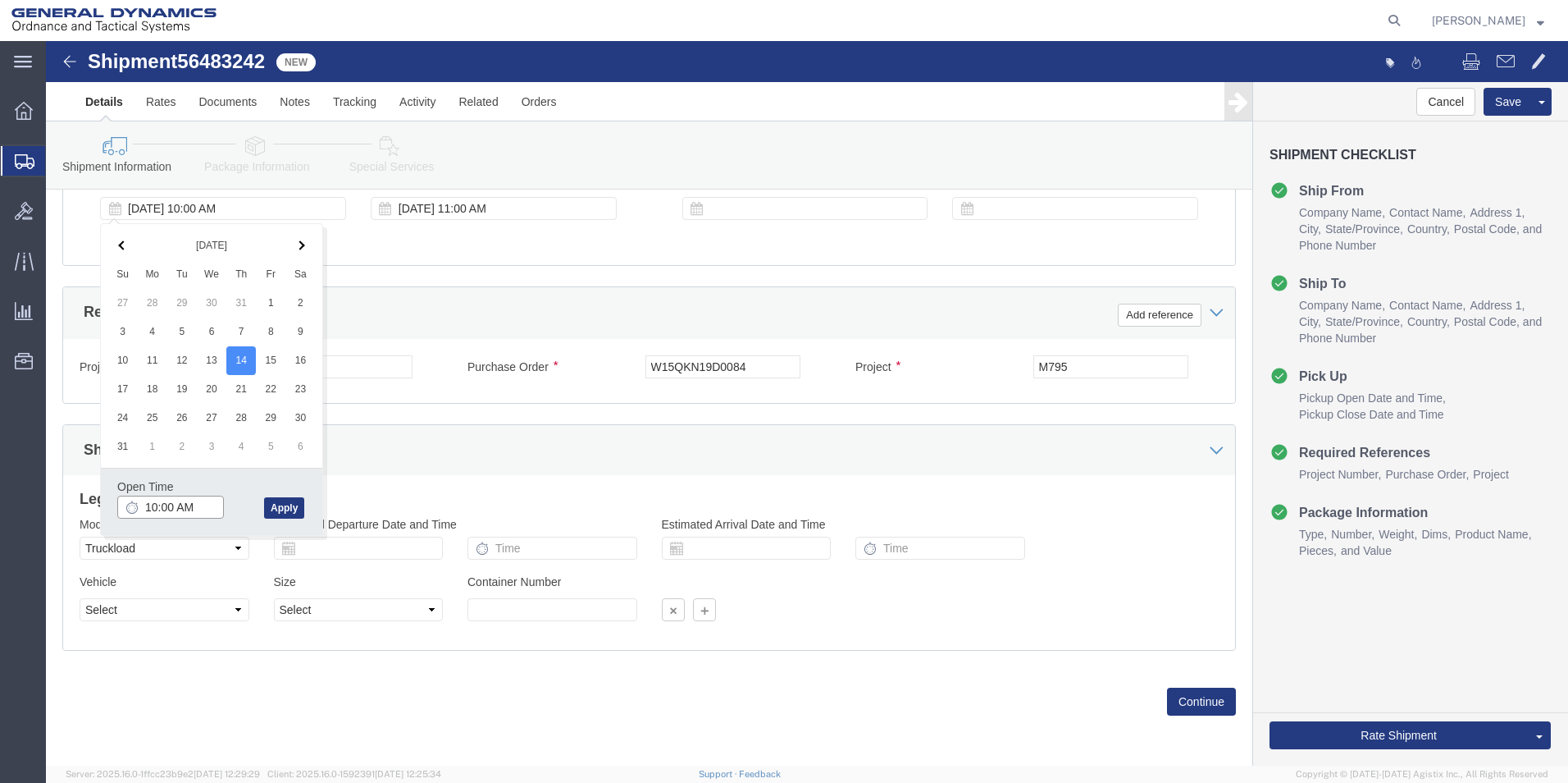
type input "11:00 AM"
click button "Apply"
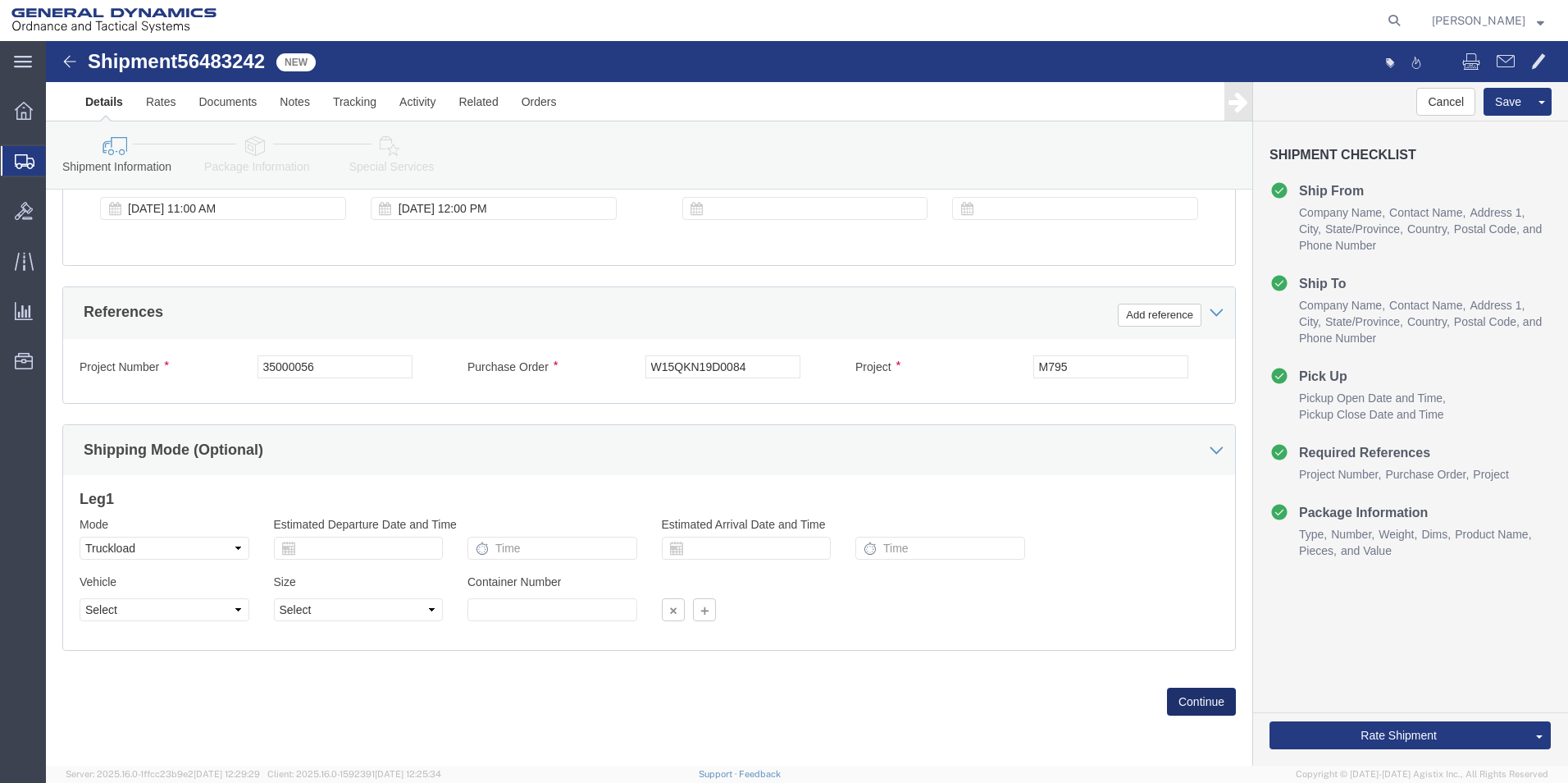
click button "Continue"
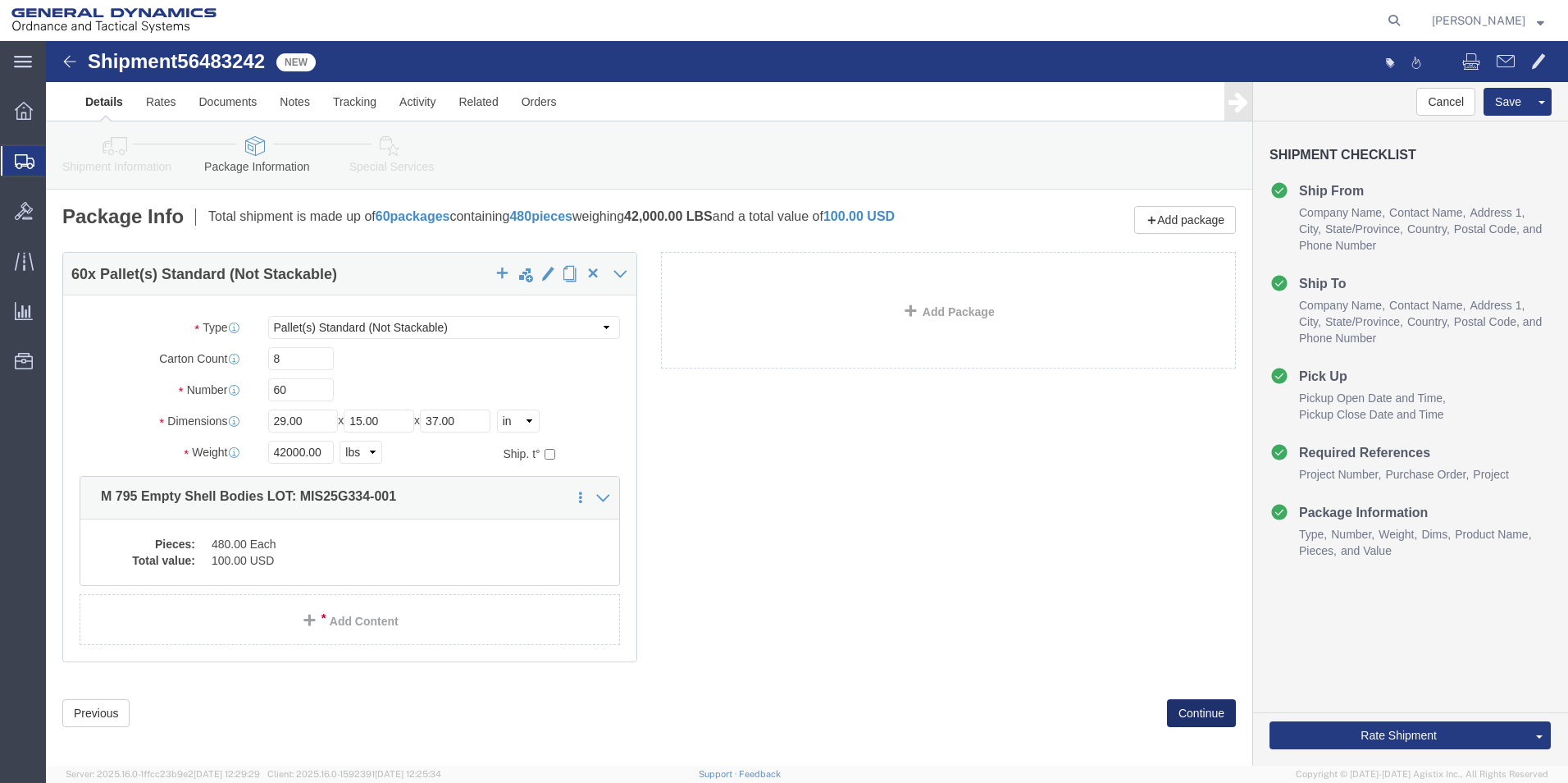
click button "Continue"
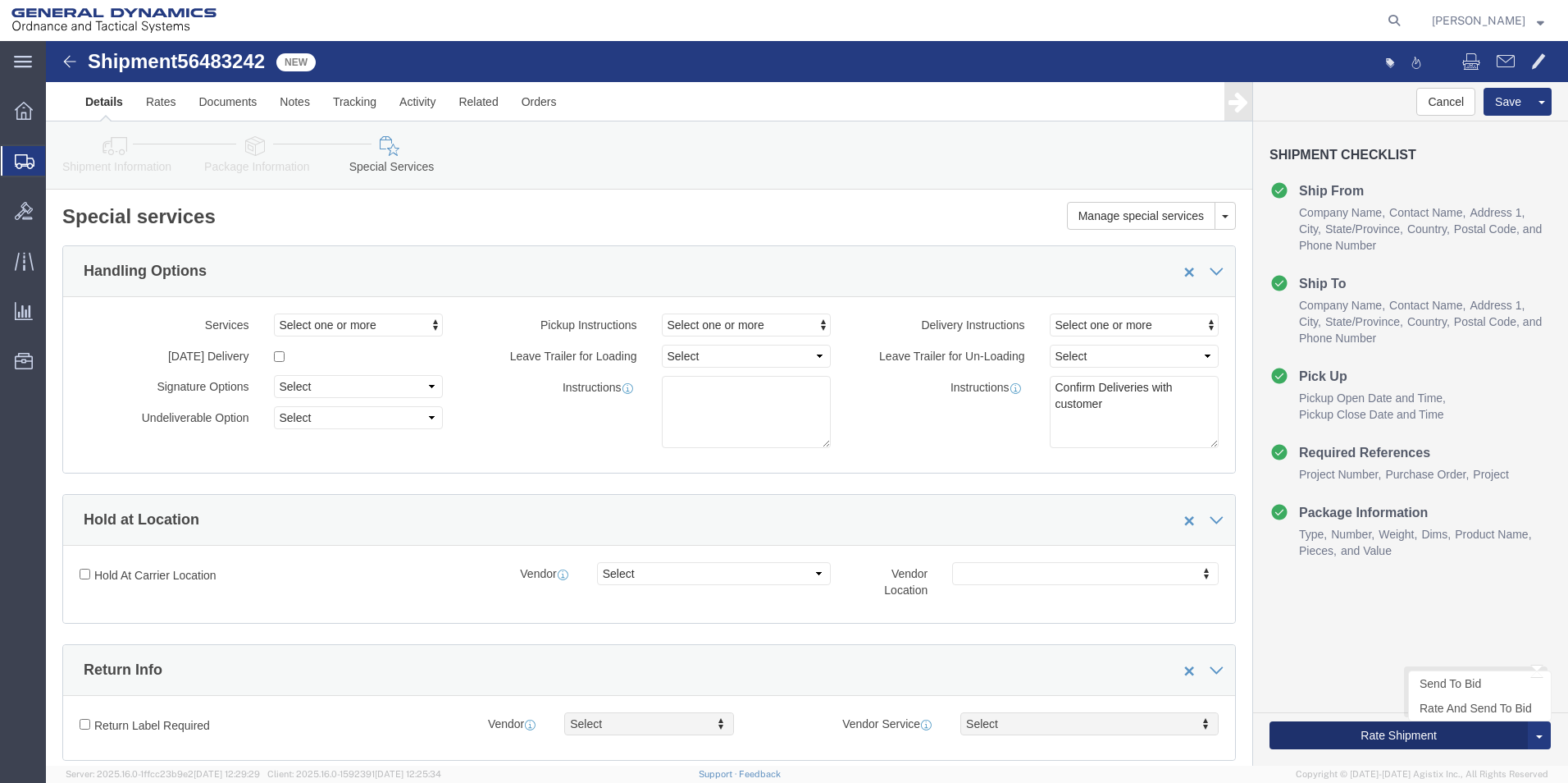
click button "Rate Shipment"
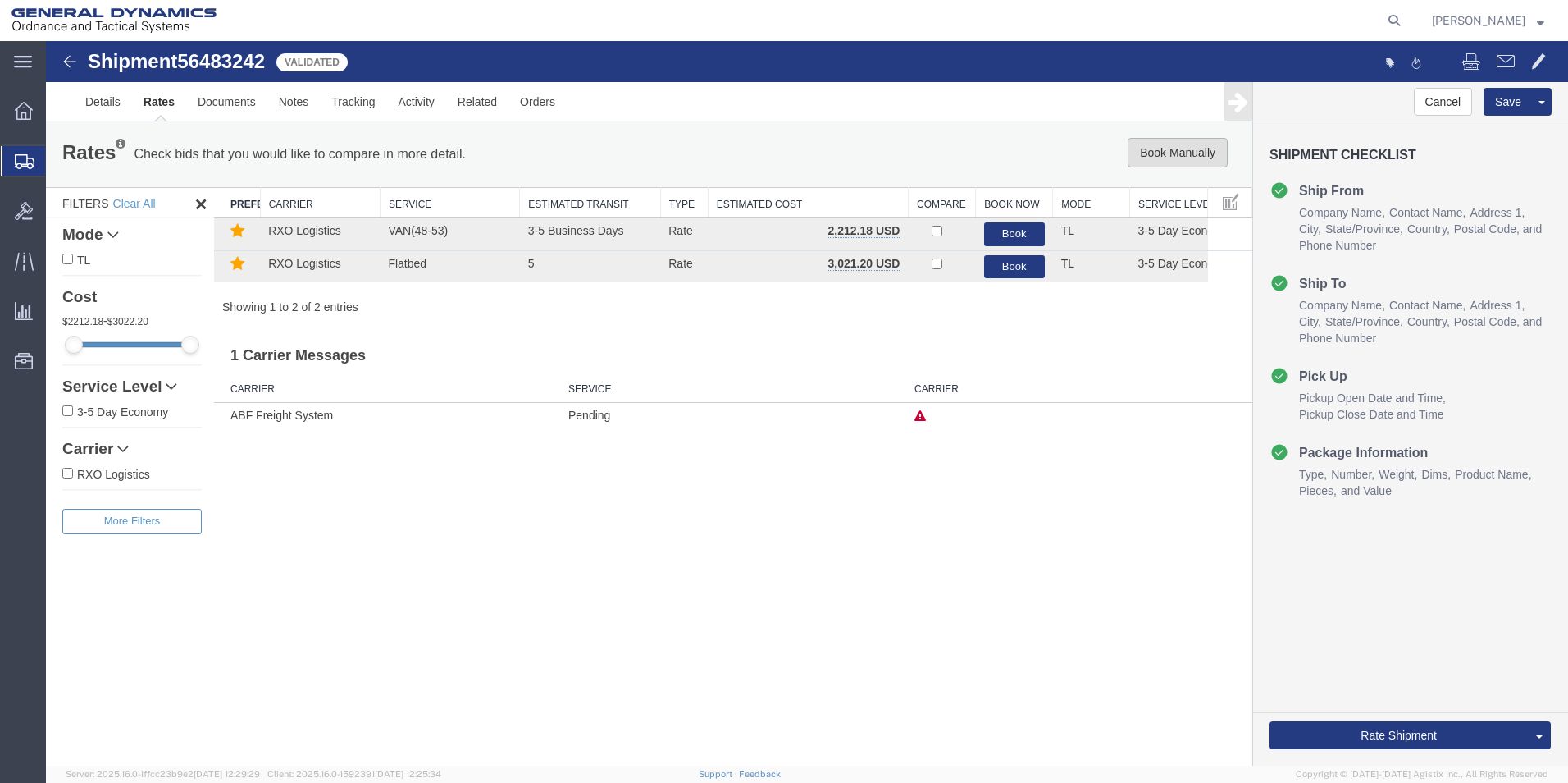
click at [1183, 146] on button "Book Manually" at bounding box center [1178, 153] width 100 height 29
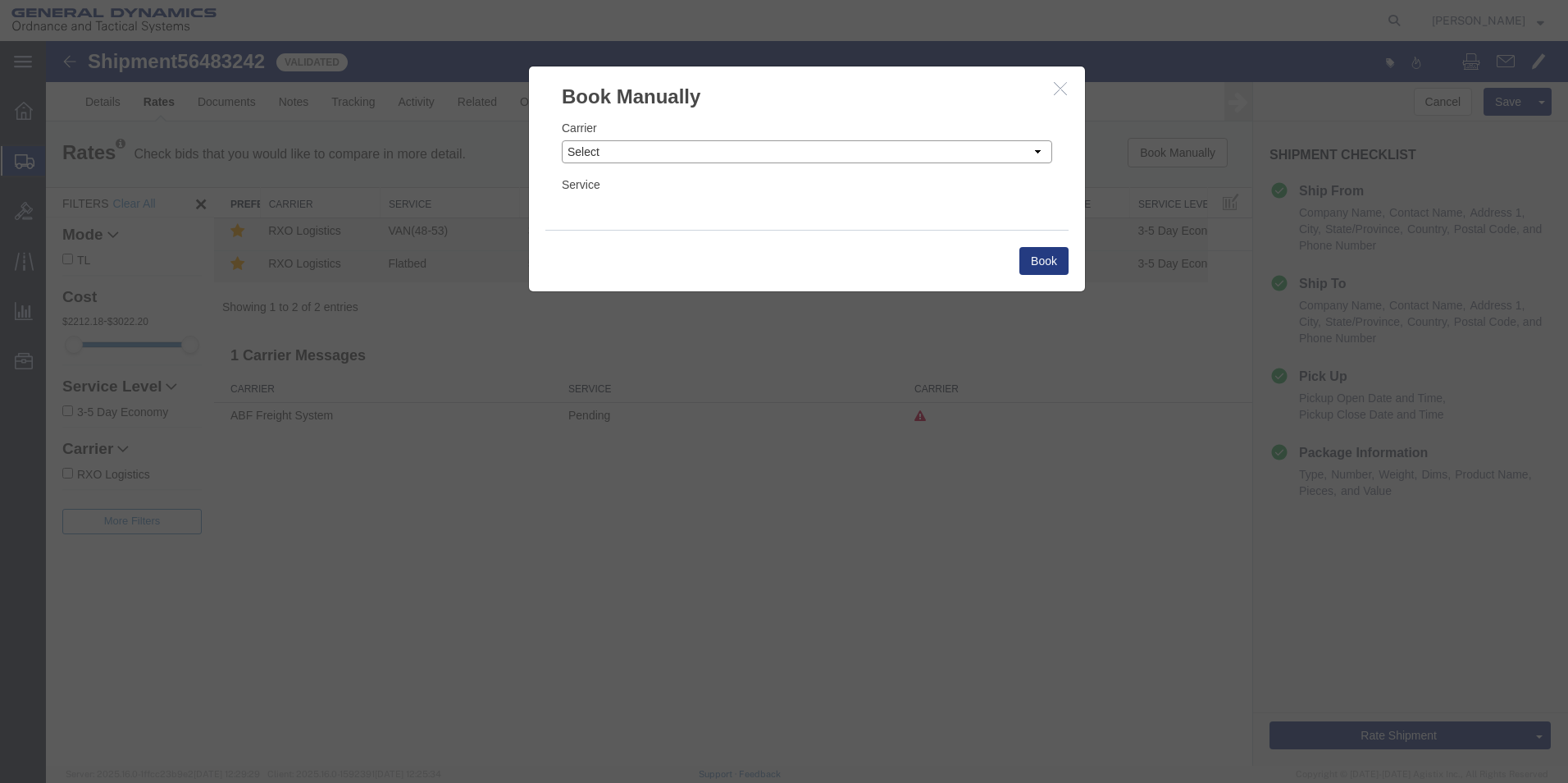
click at [1040, 152] on select "Select Add New Carrier (and default service) AATCO ABF Freight System FedEx Cus…" at bounding box center [807, 151] width 491 height 23
select select "ADD_NEW_CARRIER"
click at [562, 140] on select "Select Add New Carrier (and default service) AATCO ABF Freight System FedEx Cus…" at bounding box center [807, 151] width 491 height 23
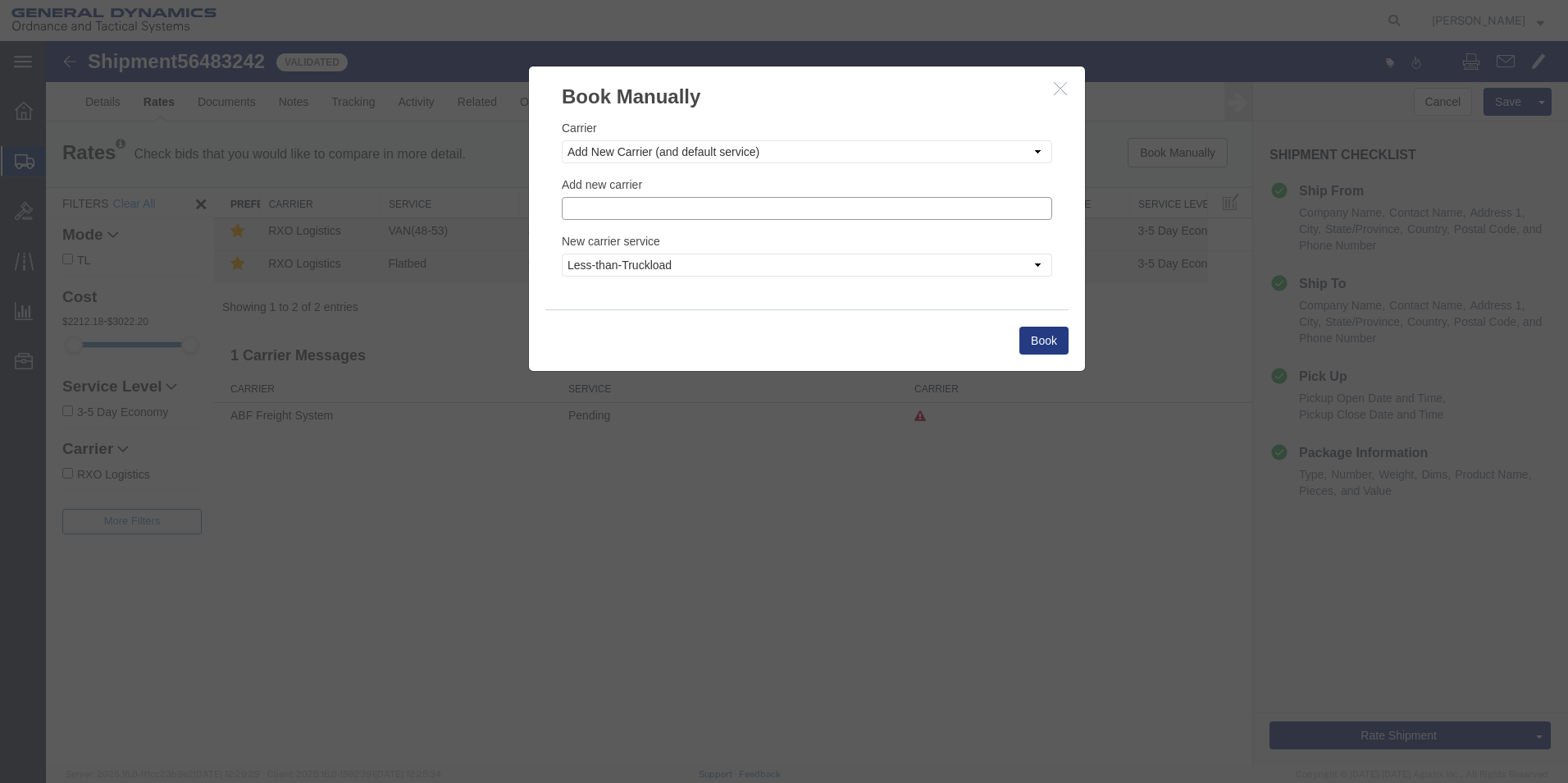
click at [601, 208] on input "text" at bounding box center [807, 208] width 491 height 23
click at [601, 230] on p "Steel Lion LLC" at bounding box center [807, 234] width 469 height 13
type input "Steel Lion LLC"
click at [1037, 263] on select "Less-than-Truckload Truckload Ocean Standard Rail Air" at bounding box center [807, 265] width 491 height 23
select select "TL"
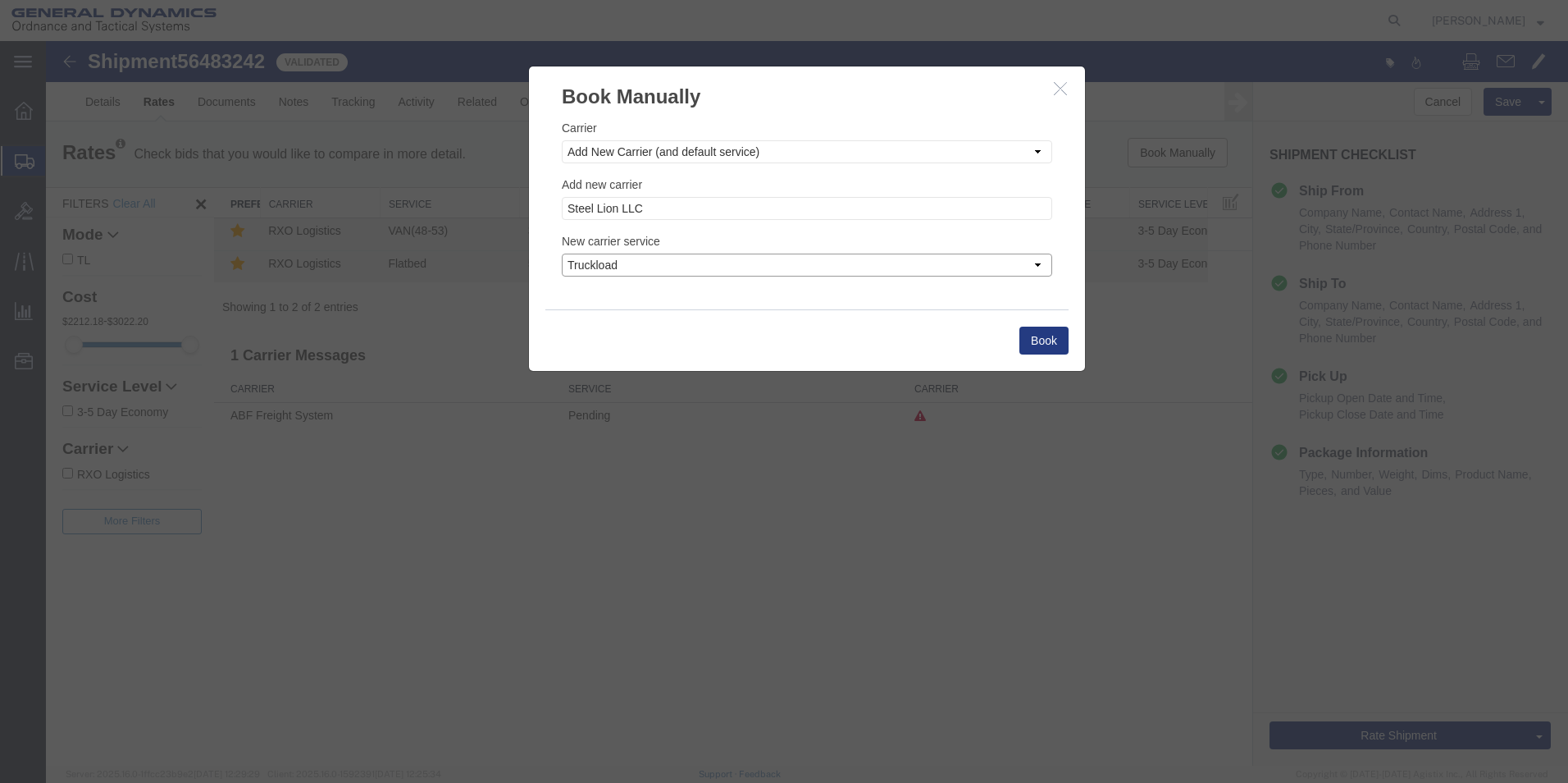
click at [562, 254] on select "Less-than-Truckload Truckload Ocean Standard Rail Air" at bounding box center [807, 265] width 491 height 23
click at [1041, 341] on button "Book" at bounding box center [1044, 340] width 49 height 28
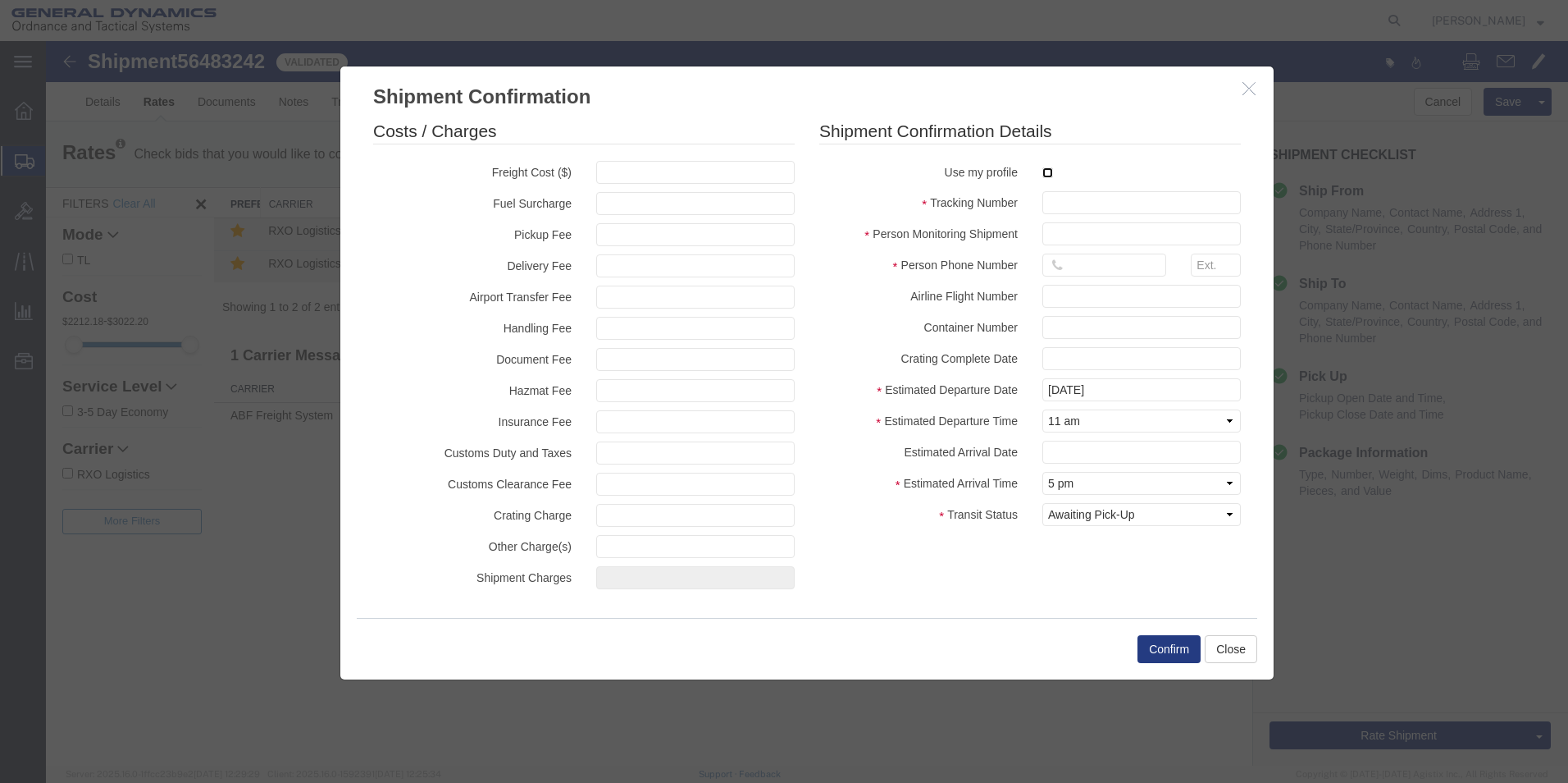
click at [1050, 169] on input "checkbox" at bounding box center [1048, 173] width 11 height 11
checkbox input "true"
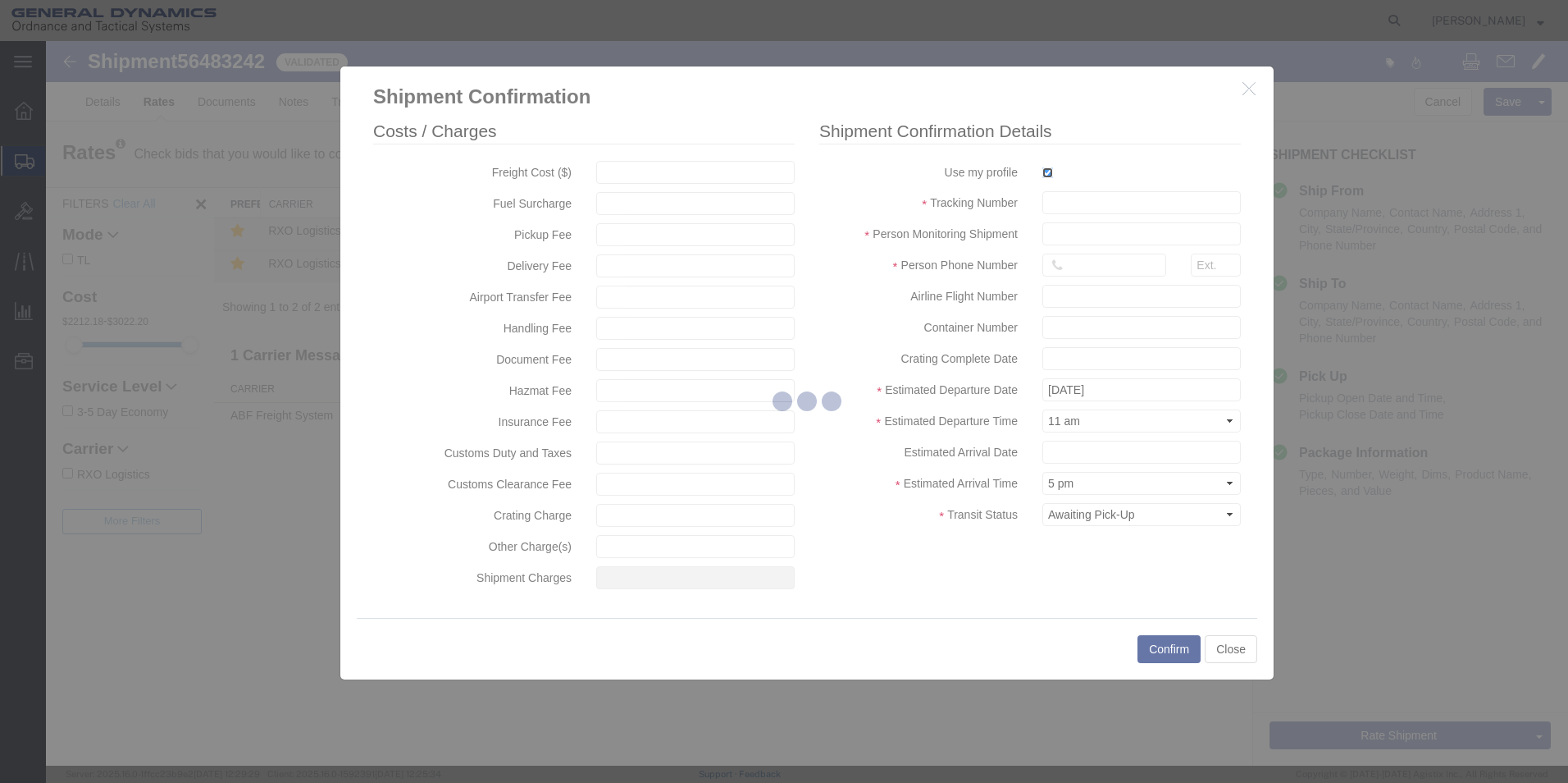
type input "[PERSON_NAME]"
type input "5709087062"
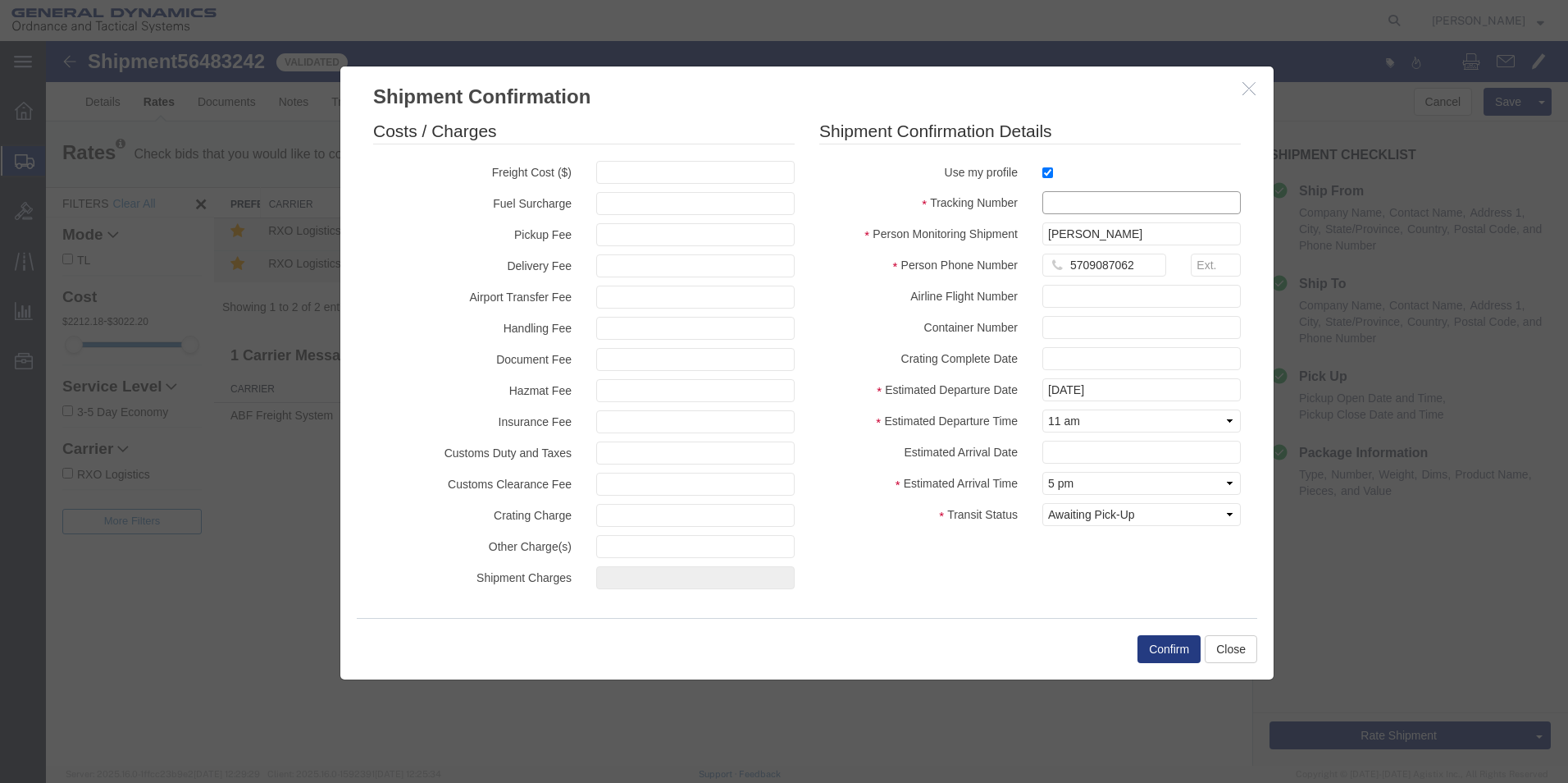
click at [1054, 202] on input "text" at bounding box center [1142, 202] width 198 height 23
type input "56483242"
click at [1147, 655] on button "Confirm" at bounding box center [1168, 648] width 63 height 28
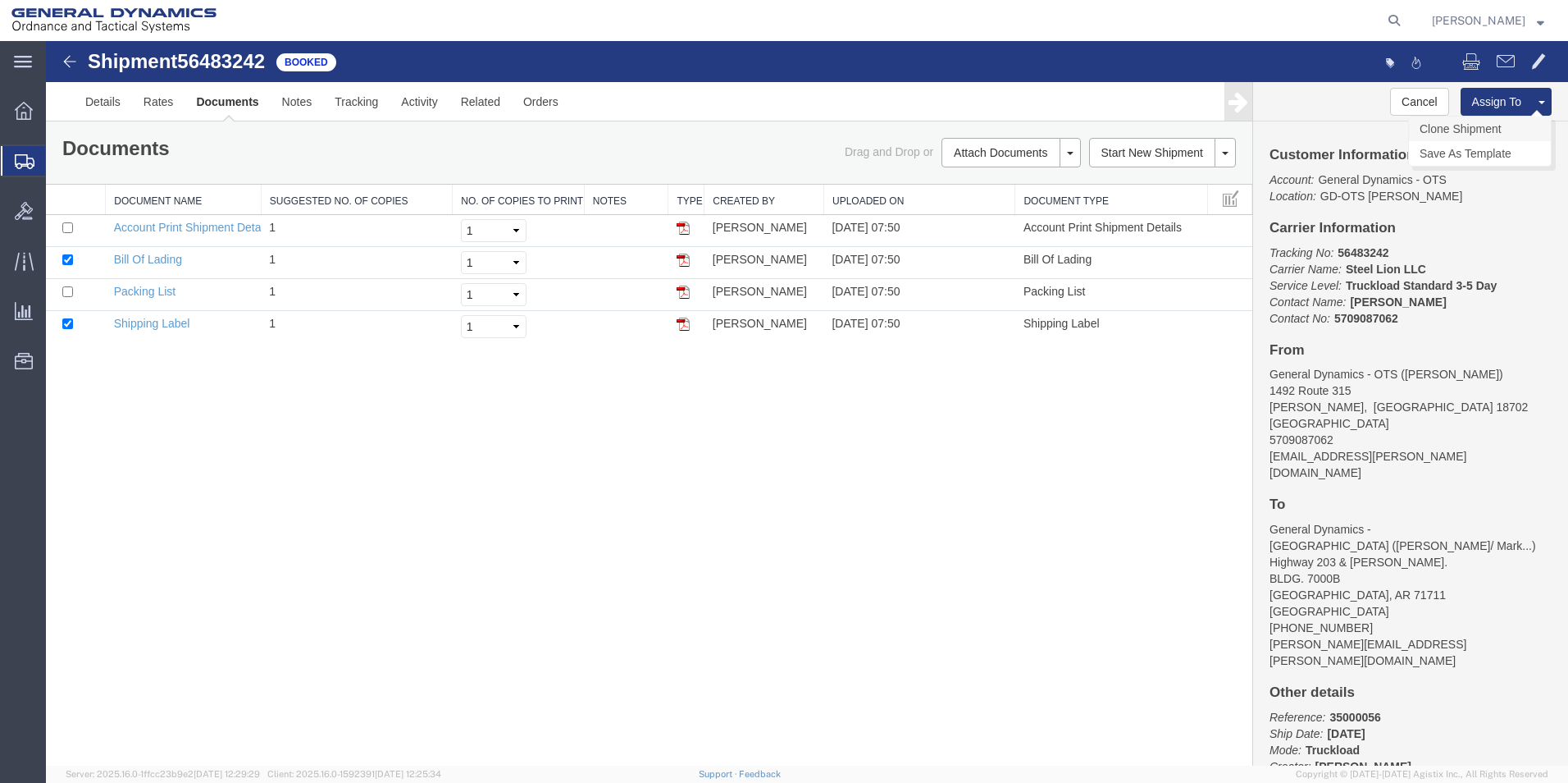
click at [1478, 128] on link "Clone Shipment" at bounding box center [1480, 128] width 142 height 25
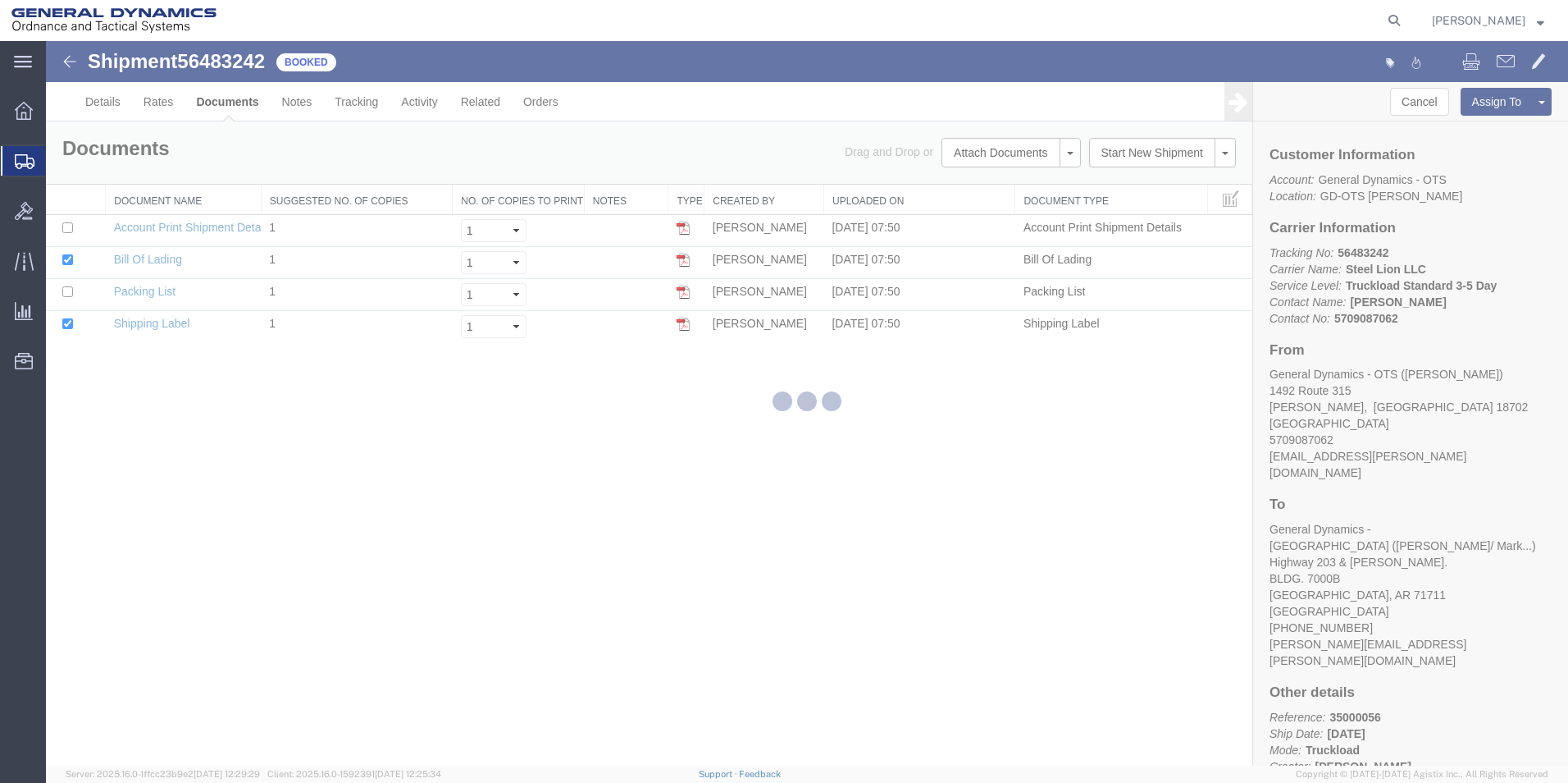
select select "42193"
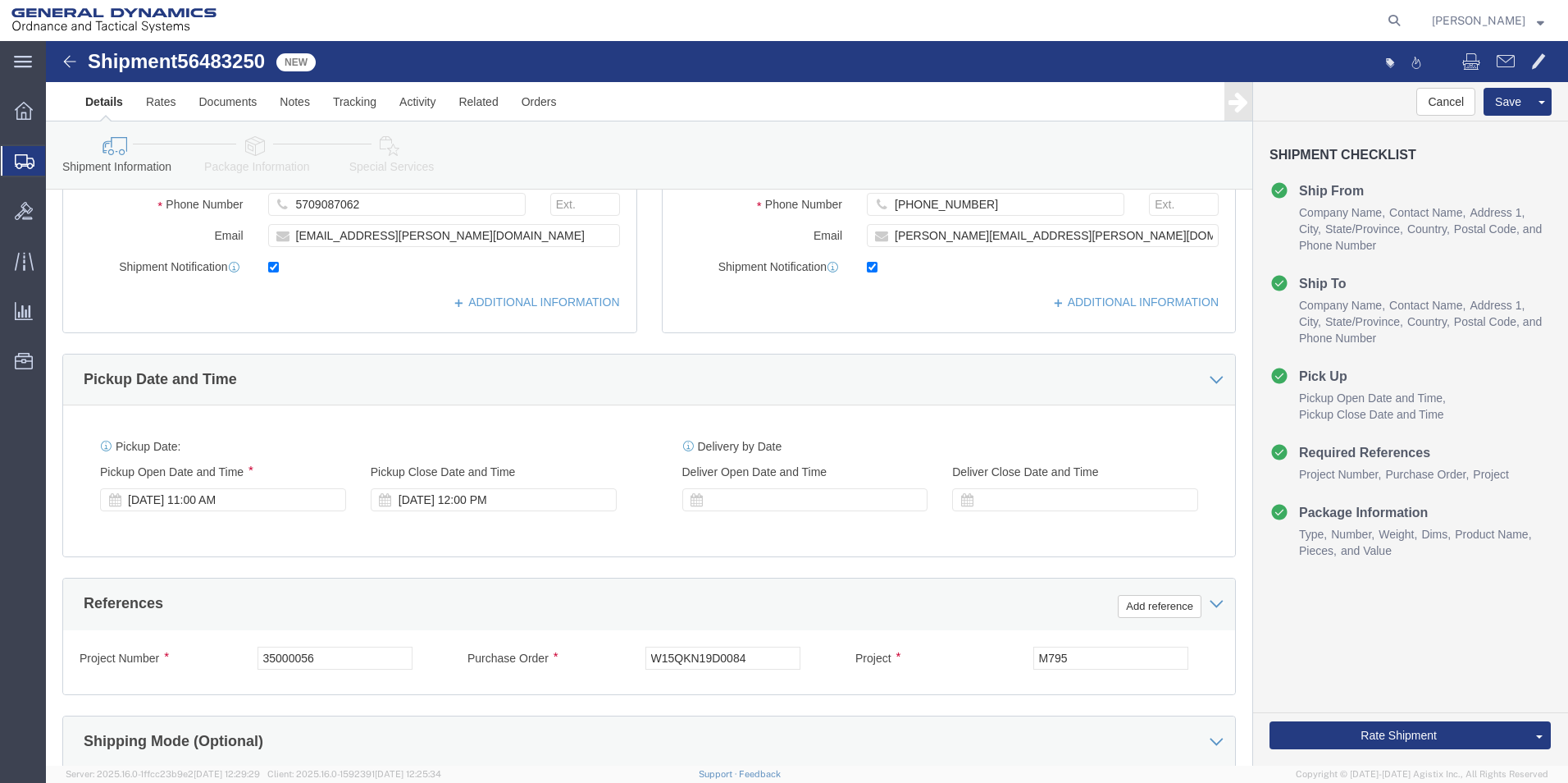
scroll to position [398, 0]
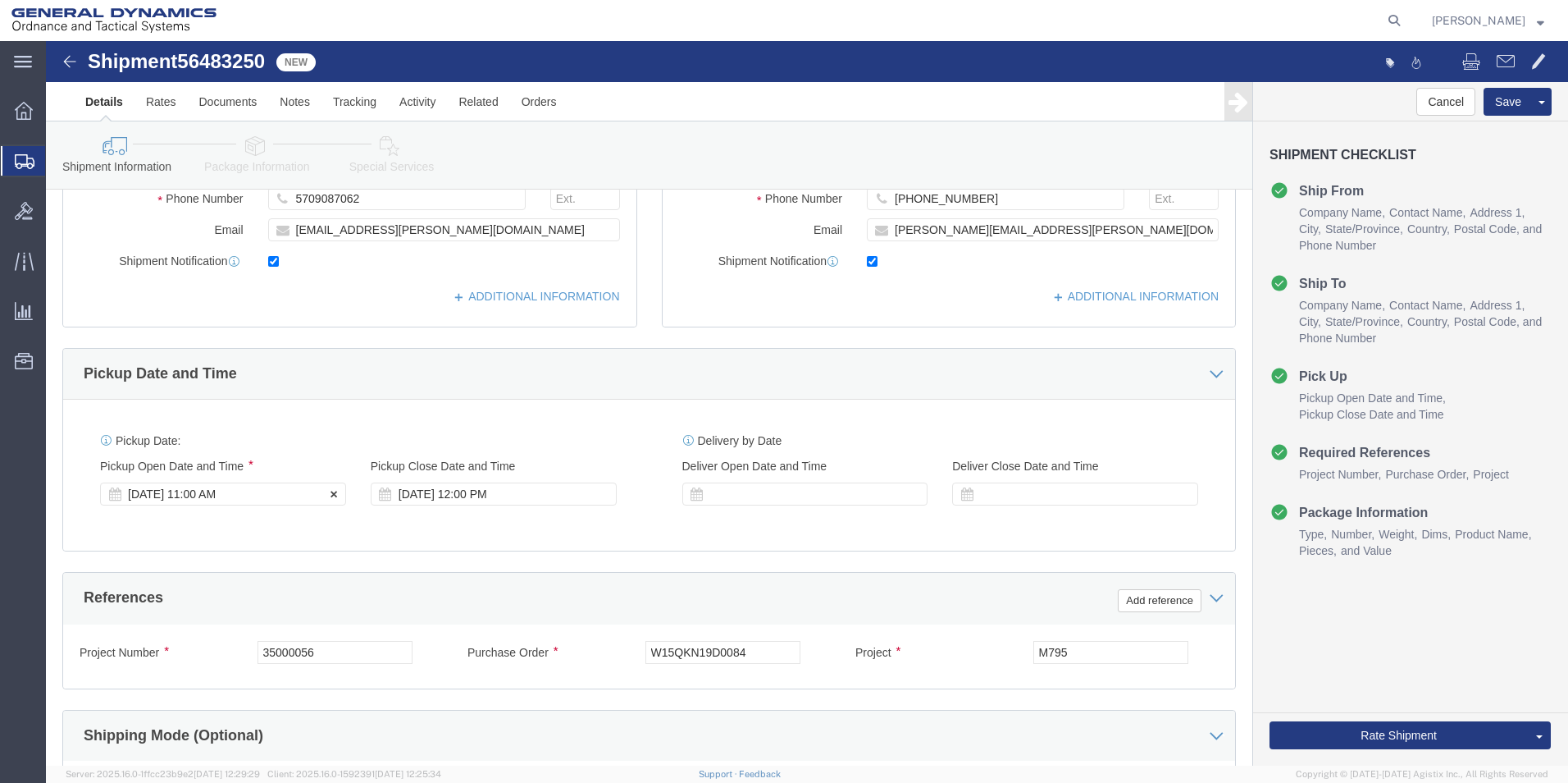
click div "[DATE] 11:00 AM"
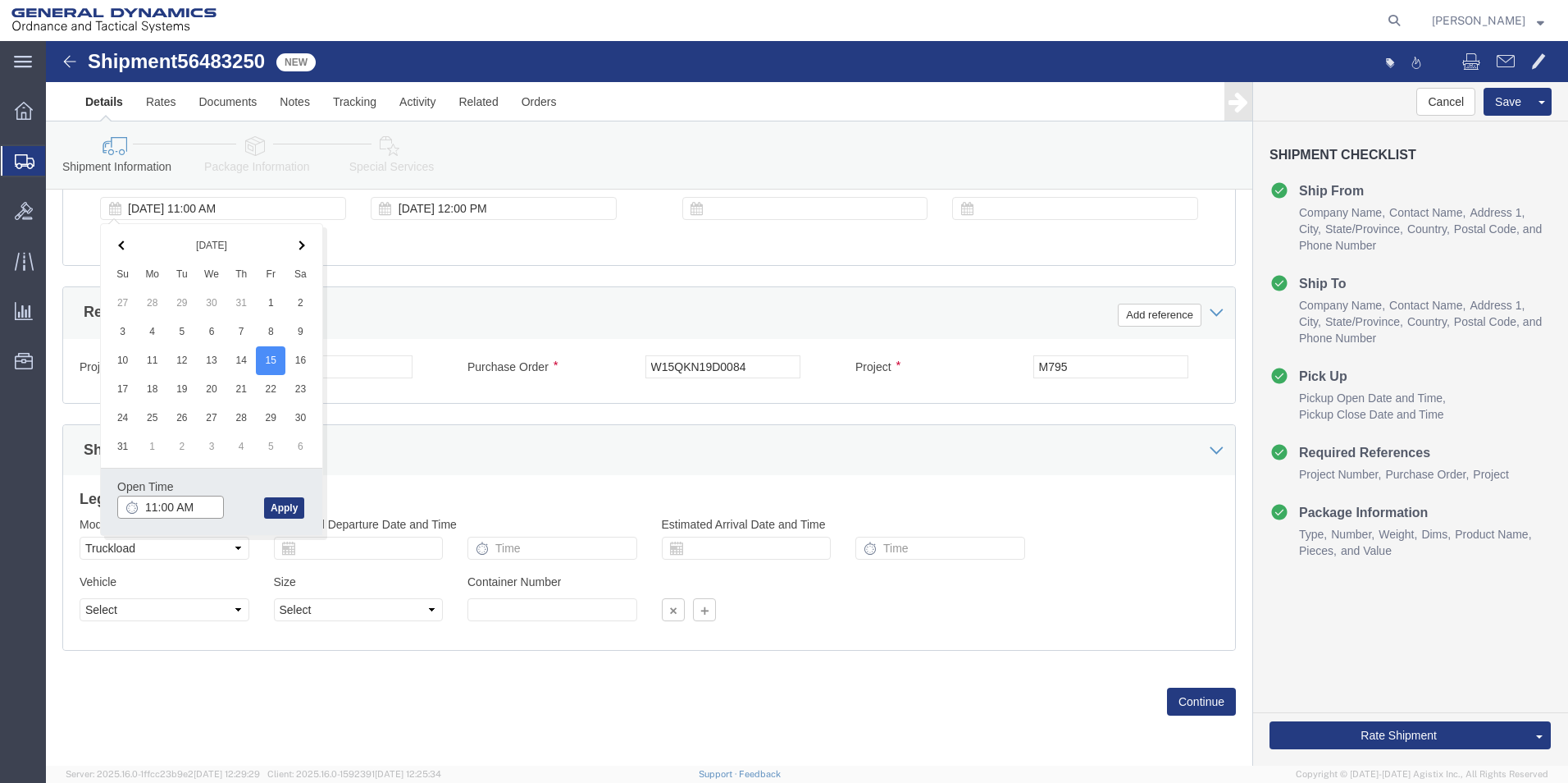
click input "11:00 AM"
type input "9:00 AM"
click button "Apply"
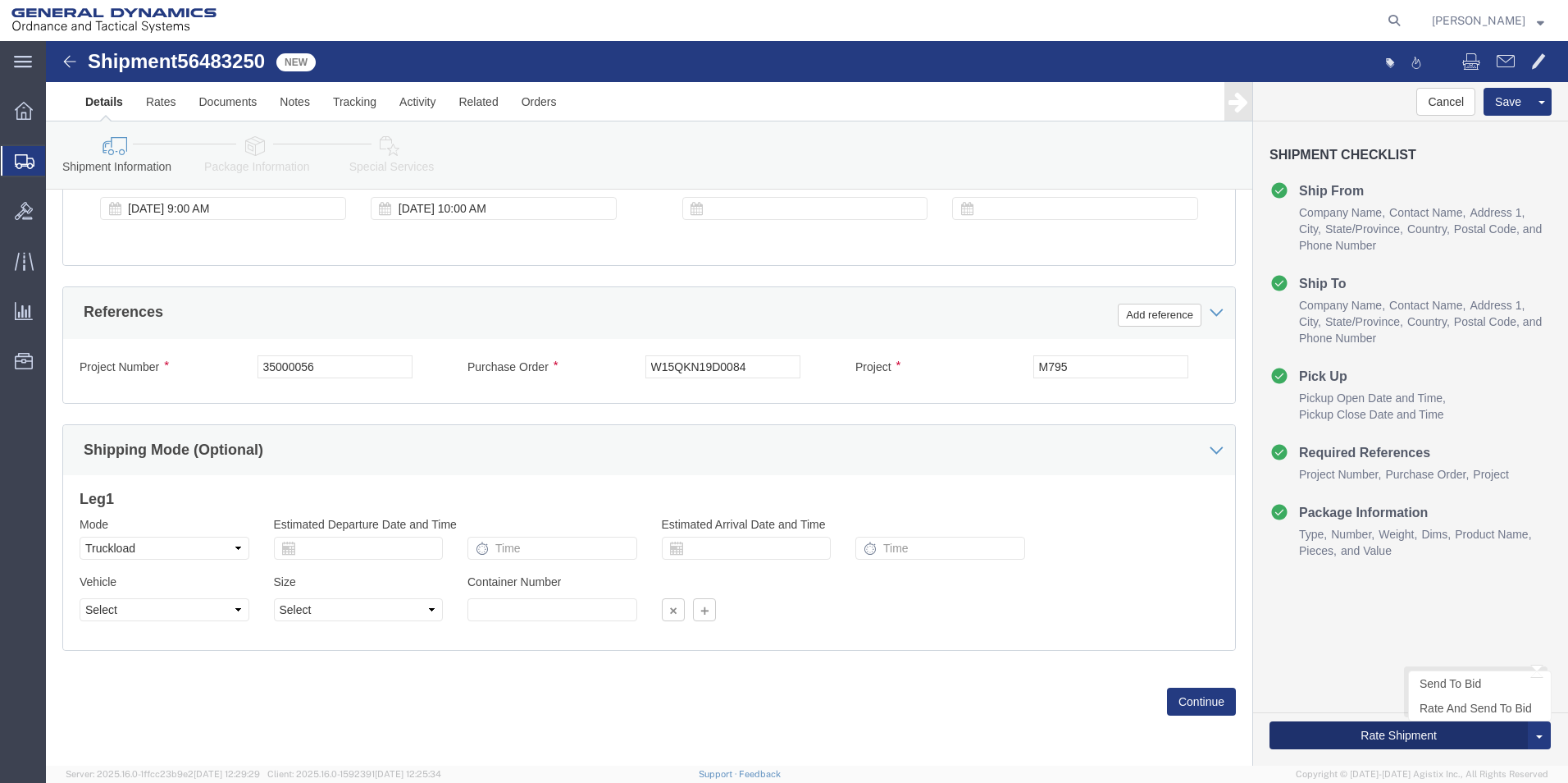
click button "Rate Shipment"
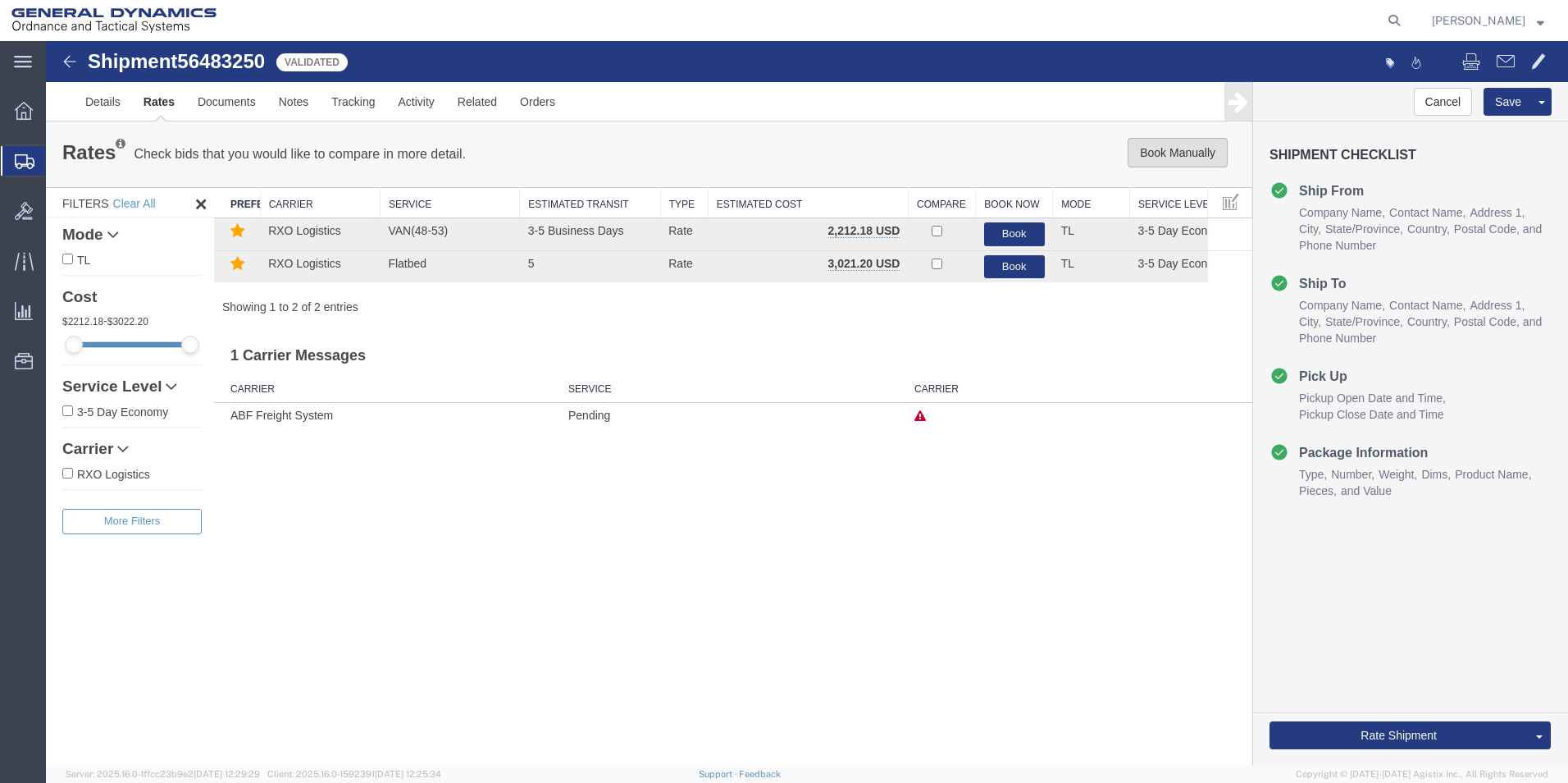
click at [1167, 148] on button "Book Manually" at bounding box center [1178, 153] width 100 height 29
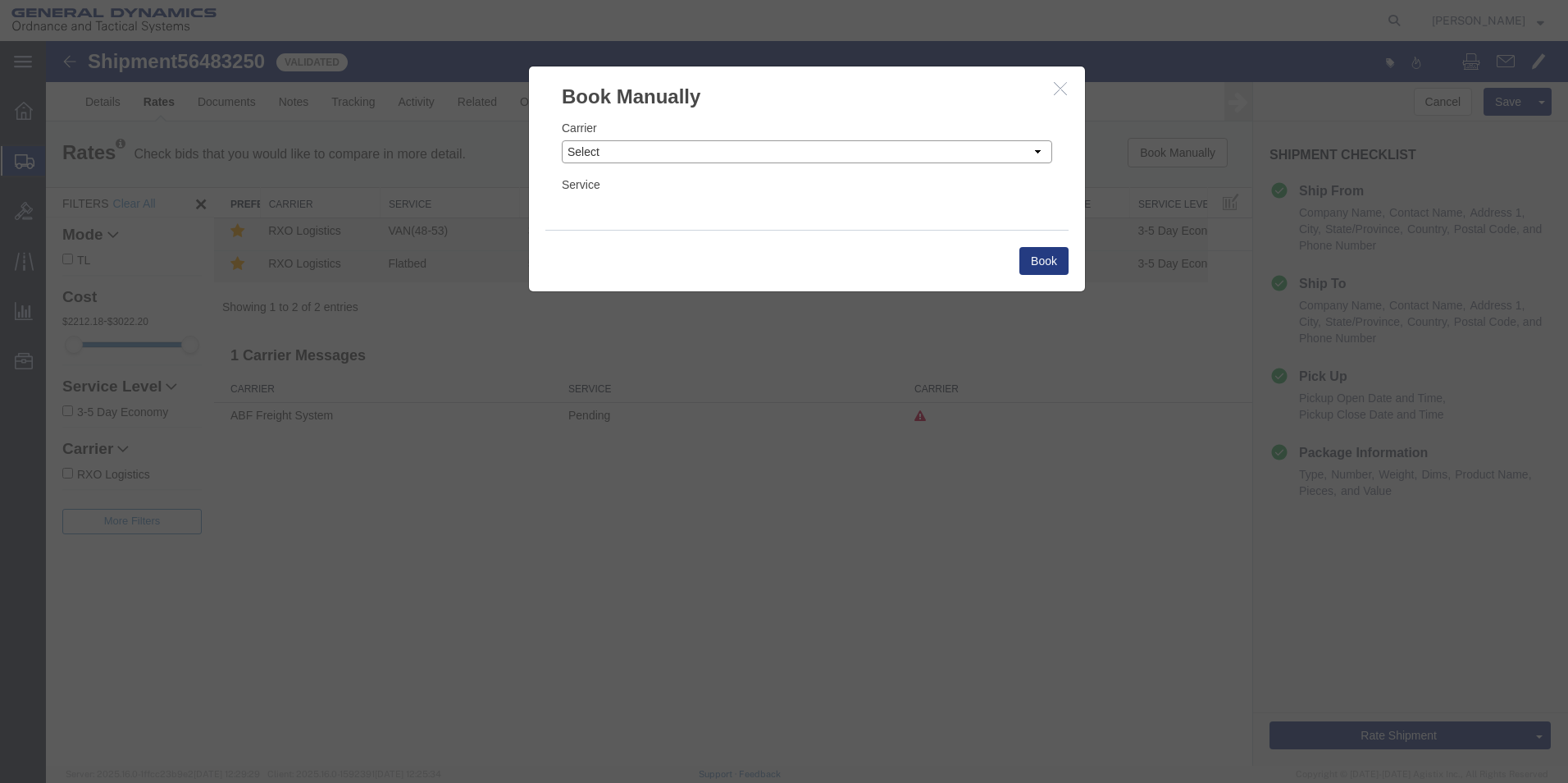
click at [1039, 150] on select "Select Add New Carrier (and default service) AATCO ABF Freight System FedEx Cus…" at bounding box center [807, 151] width 491 height 23
select select "ADD_NEW_CARRIER"
click at [562, 140] on select "Select Add New Carrier (and default service) AATCO ABF Freight System FedEx Cus…" at bounding box center [807, 151] width 491 height 23
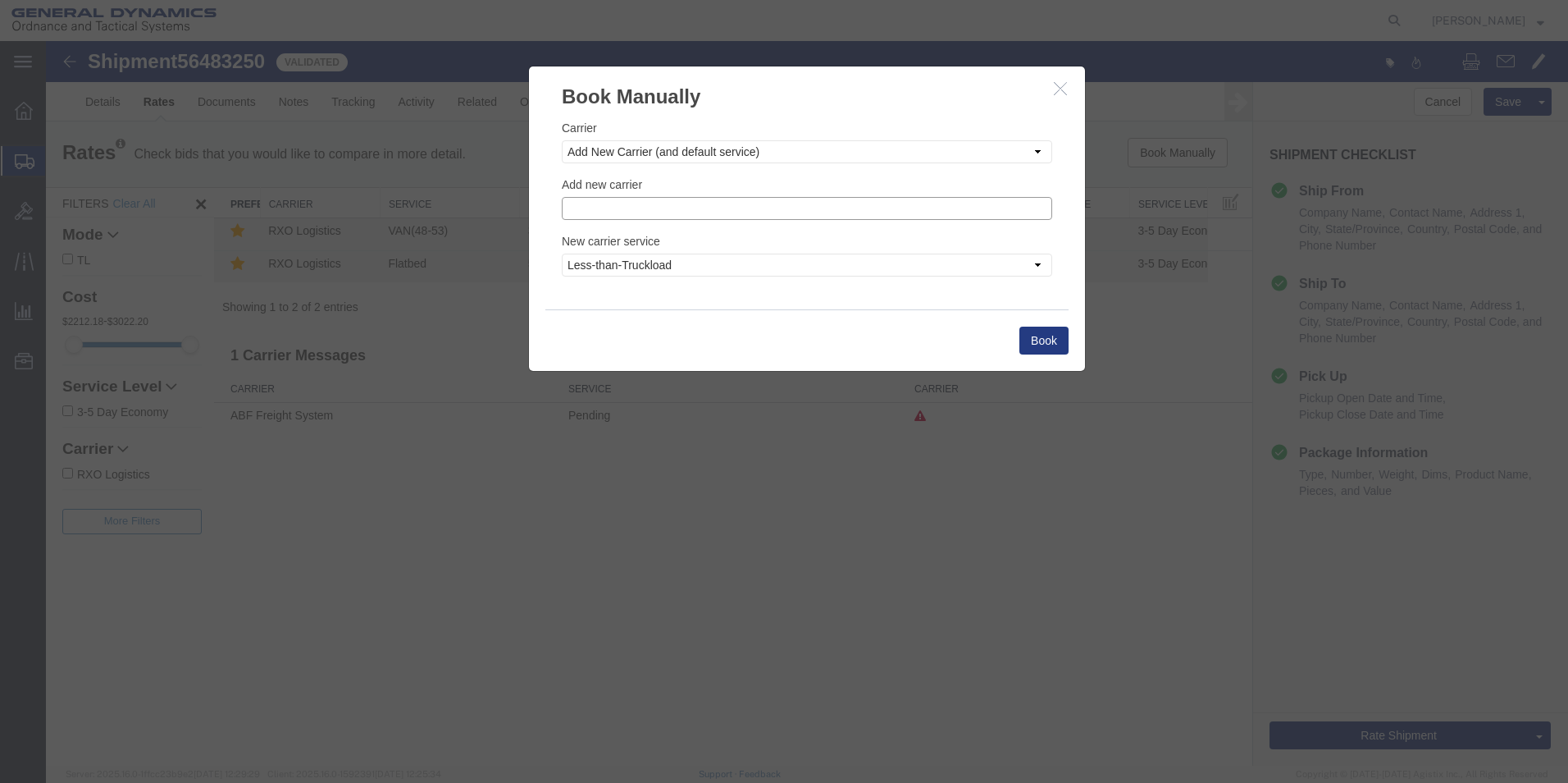
click at [593, 205] on input "text" at bounding box center [807, 208] width 491 height 23
click at [605, 232] on p "Steel Lion LLC" at bounding box center [807, 234] width 469 height 13
type input "Steel Lion LLC"
click at [1038, 267] on select "Less-than-Truckload Truckload Ocean Standard Rail Air" at bounding box center [807, 265] width 491 height 23
select select "TL"
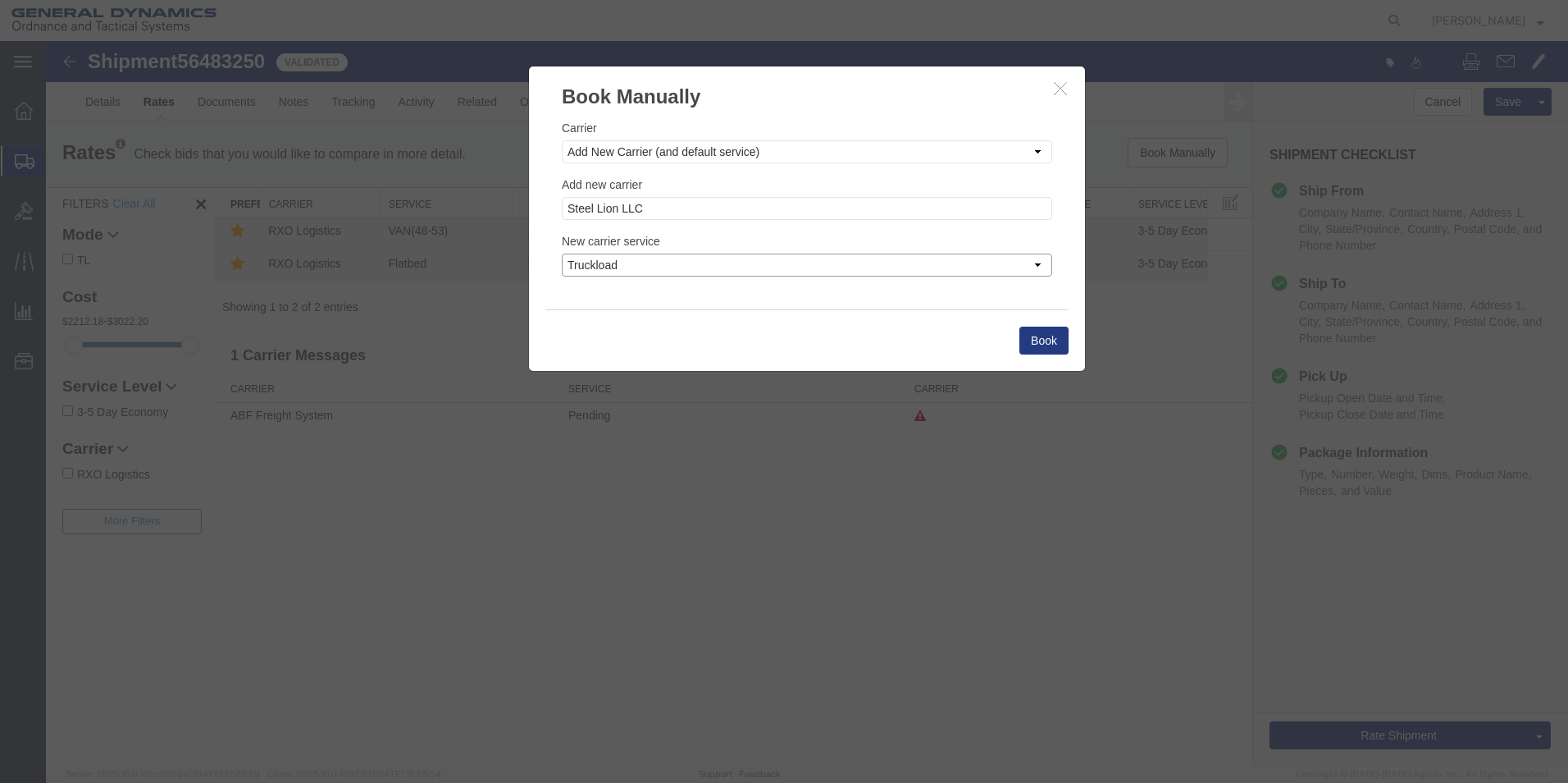
click at [562, 254] on select "Less-than-Truckload Truckload Ocean Standard Rail Air" at bounding box center [807, 265] width 491 height 23
click at [1036, 336] on button "Book" at bounding box center [1044, 340] width 49 height 28
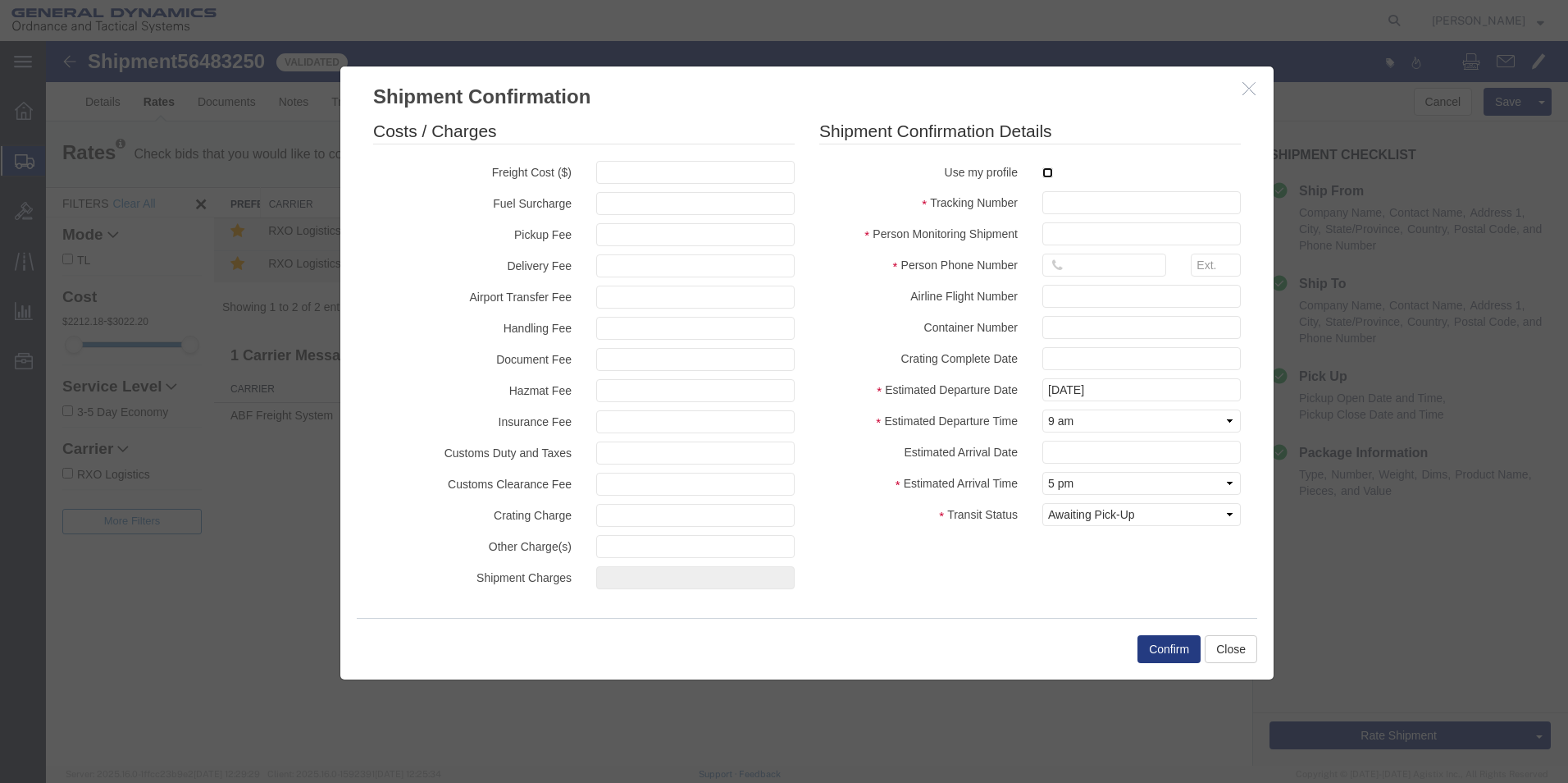
click at [1051, 173] on input "checkbox" at bounding box center [1048, 173] width 11 height 11
checkbox input "true"
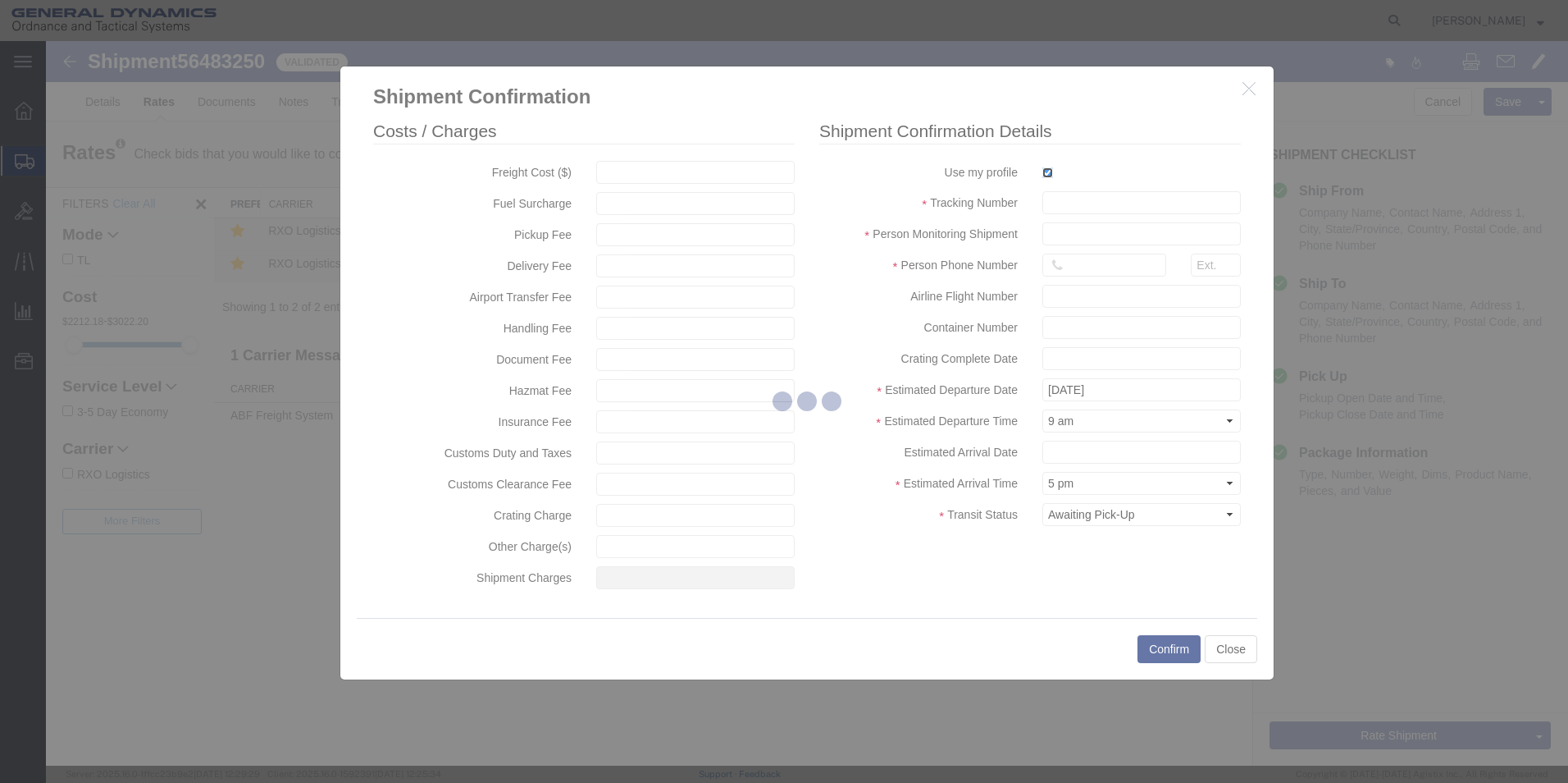
type input "[PERSON_NAME]"
type input "5709087062"
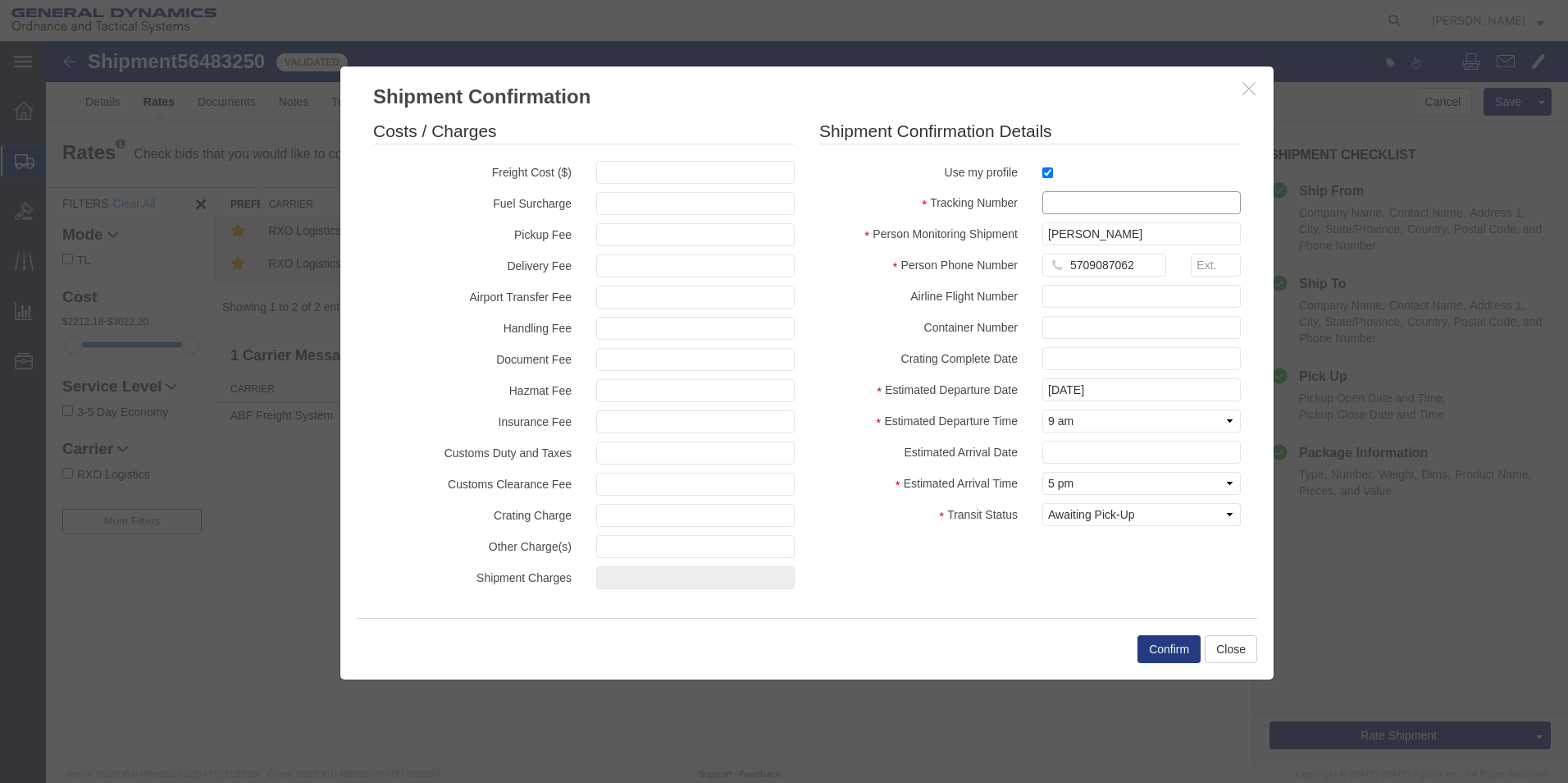
drag, startPoint x: 1064, startPoint y: 203, endPoint x: 1064, endPoint y: 214, distance: 11.0
click at [1064, 203] on input "text" at bounding box center [1142, 202] width 198 height 23
type input "56483250"
click at [1176, 648] on button "Confirm" at bounding box center [1168, 648] width 63 height 28
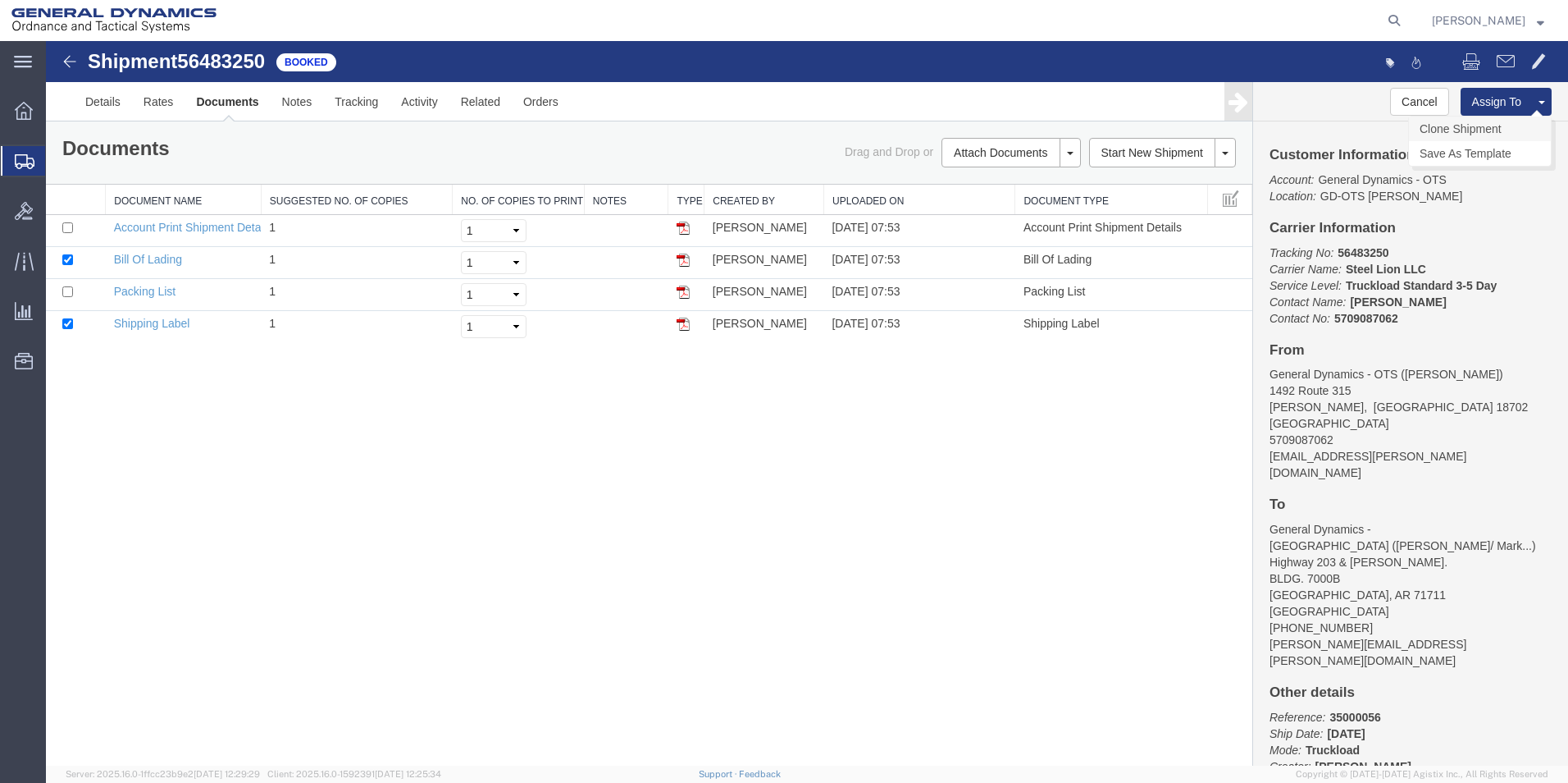
click at [1476, 126] on link "Clone Shipment" at bounding box center [1480, 128] width 142 height 25
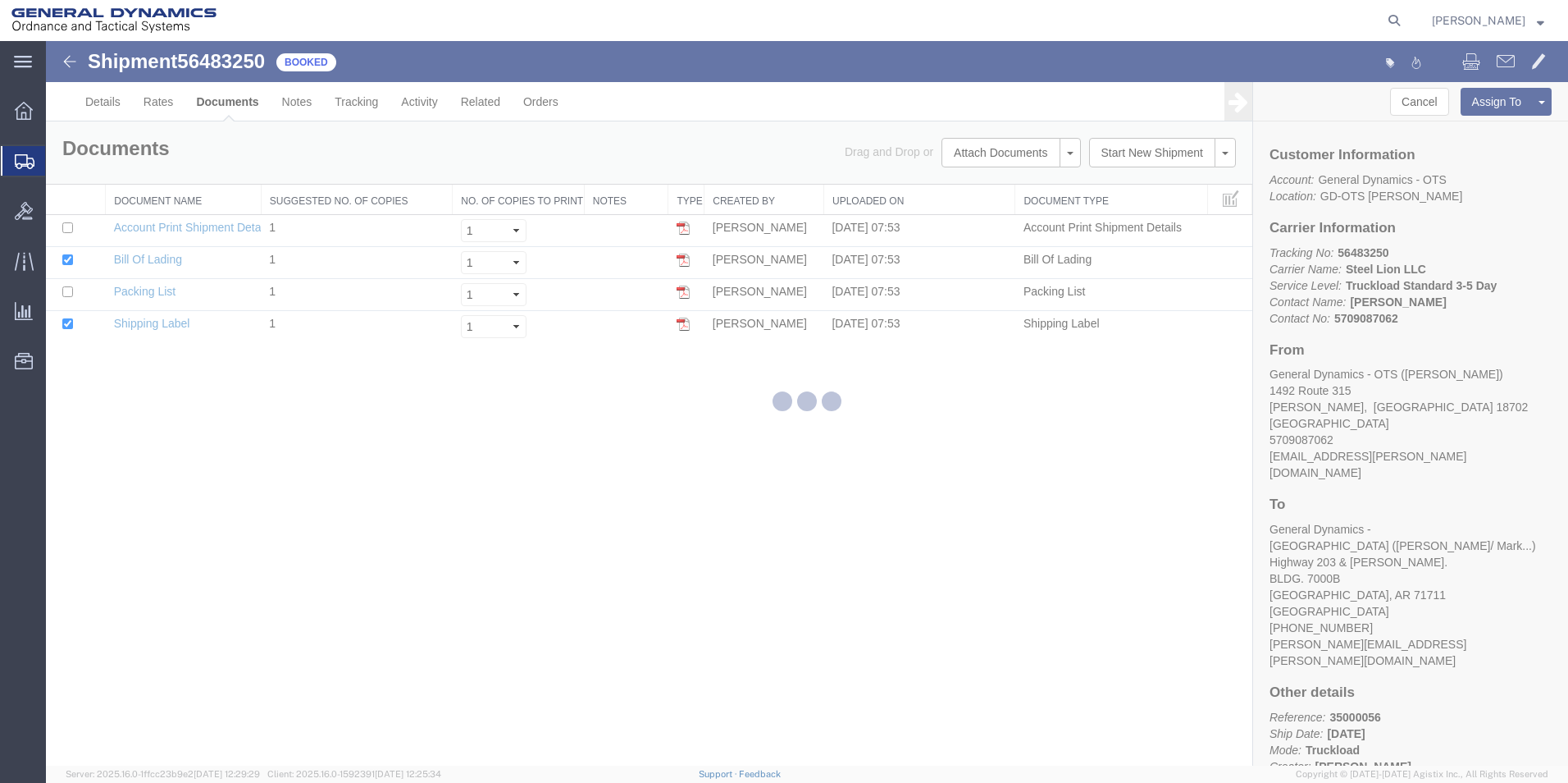
select select "42193"
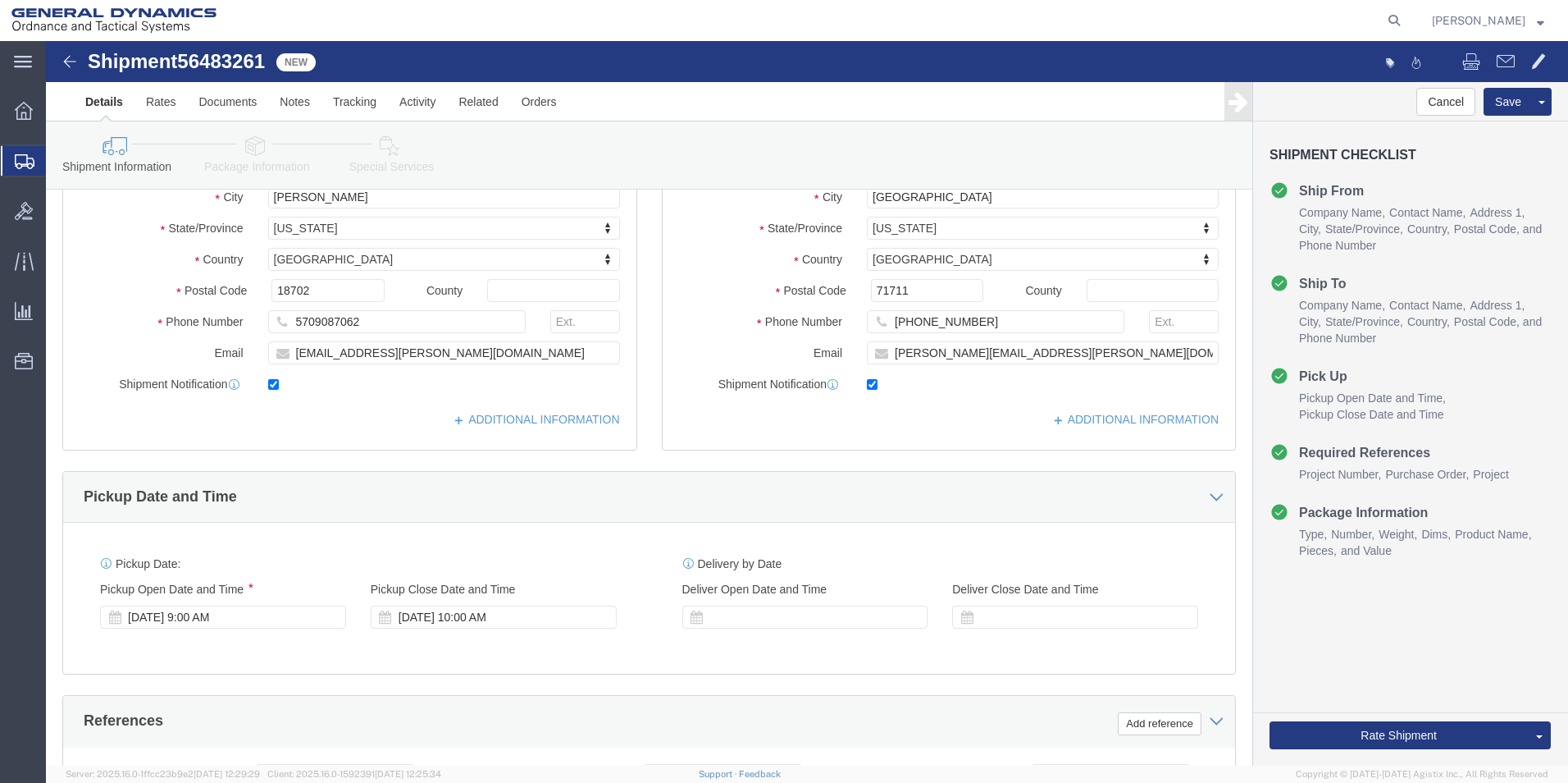
scroll to position [306, 0]
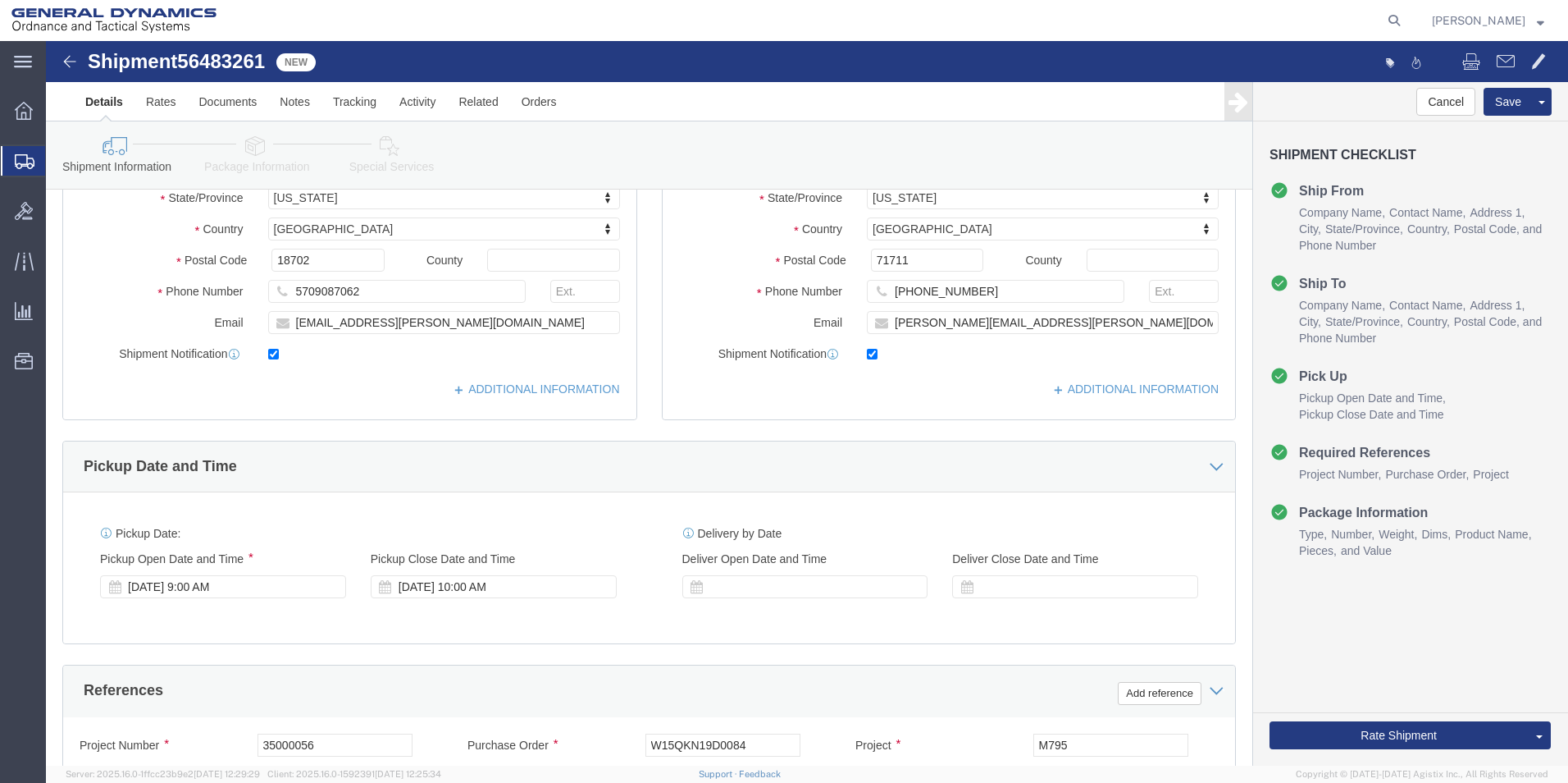
click div "[DATE] 9:00 AM"
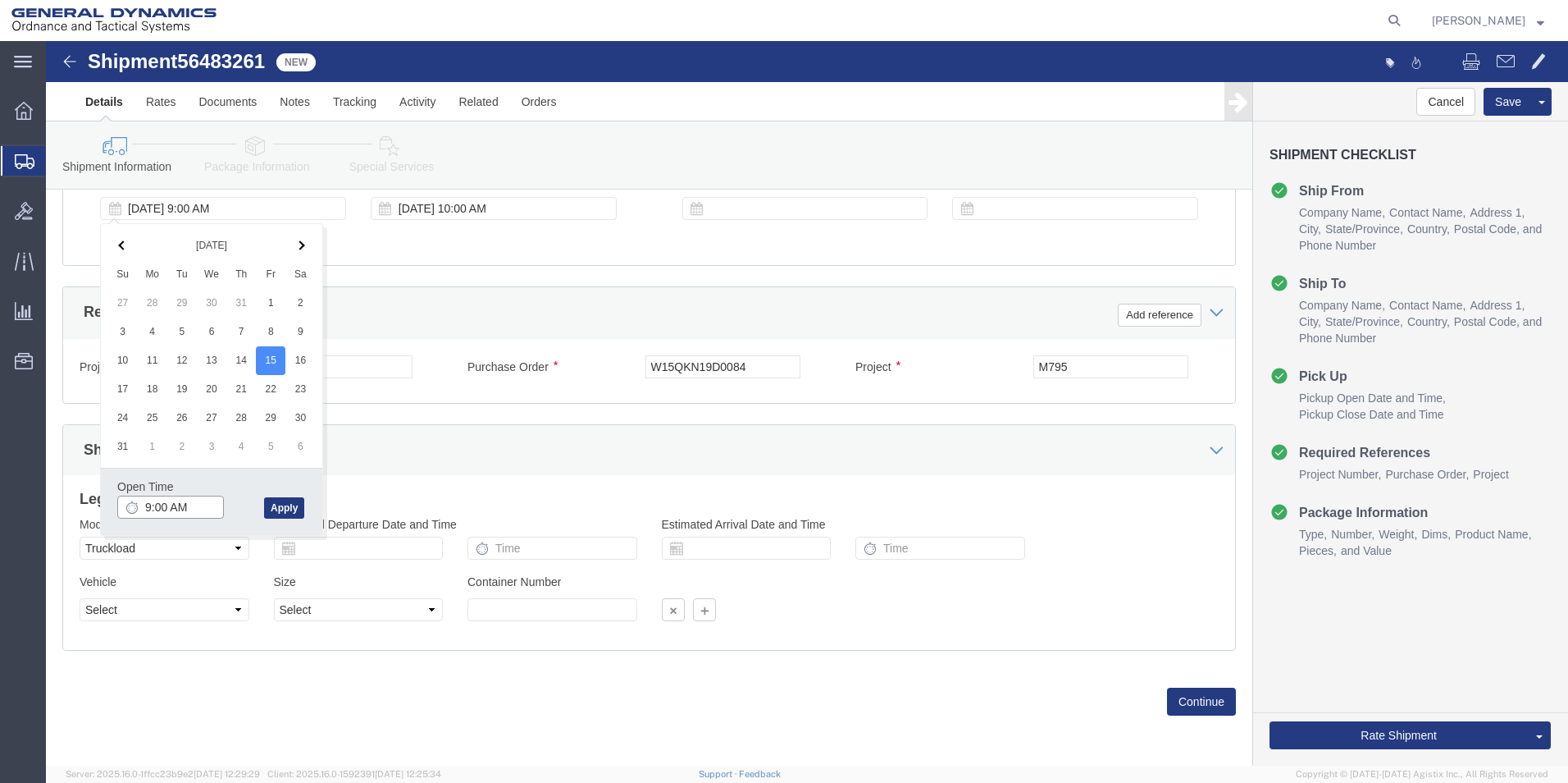
type input "10:00 AM"
click button "Apply"
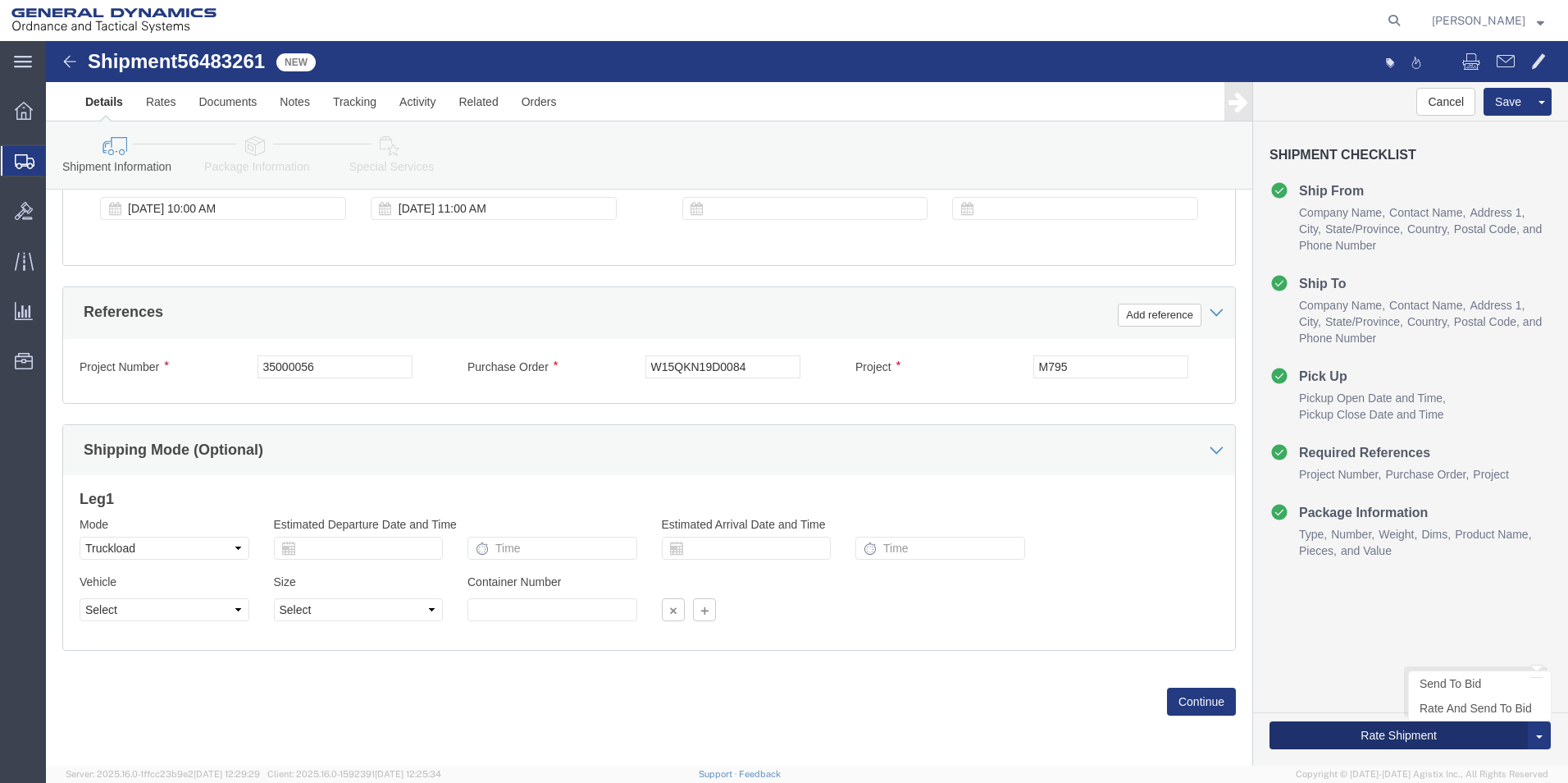
click button "Rate Shipment"
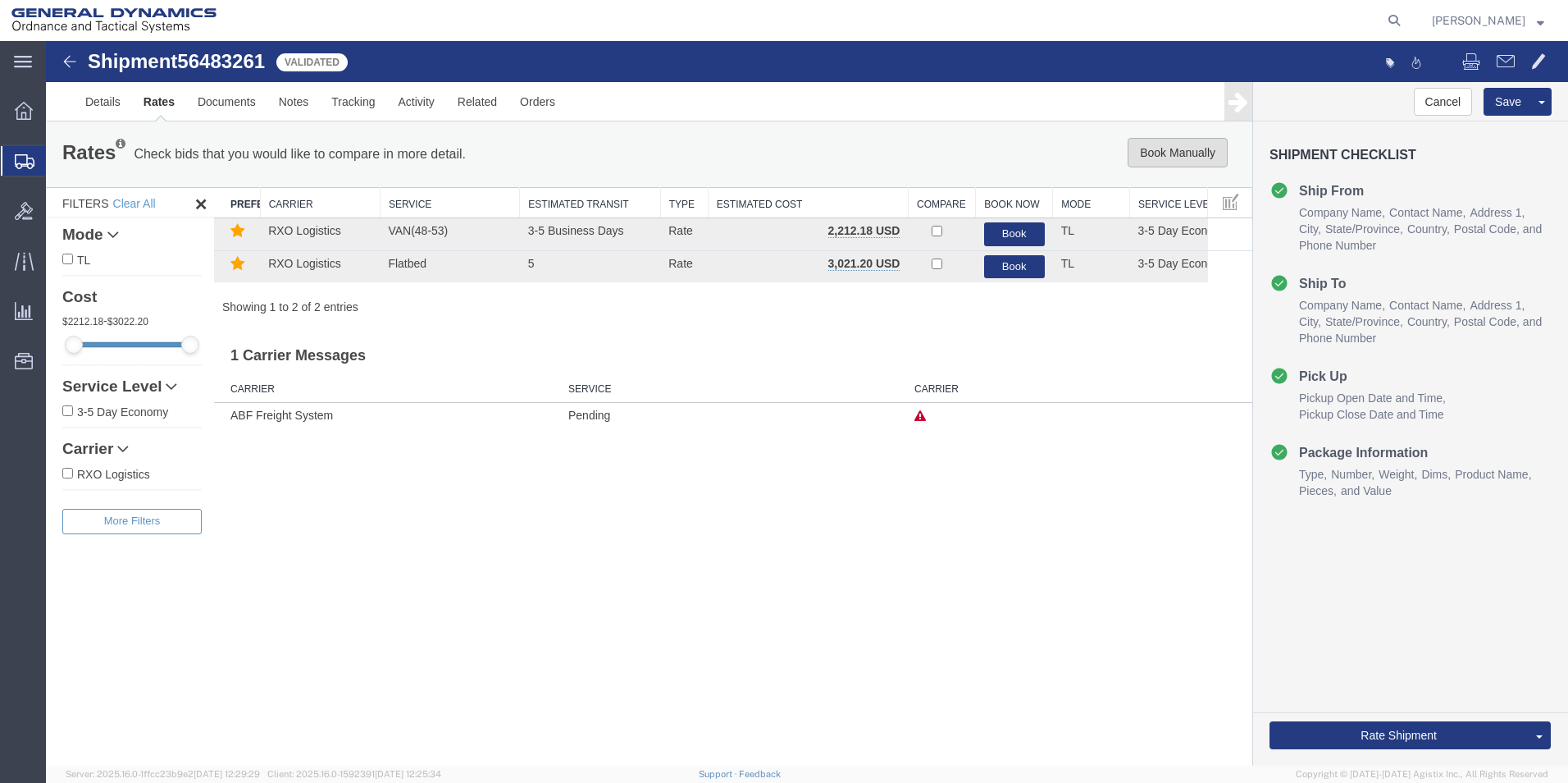
click at [1184, 146] on button "Book Manually" at bounding box center [1178, 153] width 100 height 29
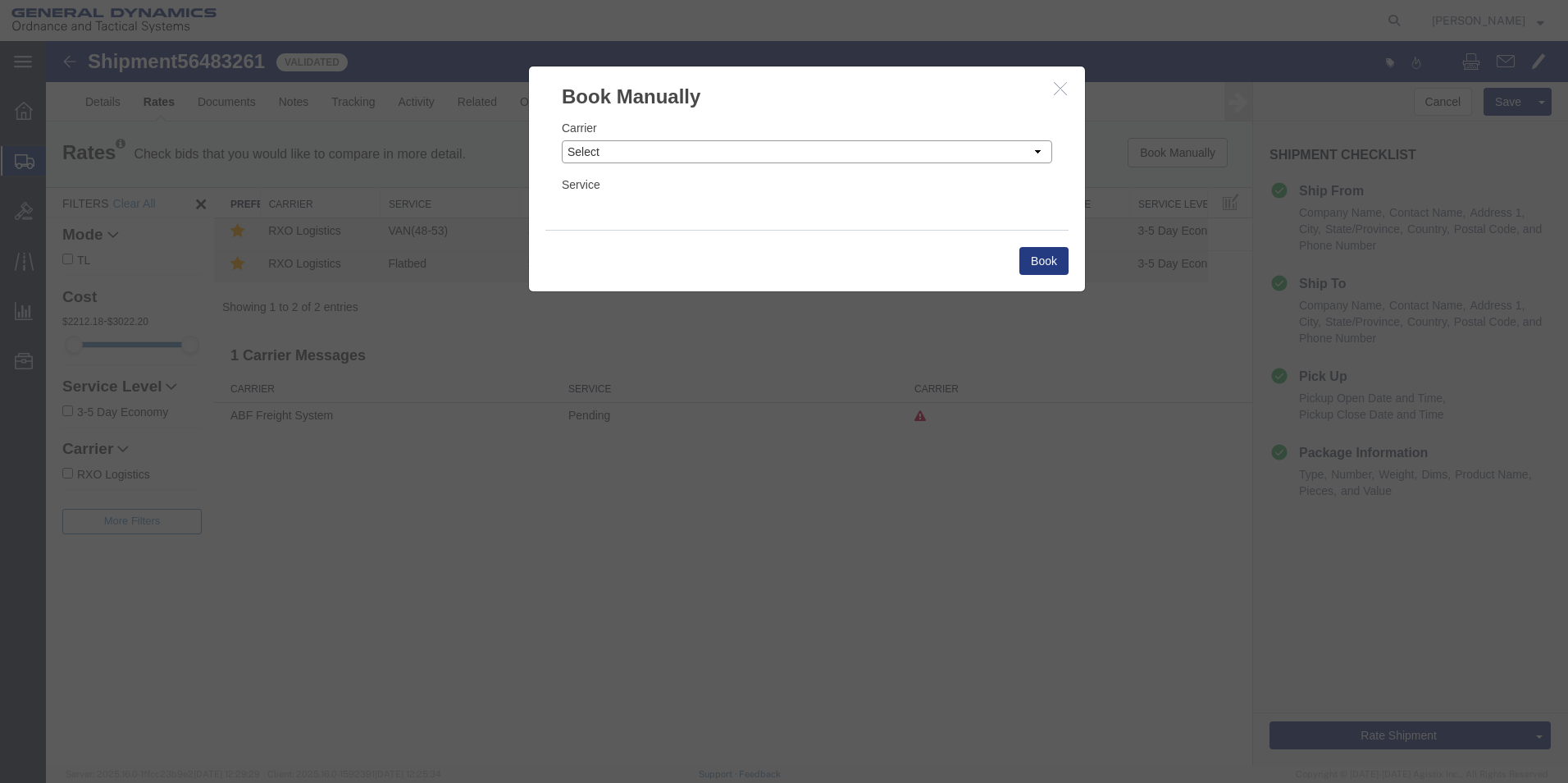
click at [1038, 151] on select "Select Add New Carrier (and default service) AATCO ABF Freight System FedEx Cus…" at bounding box center [807, 151] width 491 height 23
select select "ADD_NEW_CARRIER"
click at [562, 140] on select "Select Add New Carrier (and default service) AATCO ABF Freight System FedEx Cus…" at bounding box center [807, 151] width 491 height 23
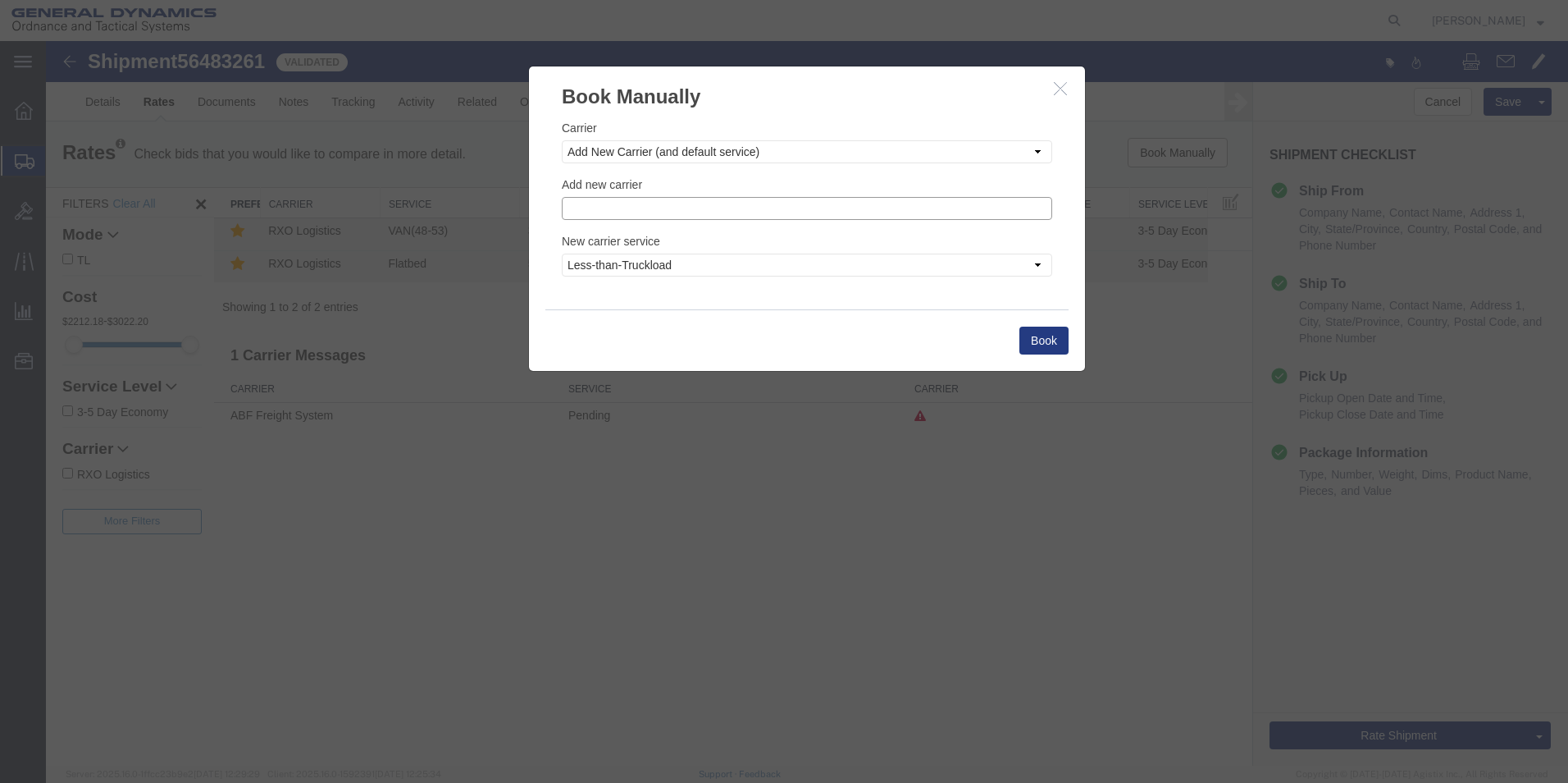
click at [686, 206] on input "text" at bounding box center [807, 208] width 491 height 23
click at [608, 235] on p "Steel Lion LLC" at bounding box center [807, 234] width 469 height 13
type input "Steel Lion LLC"
click at [1036, 262] on select "Less-than-Truckload Truckload Ocean Standard Rail Air" at bounding box center [807, 265] width 491 height 23
select select "TL"
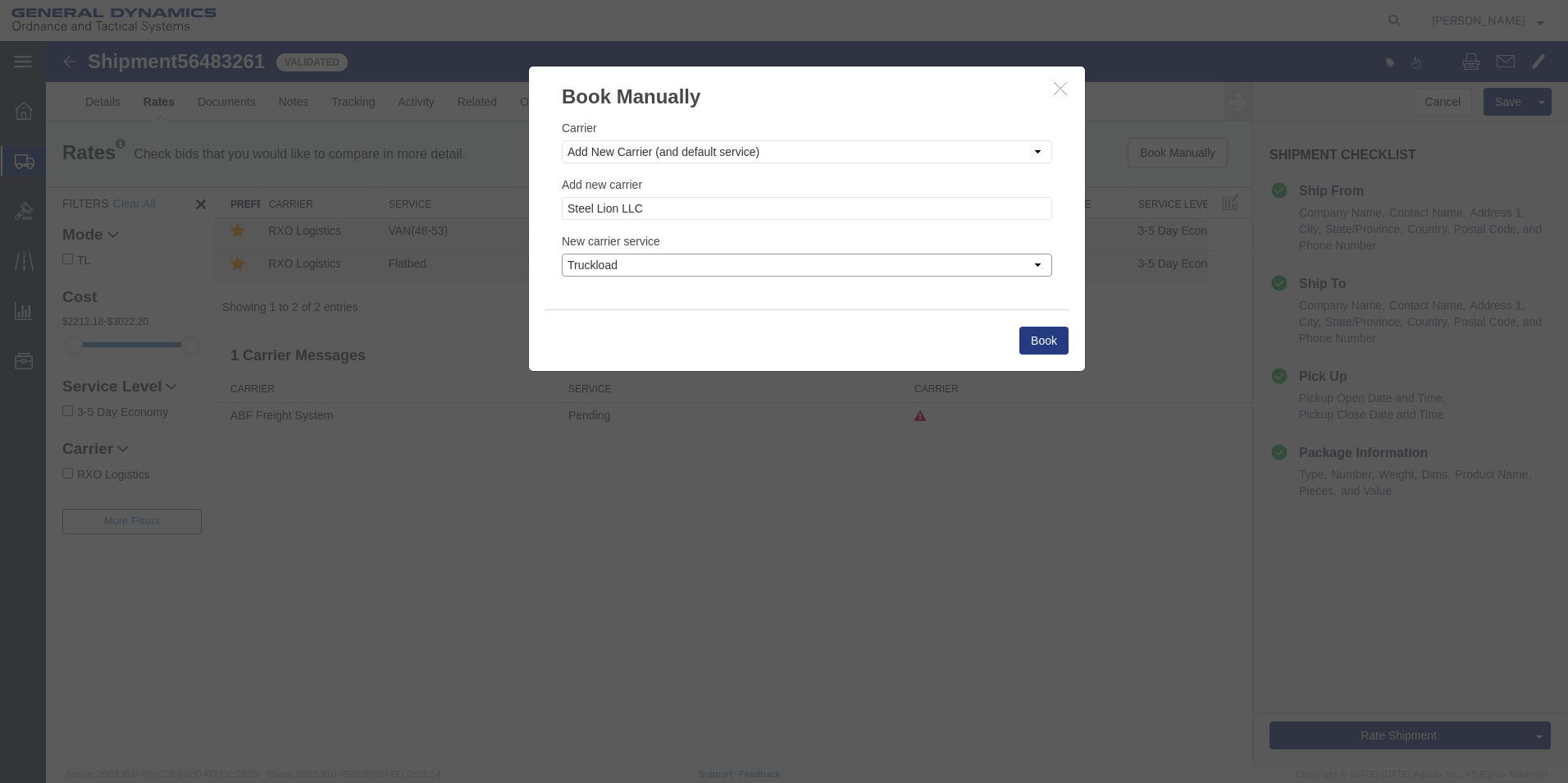
click at [562, 254] on select "Less-than-Truckload Truckload Ocean Standard Rail Air" at bounding box center [807, 265] width 491 height 23
click at [1045, 343] on button "Book" at bounding box center [1044, 340] width 49 height 28
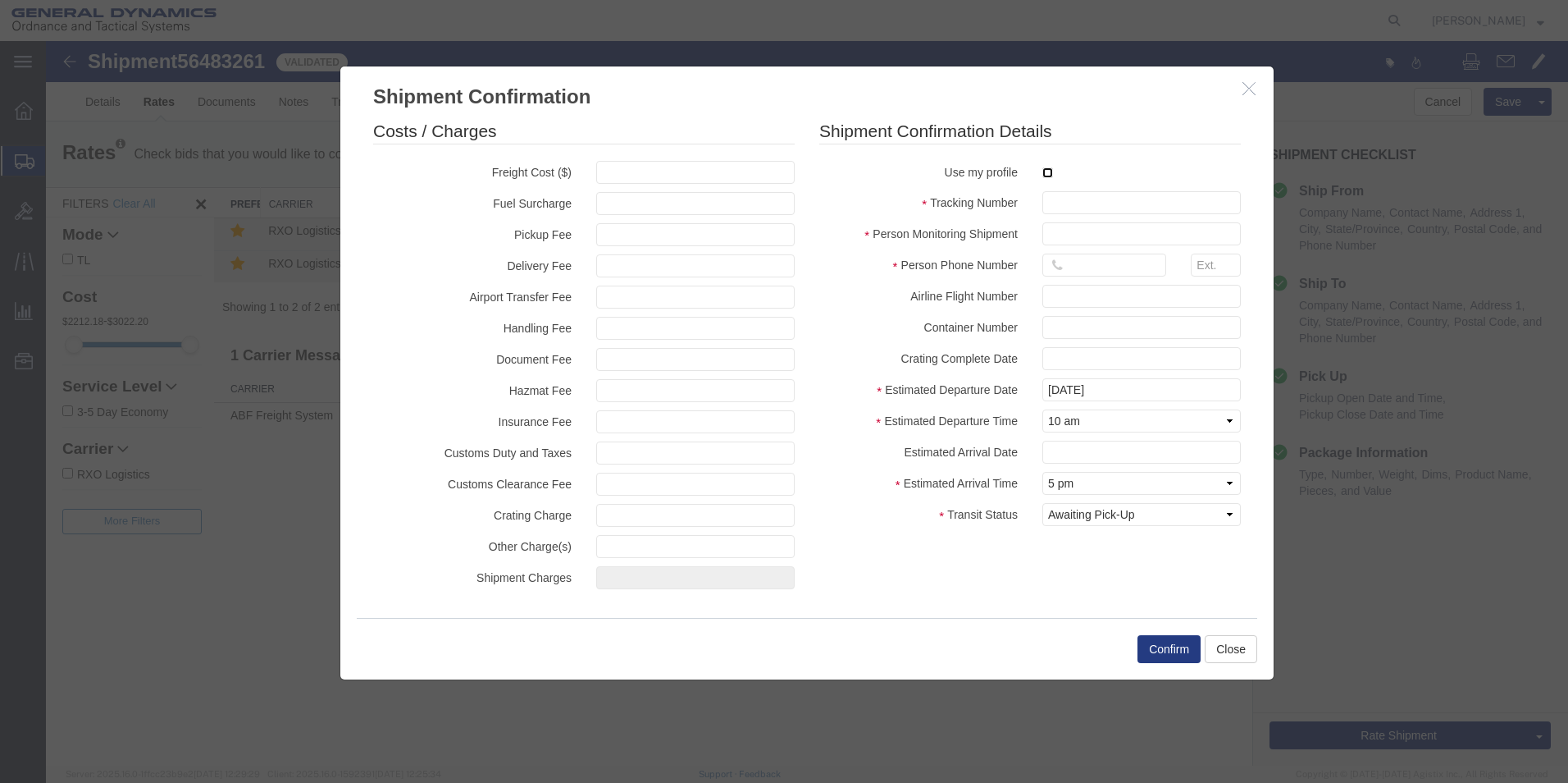
click at [1048, 172] on input "checkbox" at bounding box center [1048, 173] width 11 height 11
checkbox input "true"
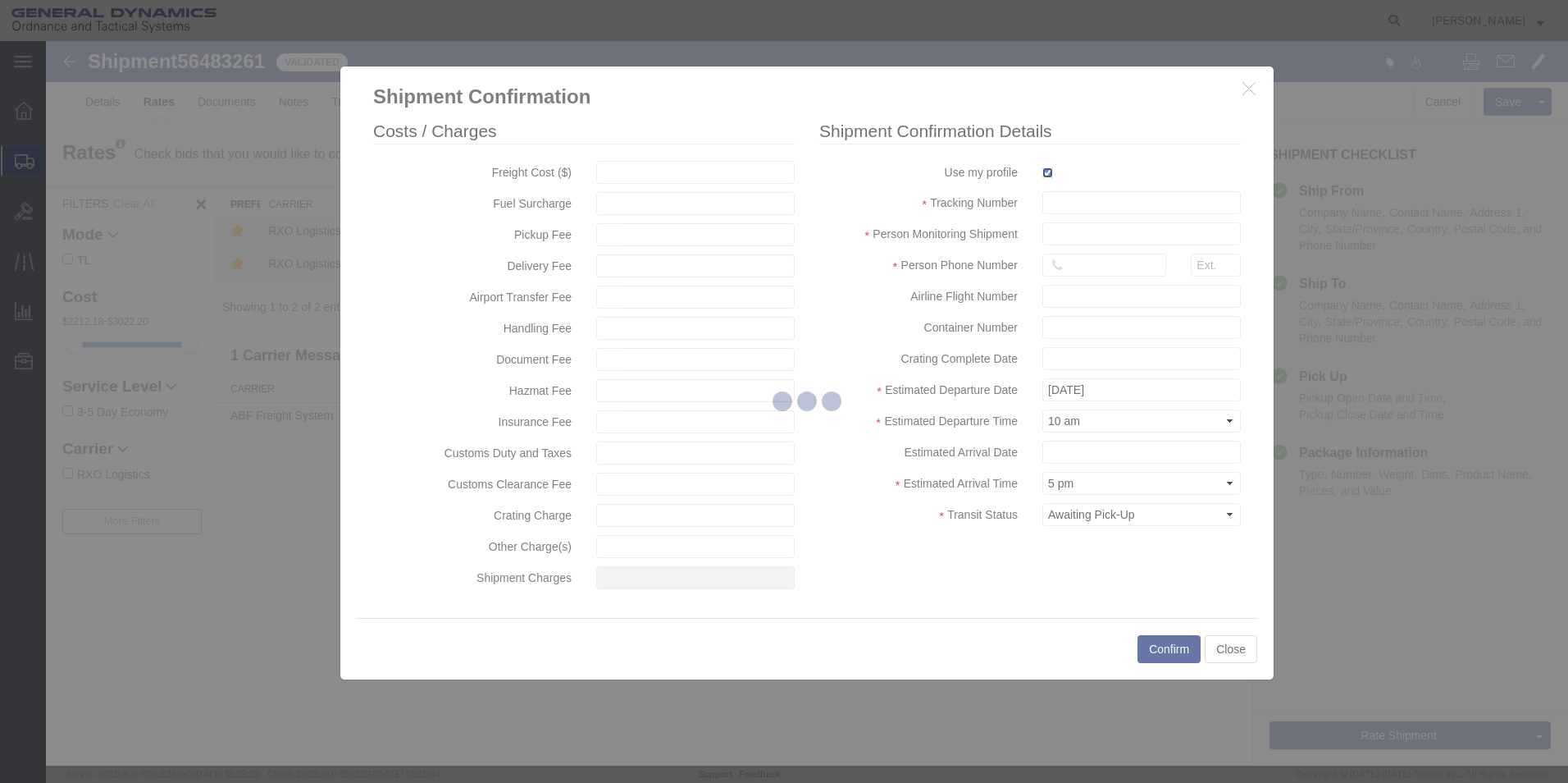
type input "[PERSON_NAME]"
type input "5709087062"
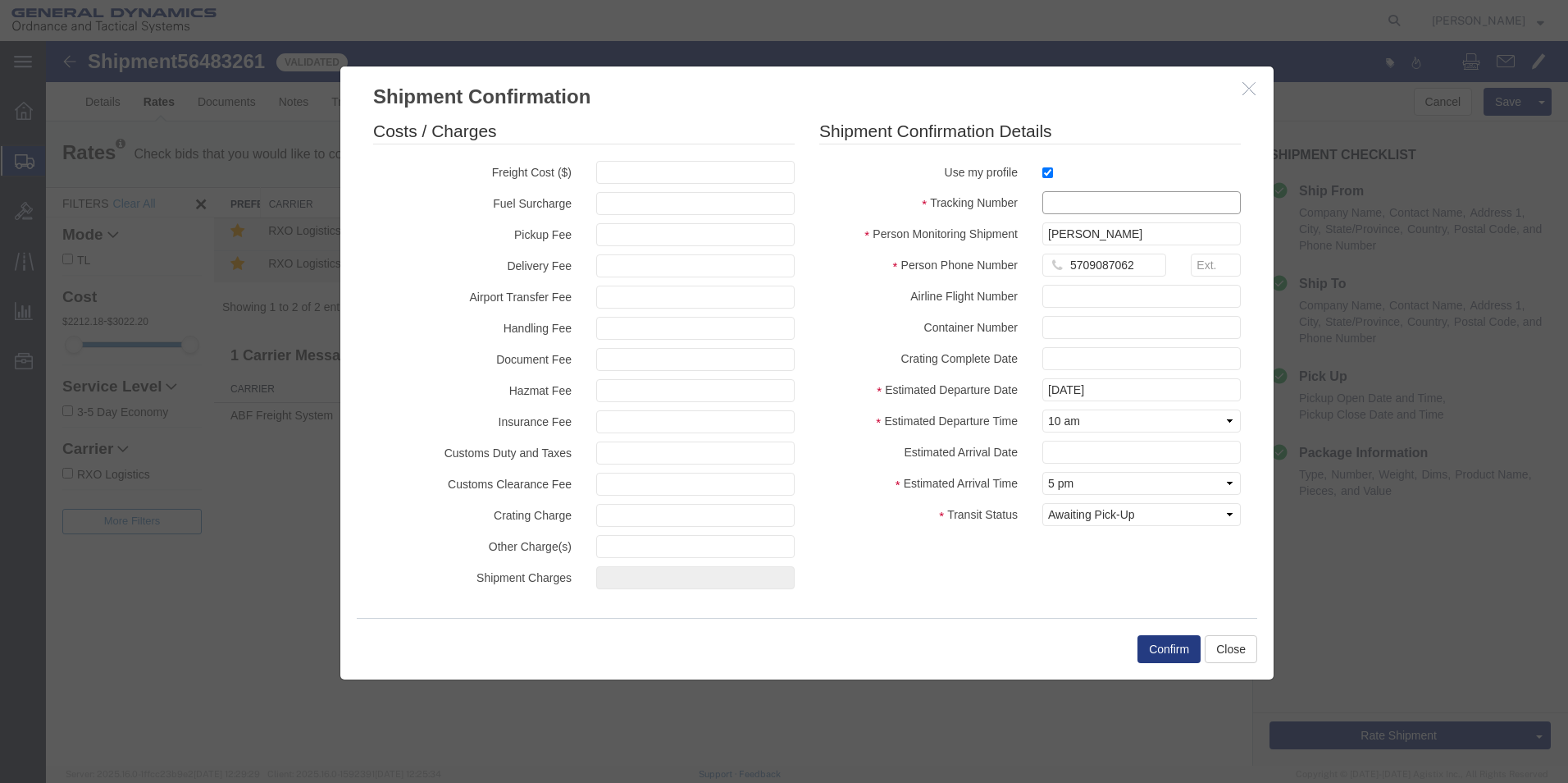
click at [1049, 199] on input "text" at bounding box center [1142, 202] width 198 height 23
type input "56483261"
click at [1172, 649] on button "Confirm" at bounding box center [1168, 648] width 63 height 28
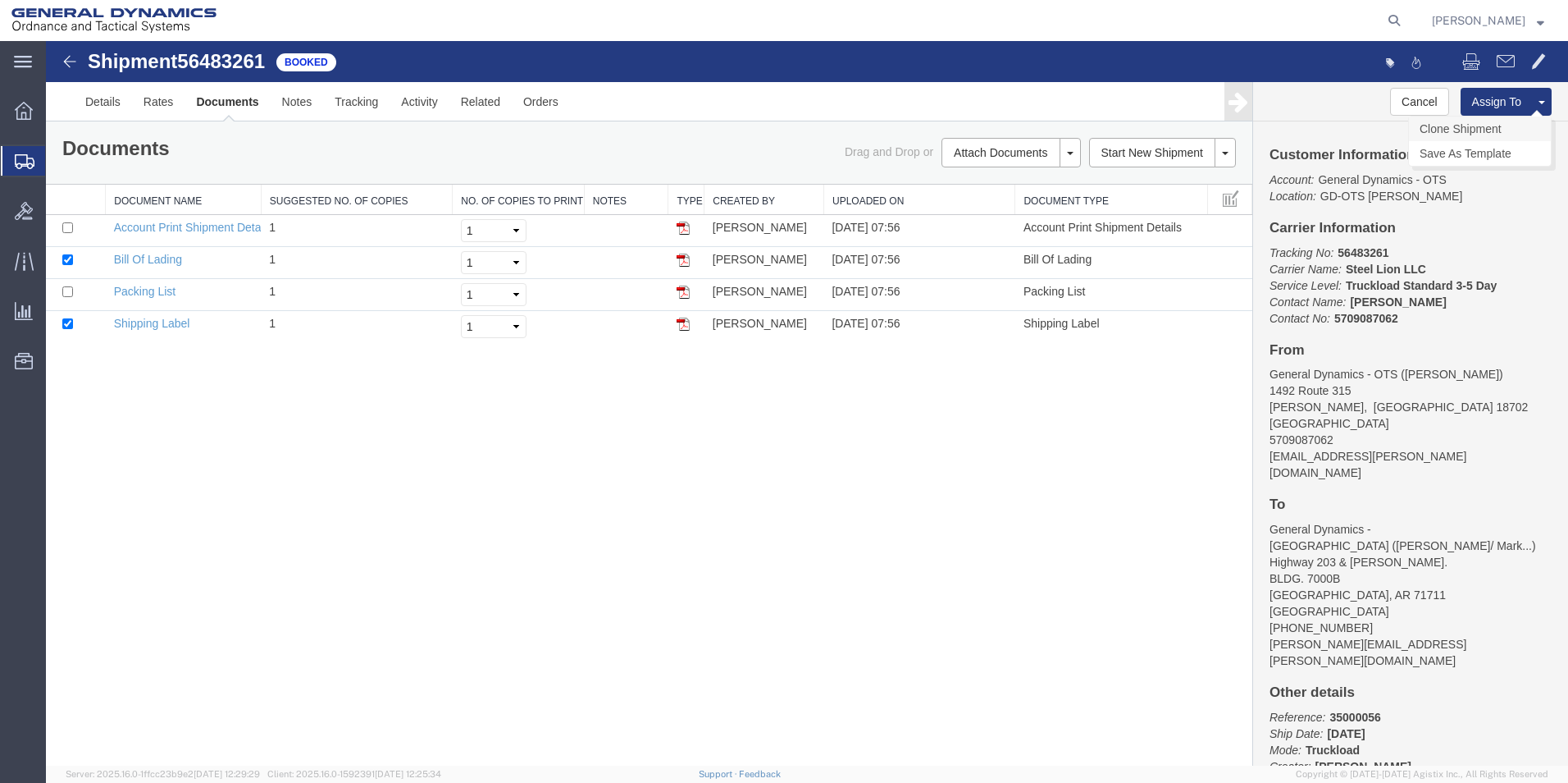
click at [1477, 127] on link "Clone Shipment" at bounding box center [1480, 128] width 142 height 25
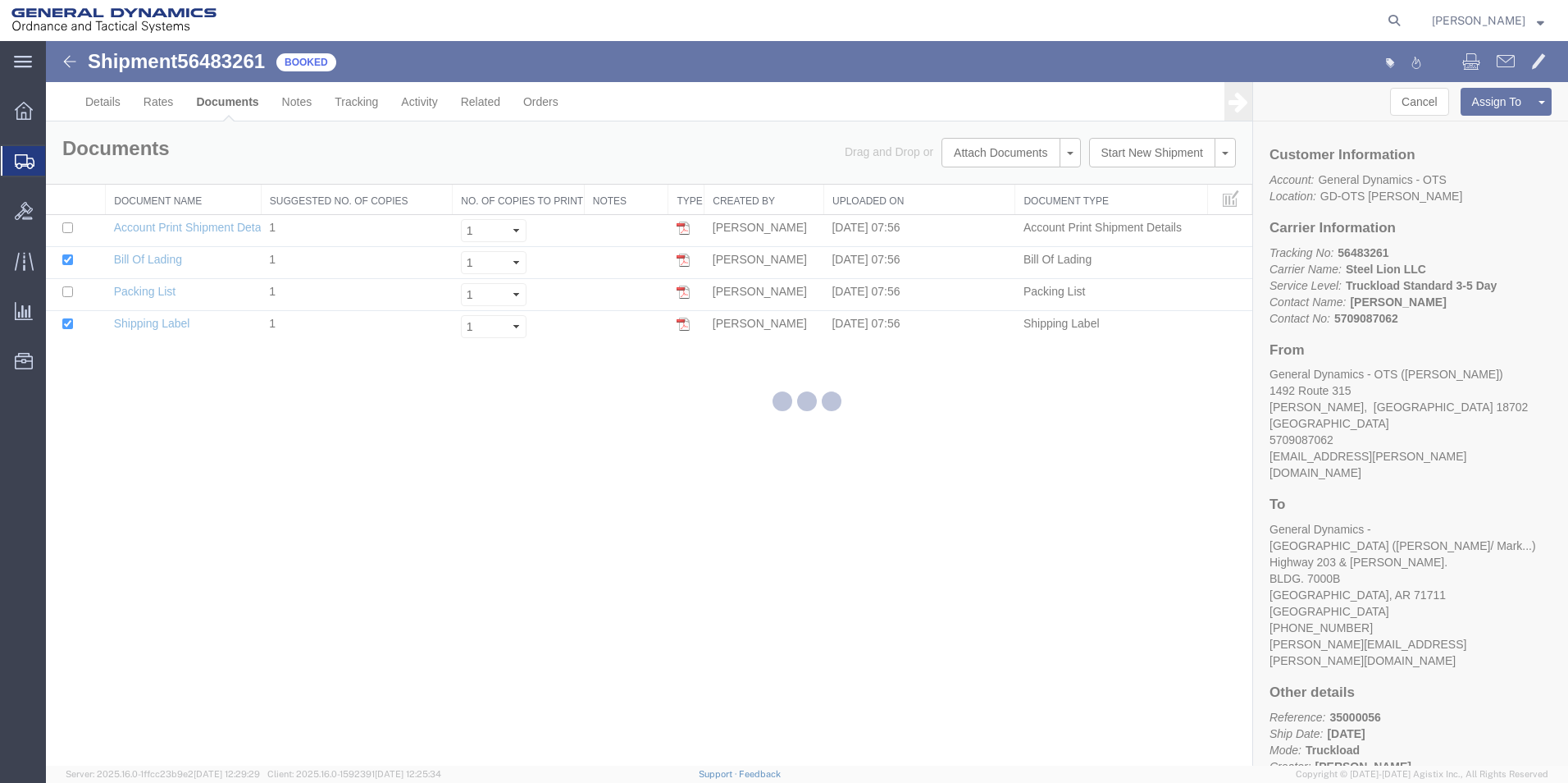
select select "42193"
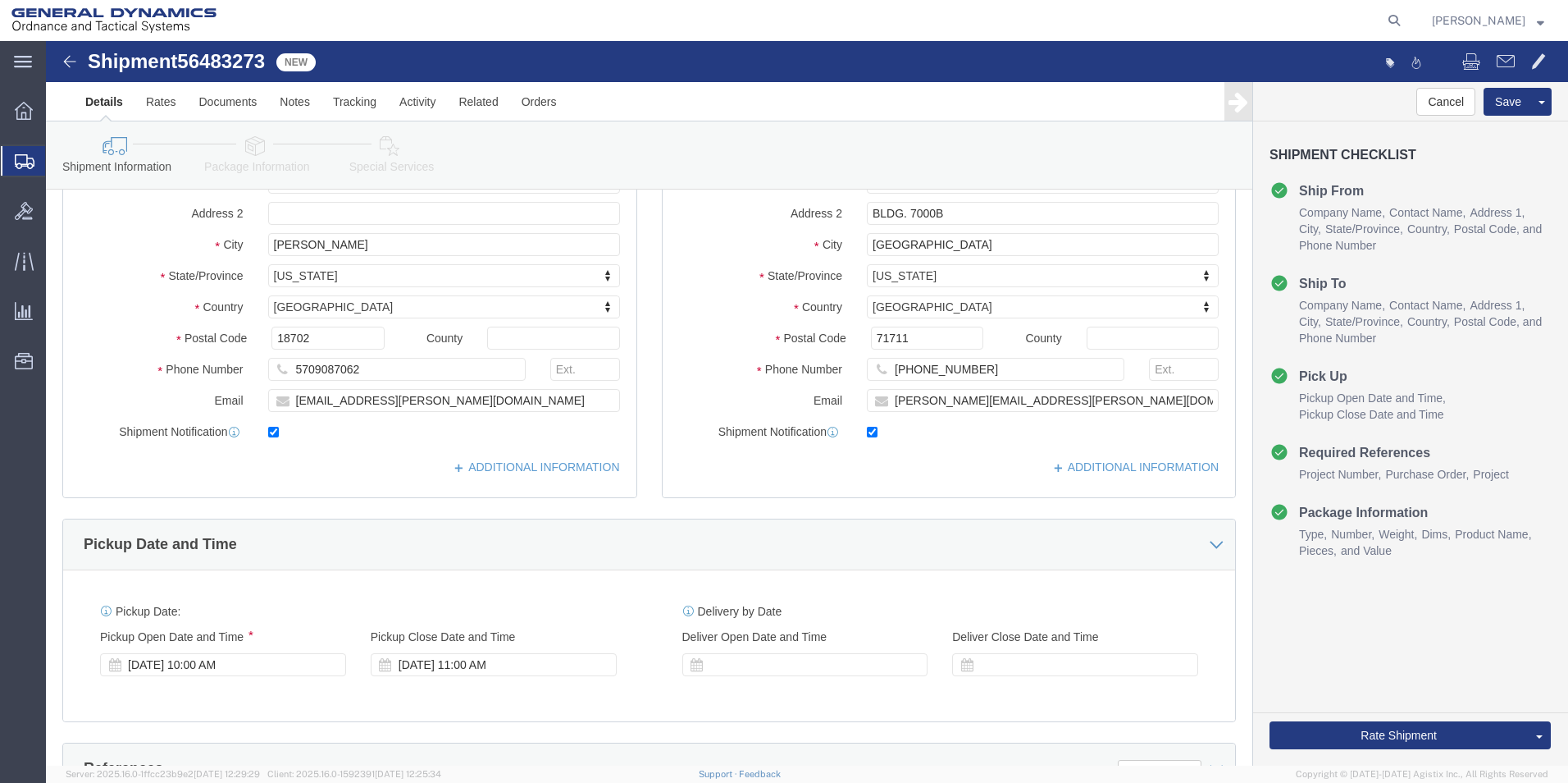
scroll to position [266, 0]
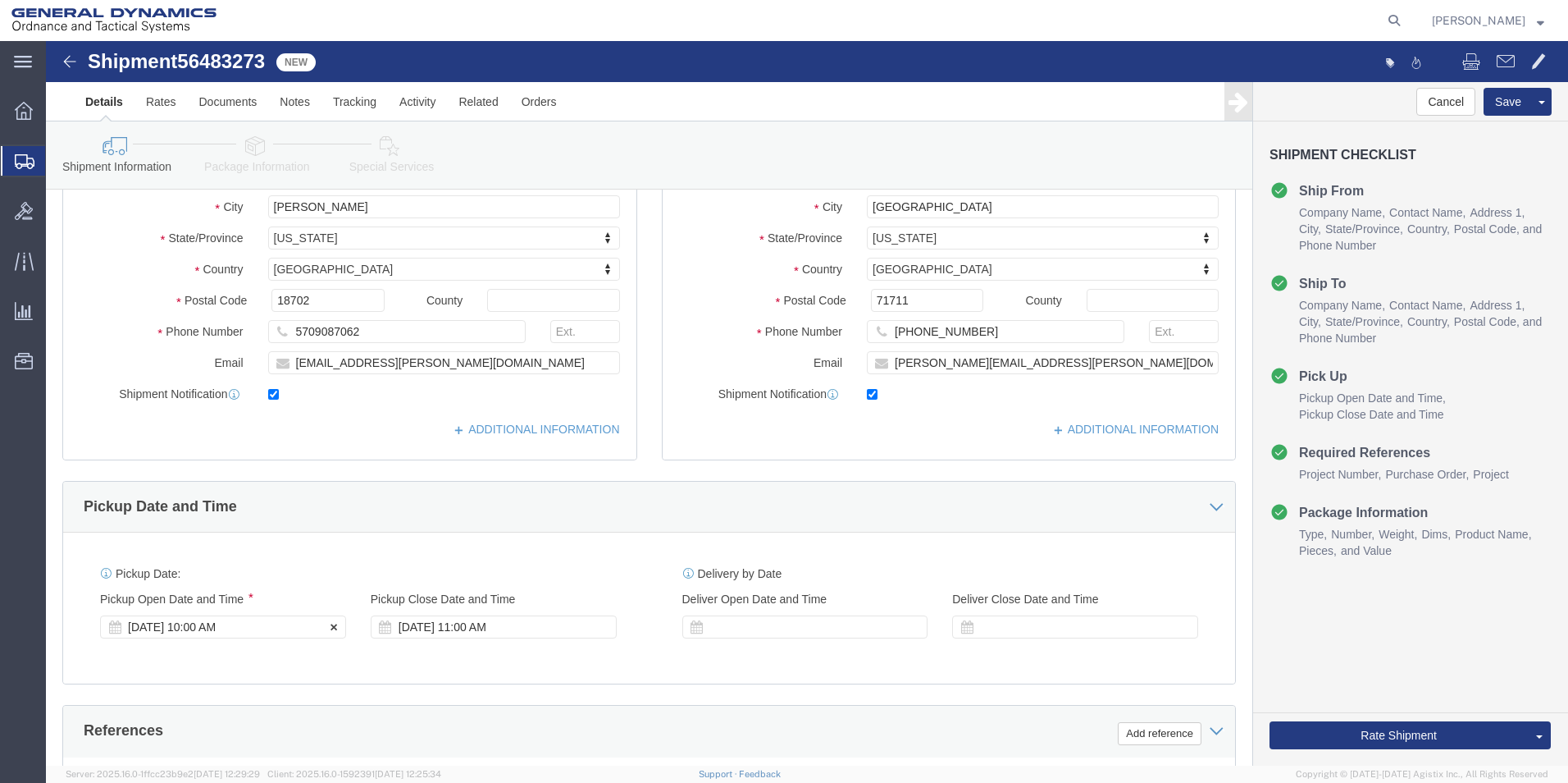
click div "[DATE] 10:00 AM"
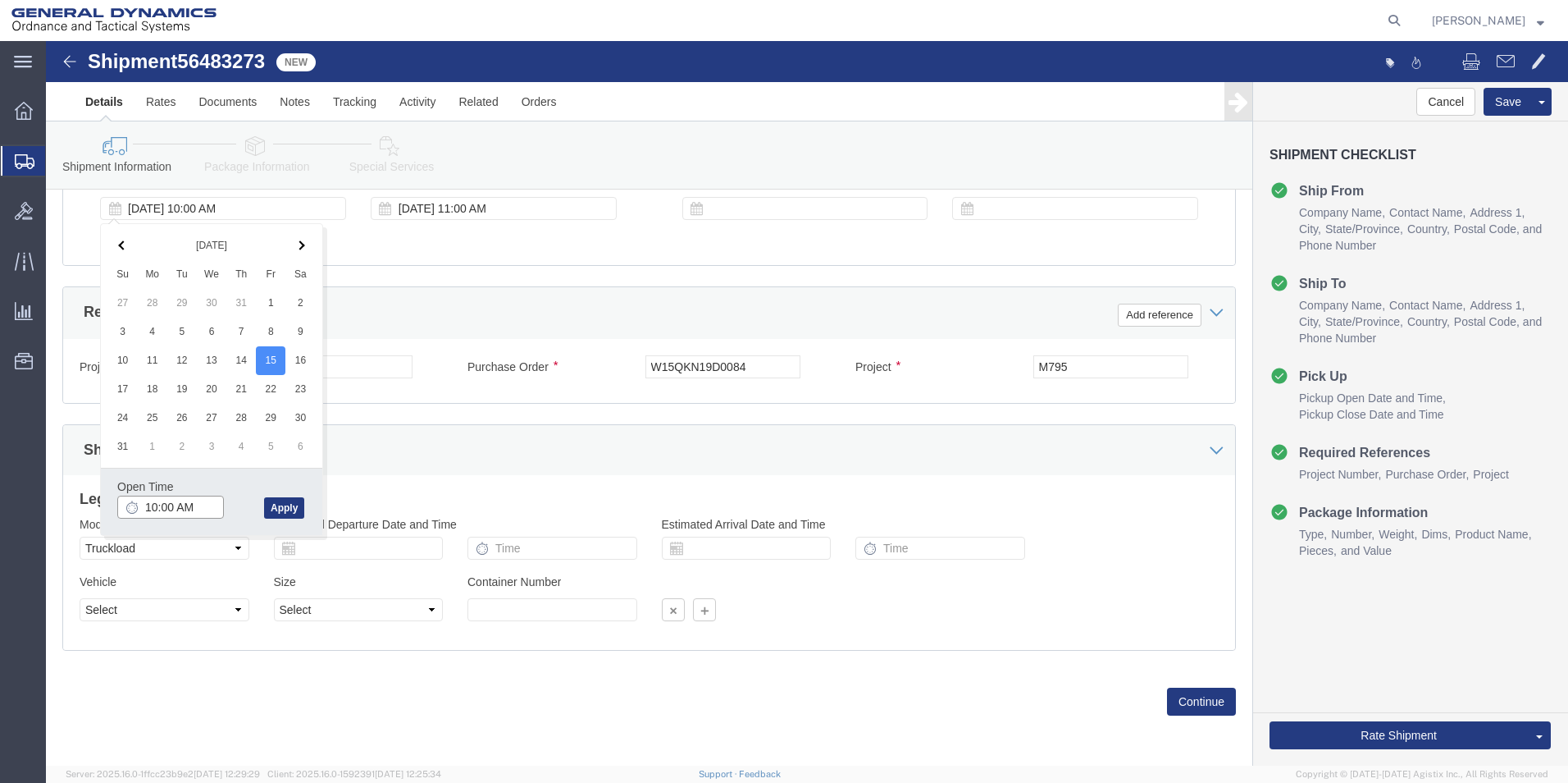
type input "11:00 AM"
click button "Apply"
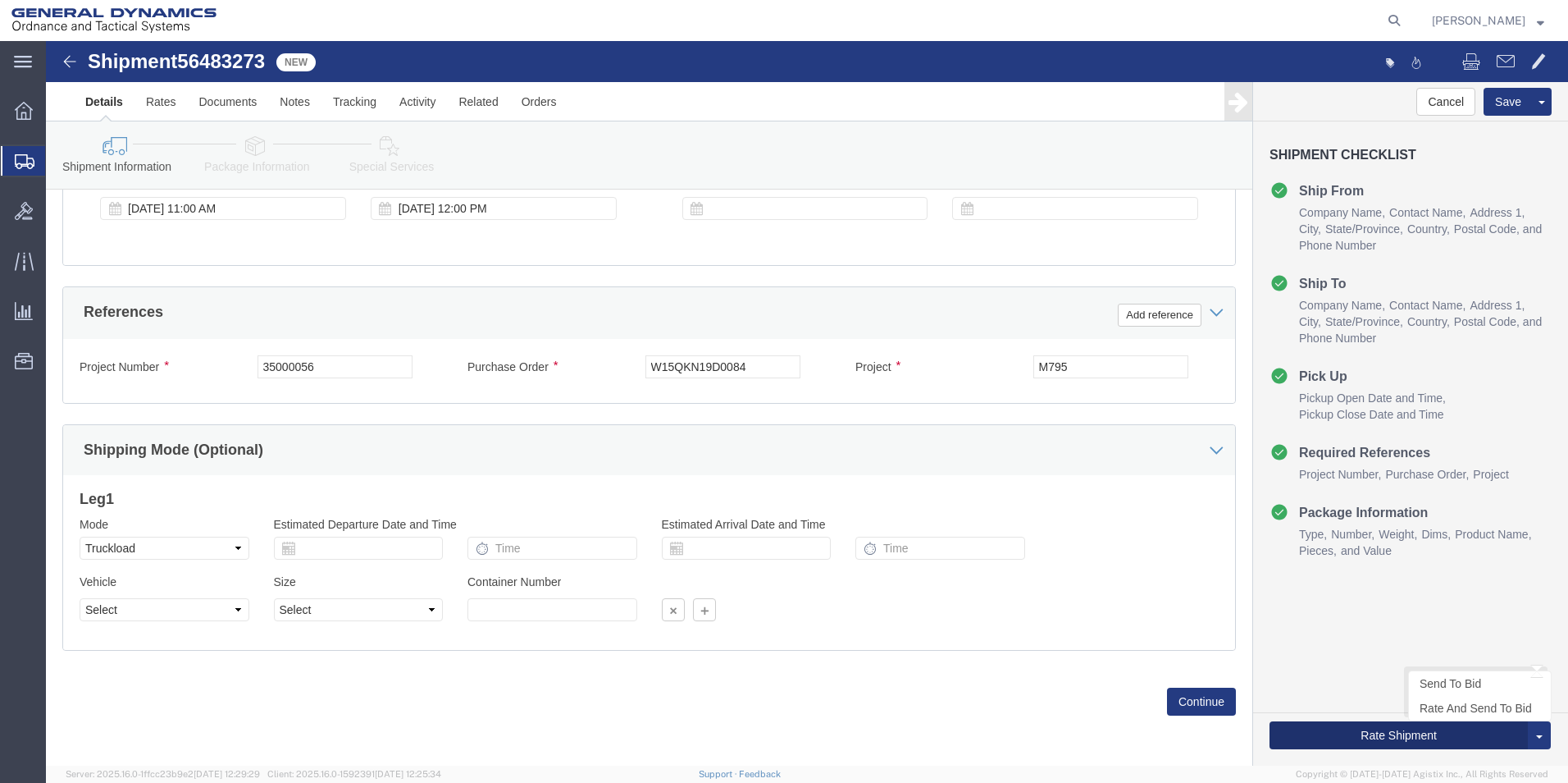
click button "Rate Shipment"
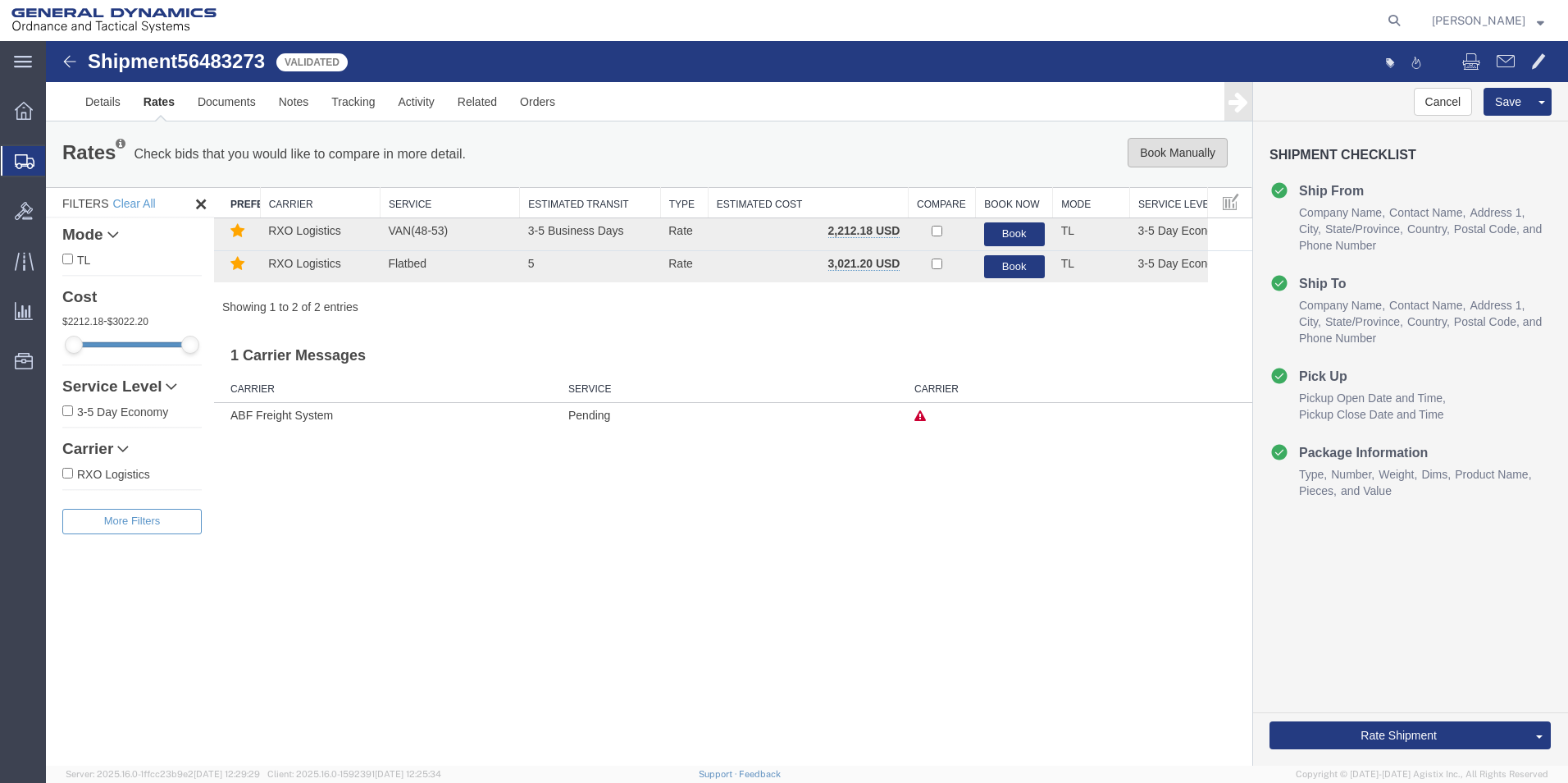
click at [1183, 151] on button "Book Manually" at bounding box center [1178, 153] width 100 height 29
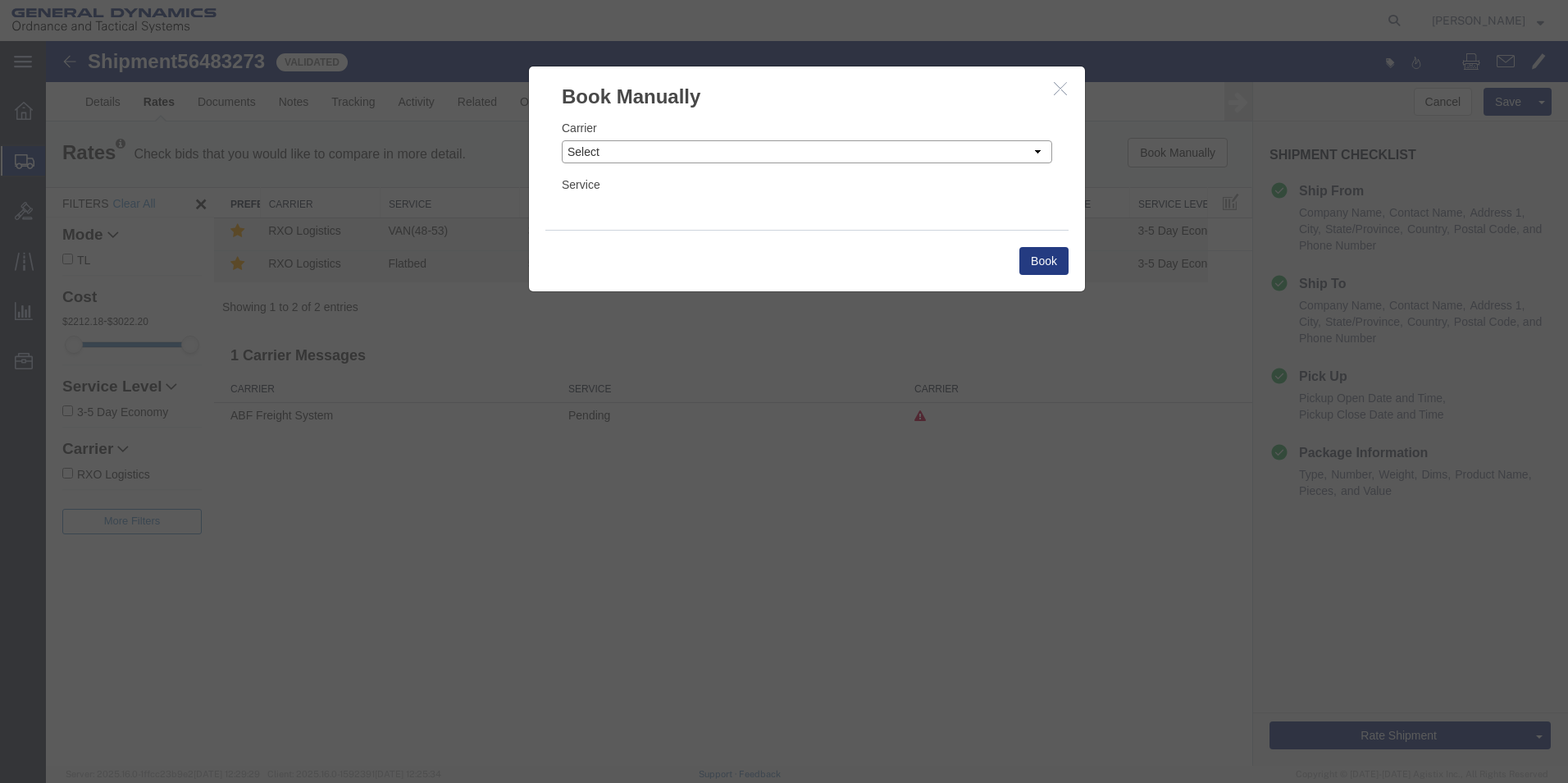
click at [1038, 149] on select "Select Add New Carrier (and default service) AATCO ABF Freight System FedEx Cus…" at bounding box center [807, 151] width 491 height 23
select select "ADD_NEW_CARRIER"
click at [562, 140] on select "Select Add New Carrier (and default service) AATCO ABF Freight System FedEx Cus…" at bounding box center [807, 151] width 491 height 23
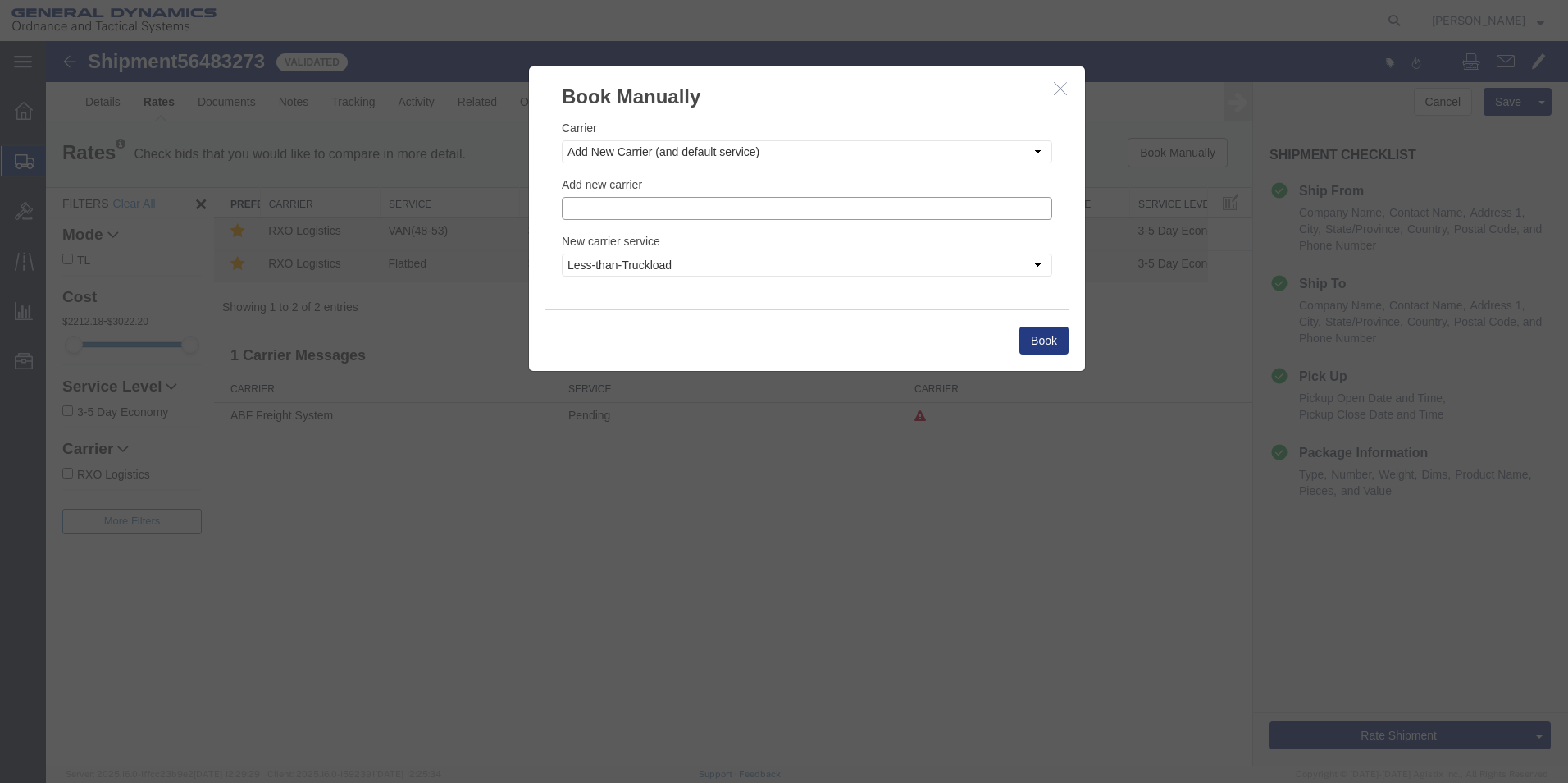
click at [608, 209] on input "text" at bounding box center [807, 208] width 491 height 23
type input "Steel Lion LLC"
click at [1034, 336] on button "Book" at bounding box center [1044, 340] width 49 height 28
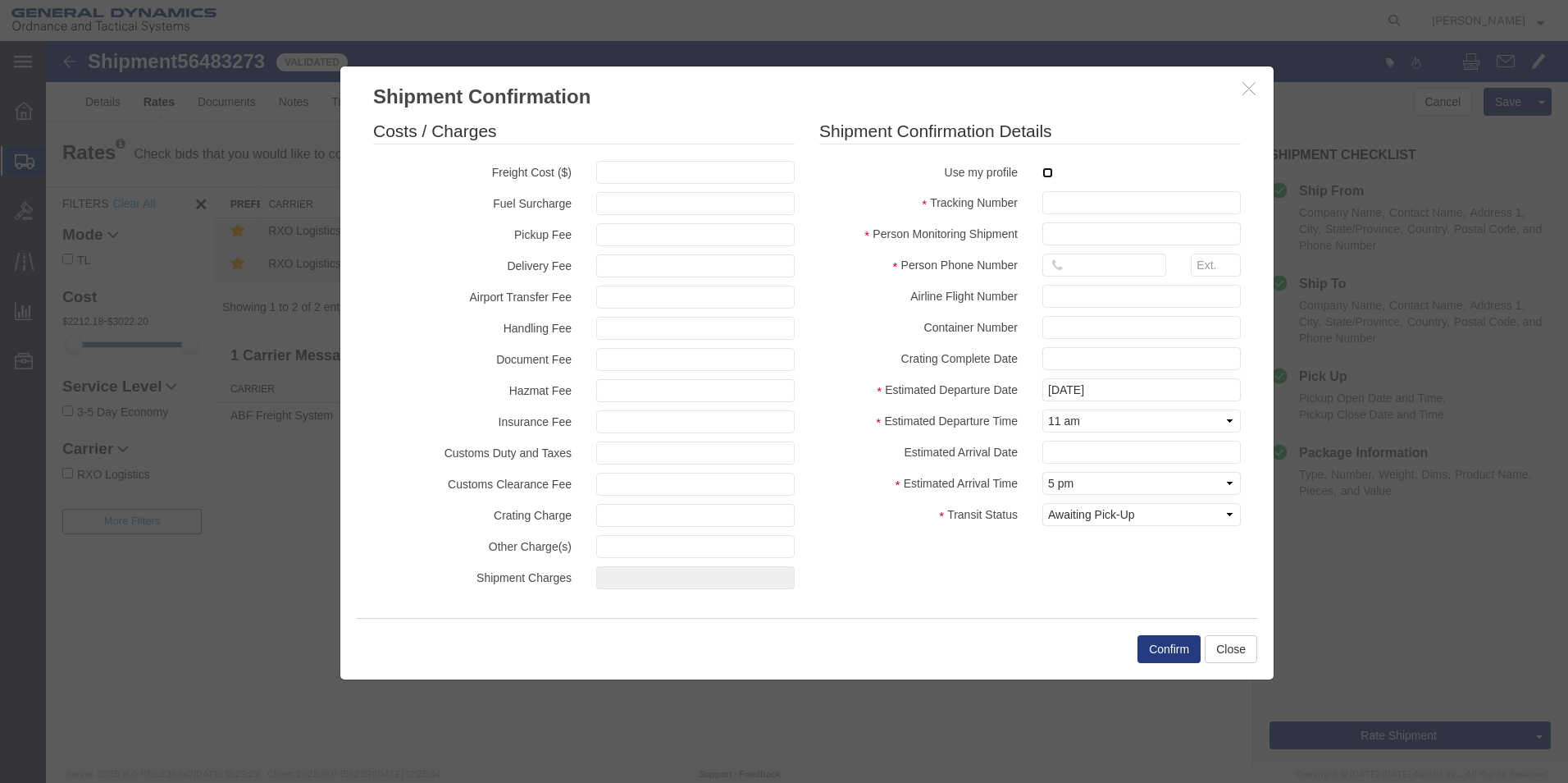
click at [1045, 172] on input "checkbox" at bounding box center [1048, 173] width 11 height 11
checkbox input "true"
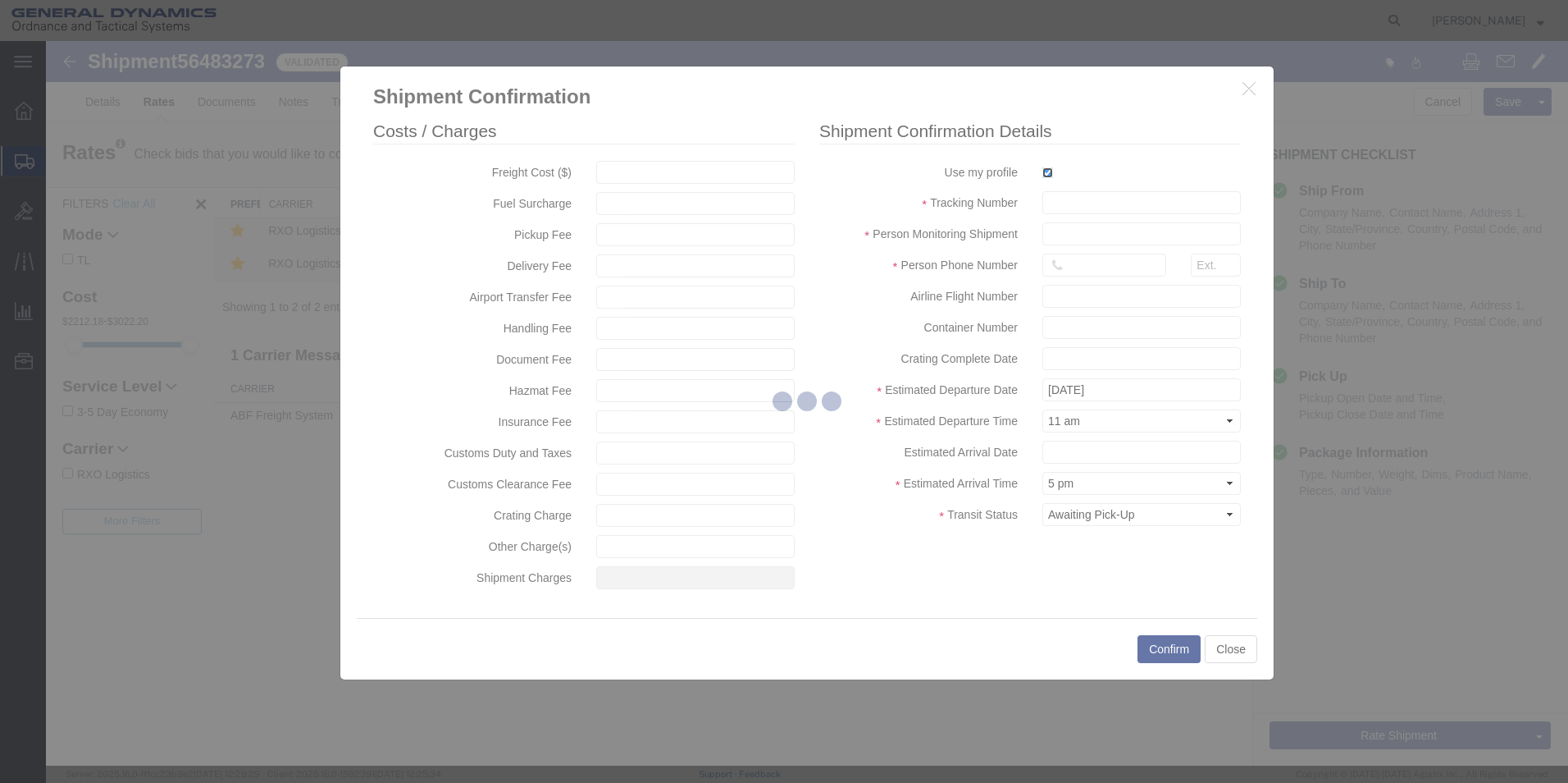
type input "[PERSON_NAME]"
type input "5709087062"
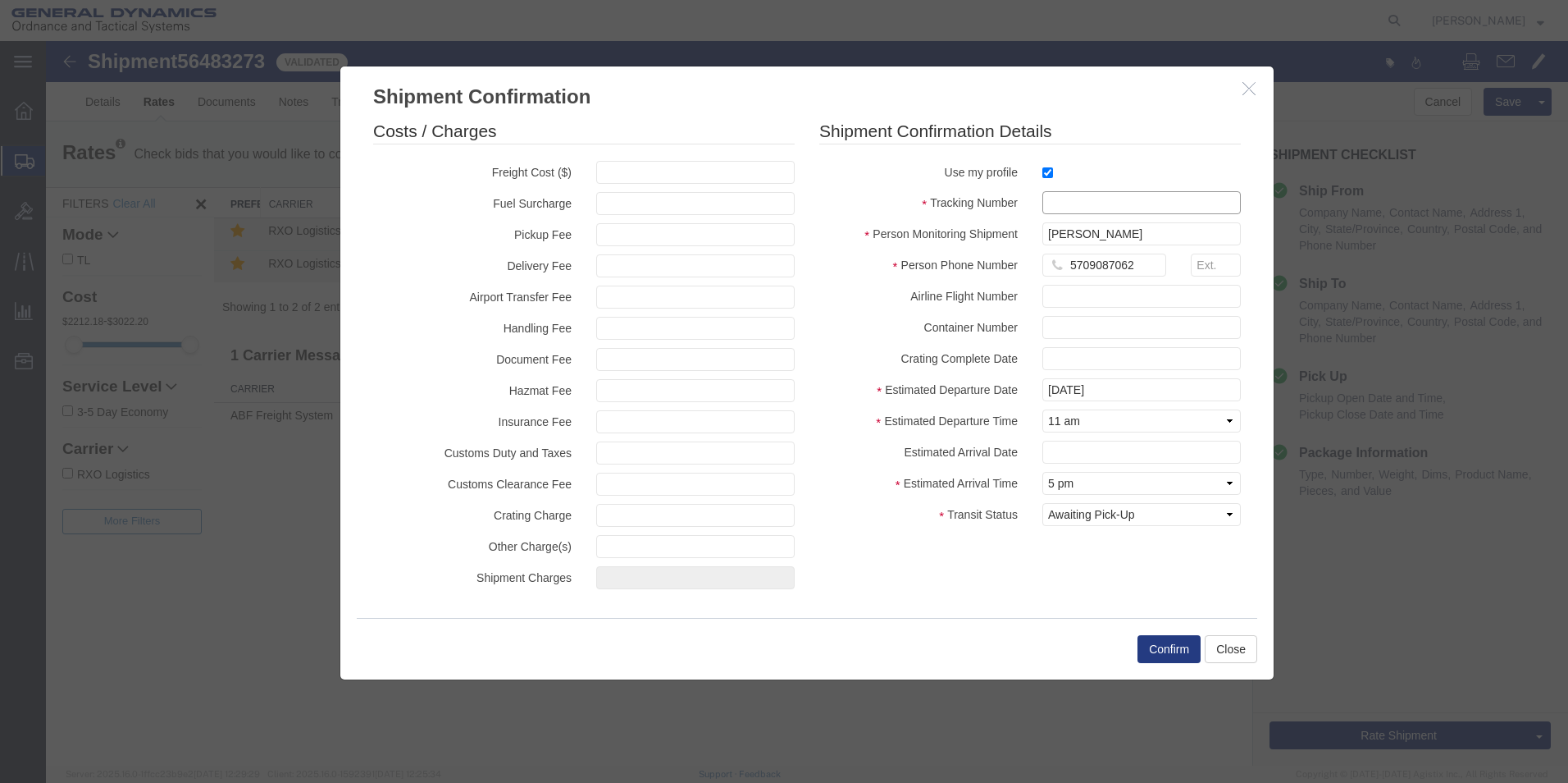
click at [1059, 202] on input "text" at bounding box center [1142, 202] width 198 height 23
type input "56483273"
click at [1165, 645] on button "Confirm" at bounding box center [1168, 648] width 63 height 28
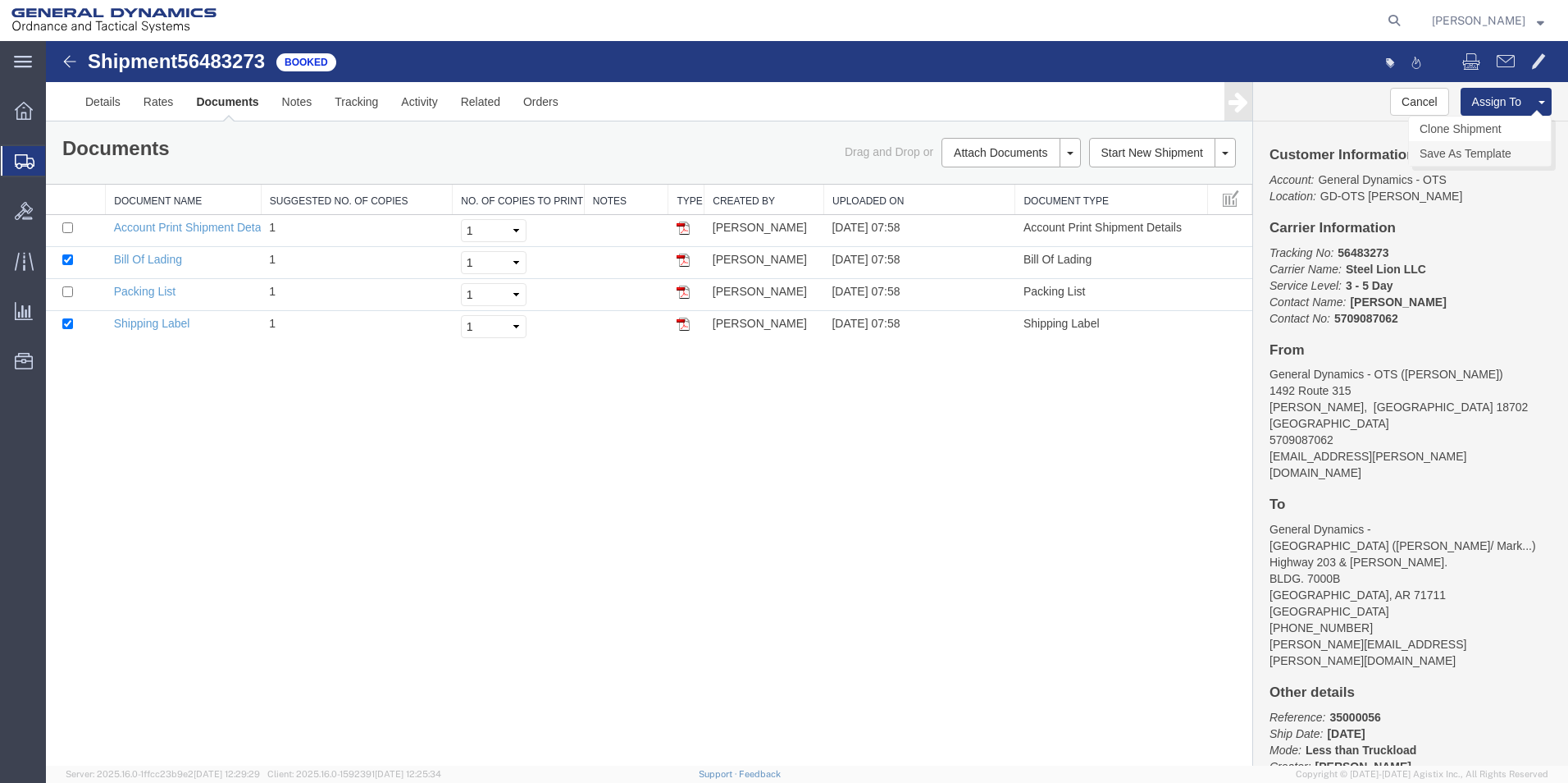
click at [1470, 156] on link "Save As Template" at bounding box center [1480, 153] width 142 height 25
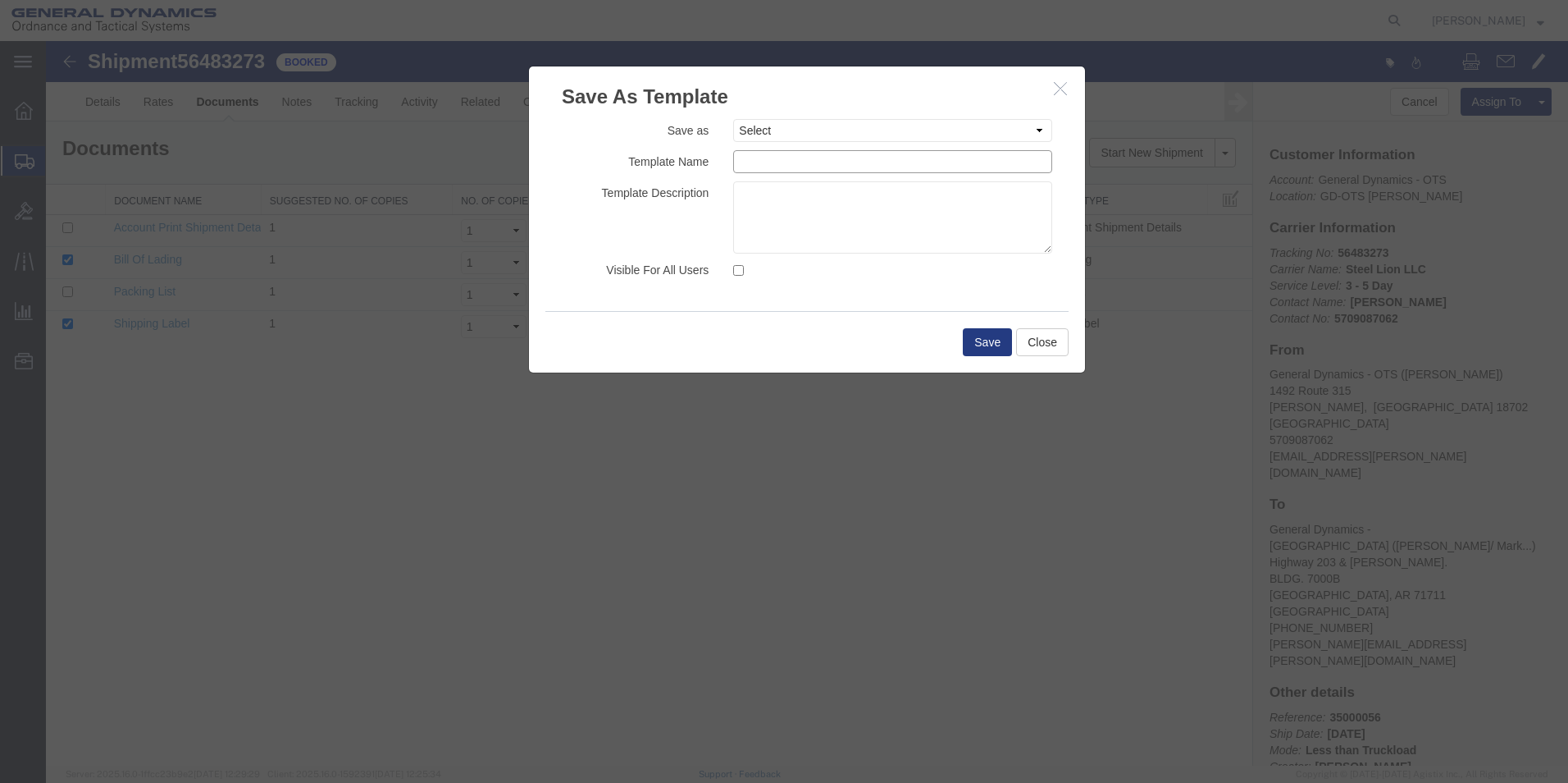
click at [770, 166] on input "text" at bounding box center [893, 161] width 319 height 23
type input "GD-OTS to GD OTS Camden M795"
click at [985, 342] on button "Save" at bounding box center [987, 342] width 49 height 28
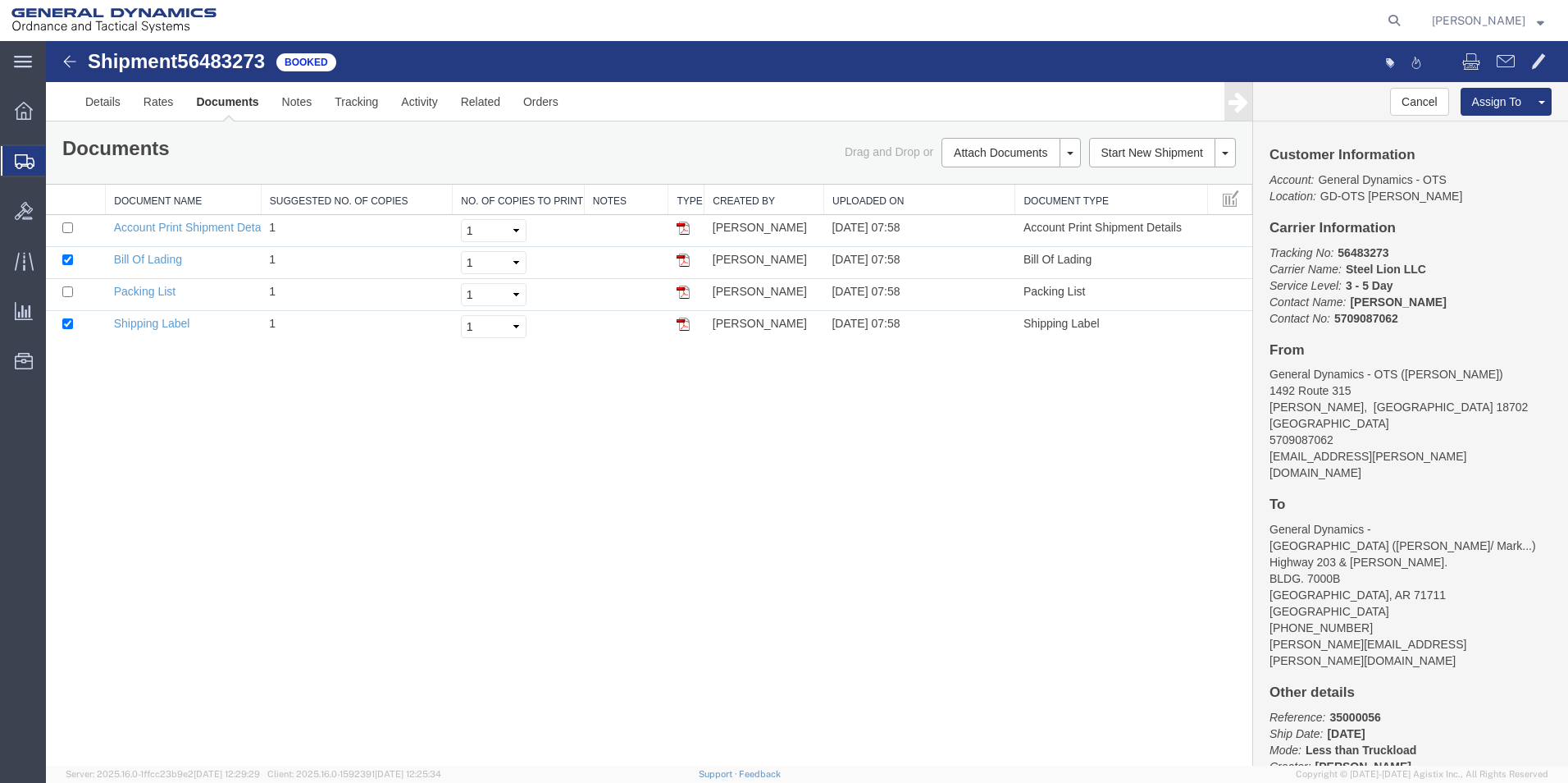
click at [65, 63] on img at bounding box center [70, 62] width 20 height 20
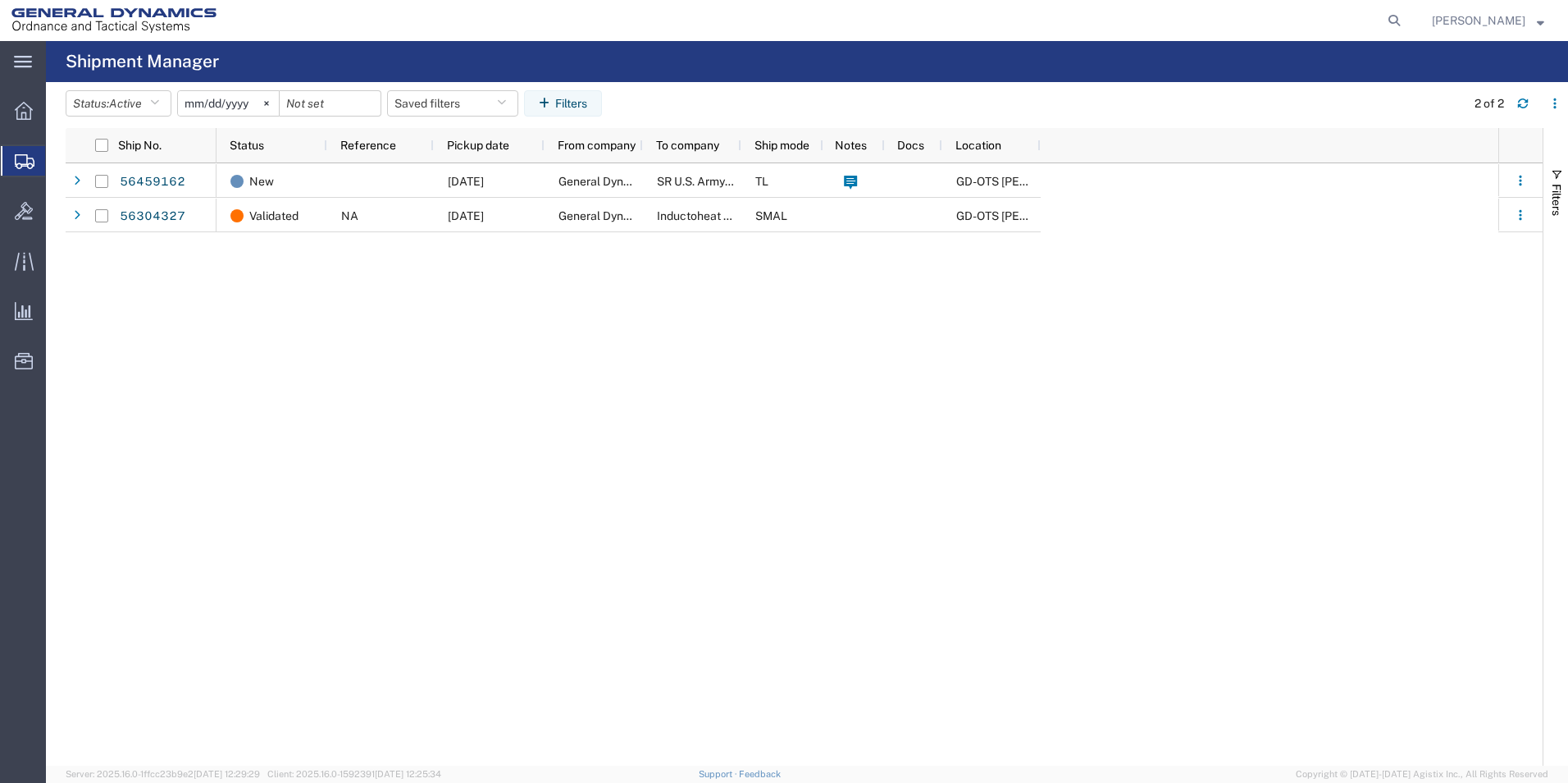
click at [65, 62] on h4 "Shipment Manager" at bounding box center [142, 61] width 154 height 41
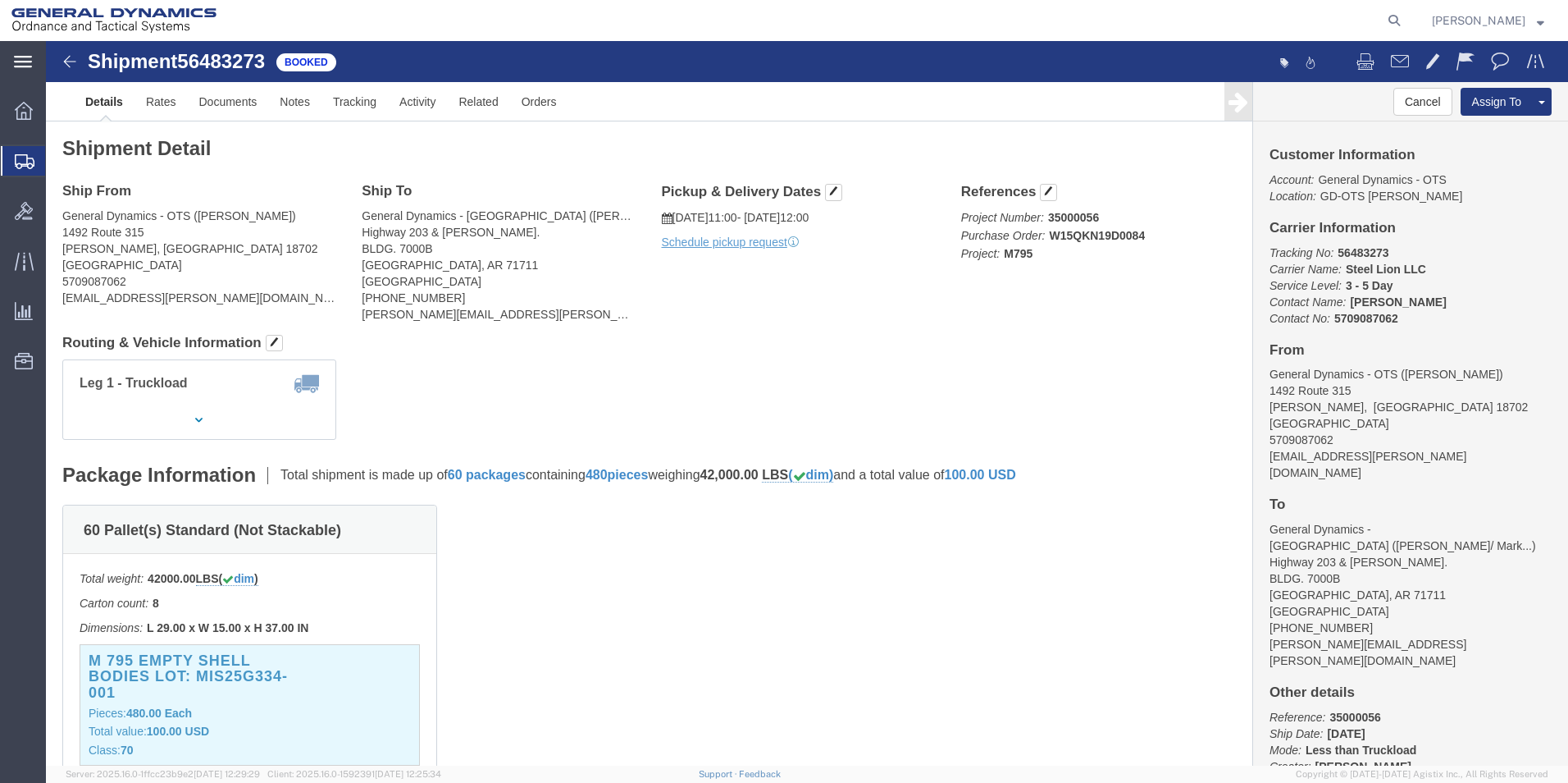
click at [22, 65] on icon at bounding box center [23, 62] width 18 height 13
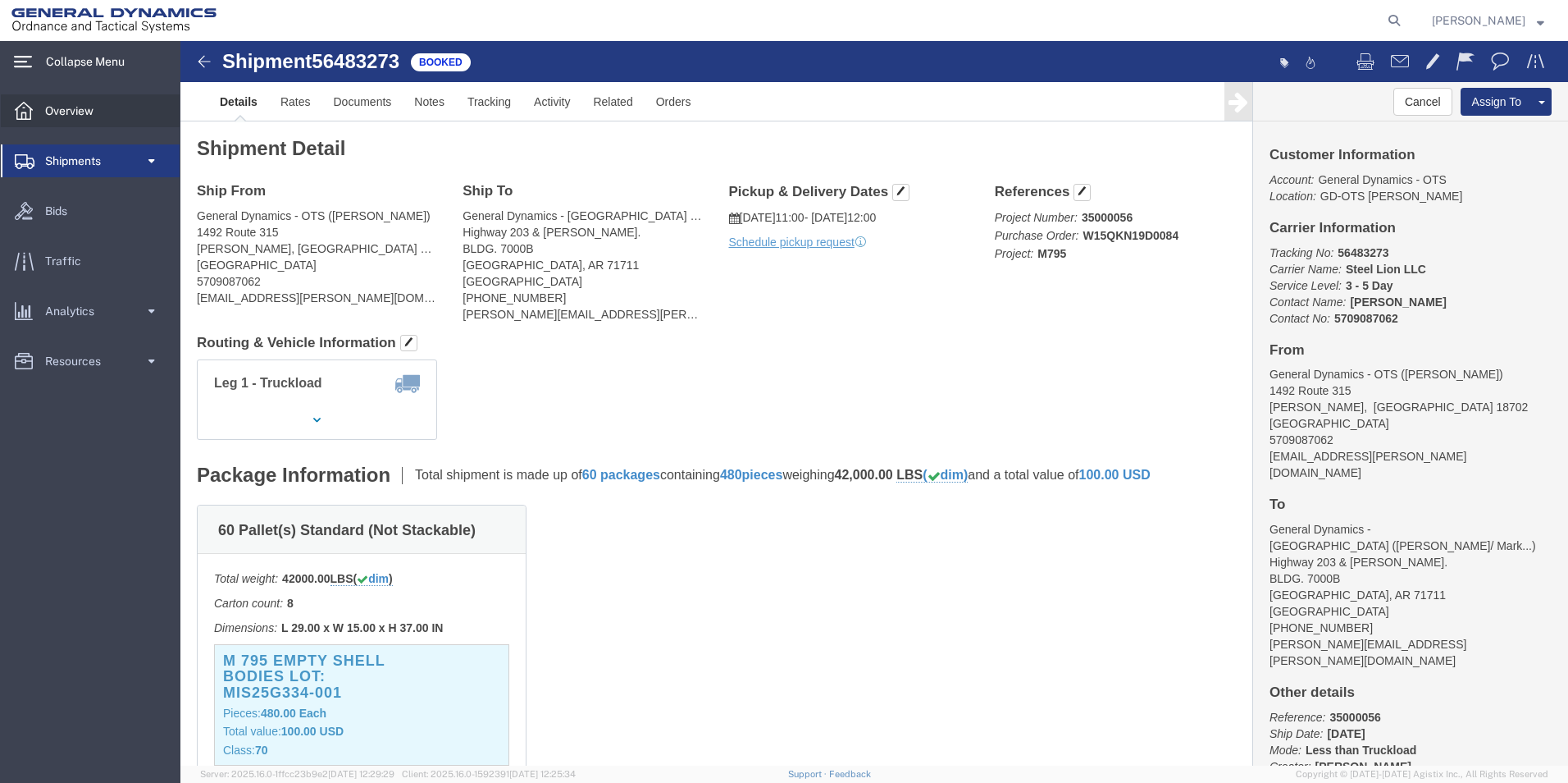
click at [19, 115] on icon at bounding box center [24, 111] width 18 height 18
